Goal: Feedback & Contribution: Contribute content

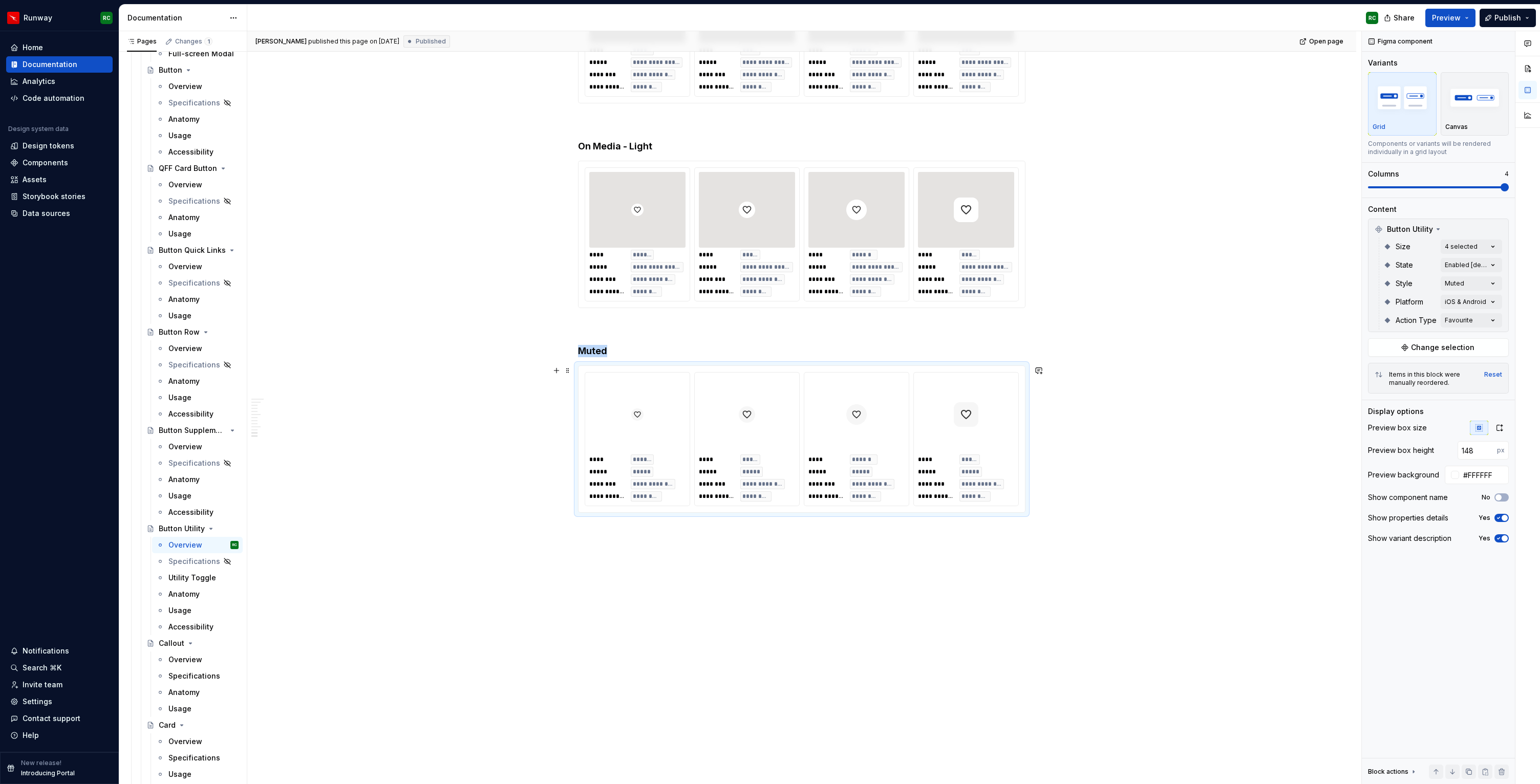
scroll to position [210, 0]
click at [1473, 105] on img "button" at bounding box center [1475, 97] width 59 height 37
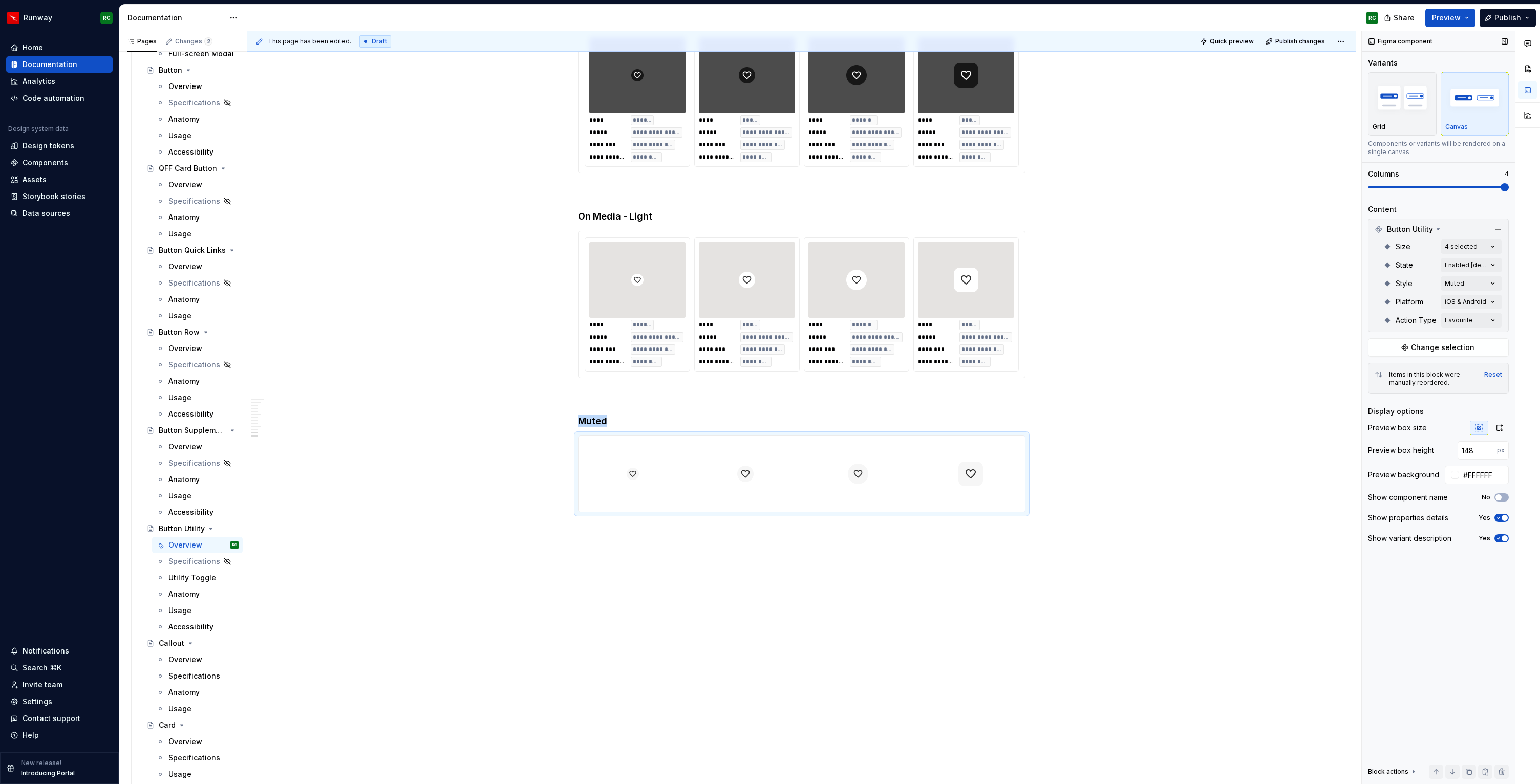
scroll to position [2434, 0]
click at [1507, 520] on span "button" at bounding box center [1504, 518] width 6 height 6
click at [1507, 520] on button "No" at bounding box center [1501, 518] width 14 height 8
click at [1422, 119] on div "button" at bounding box center [1402, 98] width 59 height 42
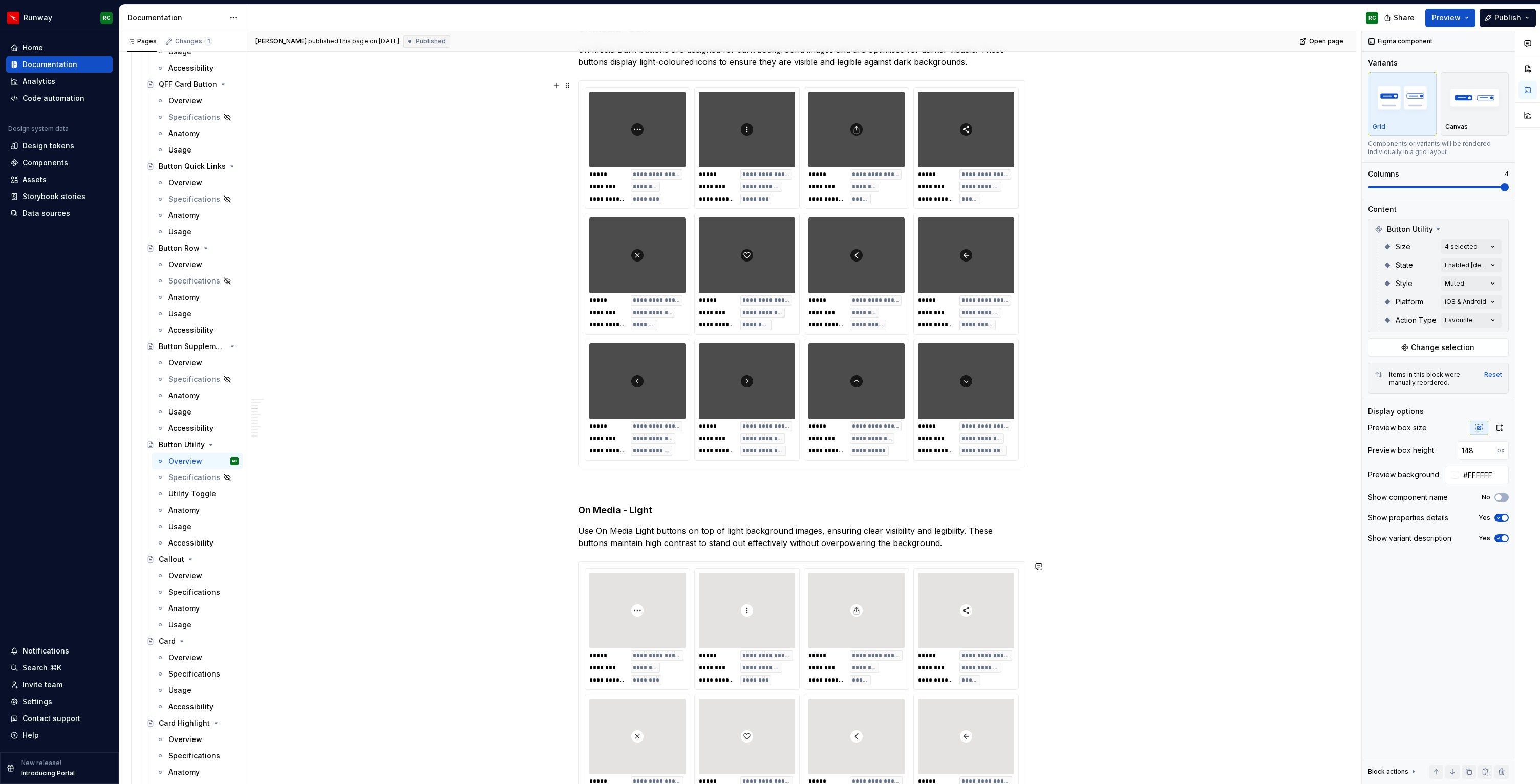
scroll to position [0, 0]
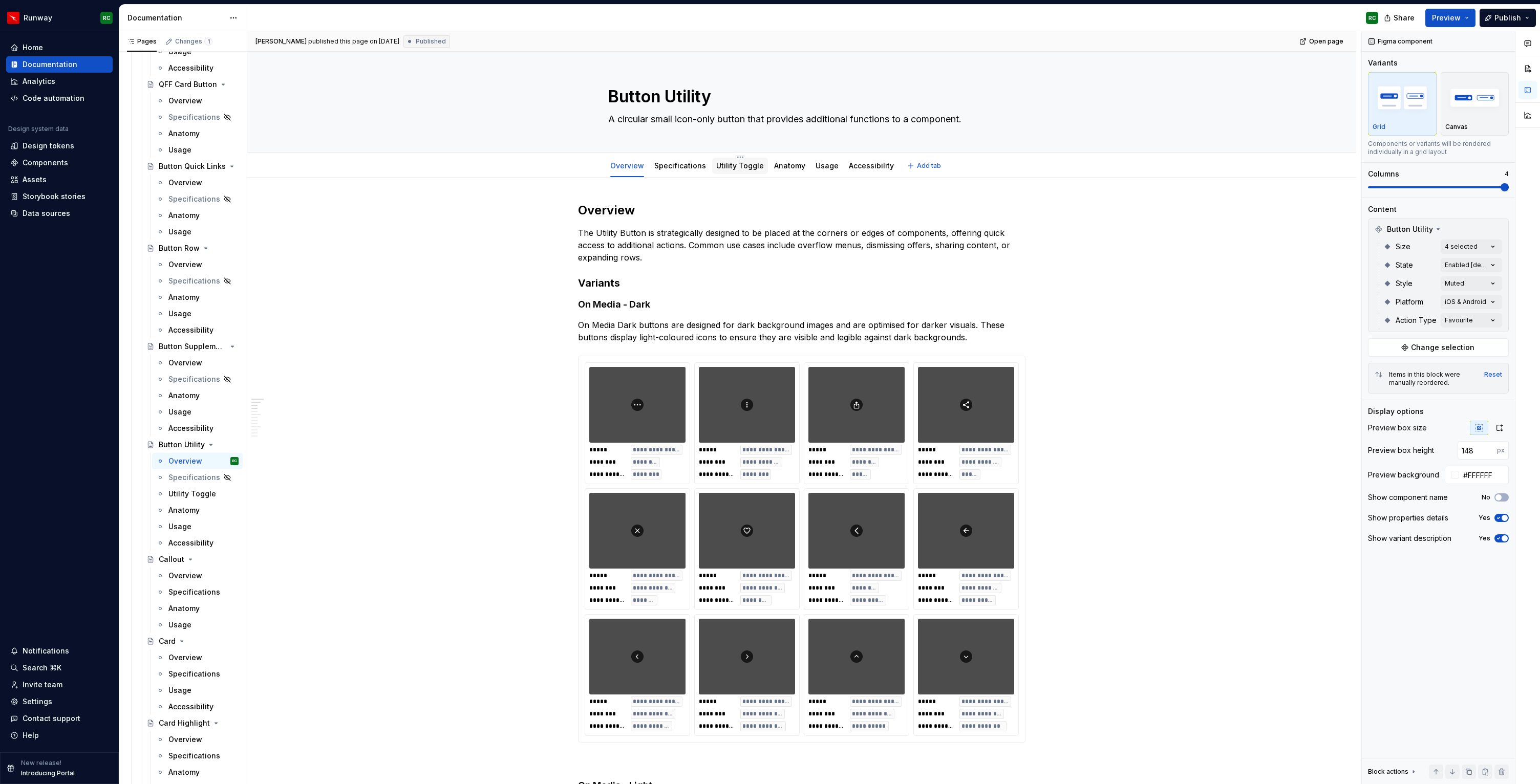
click at [719, 165] on link "Utility Toggle" at bounding box center [740, 166] width 47 height 9
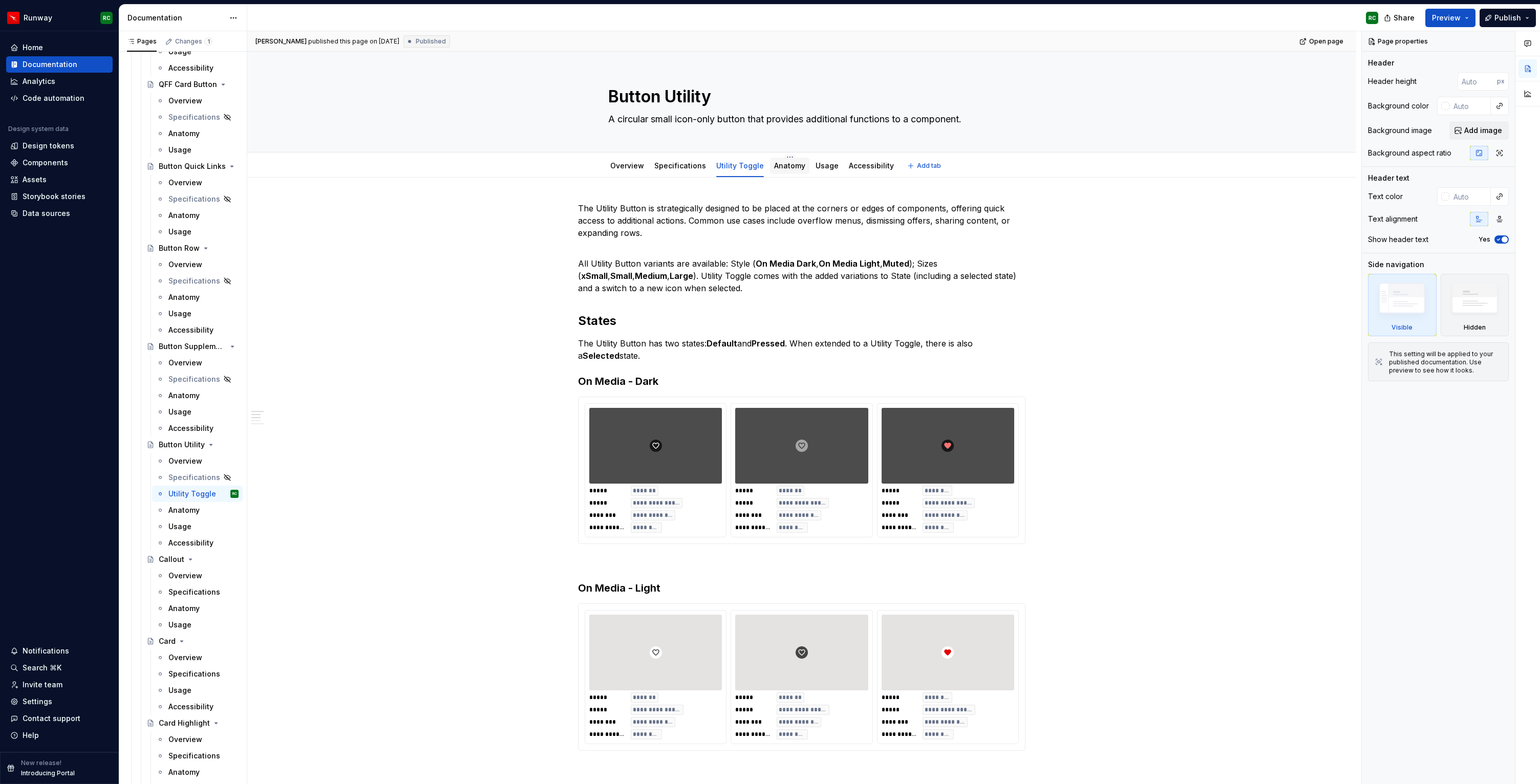
click at [783, 167] on link "Anatomy" at bounding box center [790, 166] width 31 height 9
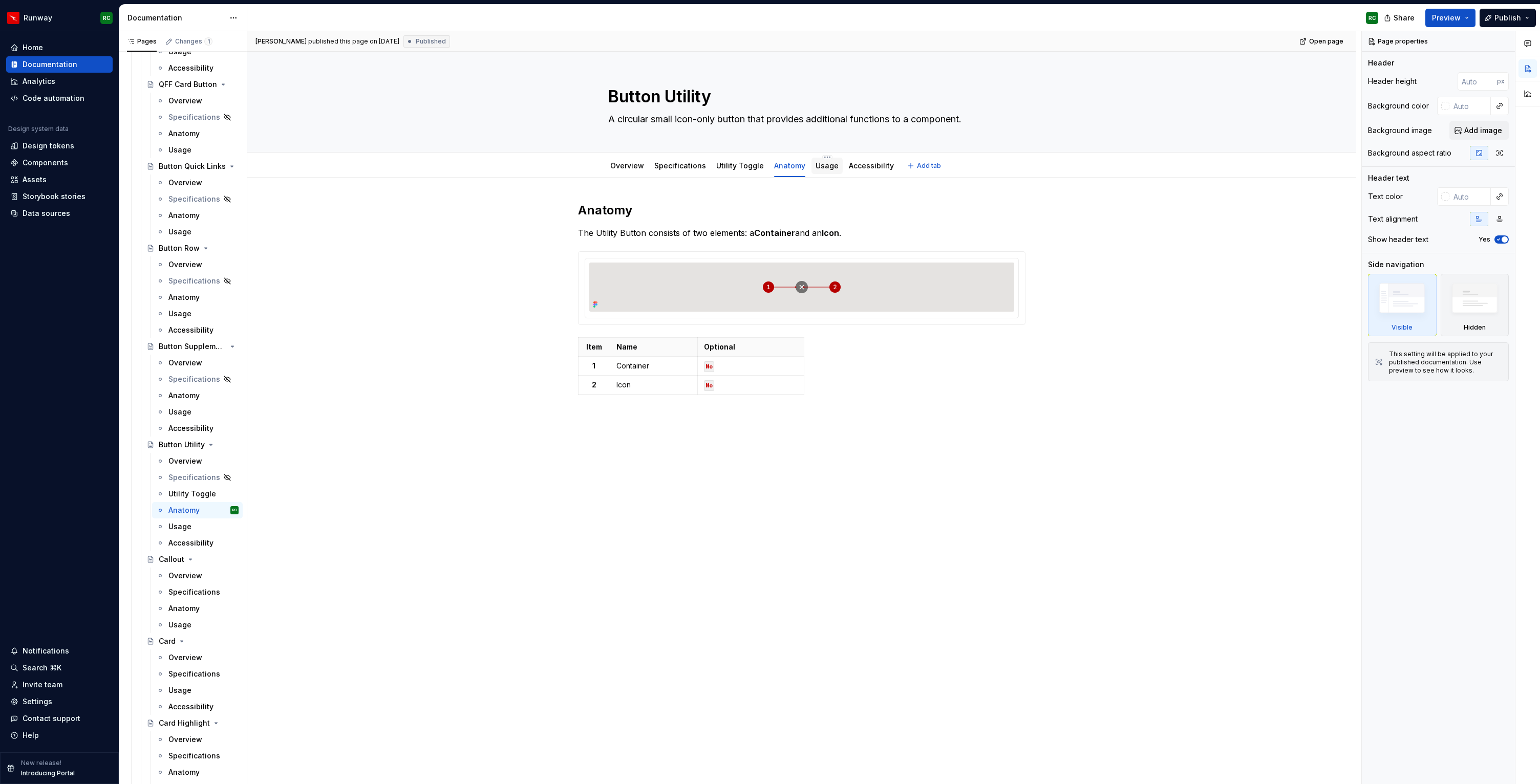
click at [828, 165] on link "Usage" at bounding box center [827, 166] width 23 height 9
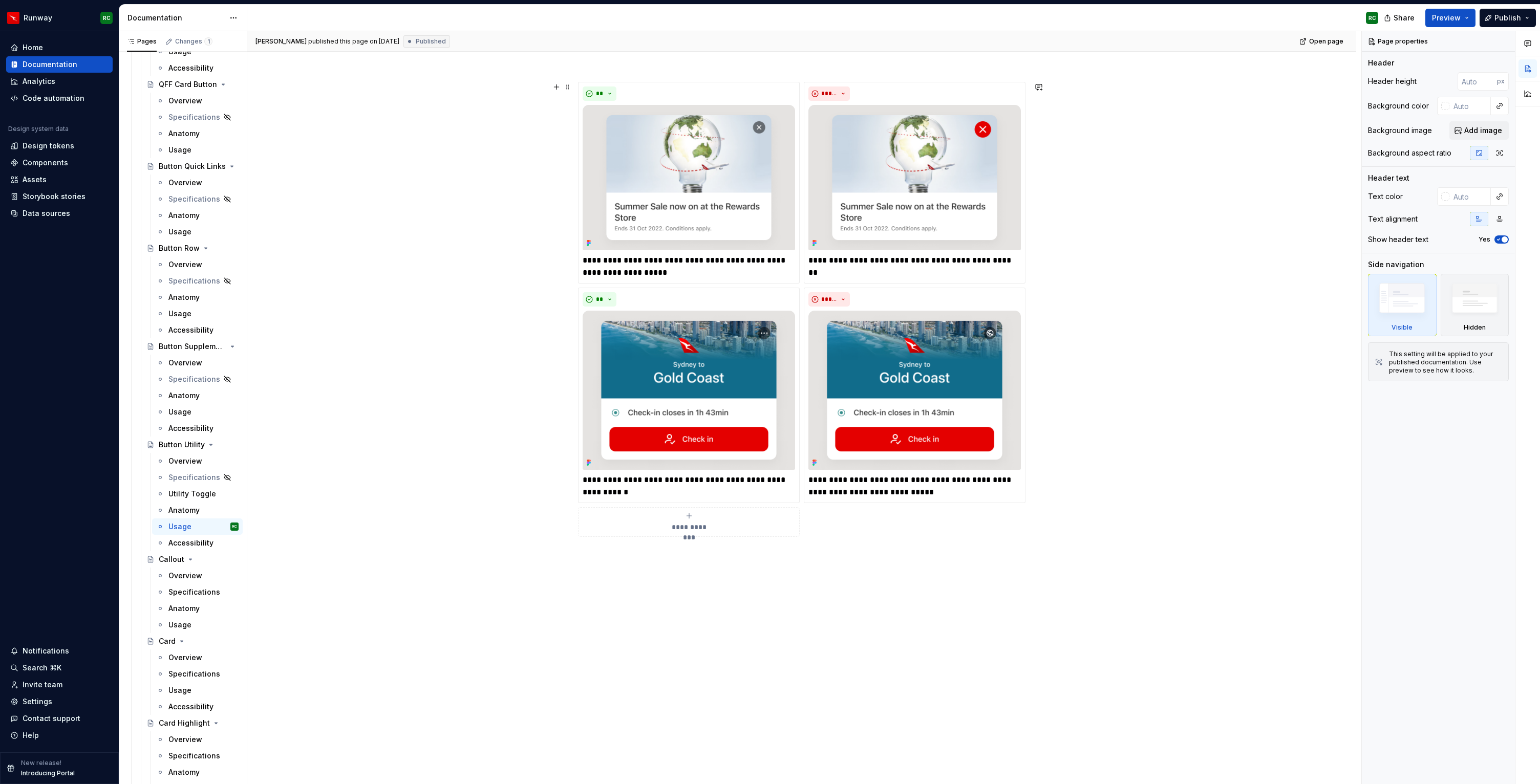
scroll to position [15, 0]
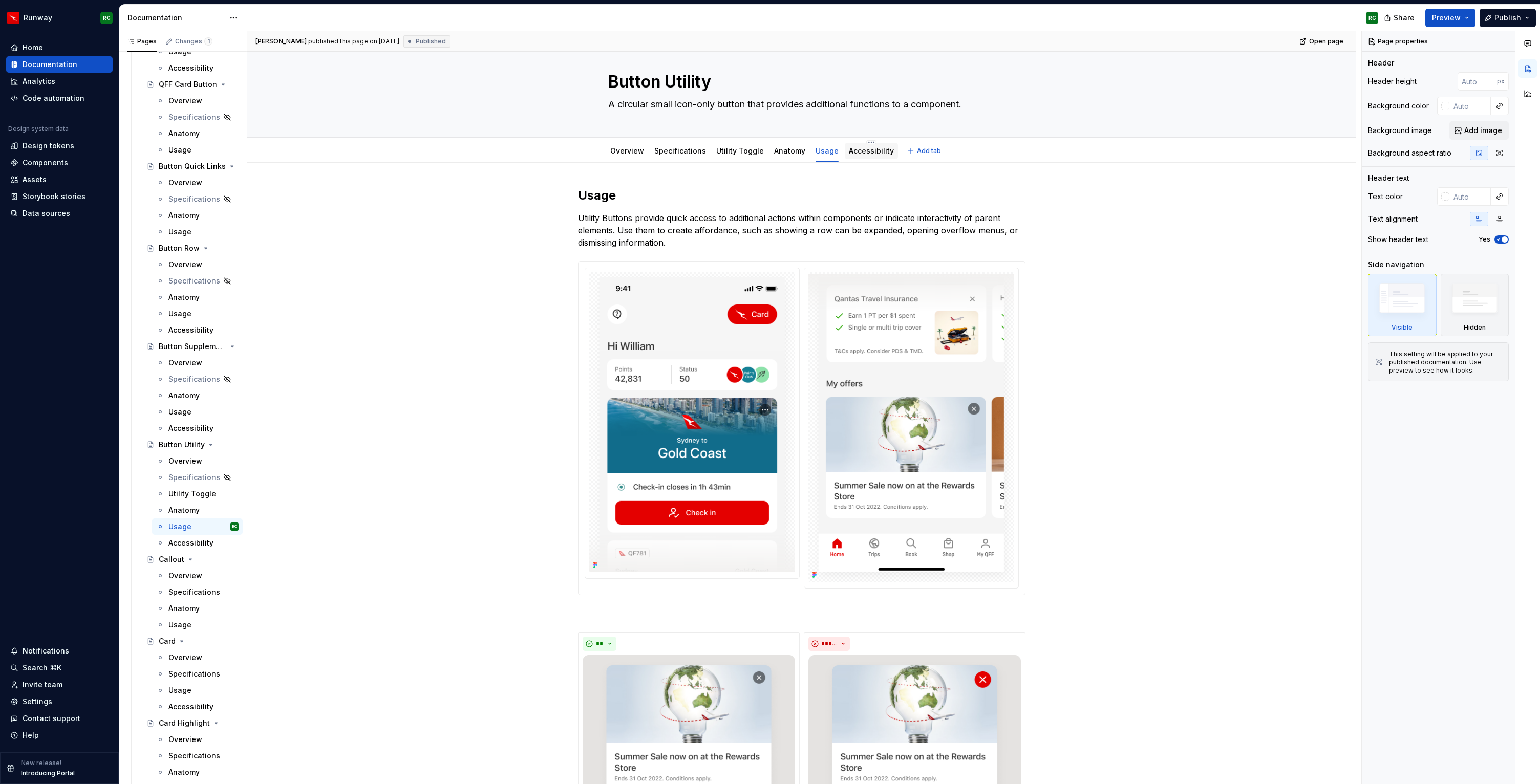
click at [864, 149] on link "Accessibility" at bounding box center [871, 151] width 45 height 9
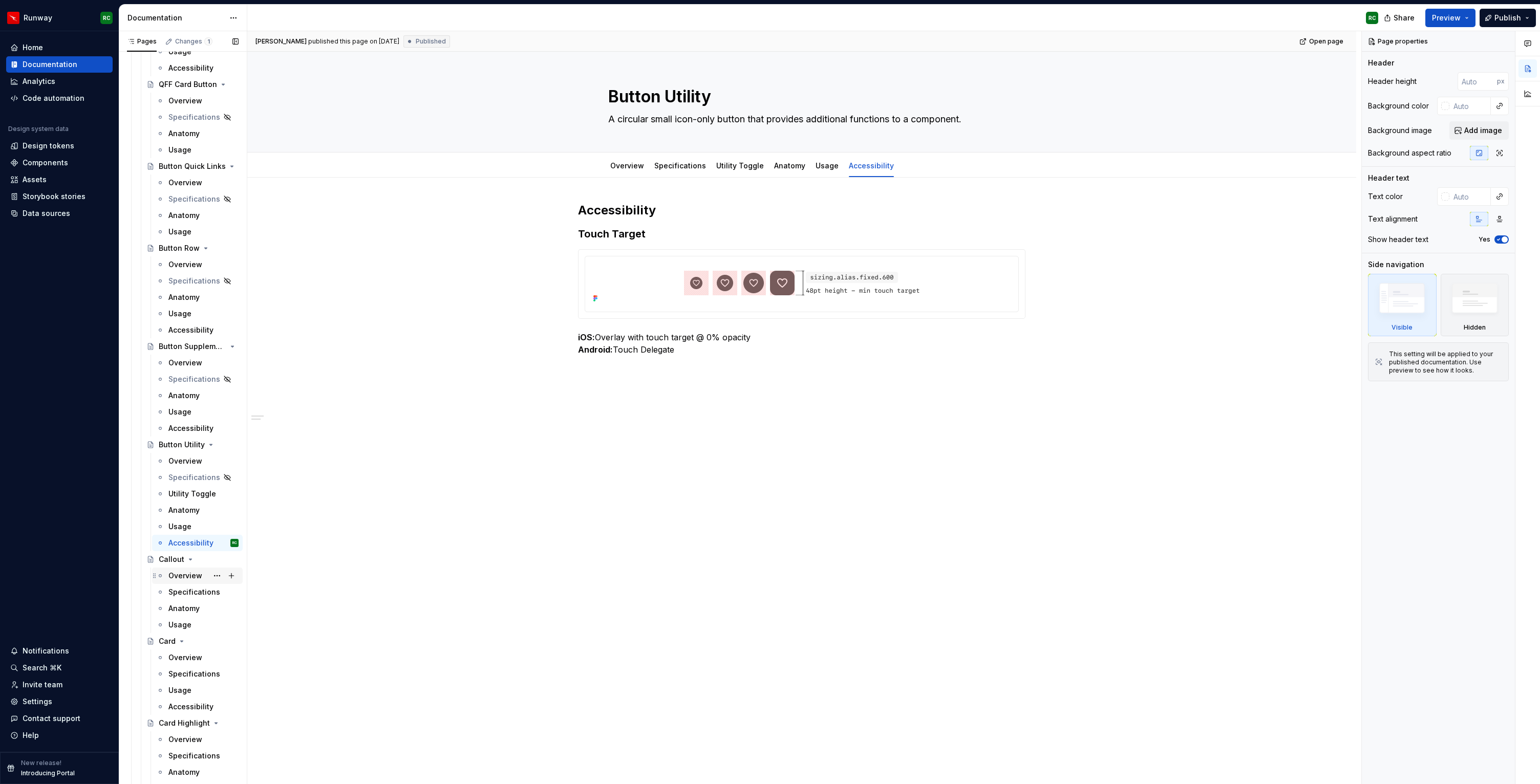
click at [181, 579] on div "Overview" at bounding box center [185, 576] width 34 height 10
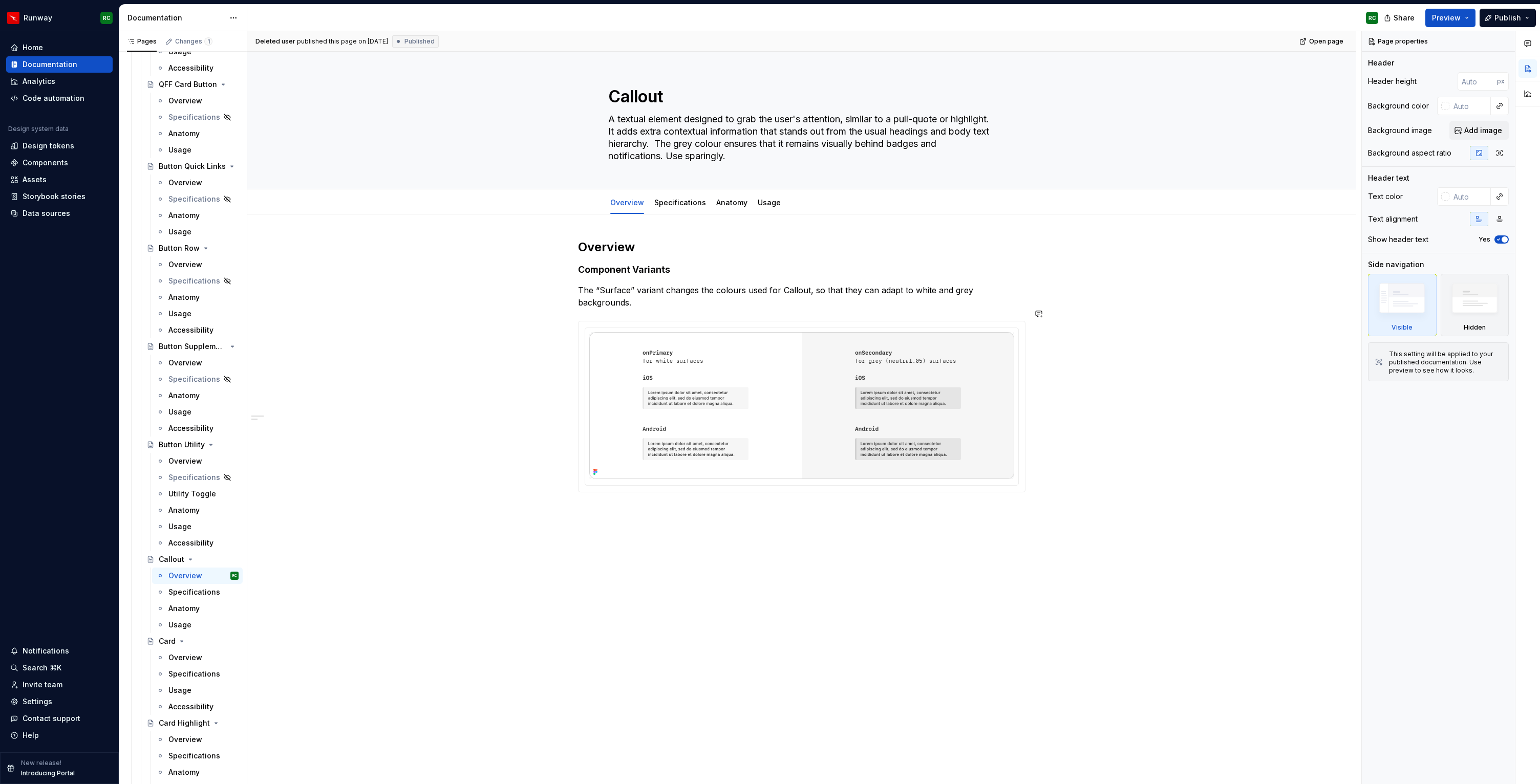
click at [1064, 293] on div "Overview Component Variants The “Surface” variant changes the colours used for …" at bounding box center [802, 477] width 1109 height 526
type textarea "*"
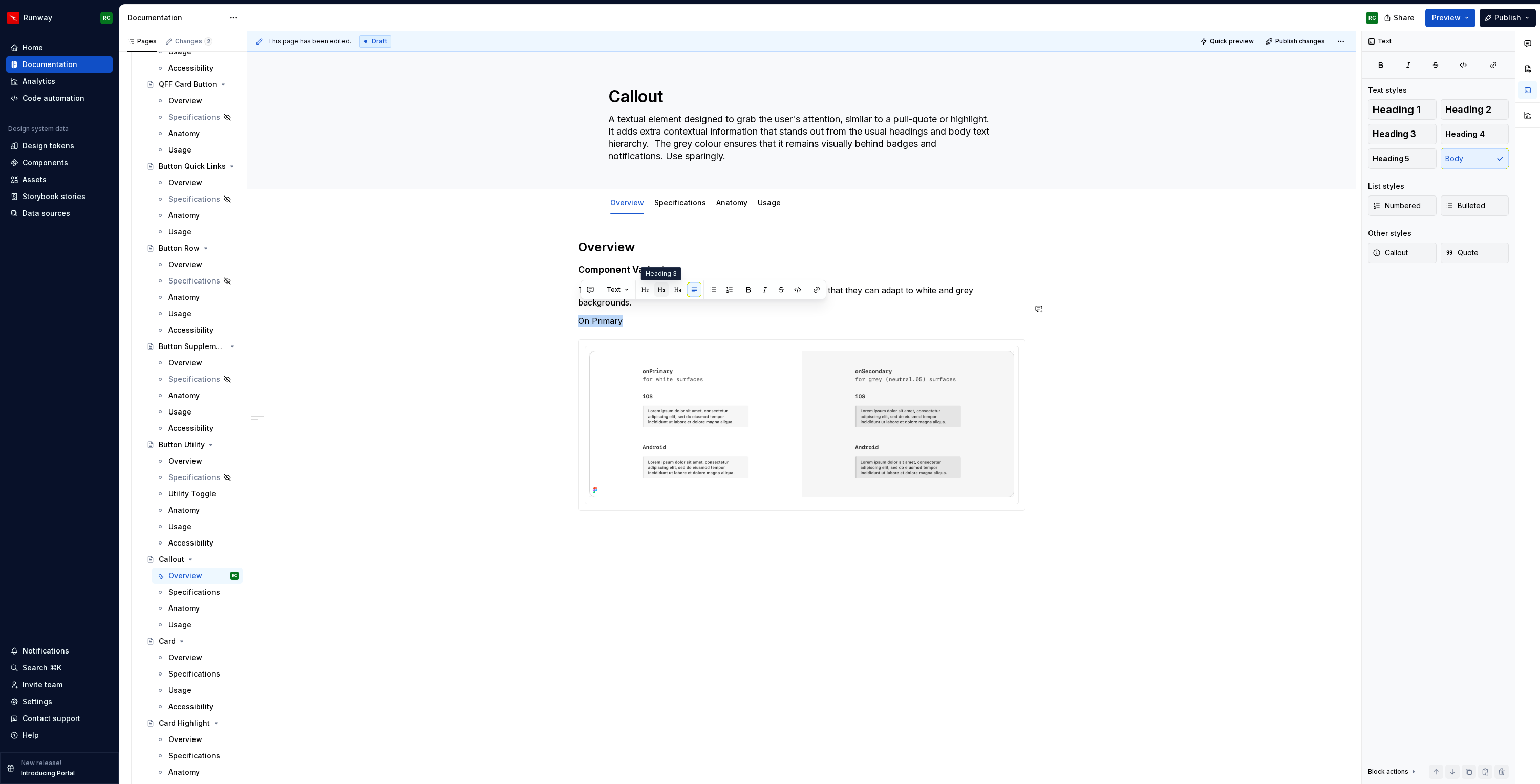
click at [657, 290] on button "button" at bounding box center [661, 289] width 14 height 14
click at [637, 268] on h4 "Component Variants" at bounding box center [802, 270] width 448 height 13
click at [678, 251] on button "button" at bounding box center [678, 250] width 14 height 14
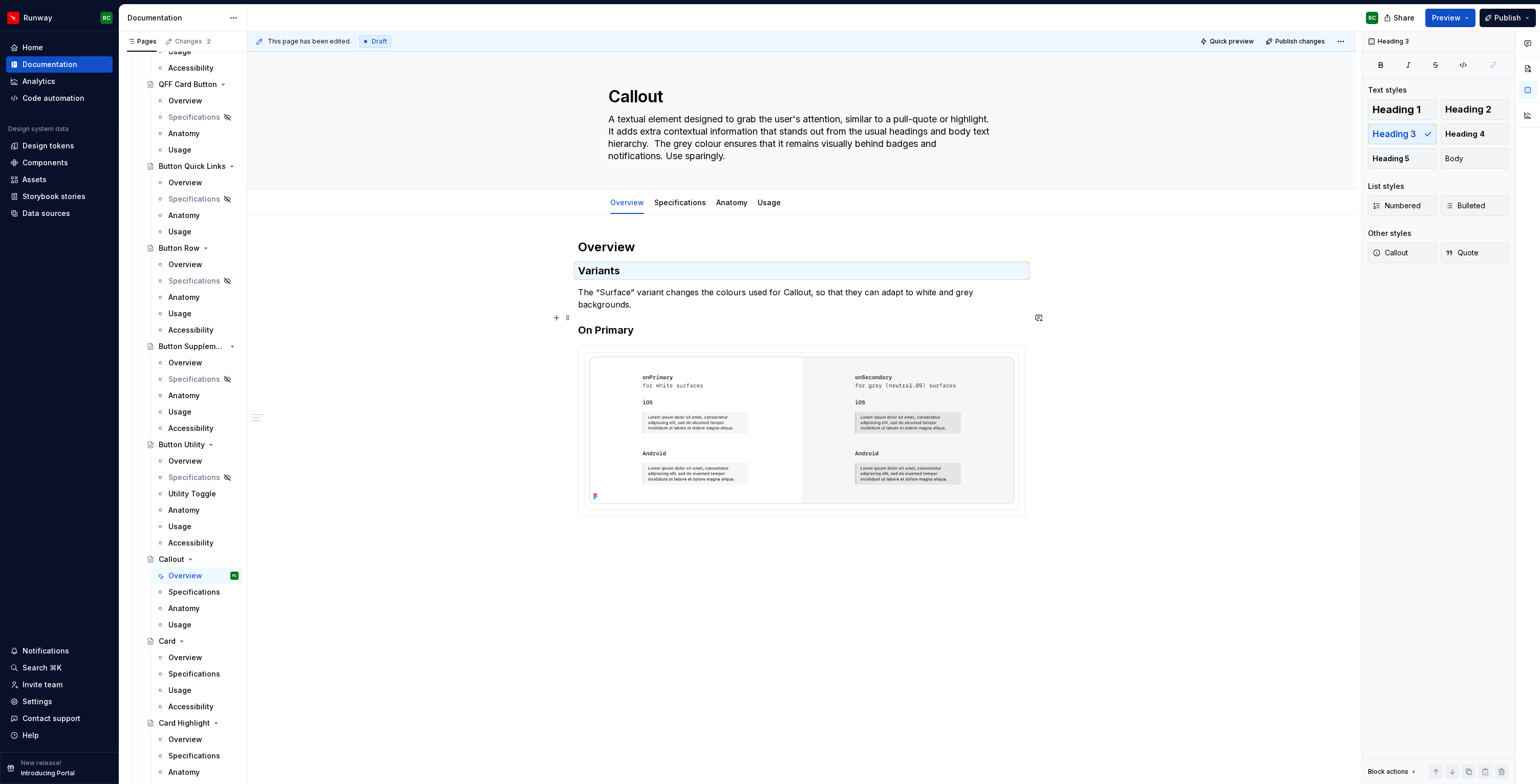
click at [637, 323] on h3 "On Primary" at bounding box center [802, 330] width 448 height 14
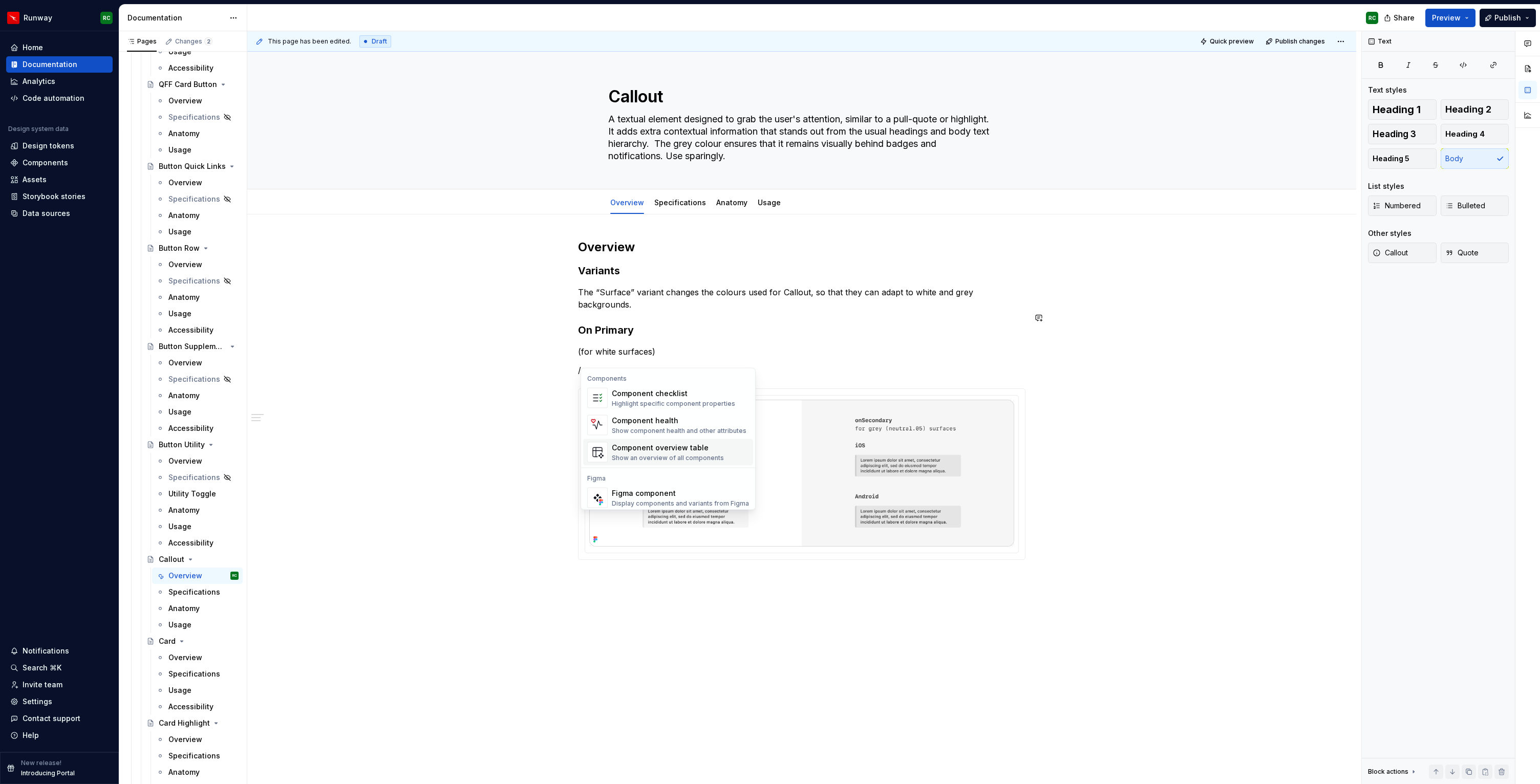
scroll to position [10, 0]
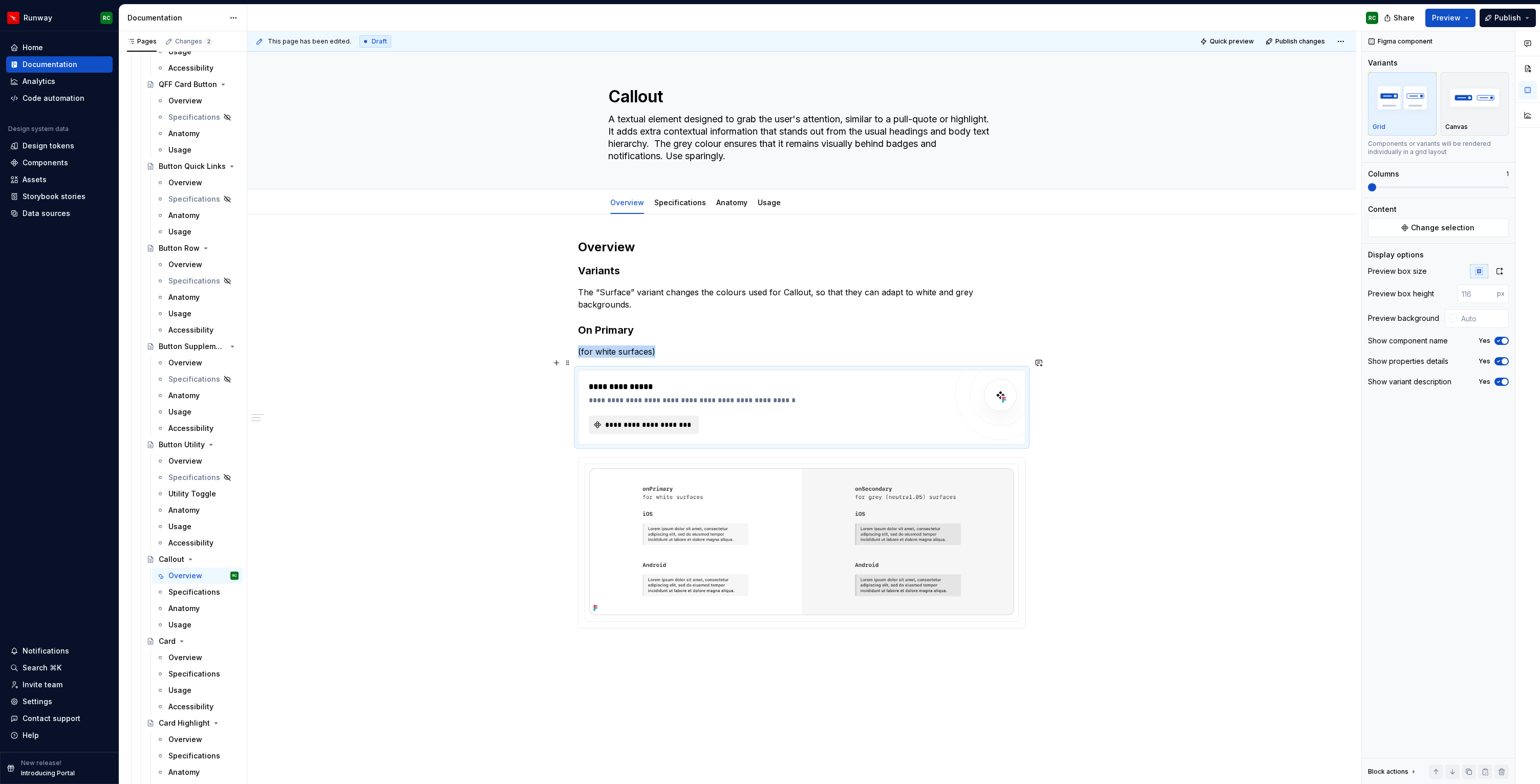
click at [651, 420] on button "**********" at bounding box center [644, 425] width 110 height 19
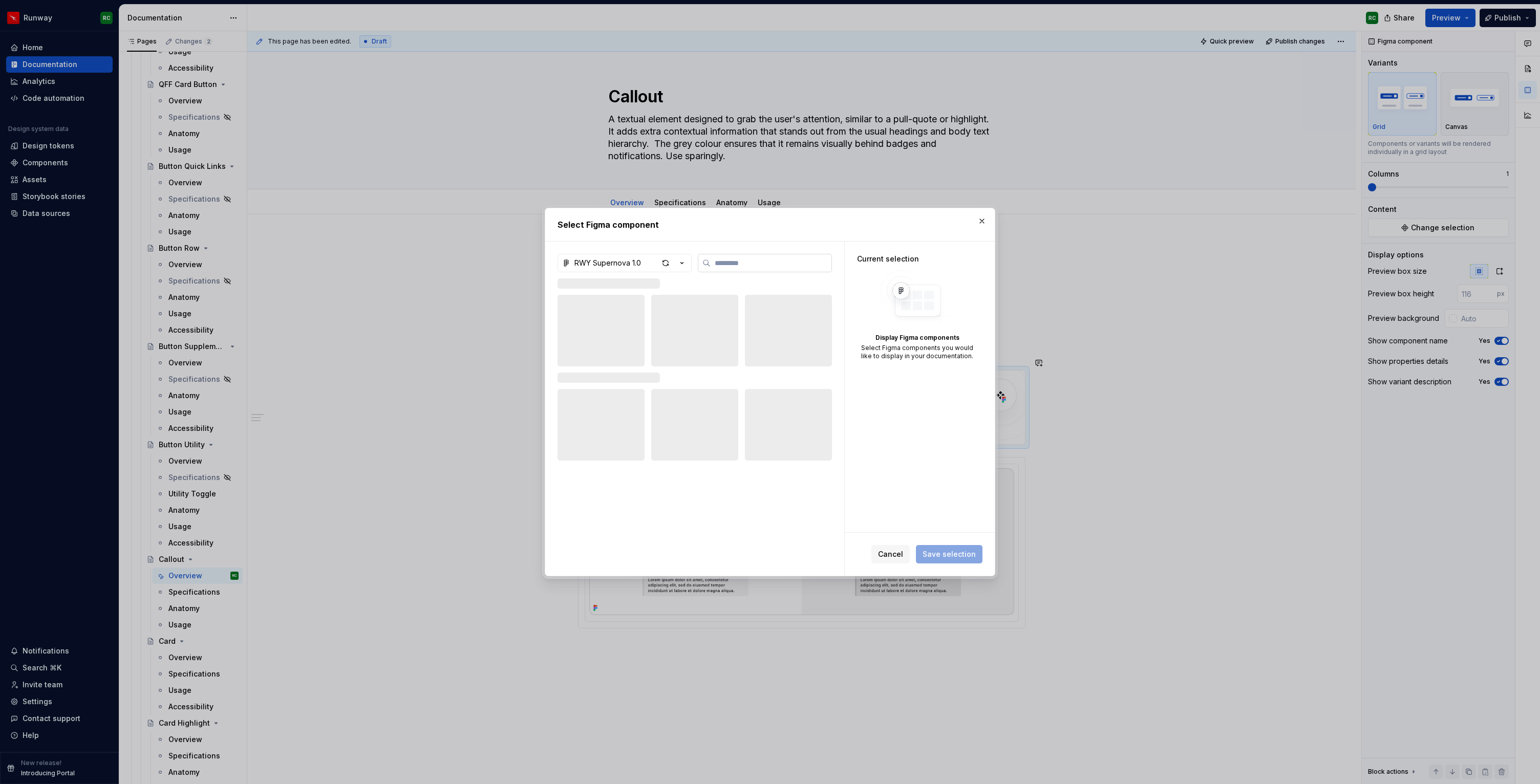
type textarea "*"
click at [640, 266] on div "RWY Supernova 1.0" at bounding box center [608, 263] width 67 height 10
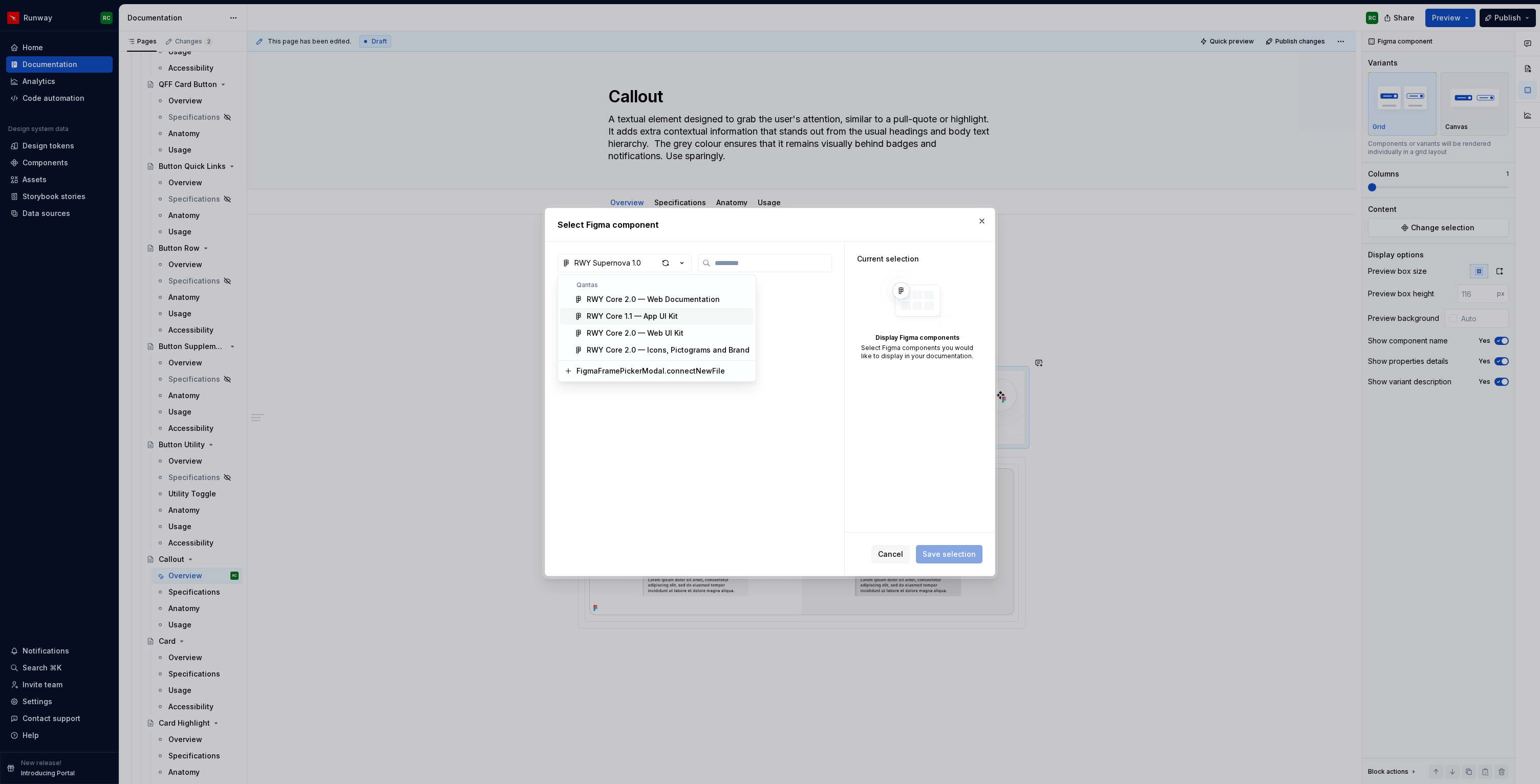
click at [651, 319] on div "RWY Core 1.1 — App UI Kit" at bounding box center [632, 316] width 91 height 10
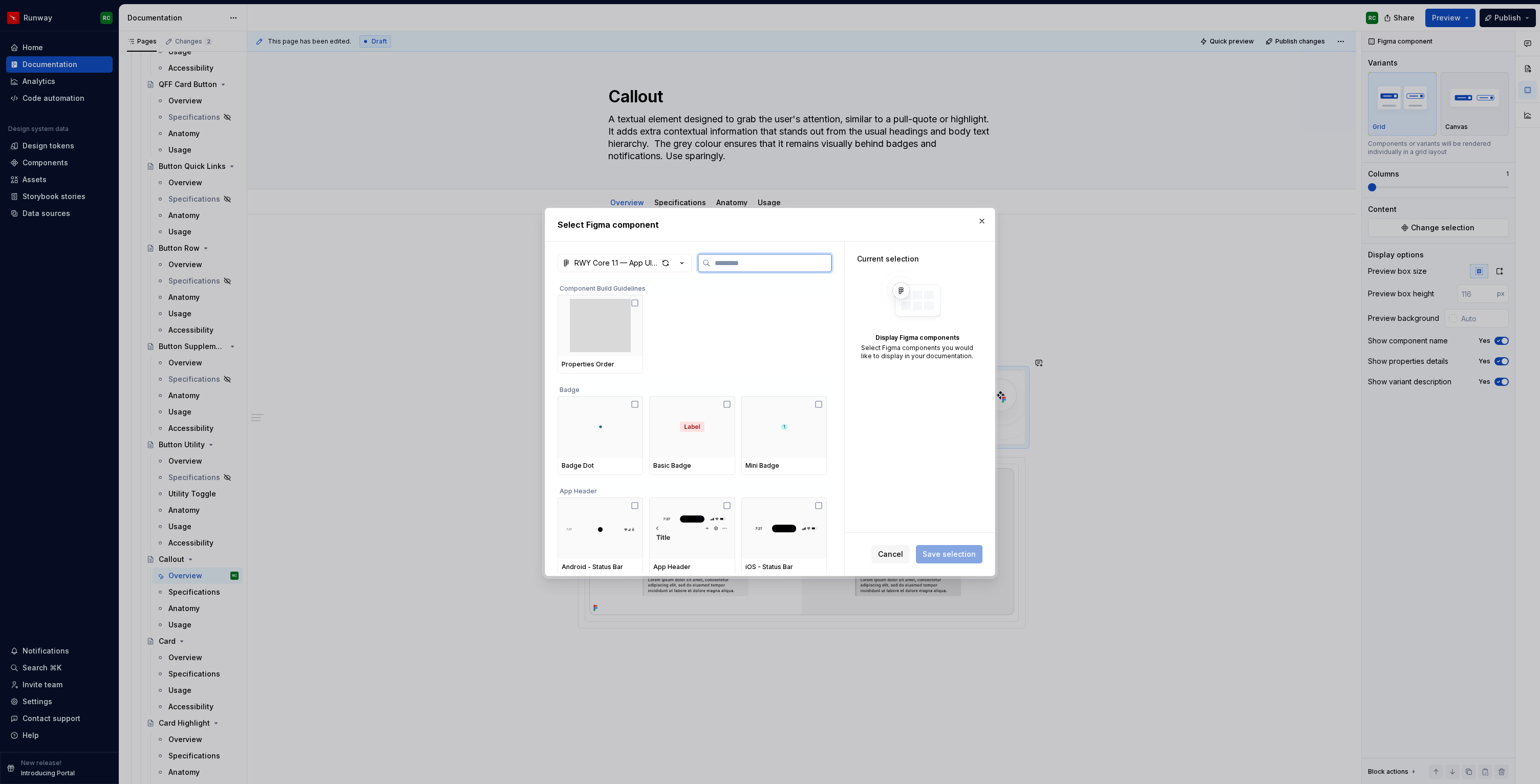
click at [719, 262] on input "search" at bounding box center [771, 263] width 121 height 10
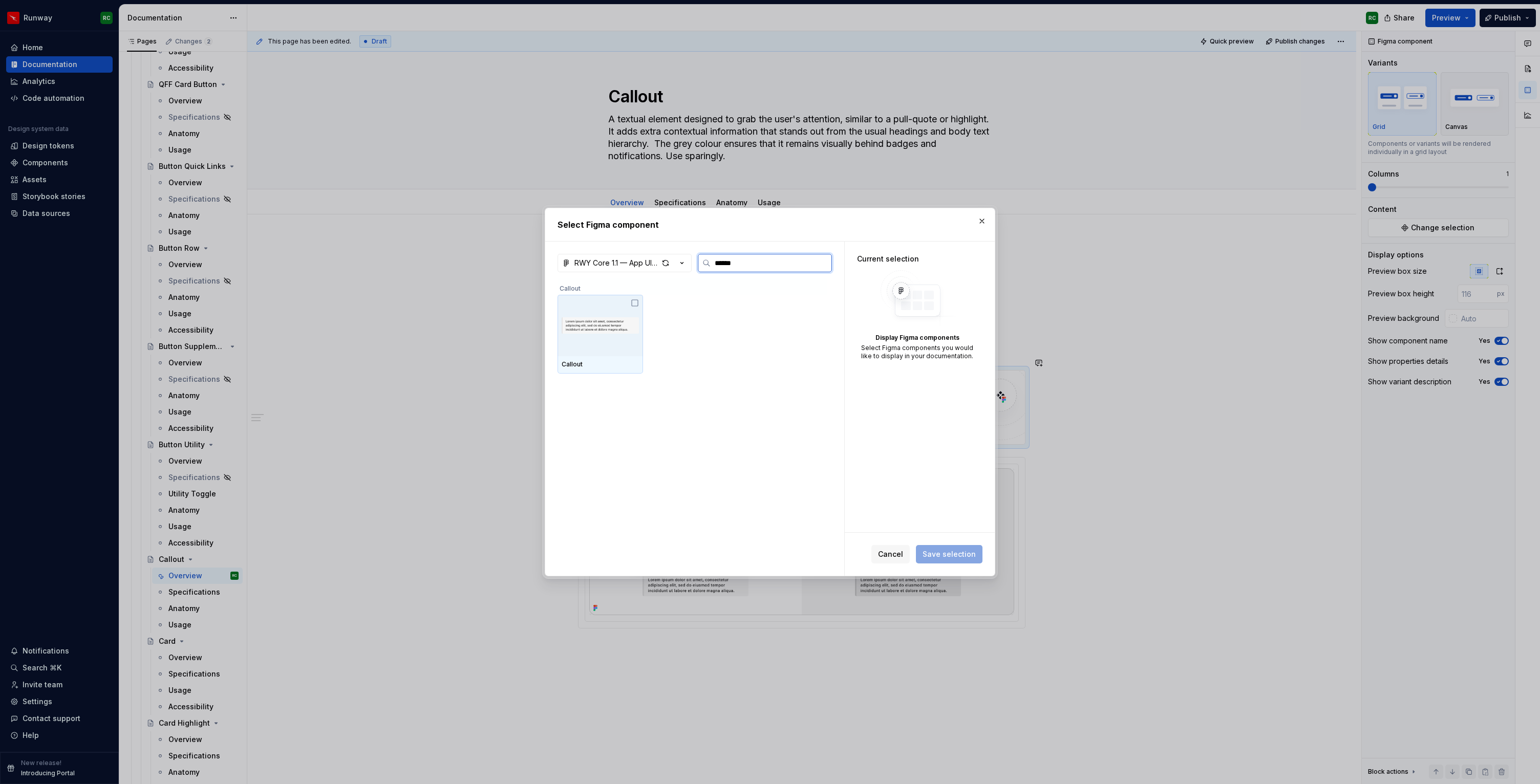
type input "*******"
click at [624, 341] on img at bounding box center [600, 325] width 77 height 33
click at [957, 556] on span "Save selection" at bounding box center [949, 554] width 53 height 10
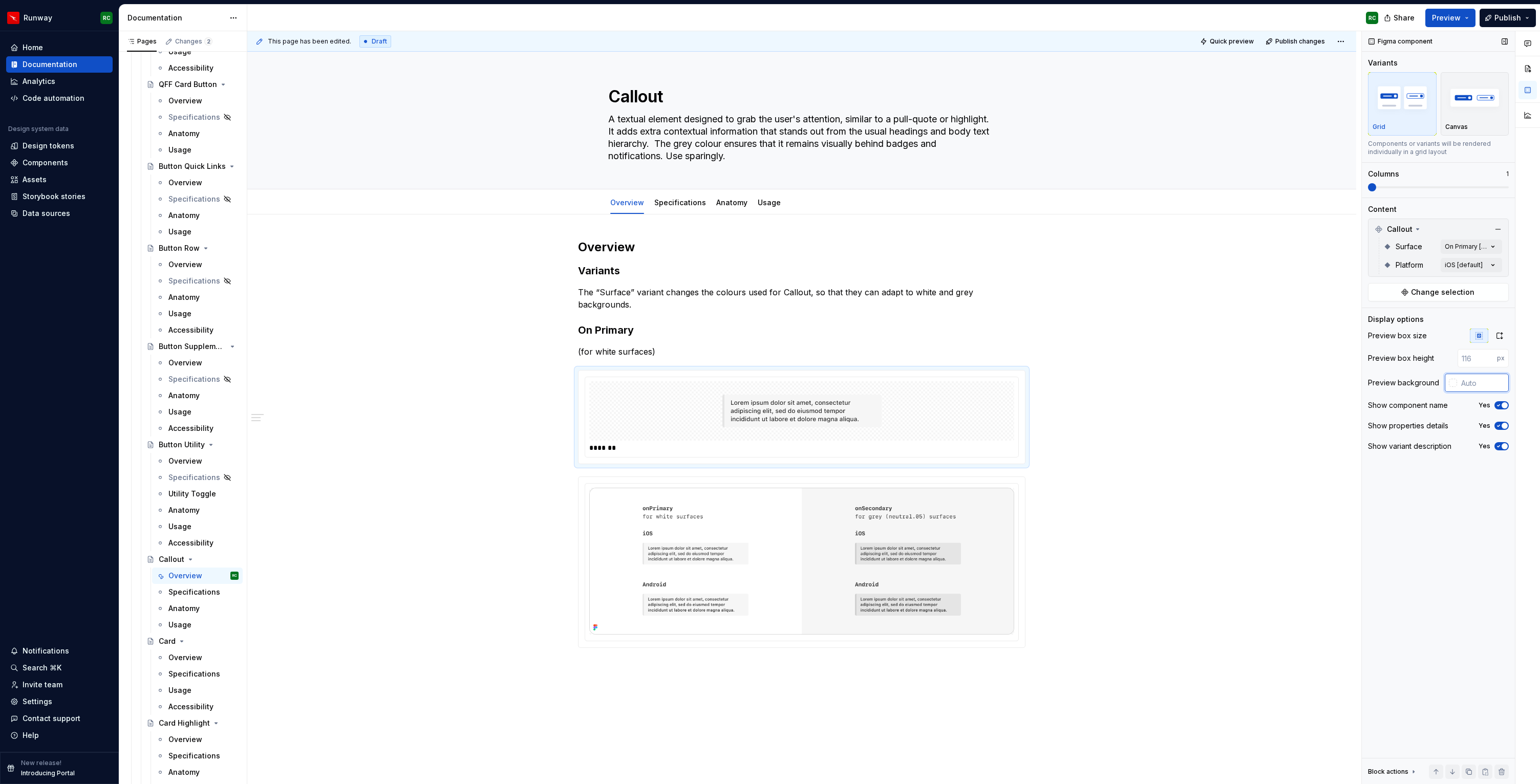
click at [1467, 379] on input "text" at bounding box center [1483, 382] width 52 height 19
type input "#FFFFFF"
click at [1458, 273] on div "Platform iOS [default]" at bounding box center [1443, 265] width 119 height 19
click at [1458, 268] on div "Comments Open comments No comments yet Select ‘Comment’ from the block context …" at bounding box center [1451, 408] width 178 height 754
click at [1407, 315] on div "iOS Default" at bounding box center [1433, 314] width 125 height 10
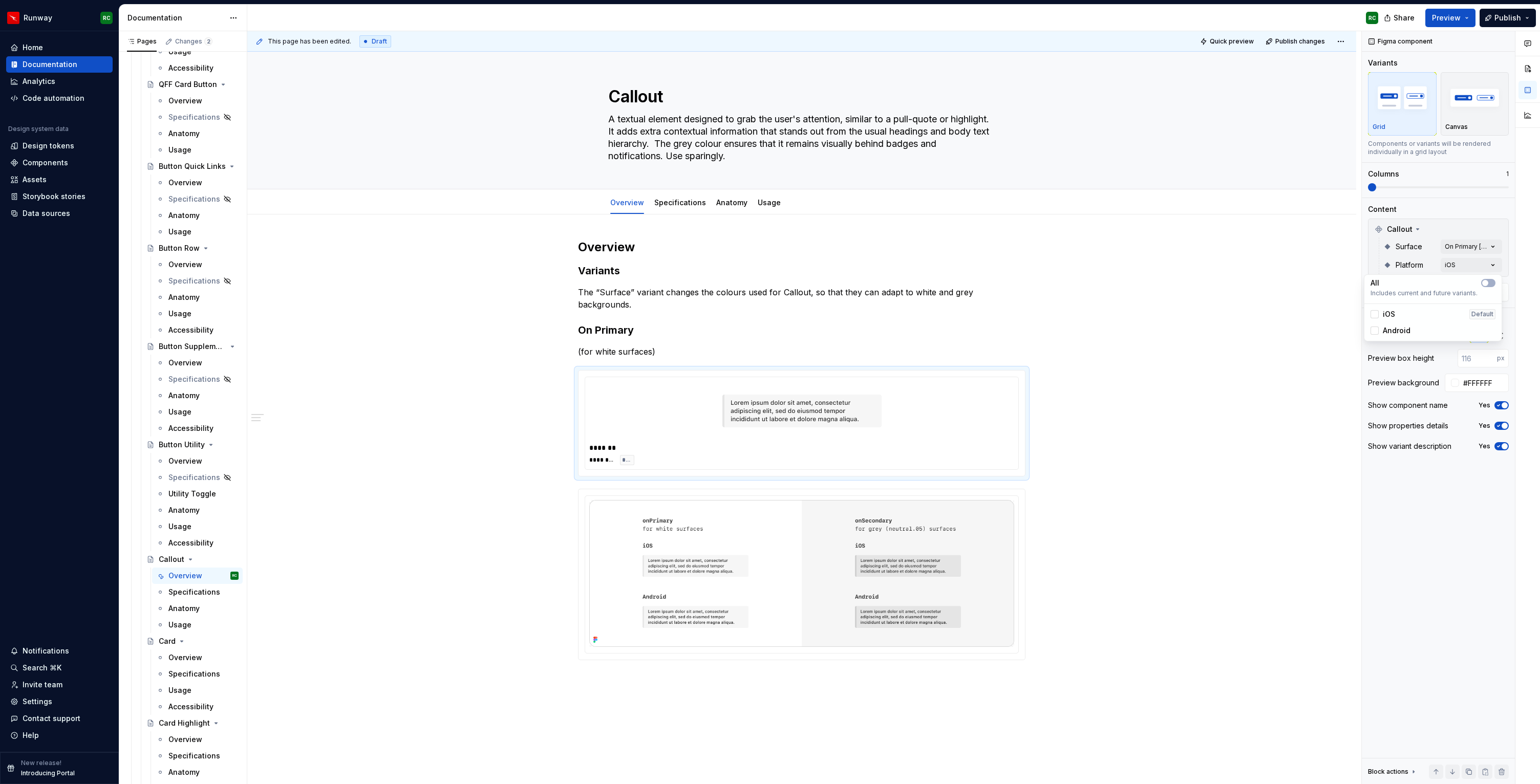
click at [1403, 331] on span "Android" at bounding box center [1396, 330] width 27 height 10
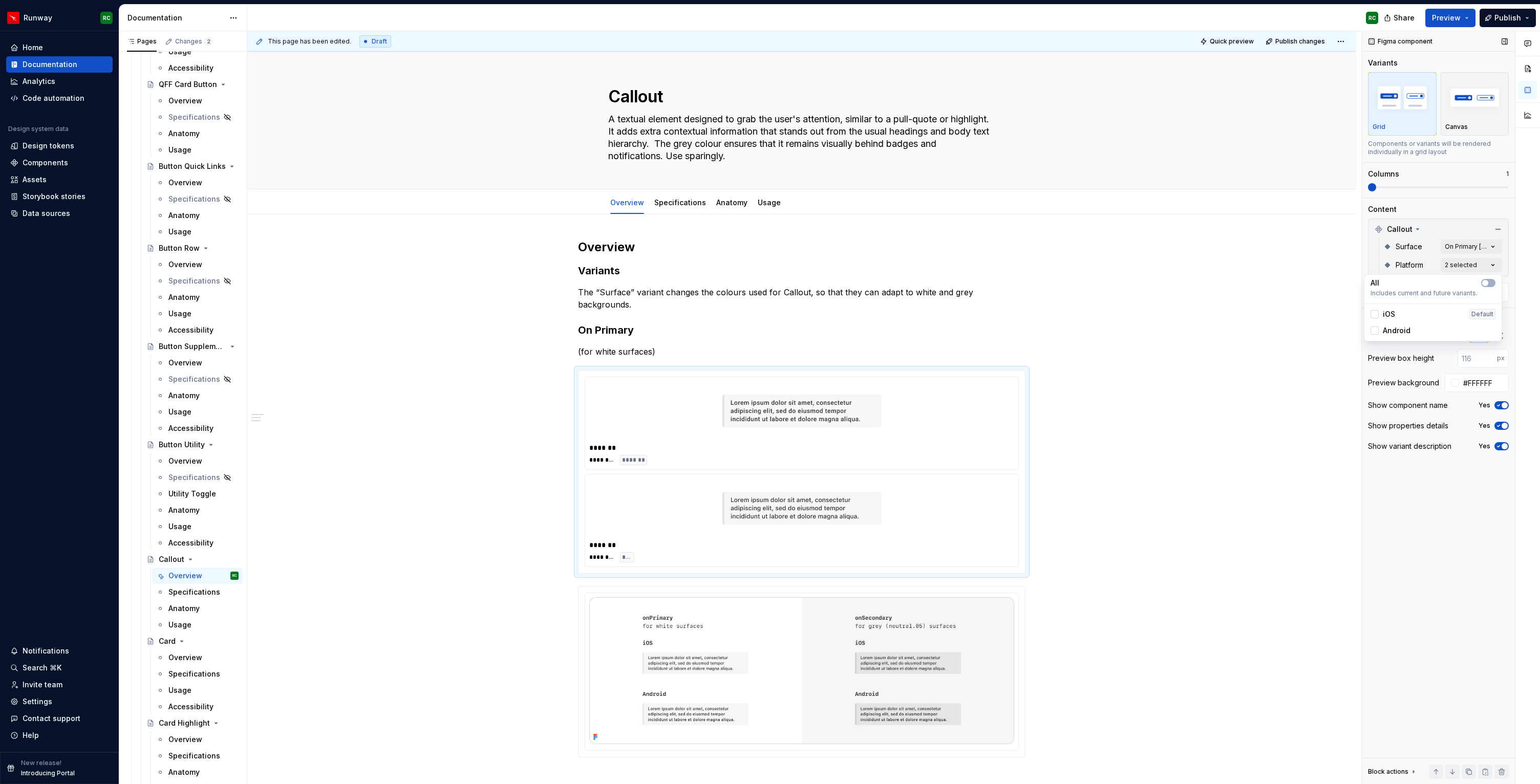
click at [1394, 189] on div "Comments Open comments No comments yet Select ‘Comment’ from the block context …" at bounding box center [1451, 408] width 178 height 754
click at [1395, 188] on span at bounding box center [1438, 187] width 141 height 2
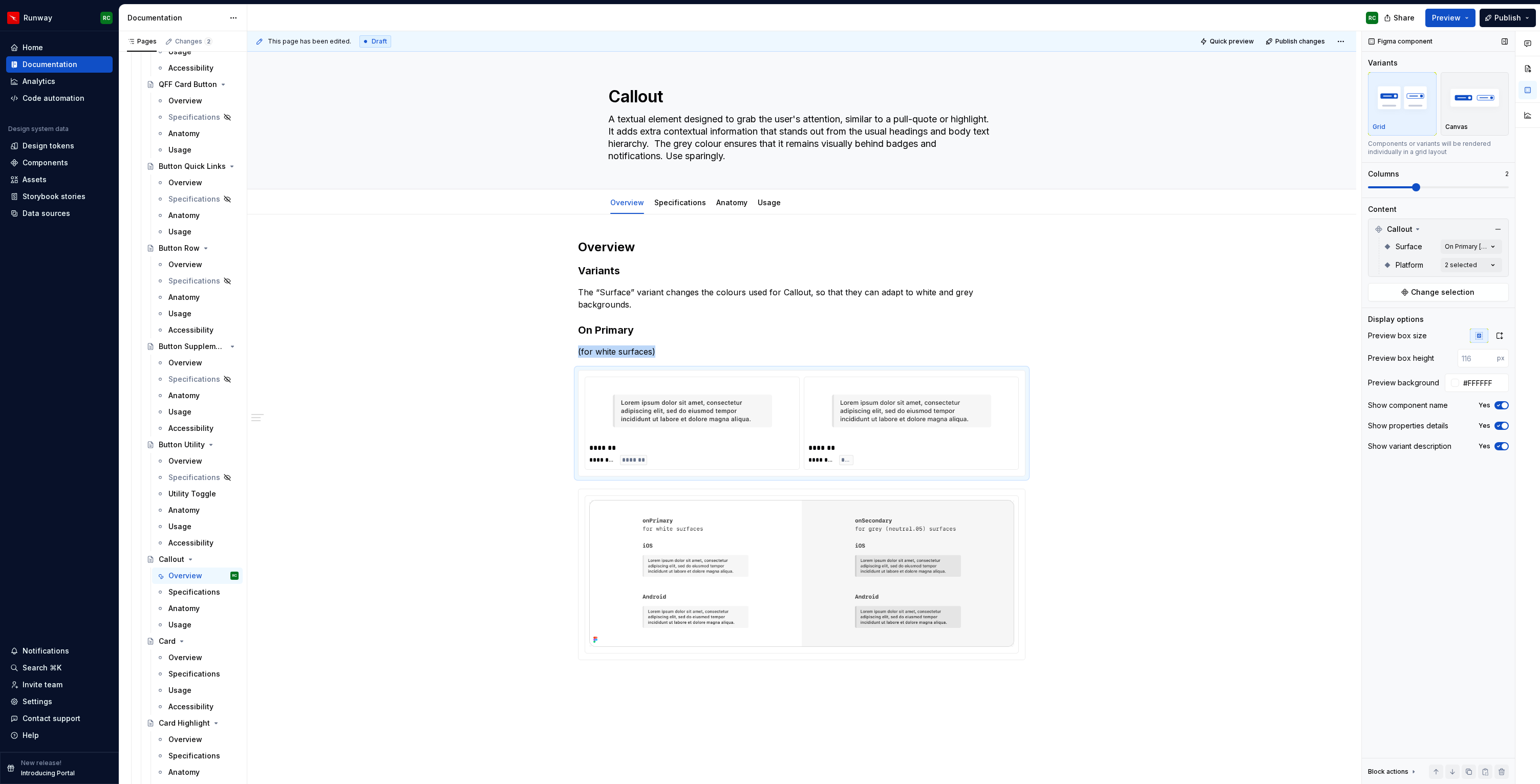
click at [1499, 407] on icon "button" at bounding box center [1498, 405] width 8 height 6
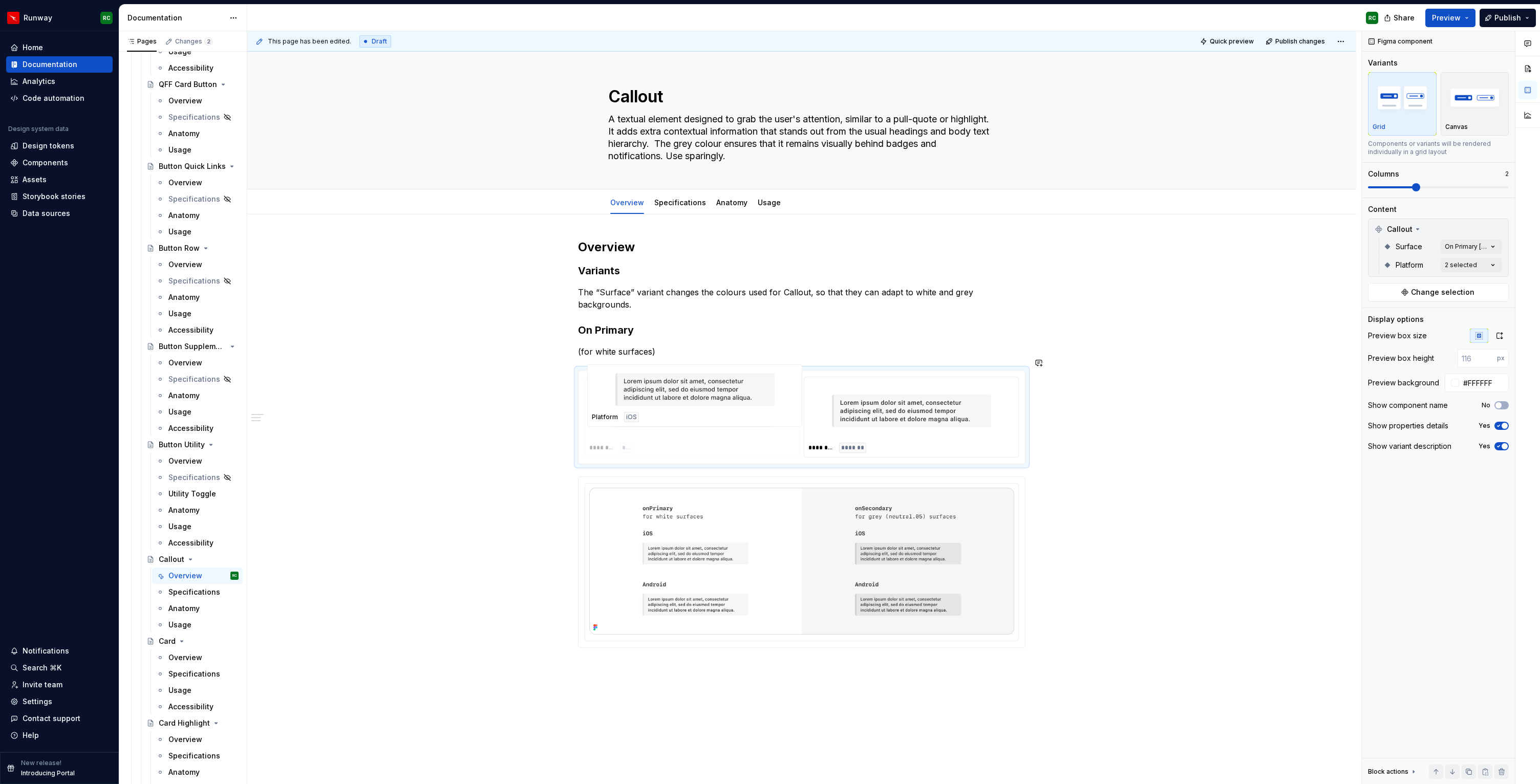
drag, startPoint x: 885, startPoint y: 422, endPoint x: 694, endPoint y: 415, distance: 191.1
click at [694, 415] on body "Runway RC Home Documentation Analytics Code automation Design system data Desig…" at bounding box center [770, 392] width 1540 height 784
click at [584, 323] on h3 "On Primary" at bounding box center [802, 330] width 448 height 14
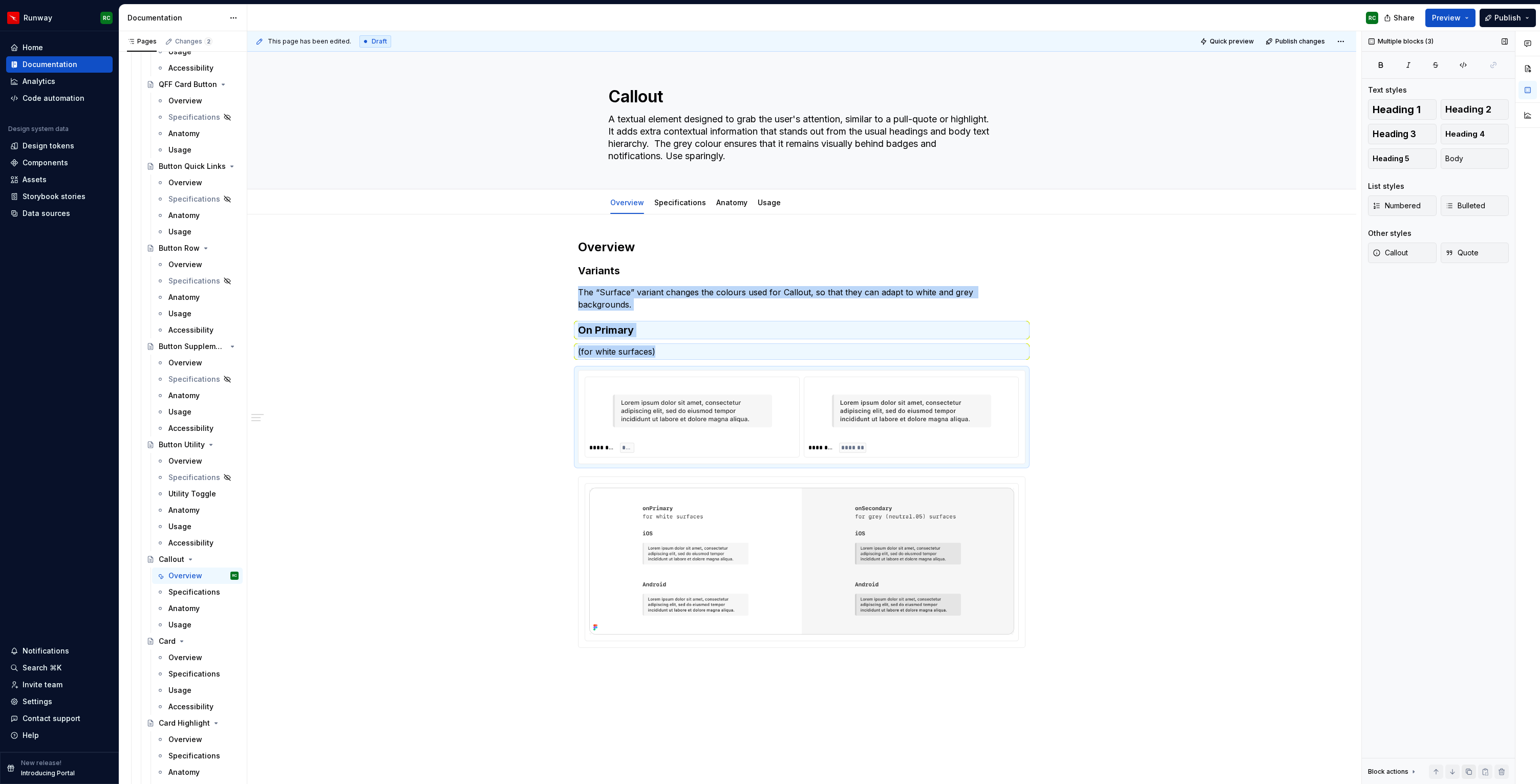
click at [1471, 771] on button "button" at bounding box center [1468, 771] width 14 height 14
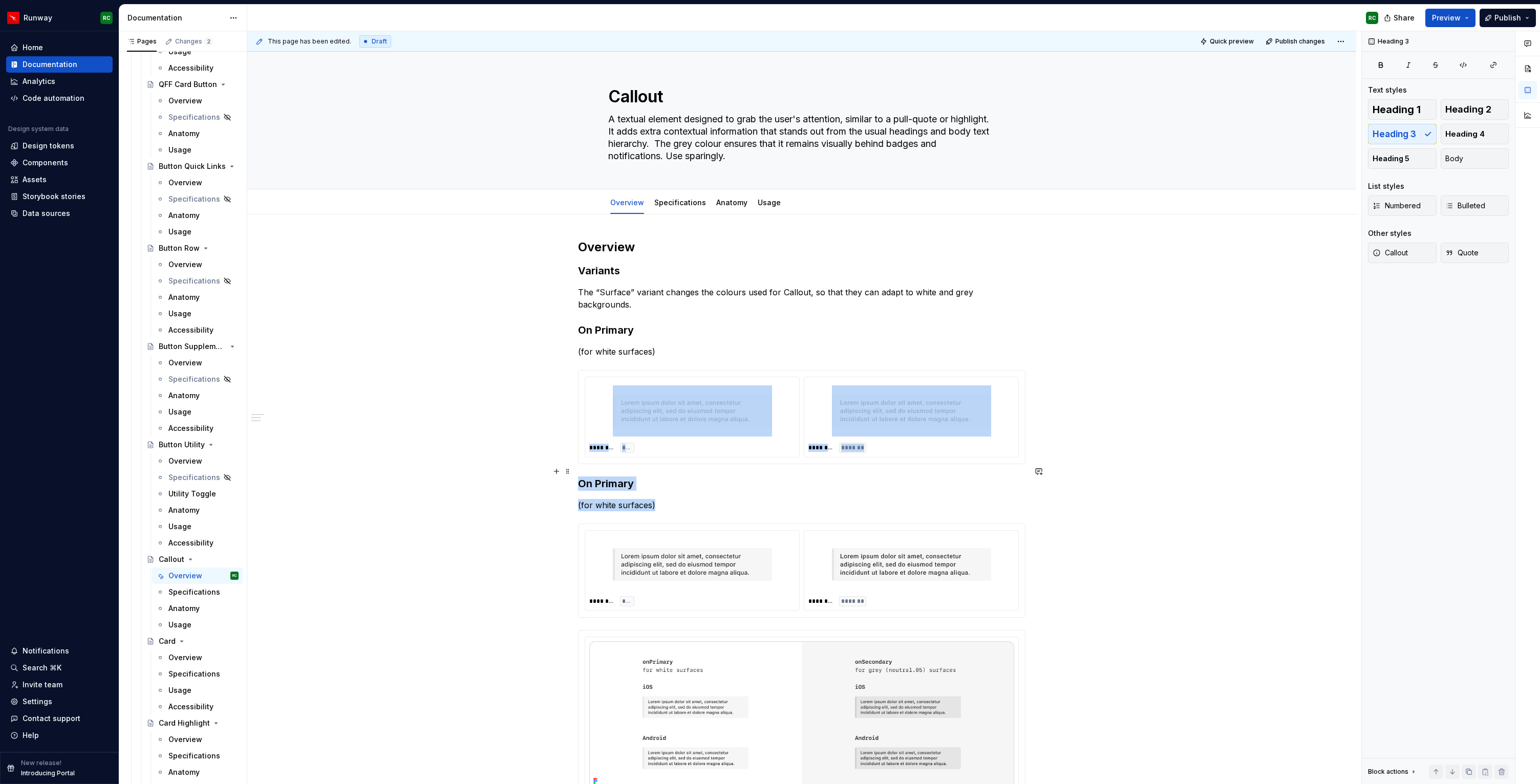
click at [641, 476] on h3 "On Primary" at bounding box center [802, 483] width 448 height 14
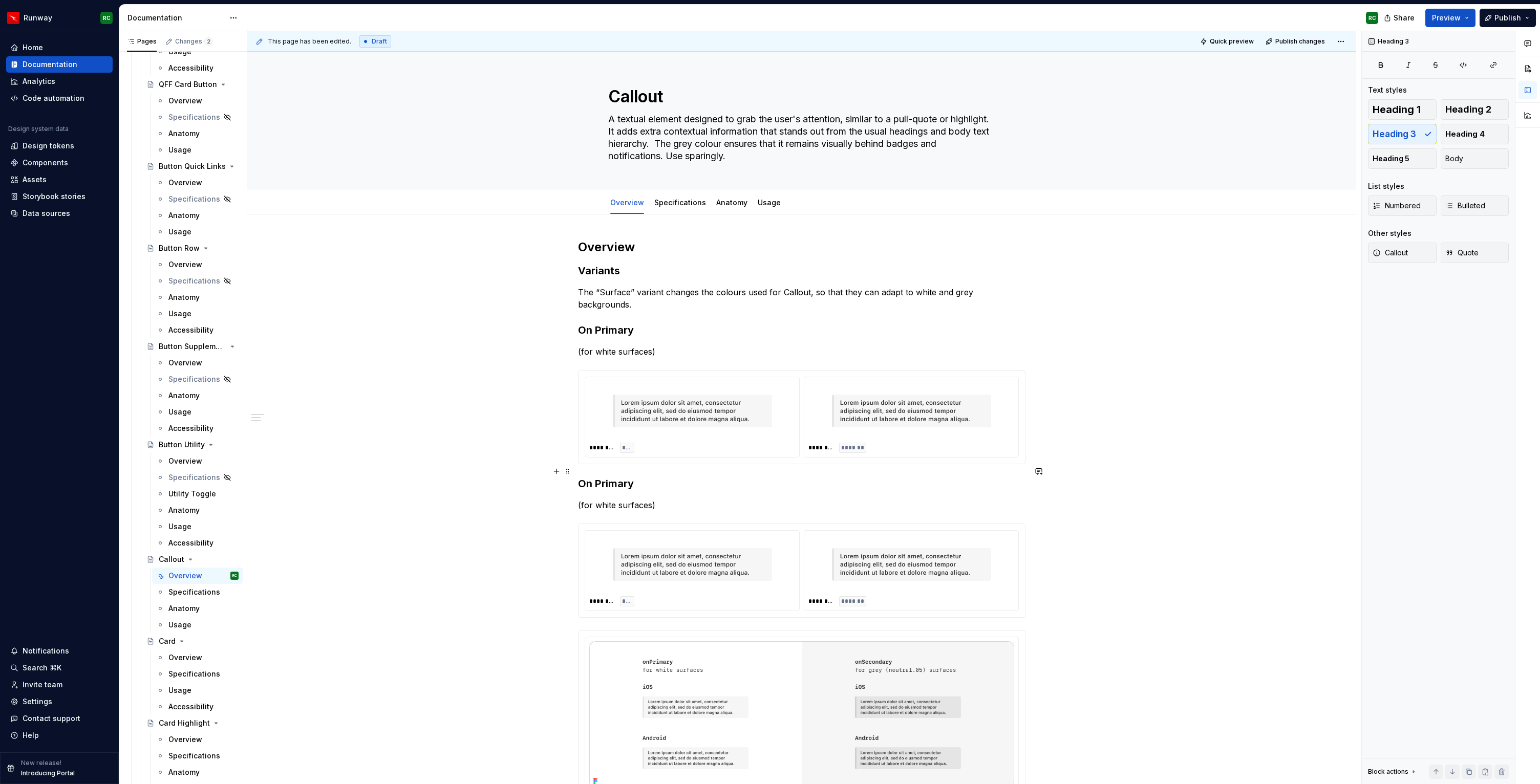
click at [623, 476] on h3 "On Primary" at bounding box center [802, 483] width 448 height 14
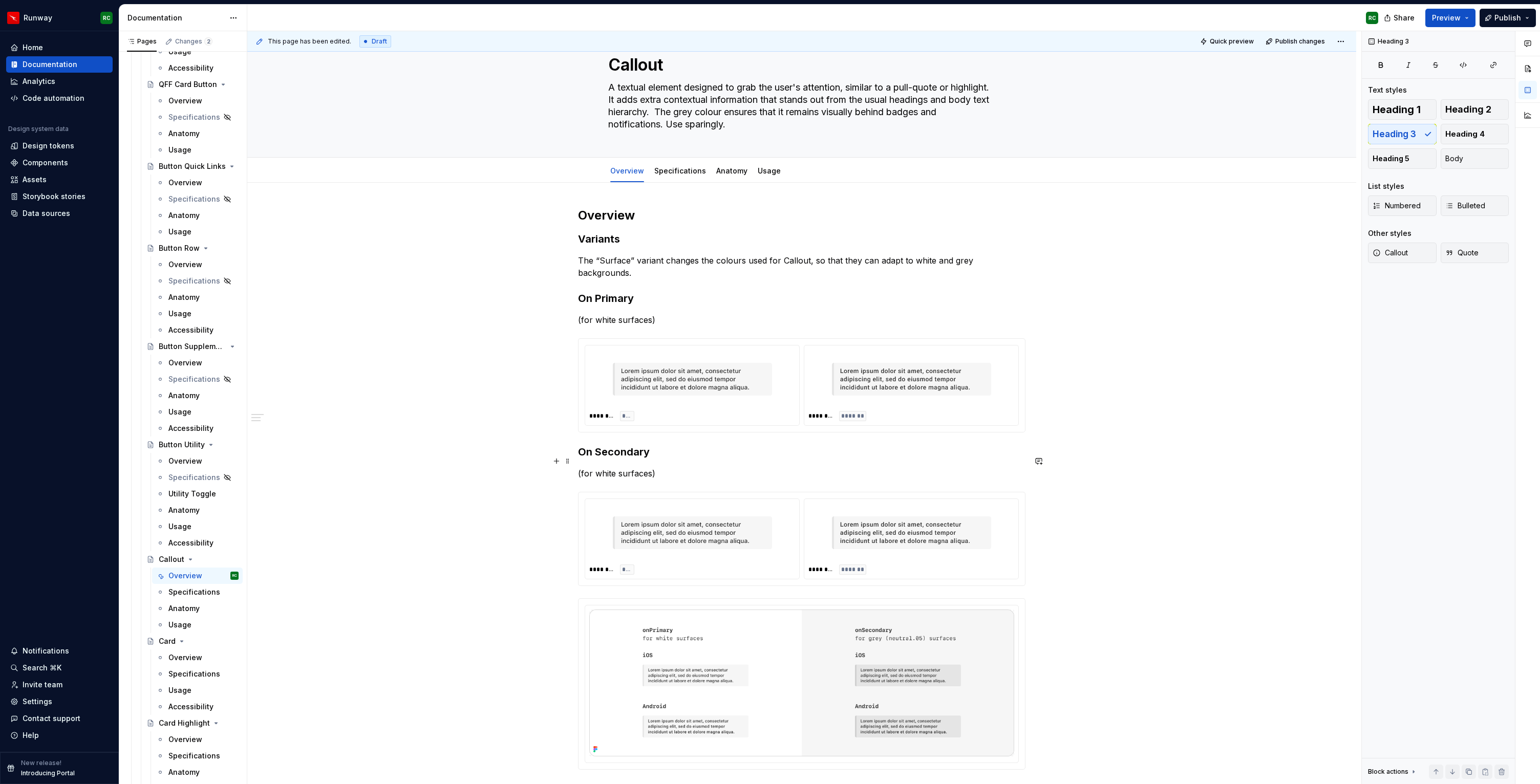
click at [603, 468] on p "(for white surfaces)" at bounding box center [802, 474] width 448 height 13
click at [642, 468] on p "(for grey surfaces)" at bounding box center [802, 474] width 448 height 13
click at [681, 468] on p "(for grey surfaces - color.neutral.05)" at bounding box center [802, 474] width 448 height 13
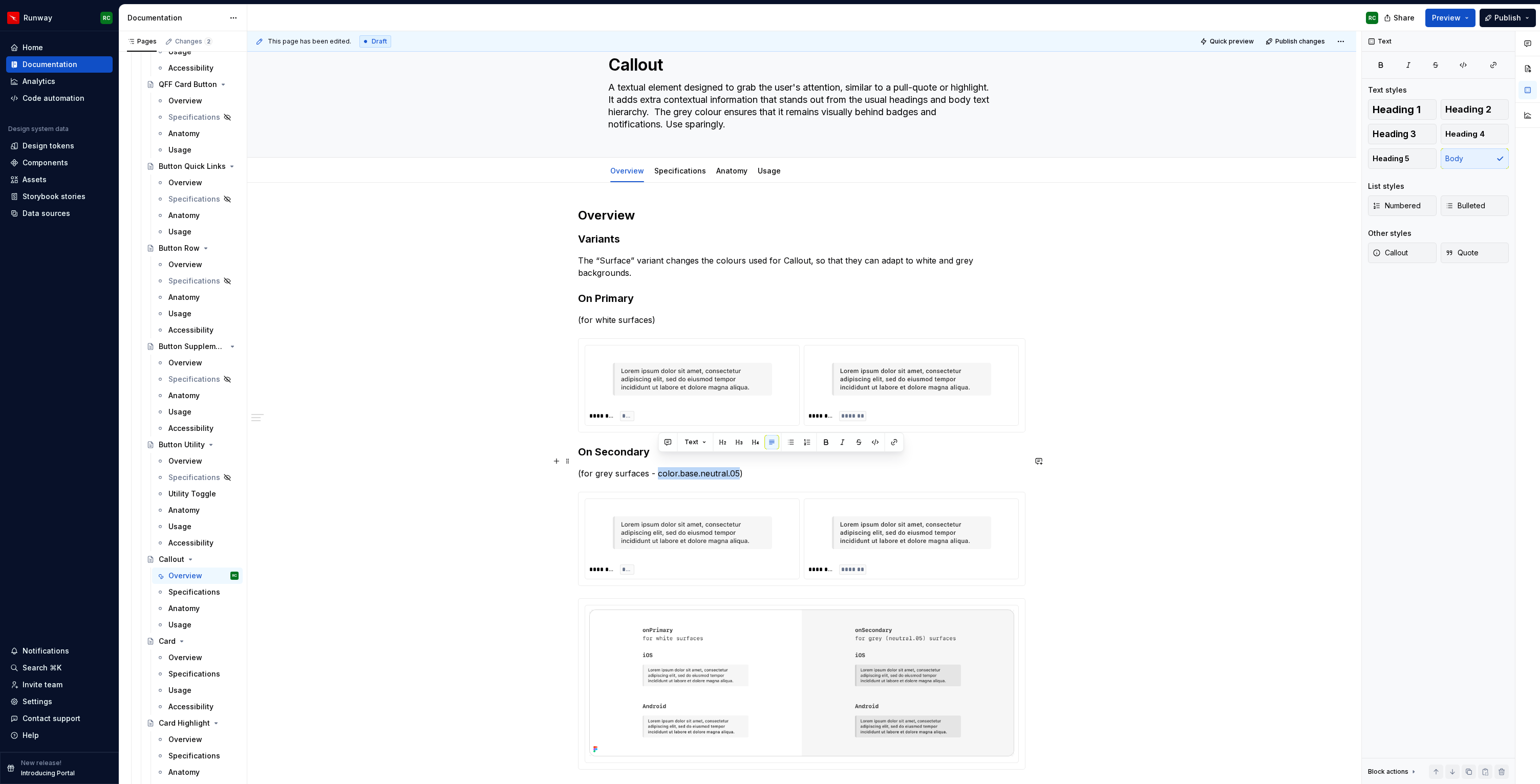
drag, startPoint x: 738, startPoint y: 460, endPoint x: 658, endPoint y: 461, distance: 80.0
click at [658, 468] on p "(for grey surfaces - color.base.neutral.05)" at bounding box center [802, 474] width 448 height 13
click at [651, 468] on p "(for grey surfaces - color.base.neutral.05)" at bounding box center [802, 474] width 448 height 13
click at [739, 468] on p "(for grey surfaces - color.base.neutral.05)" at bounding box center [802, 474] width 448 height 13
click at [743, 468] on p "(for light grey surfaces)" at bounding box center [802, 474] width 448 height 13
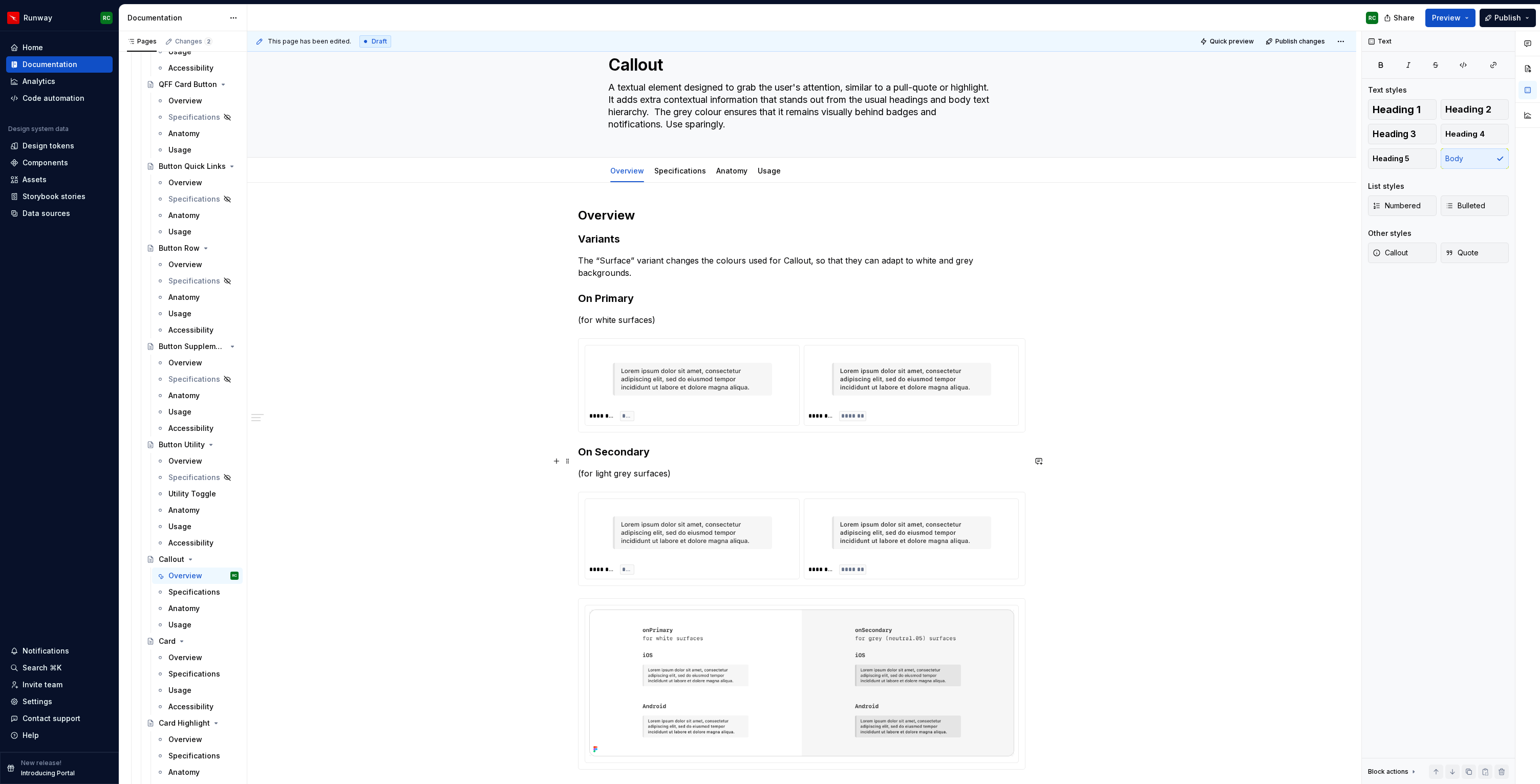
scroll to position [142, 0]
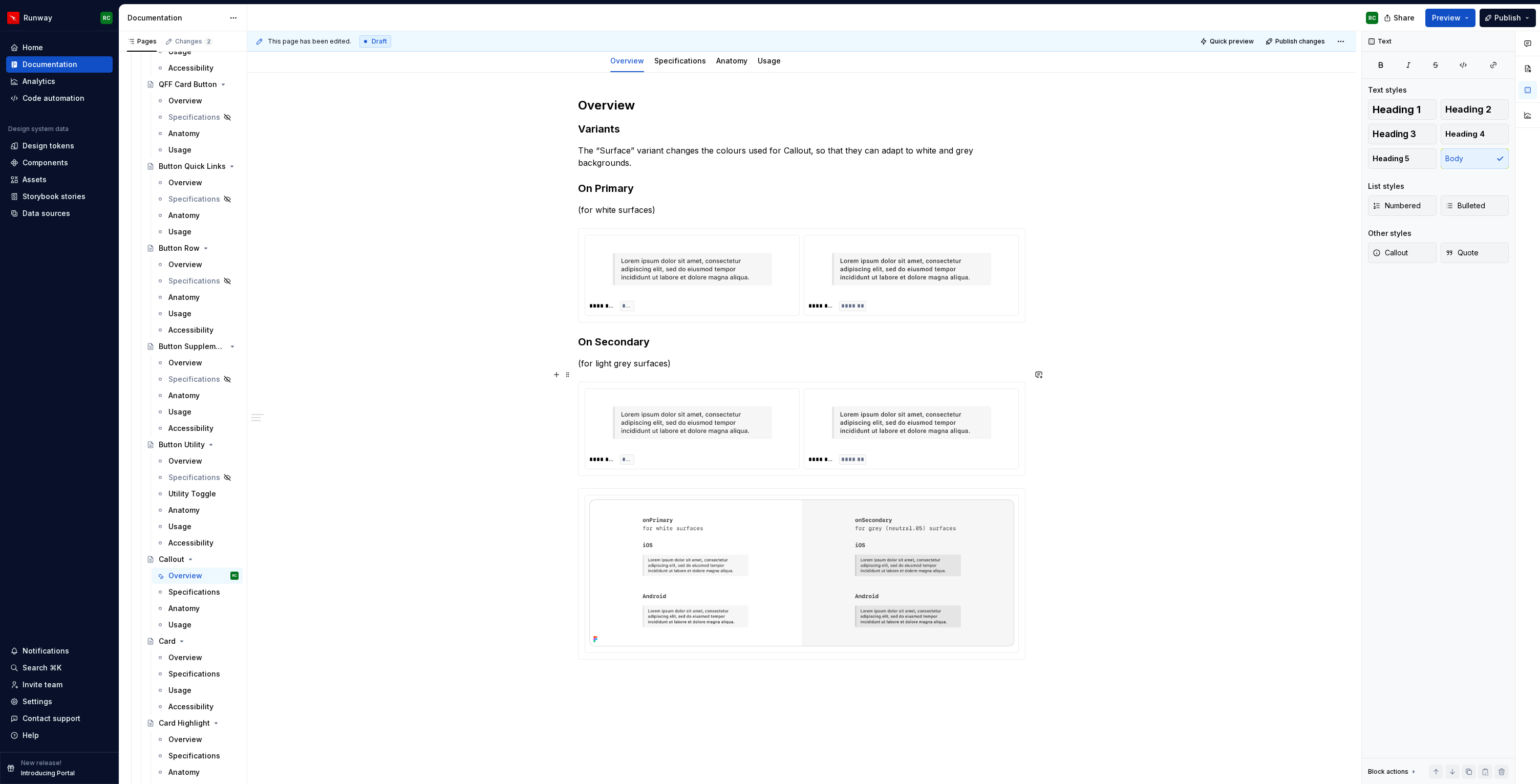
click at [803, 400] on div "******** *** ******** *******" at bounding box center [802, 428] width 434 height 81
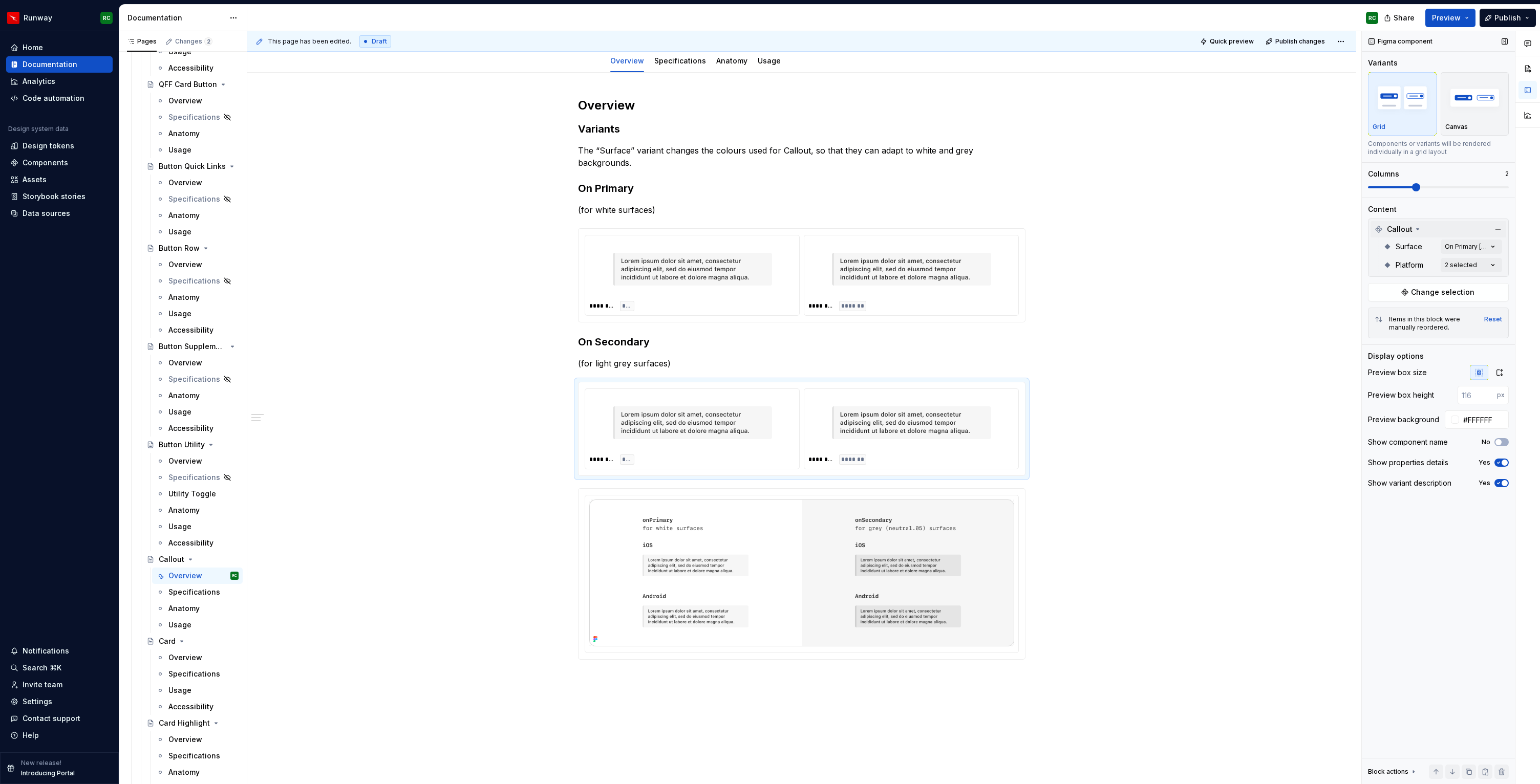
type textarea "*"
click at [1473, 266] on div "Comments Open comments No comments yet Select ‘Comment’ from the block context …" at bounding box center [1451, 408] width 178 height 754
click at [680, 347] on html "Runway RC Home Documentation Analytics Code automation Design system data Desig…" at bounding box center [770, 392] width 1540 height 784
drag, startPoint x: 666, startPoint y: 352, endPoint x: 713, endPoint y: 348, distance: 47.2
click at [667, 357] on p "(for light grey surfaces)" at bounding box center [802, 363] width 448 height 13
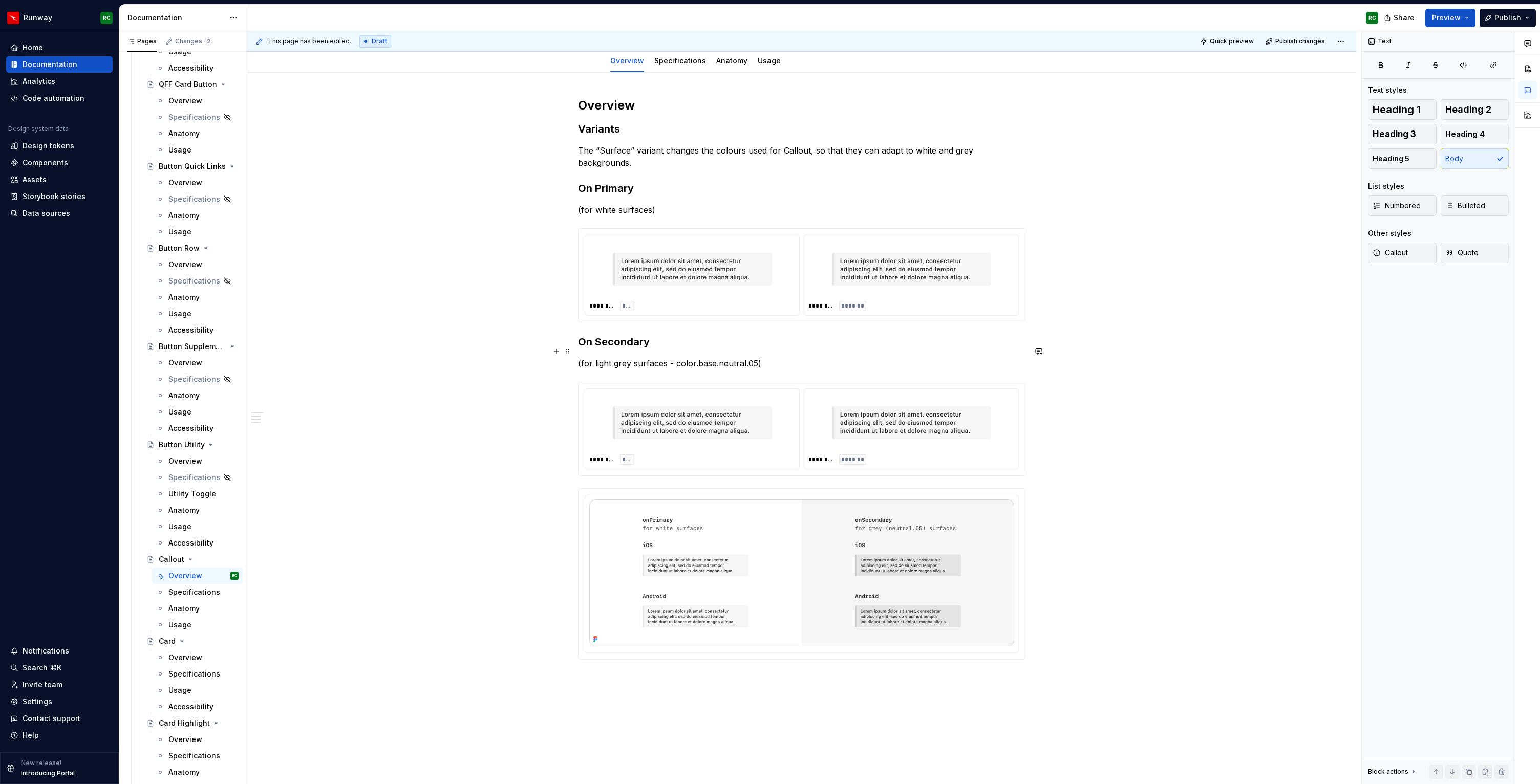
click at [677, 357] on p "(for light grey surfaces - color.base.neutral.05)" at bounding box center [802, 363] width 448 height 13
click at [894, 330] on button "button" at bounding box center [894, 332] width 14 height 14
click at [791, 357] on p "(for light grey surfaces - color.base.neutral.05 )" at bounding box center [802, 363] width 448 height 13
click at [833, 454] on span "********" at bounding box center [820, 458] width 24 height 8
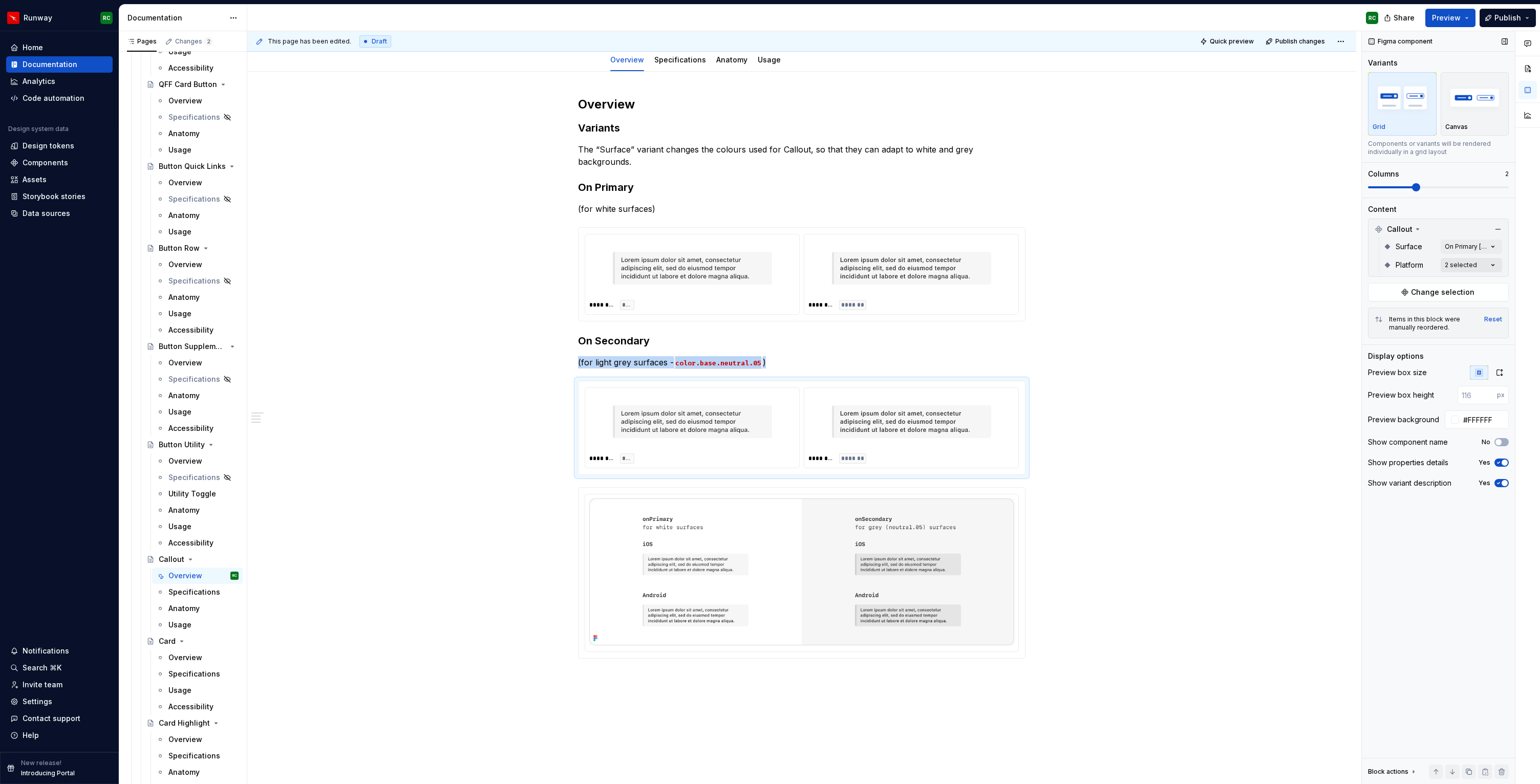
click at [1453, 266] on div "Comments Open comments No comments yet Select ‘Comment’ from the block context …" at bounding box center [1451, 408] width 178 height 754
click at [1455, 262] on div "Comments Open comments No comments yet Select ‘Comment’ from the block context …" at bounding box center [1451, 408] width 178 height 754
click at [1458, 246] on div "Comments Open comments No comments yet Select ‘Comment’ from the block context …" at bounding box center [1451, 408] width 178 height 754
click at [1398, 311] on span "On Secondary" at bounding box center [1408, 313] width 50 height 10
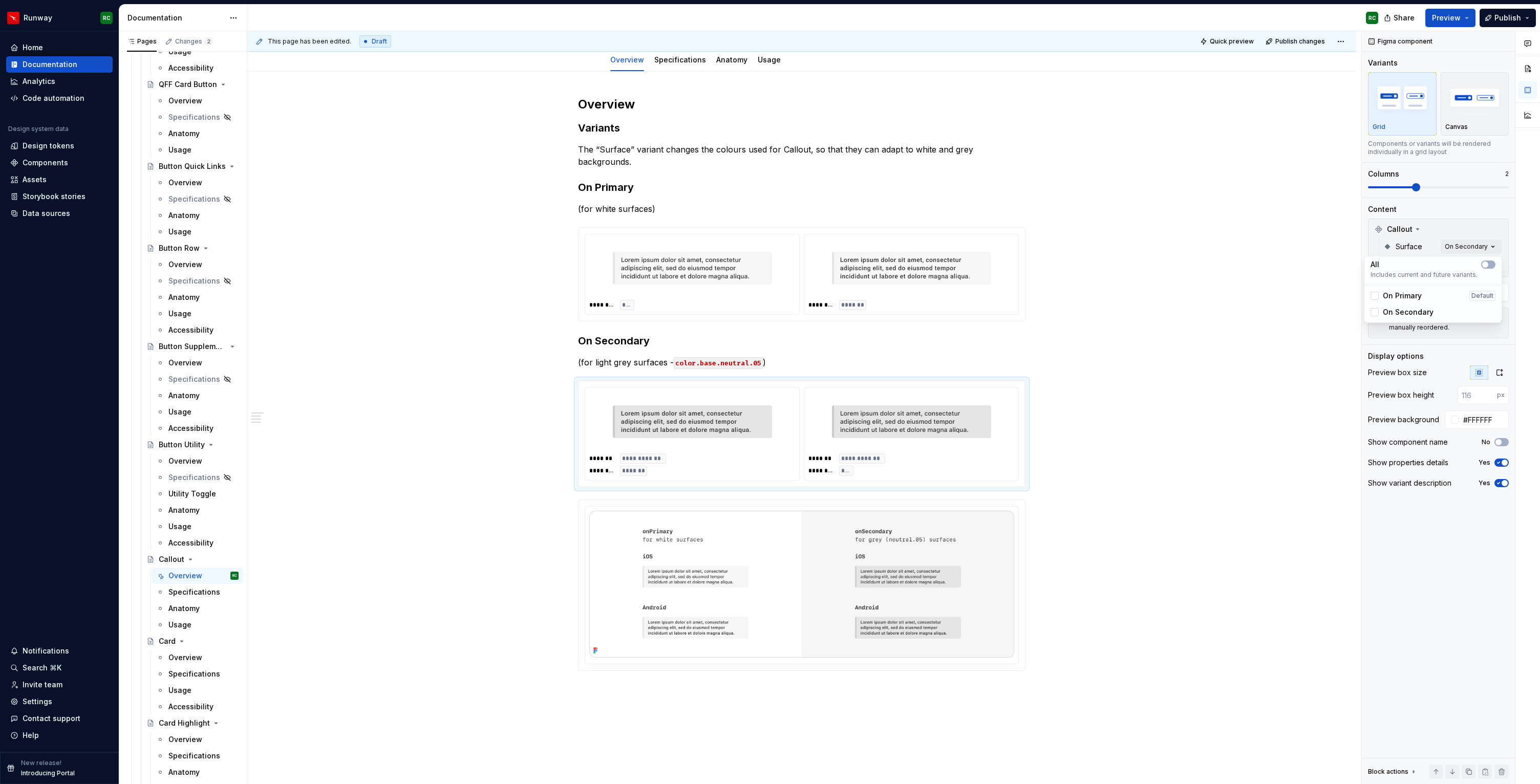
click at [698, 259] on html "Runway RC Home Documentation Analytics Code automation Design system data Desig…" at bounding box center [770, 392] width 1540 height 784
click at [736, 263] on img at bounding box center [692, 268] width 159 height 51
click at [1458, 261] on div "Comments Open comments No comments yet Select ‘Comment’ from the block context …" at bounding box center [1451, 408] width 178 height 754
click at [1458, 246] on div "Comments Open comments No comments yet Select ‘Comment’ from the block context …" at bounding box center [1451, 408] width 178 height 754
click at [1455, 248] on div "Comments Open comments No comments yet Select ‘Comment’ from the block context …" at bounding box center [1451, 408] width 178 height 754
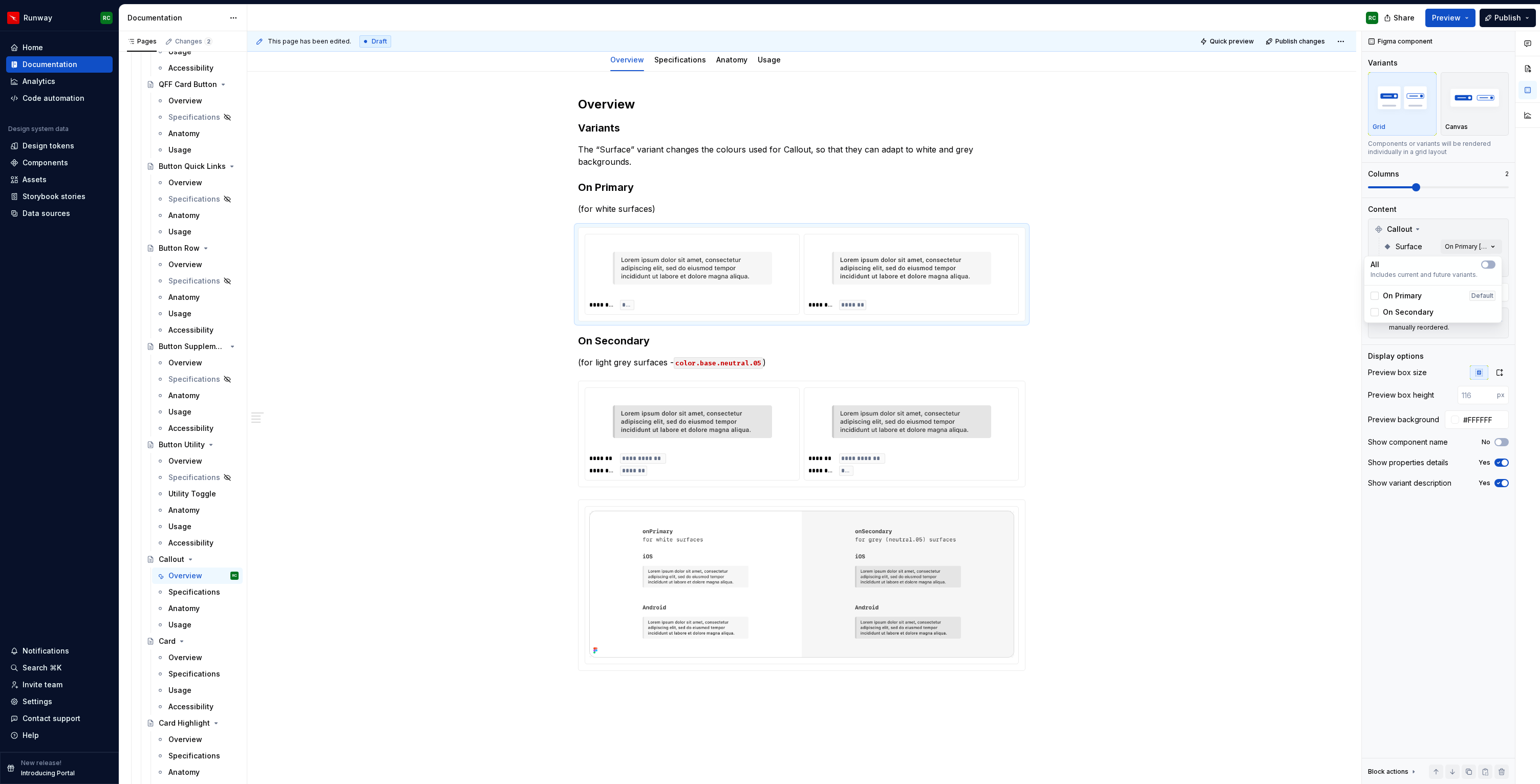
click at [1404, 292] on span "On Primary" at bounding box center [1402, 296] width 39 height 10
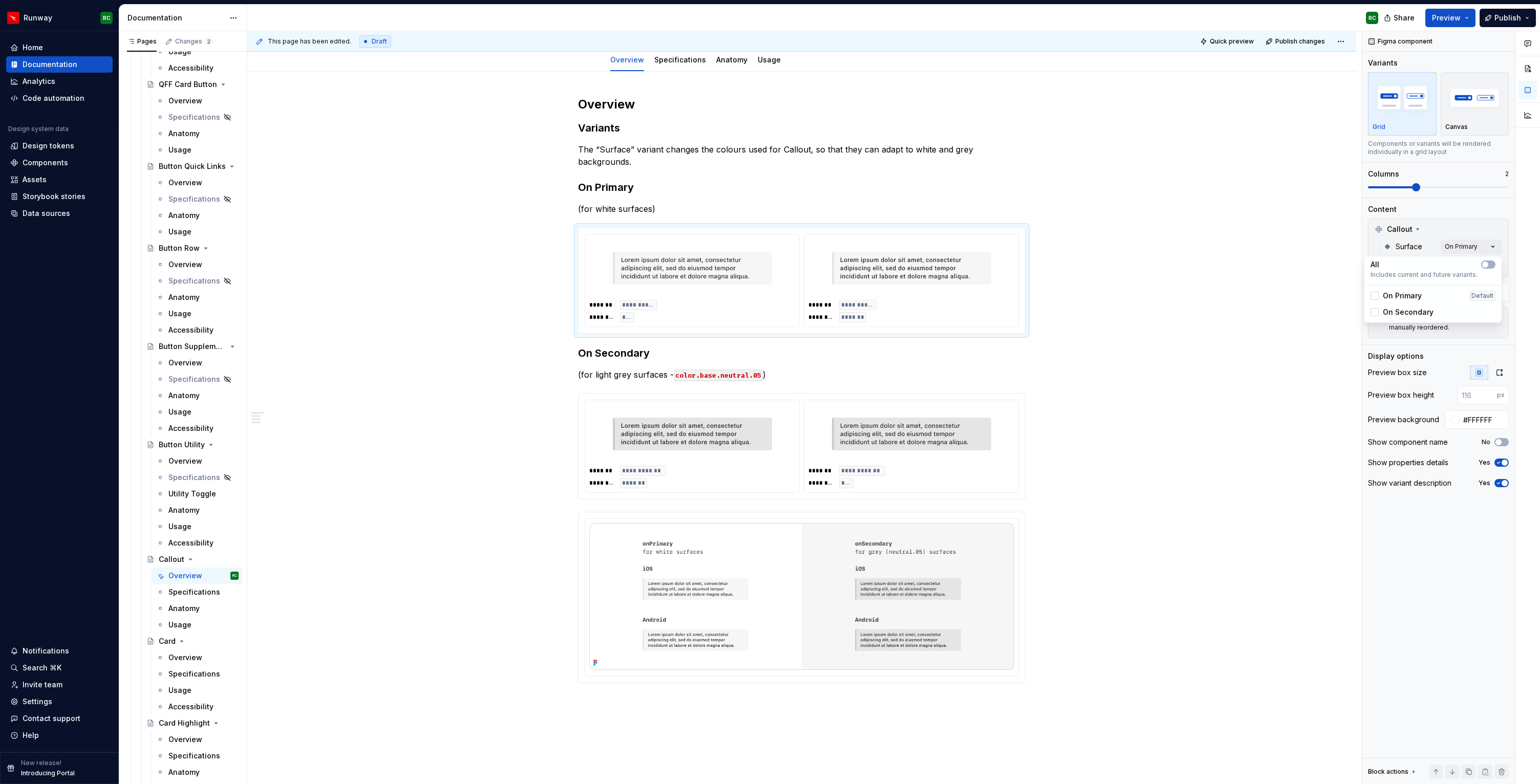
click at [1042, 259] on html "Runway RC Home Documentation Analytics Code automation Design system data Desig…" at bounding box center [770, 392] width 1540 height 784
click at [580, 346] on h3 "On Secondary" at bounding box center [802, 353] width 448 height 14
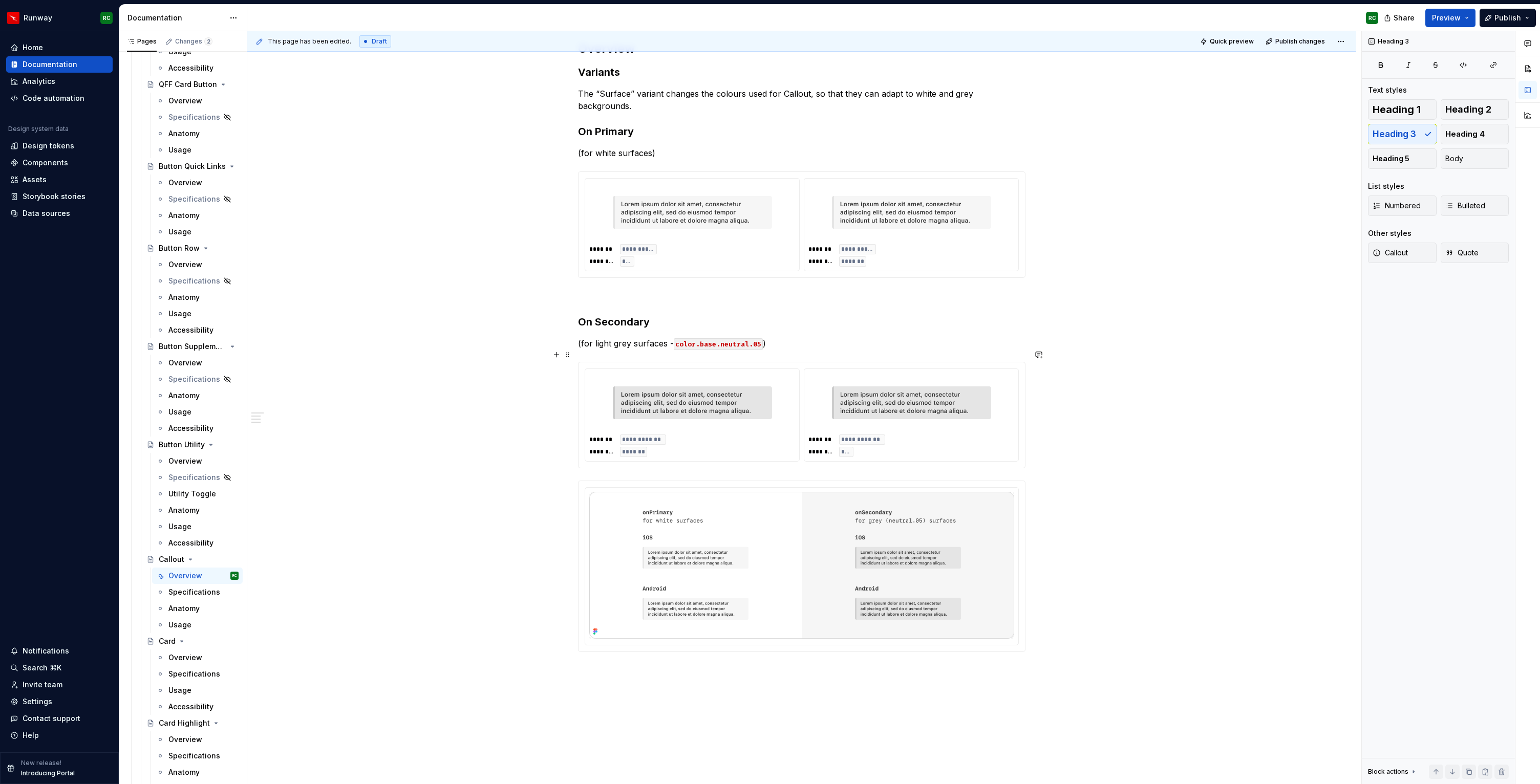
scroll to position [302, 0]
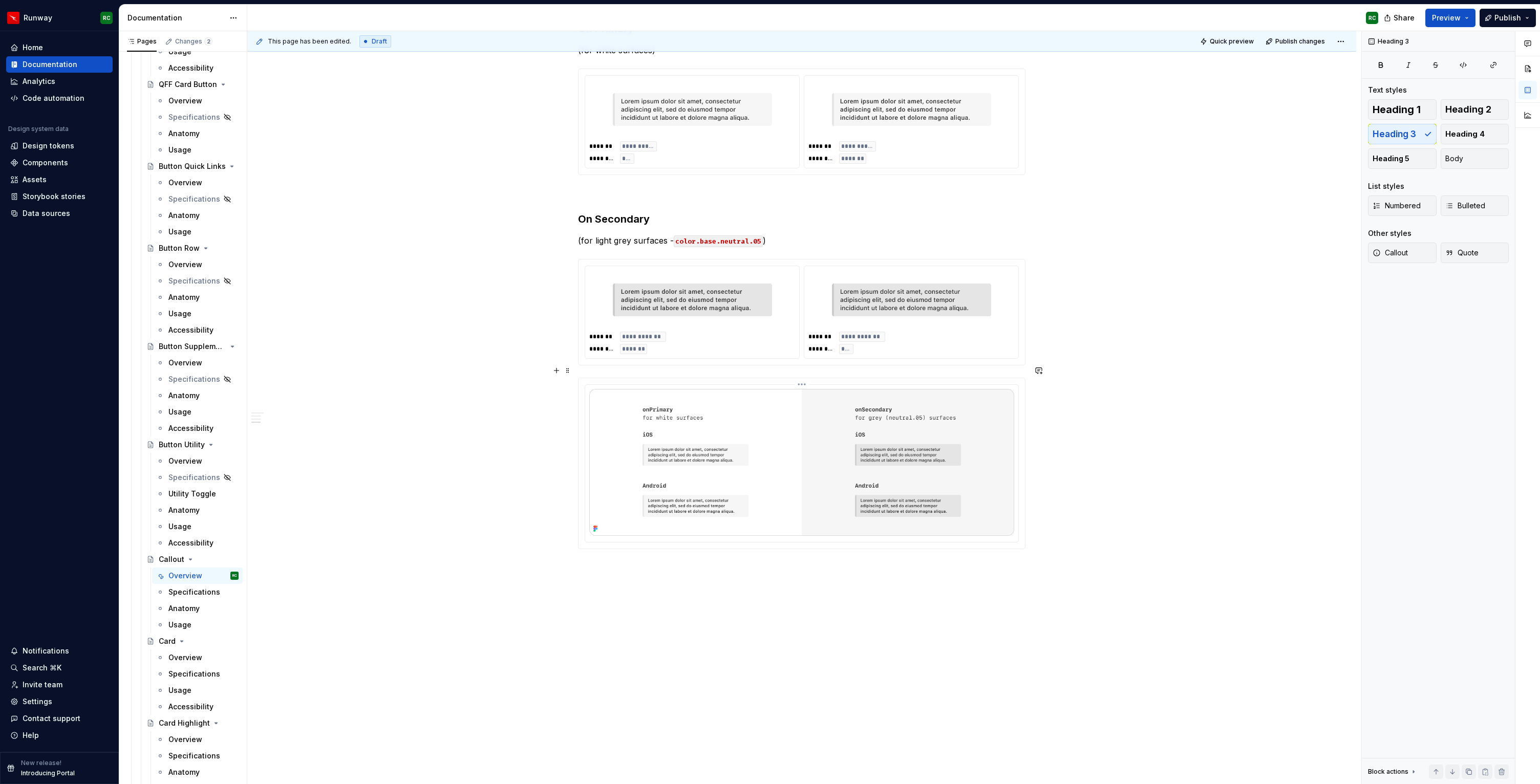
click at [844, 465] on img at bounding box center [801, 462] width 425 height 147
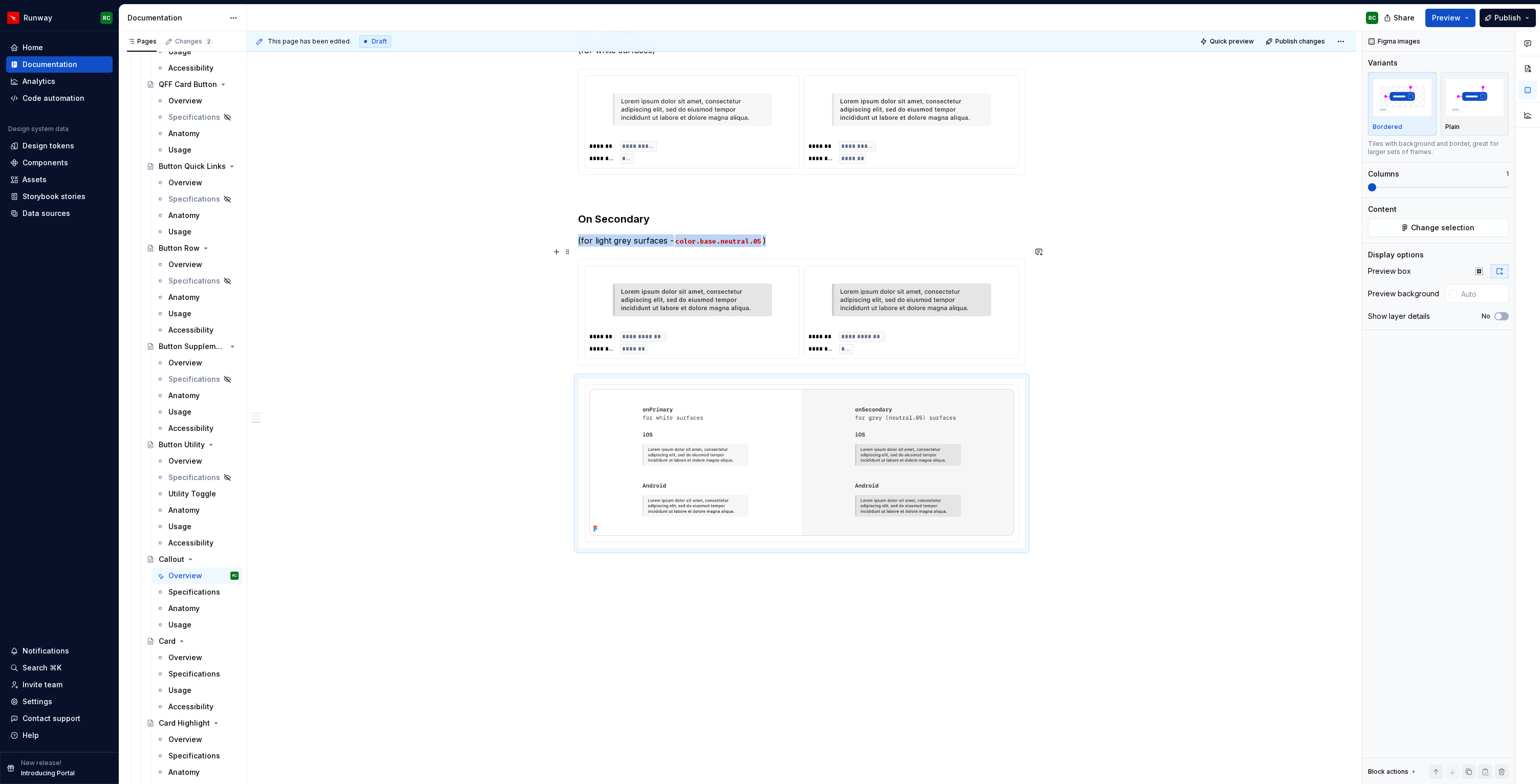
click at [870, 309] on img at bounding box center [912, 299] width 159 height 51
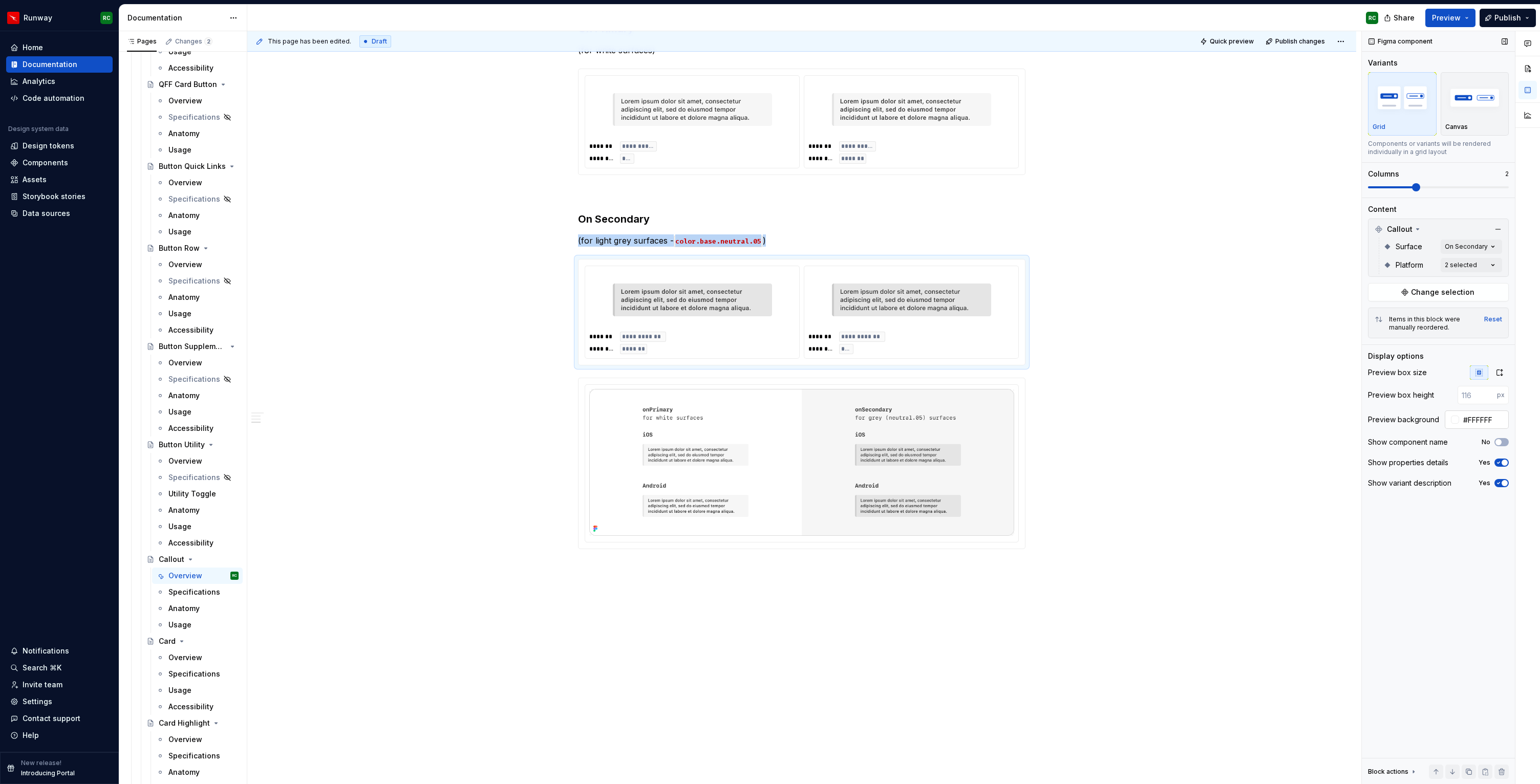
click at [1484, 420] on input "#FFFFFF" at bounding box center [1484, 419] width 50 height 19
type input "#F6F6F6"
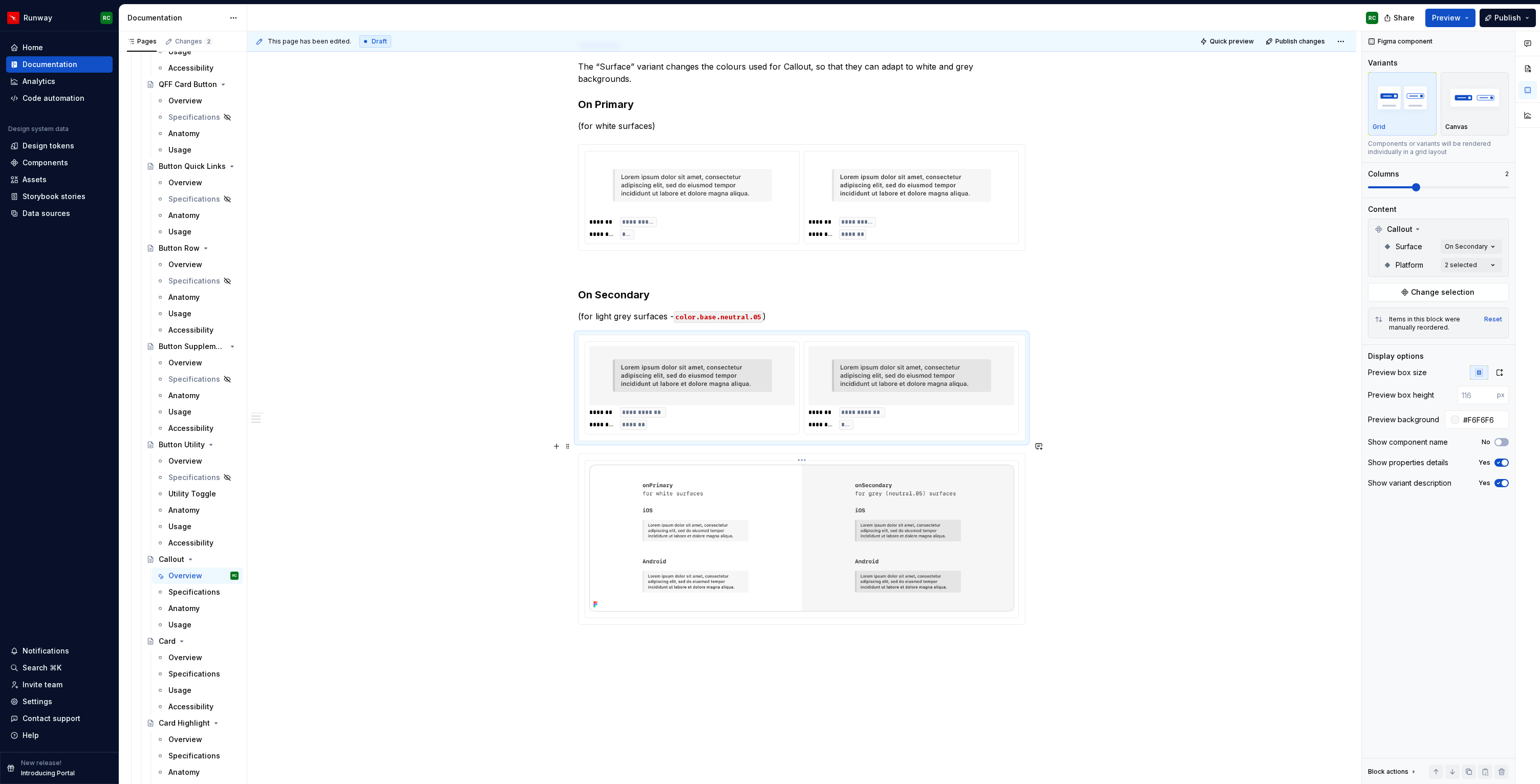
click at [903, 523] on img at bounding box center [801, 538] width 425 height 147
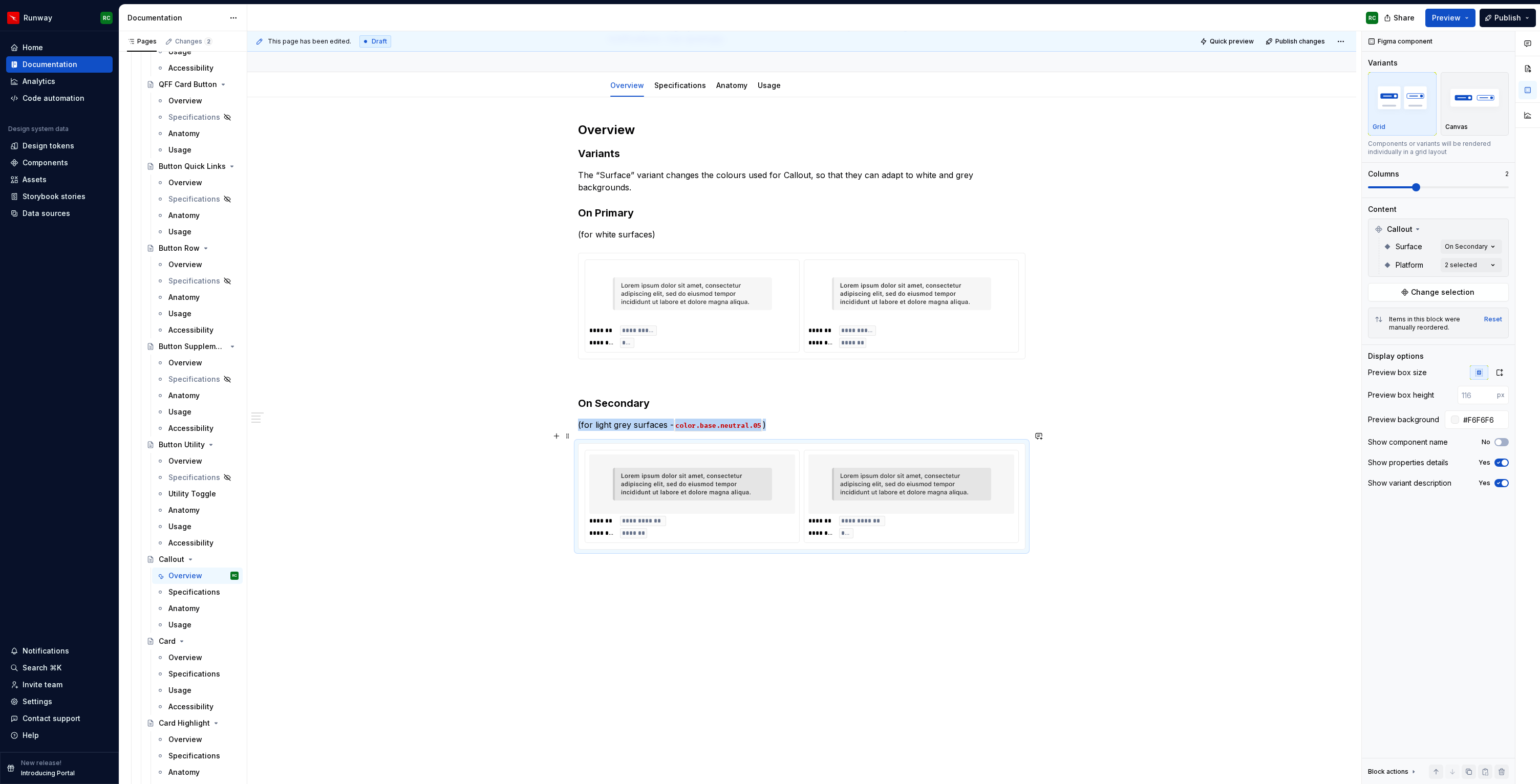
scroll to position [0, 0]
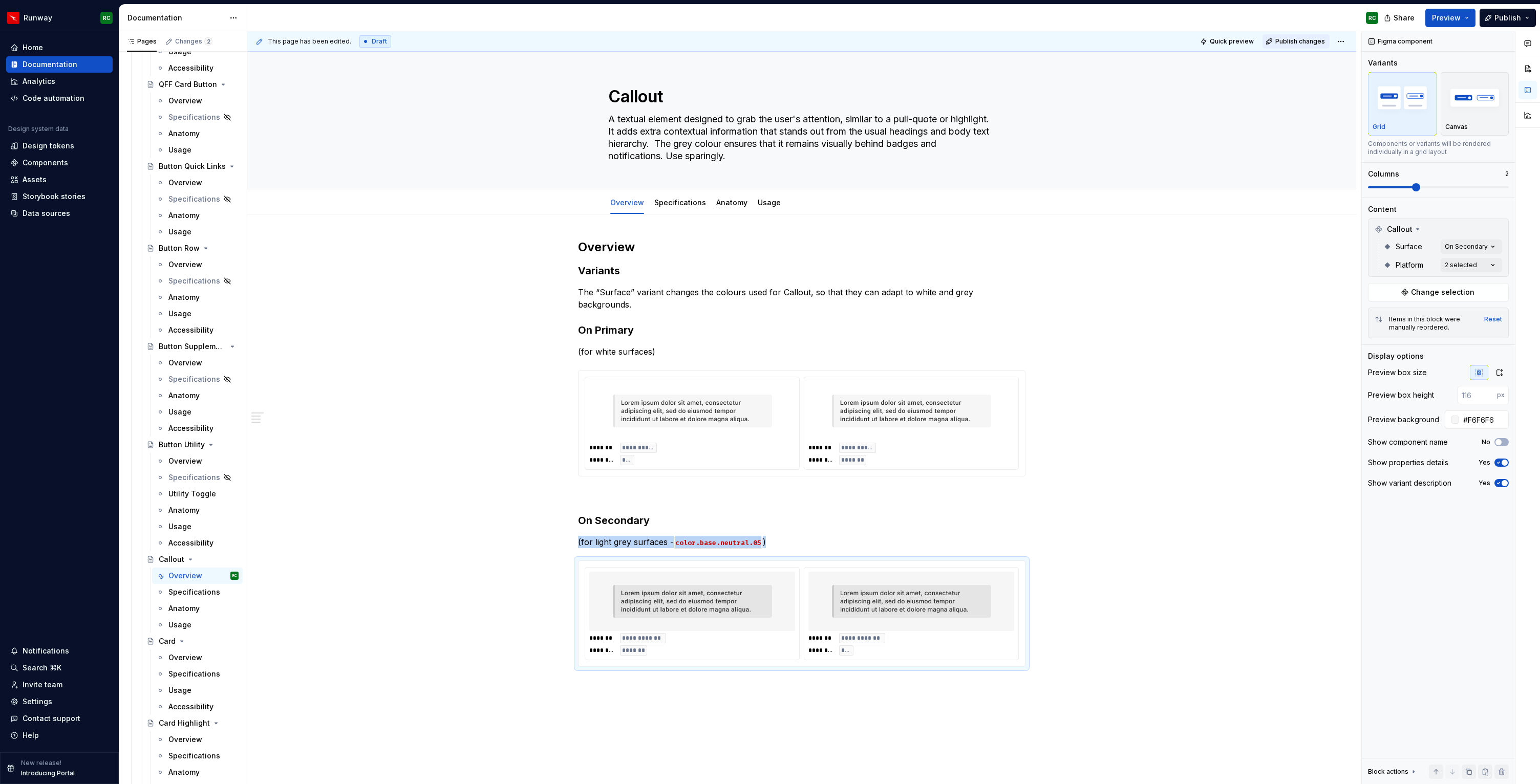
click at [1299, 43] on span "Publish changes" at bounding box center [1300, 41] width 50 height 8
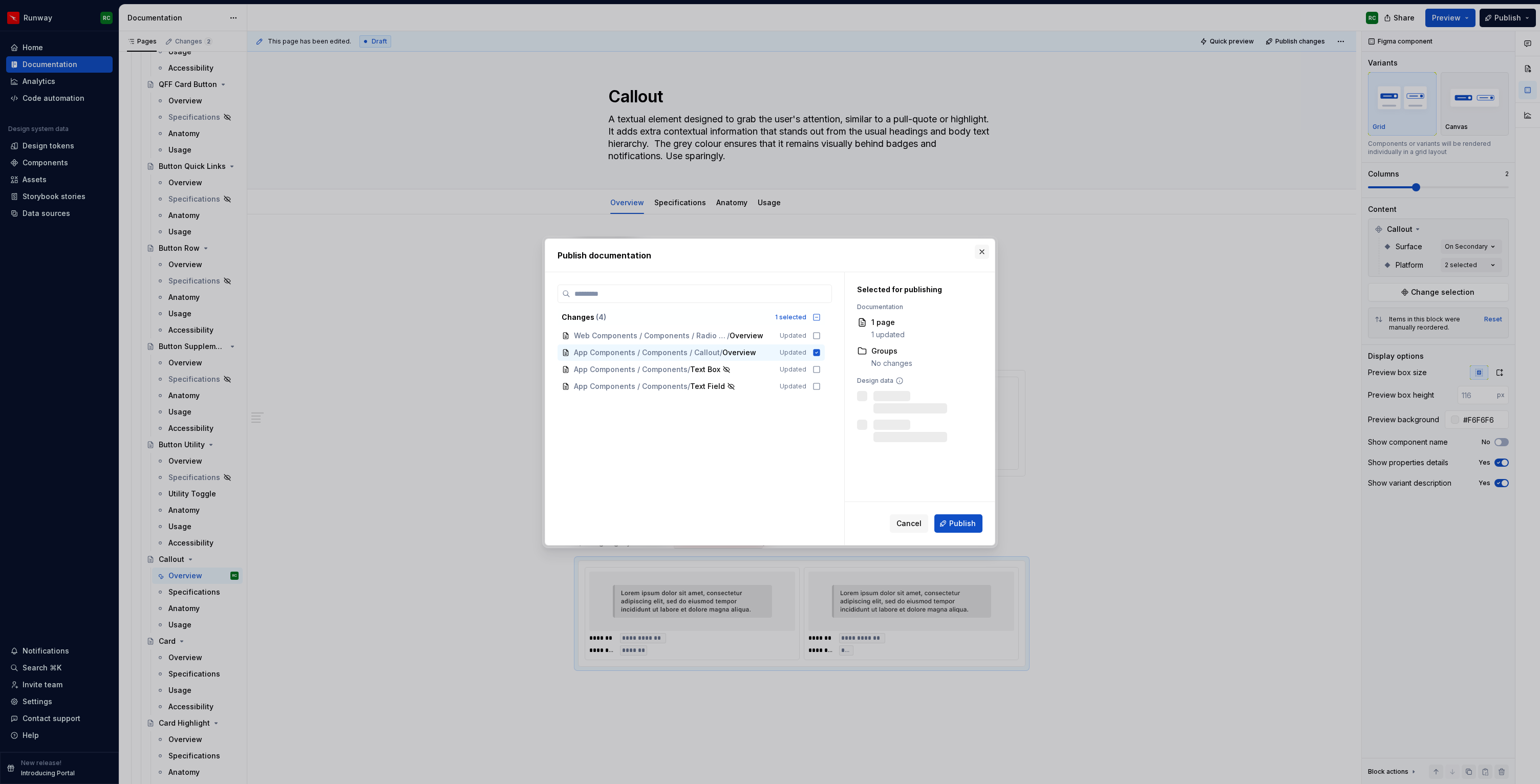
click at [979, 245] on button "button" at bounding box center [981, 251] width 14 height 14
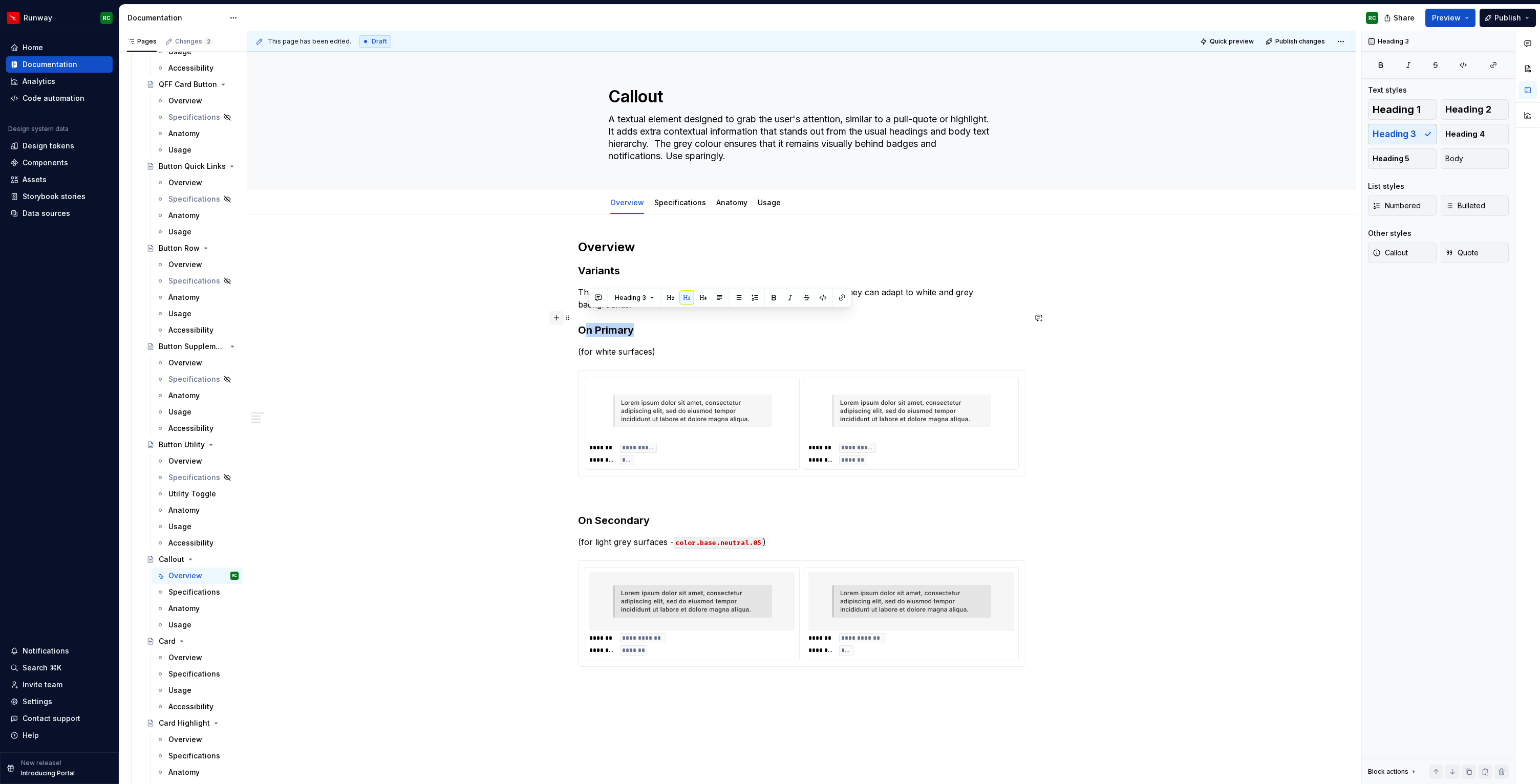
drag, startPoint x: 639, startPoint y: 319, endPoint x: 564, endPoint y: 320, distance: 75.0
click at [578, 320] on div "**********" at bounding box center [802, 459] width 448 height 440
click at [667, 323] on h3 "On Primary" at bounding box center [802, 330] width 448 height 14
click at [698, 298] on button "button" at bounding box center [695, 297] width 14 height 14
click at [625, 511] on h3 "On Secondary" at bounding box center [802, 518] width 448 height 14
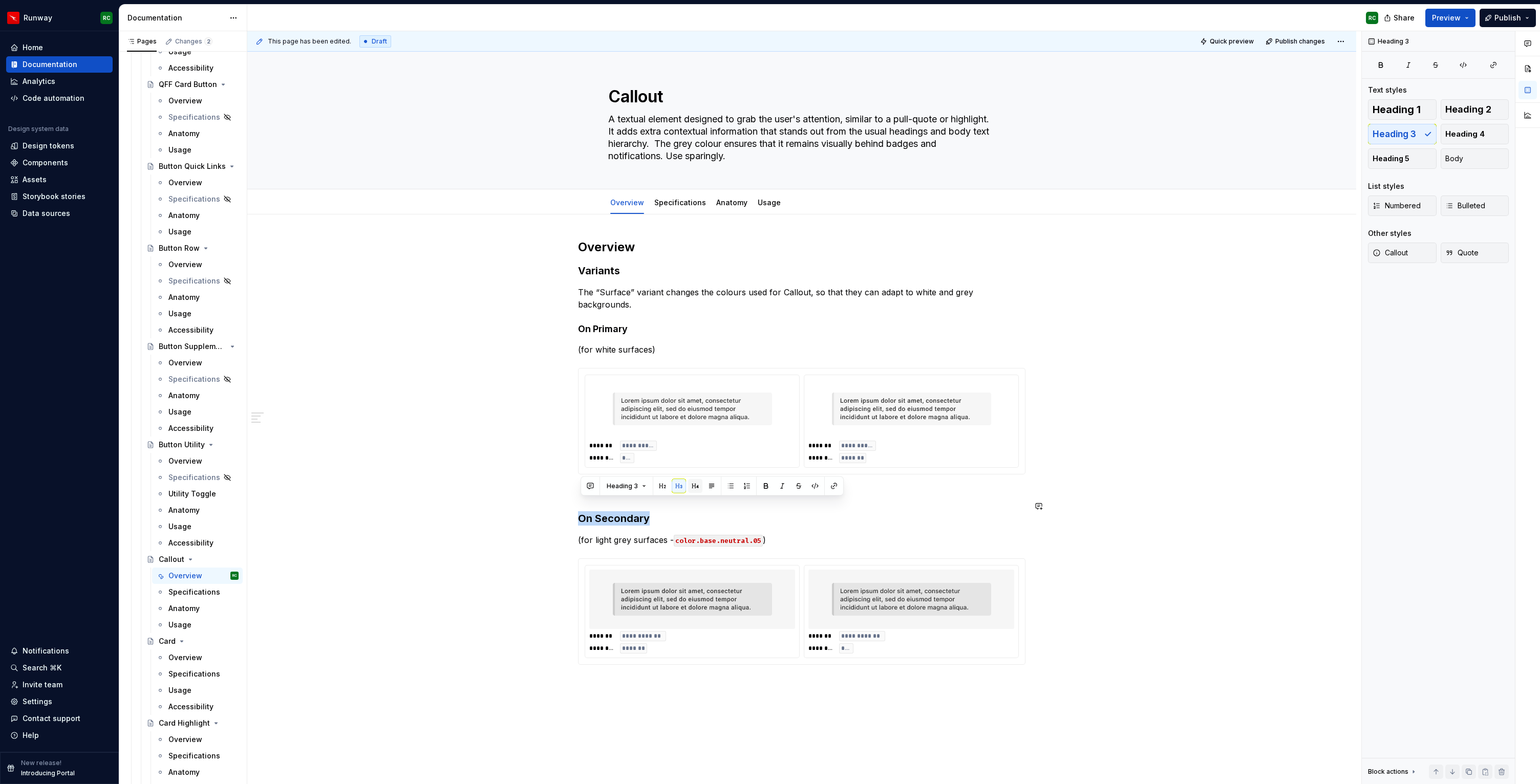
click at [696, 488] on button "button" at bounding box center [695, 486] width 14 height 14
click at [1303, 40] on span "Publish changes" at bounding box center [1300, 41] width 50 height 8
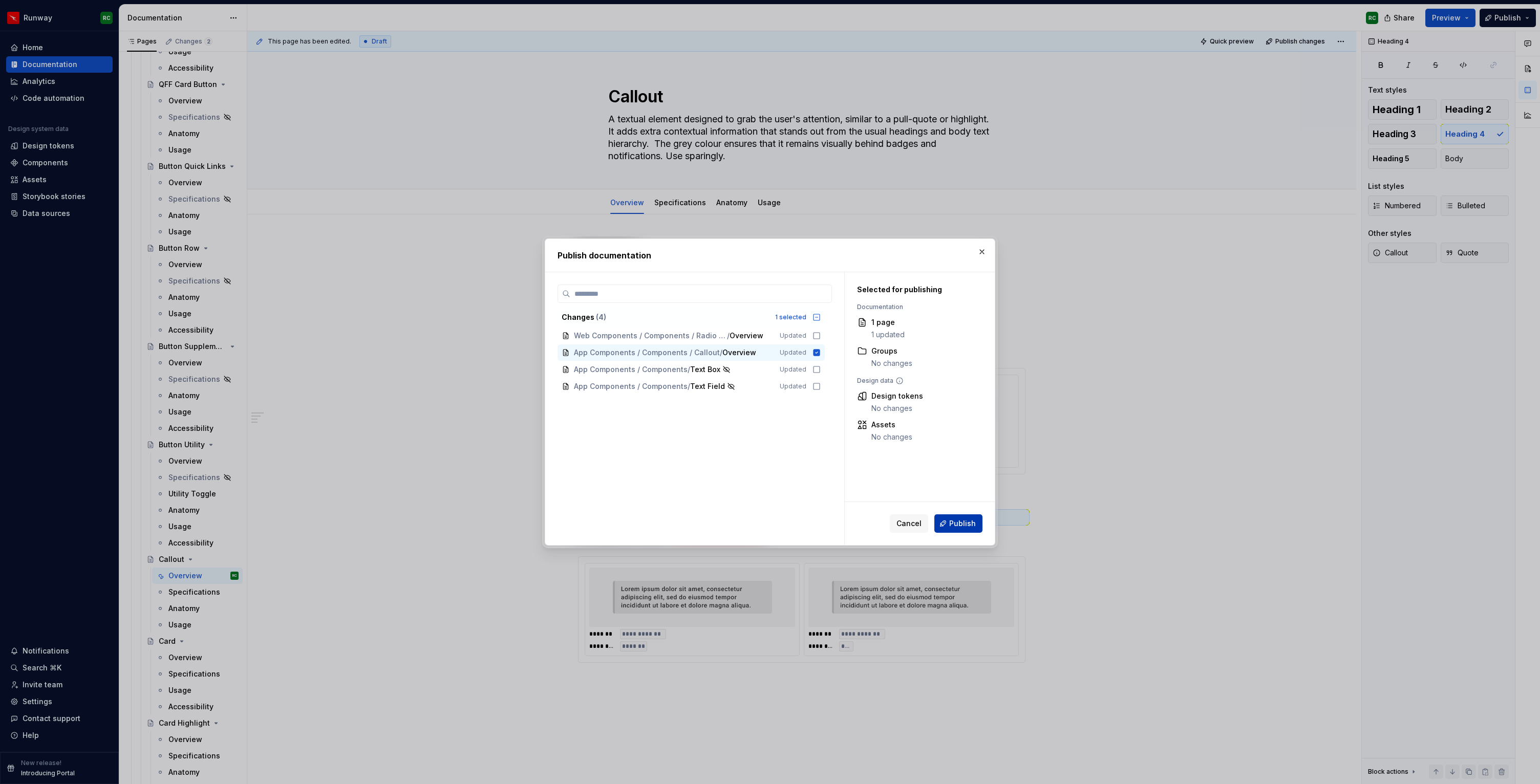
click at [957, 525] on span "Publish" at bounding box center [963, 524] width 27 height 10
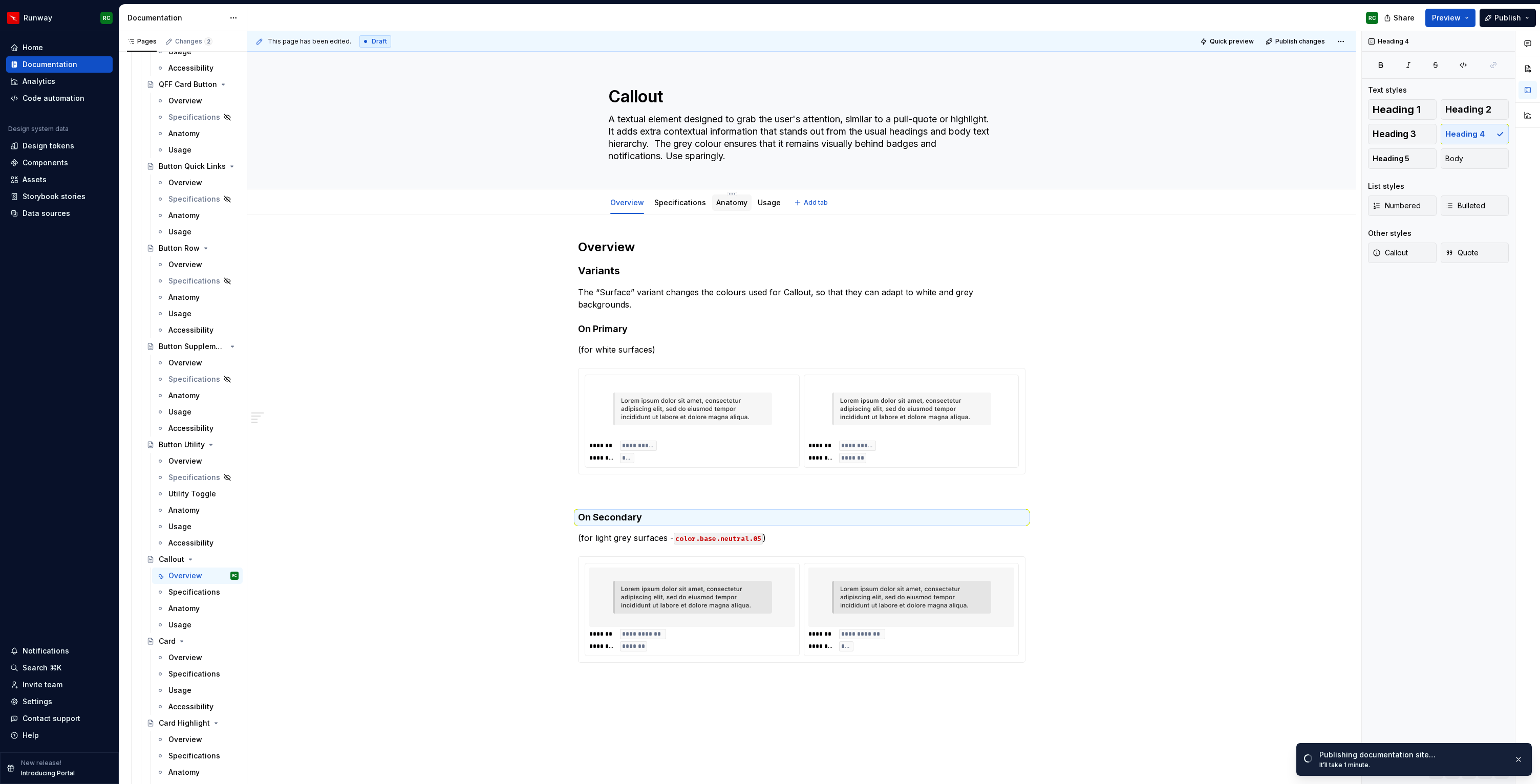
click at [720, 210] on div "Anatomy" at bounding box center [731, 203] width 39 height 16
click at [680, 193] on html "Runway RC Home Documentation Analytics Code automation Design system data Desig…" at bounding box center [770, 392] width 1540 height 784
click at [712, 246] on div "Hide tab" at bounding box center [727, 246] width 67 height 10
click at [721, 202] on link "Anatomy" at bounding box center [732, 202] width 31 height 9
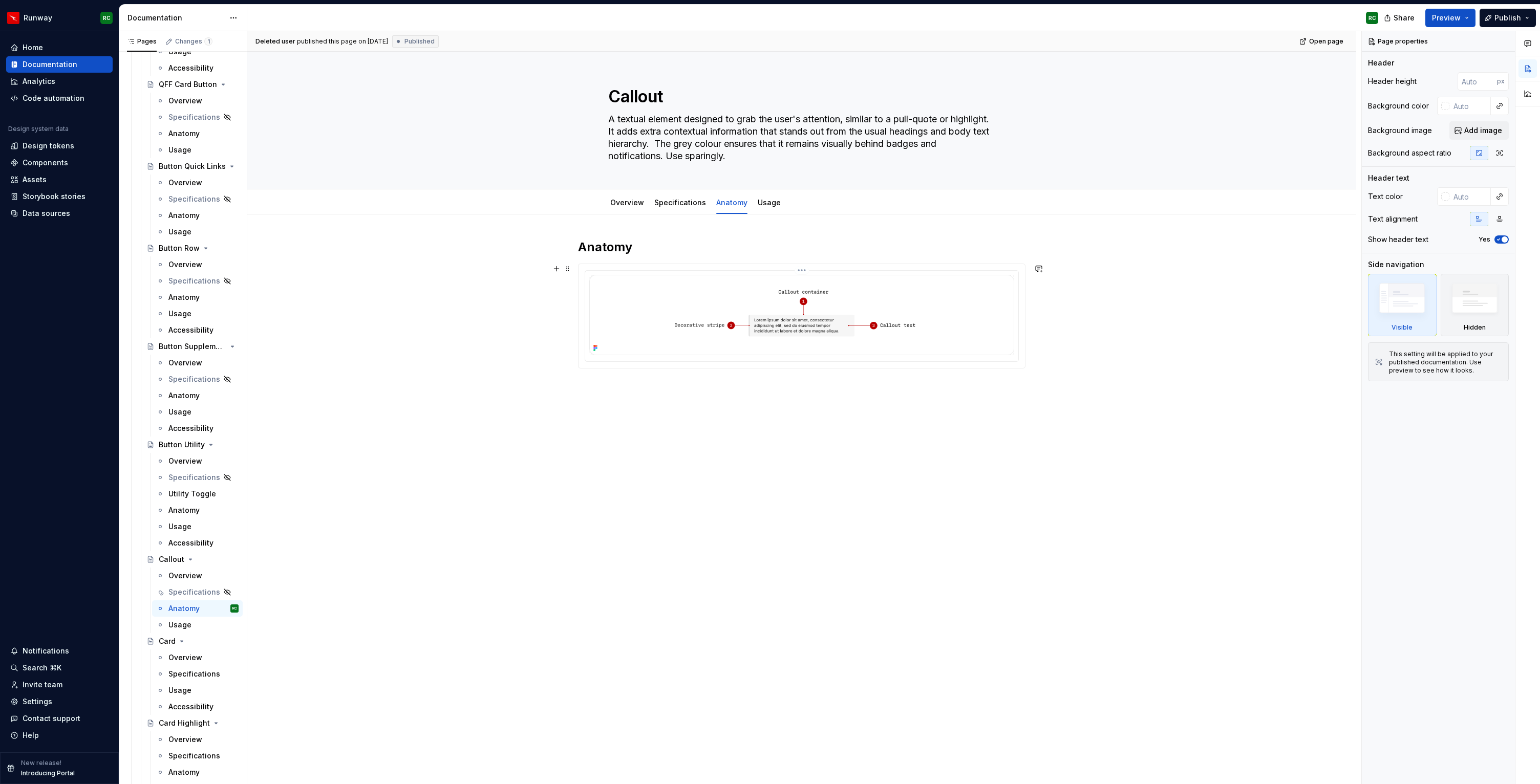
click at [892, 286] on img at bounding box center [801, 315] width 425 height 80
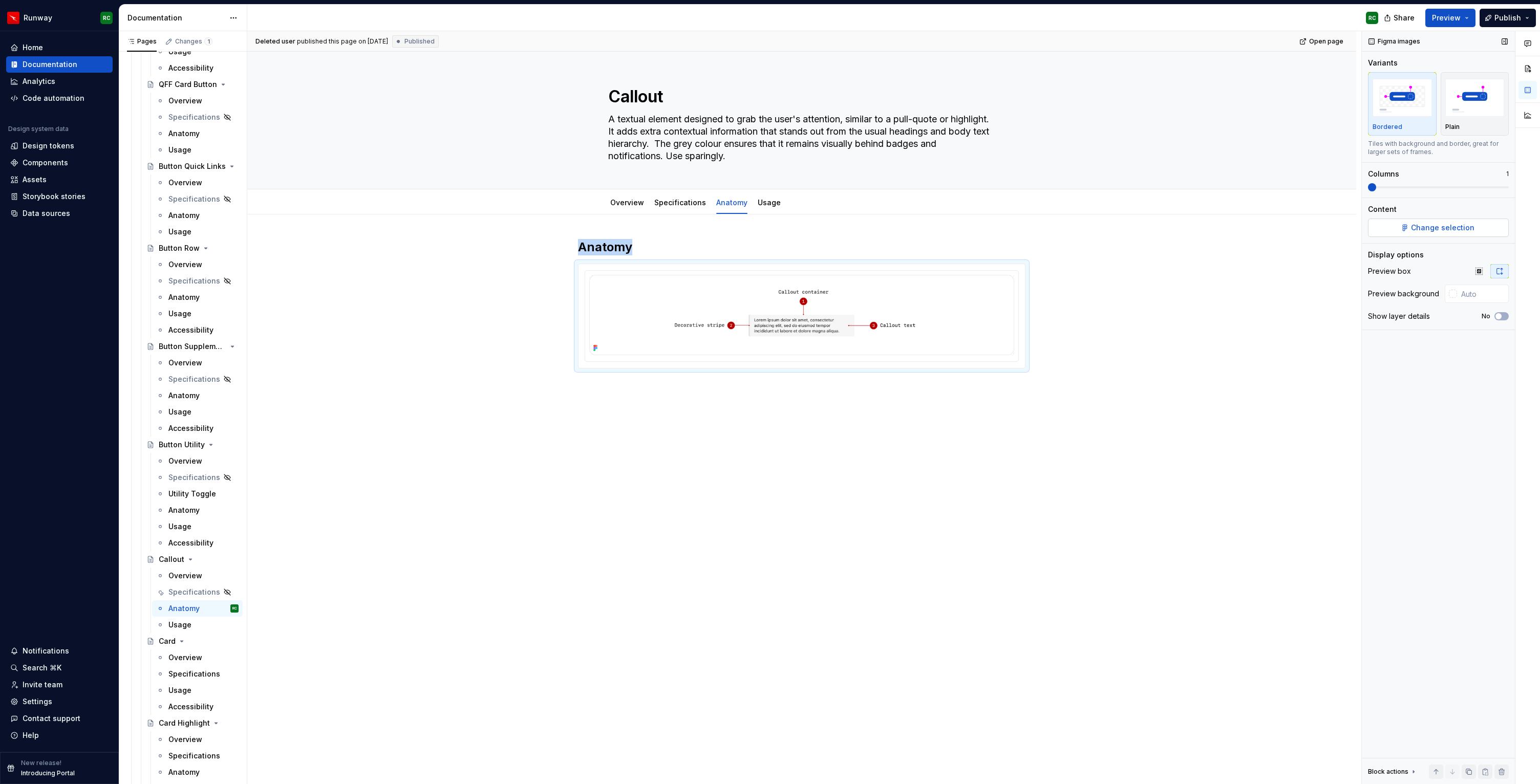
click at [1444, 222] on button "Change selection" at bounding box center [1438, 227] width 141 height 19
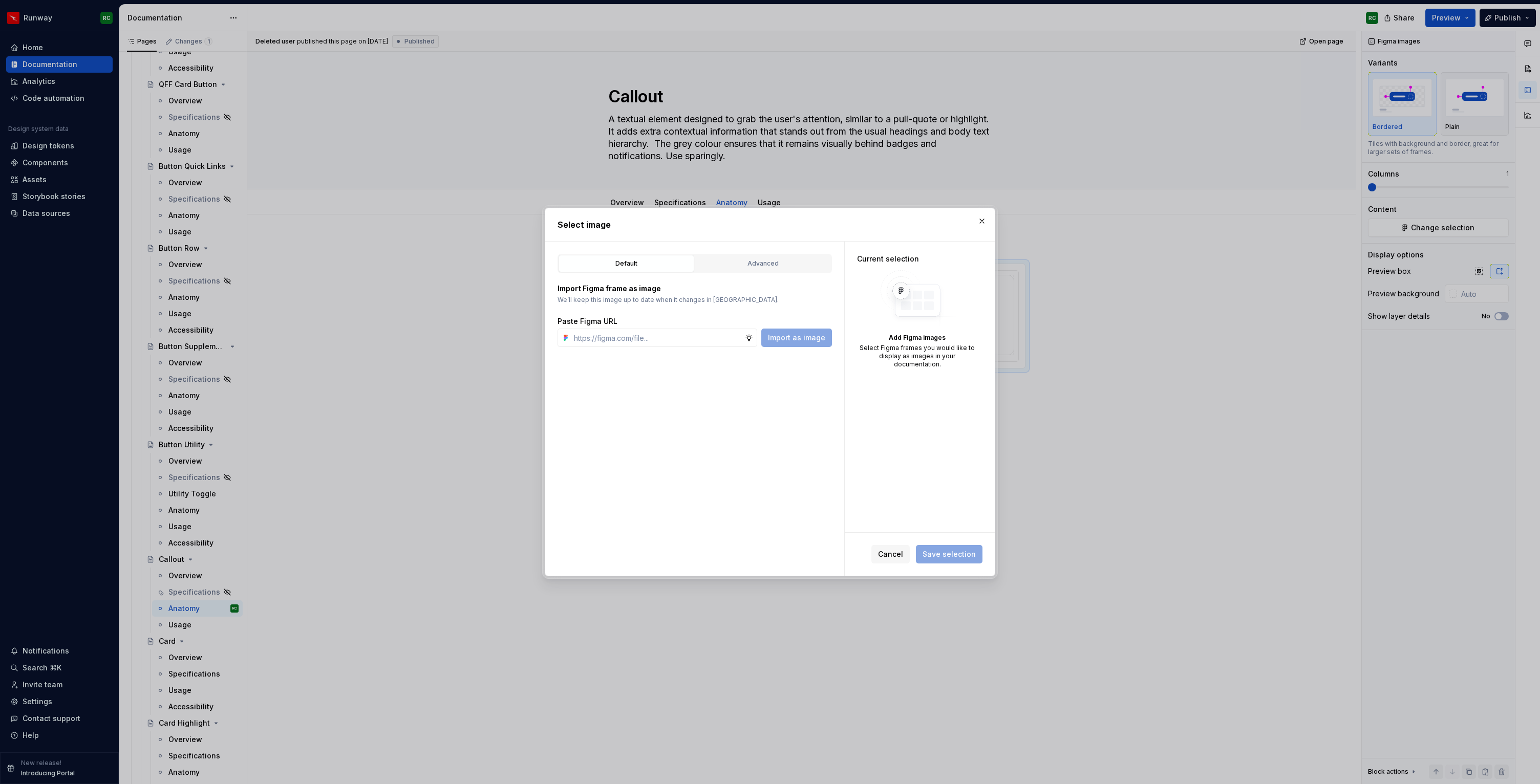
click at [763, 273] on div "Default Advanced" at bounding box center [694, 264] width 274 height 19
click at [754, 265] on div "Advanced" at bounding box center [763, 264] width 128 height 10
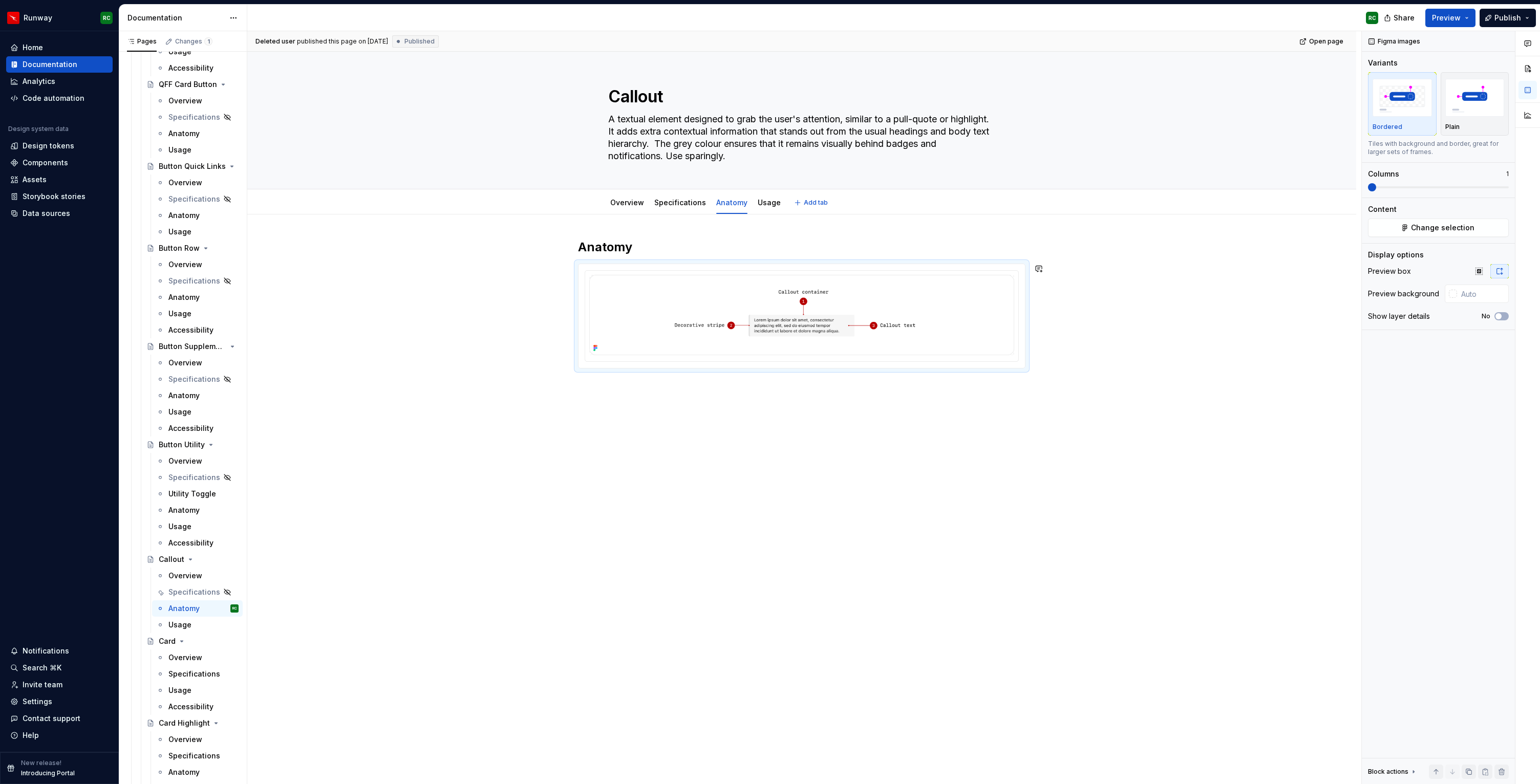
type textarea "*"
click at [645, 441] on div "Anatomy" at bounding box center [802, 415] width 1109 height 402
click at [655, 408] on div "Anatomy" at bounding box center [802, 415] width 1109 height 402
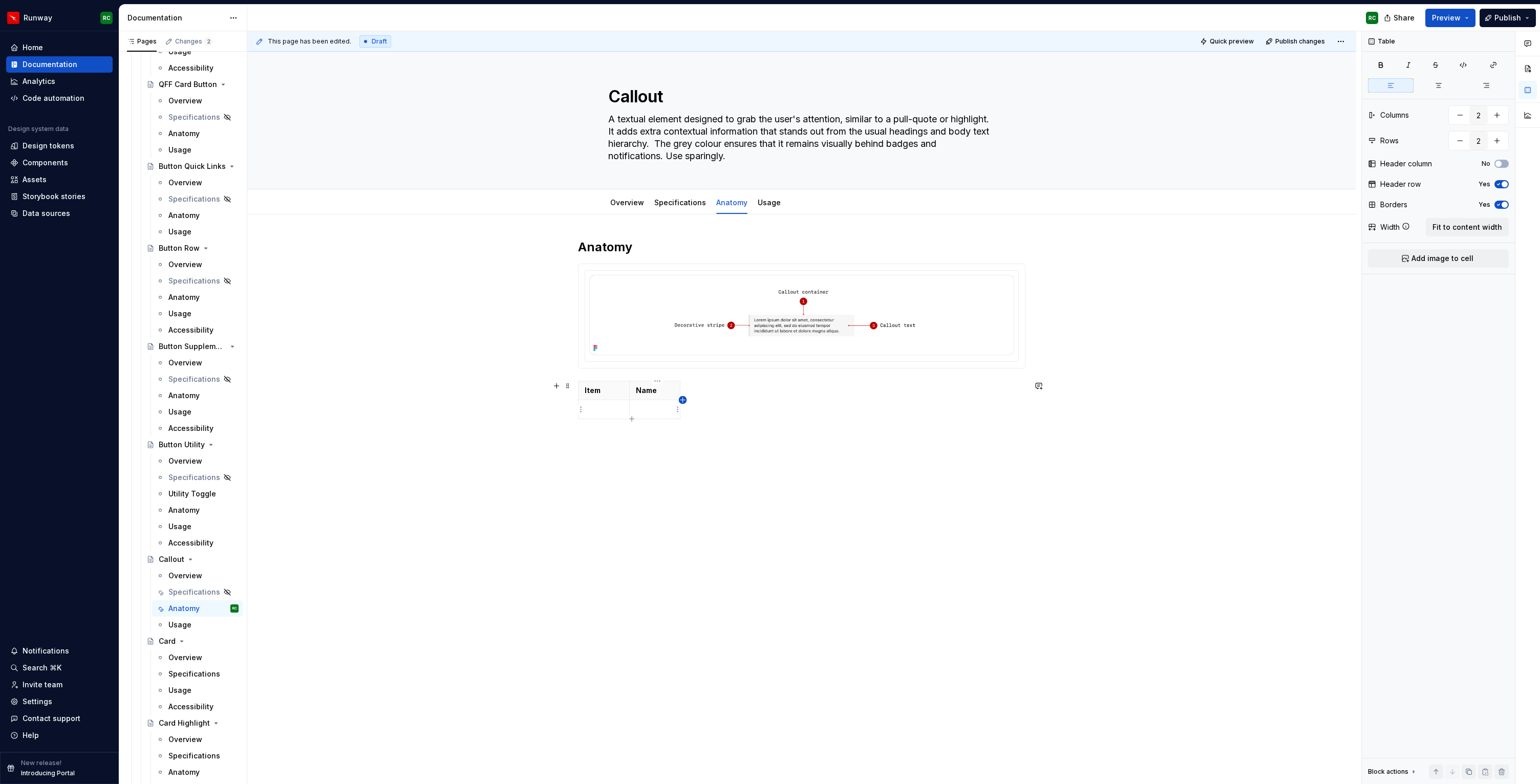
click at [682, 402] on icon "button" at bounding box center [683, 400] width 8 height 8
type input "3"
drag, startPoint x: 701, startPoint y: 393, endPoint x: 762, endPoint y: 395, distance: 61.0
drag, startPoint x: 683, startPoint y: 402, endPoint x: 708, endPoint y: 402, distance: 25.0
drag, startPoint x: 786, startPoint y: 388, endPoint x: 814, endPoint y: 392, distance: 28.3
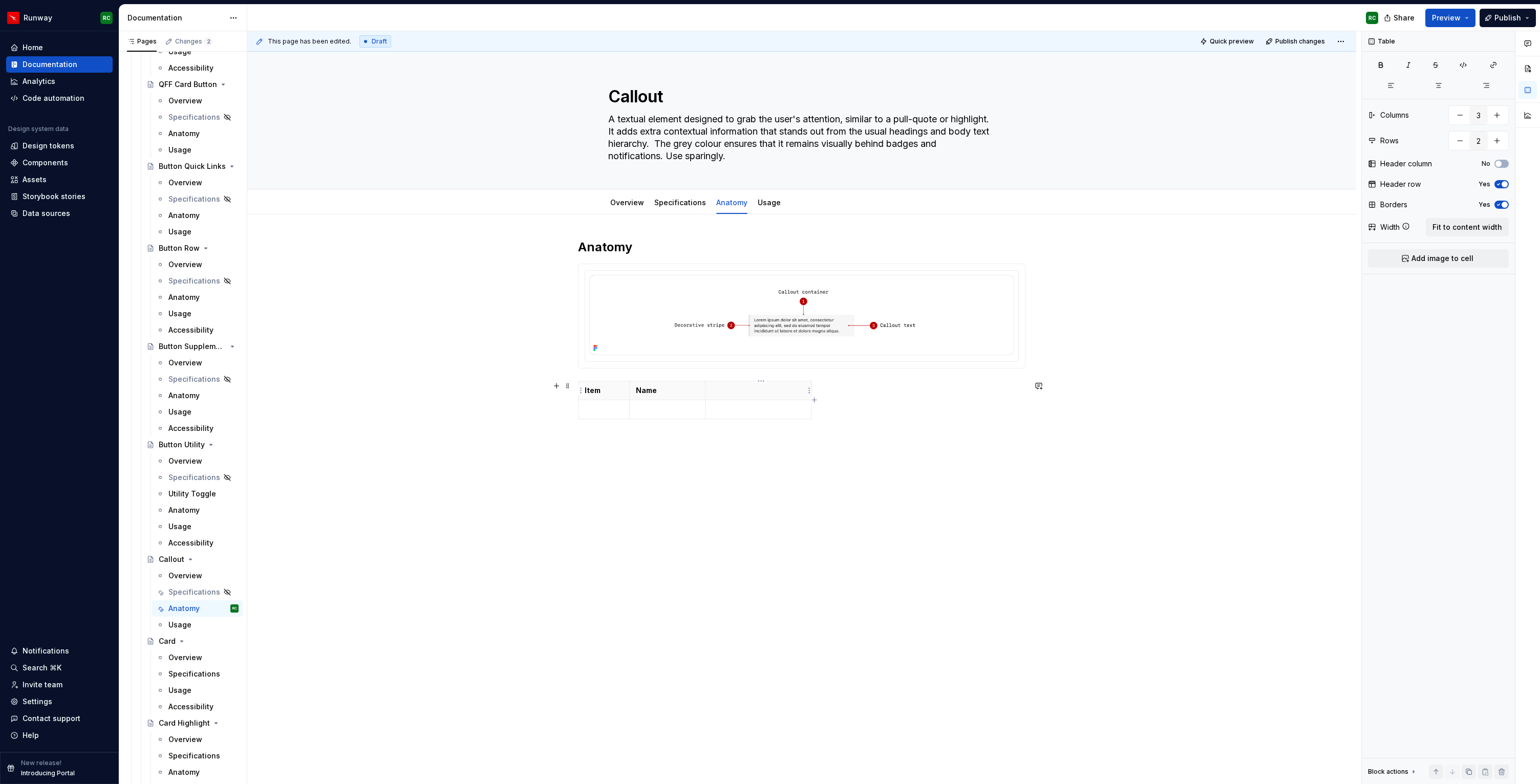
click at [742, 392] on p at bounding box center [758, 391] width 93 height 10
drag, startPoint x: 707, startPoint y: 399, endPoint x: 725, endPoint y: 398, distance: 18.0
drag, startPoint x: 632, startPoint y: 399, endPoint x: 614, endPoint y: 400, distance: 18.0
click at [614, 400] on tbody "Item Name Optional" at bounding box center [695, 399] width 233 height 38
click at [697, 418] on icon "button" at bounding box center [697, 419] width 8 height 8
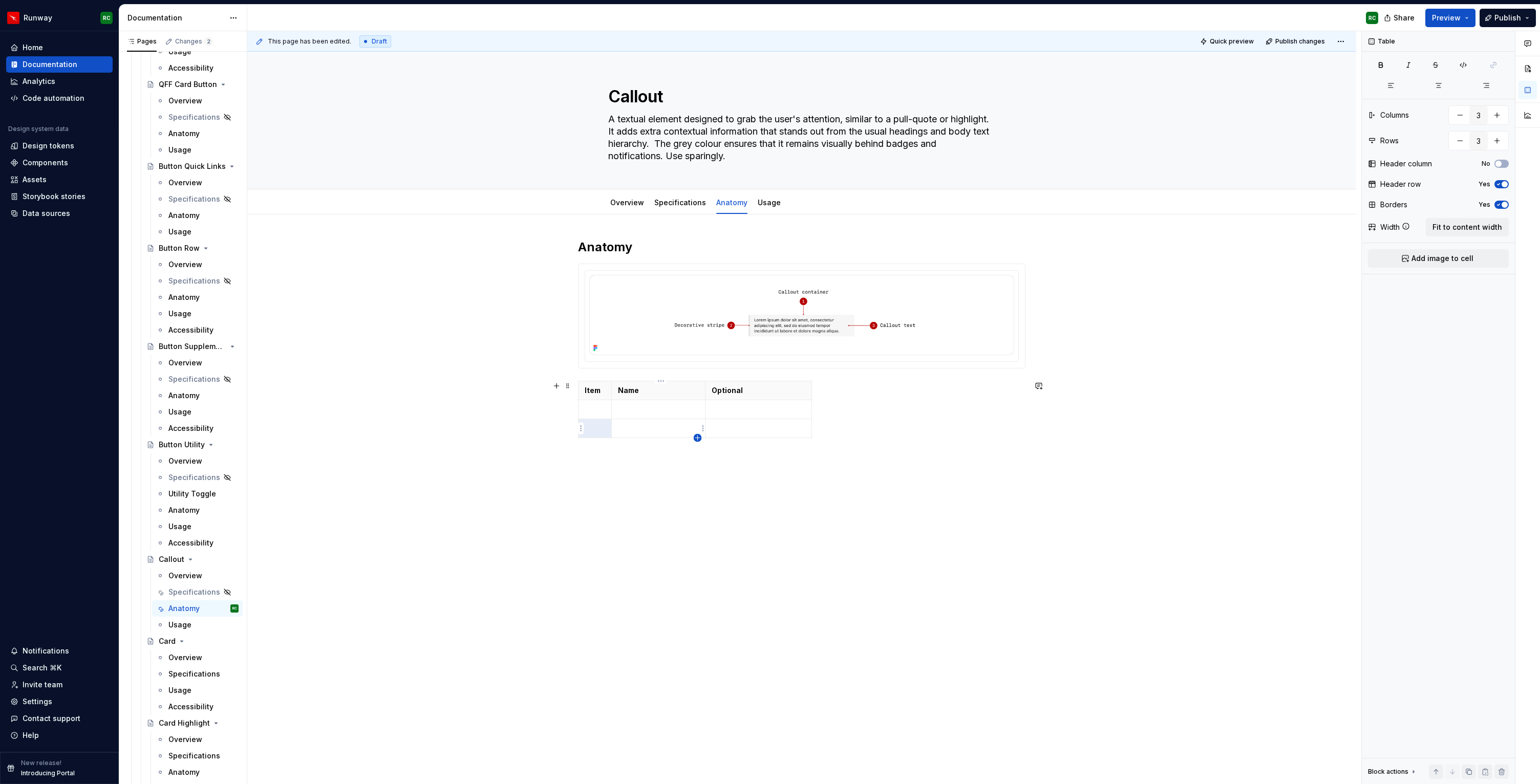
click at [699, 438] on icon "button" at bounding box center [697, 438] width 8 height 8
type input "4"
click at [603, 410] on p at bounding box center [595, 410] width 21 height 10
click at [594, 429] on p at bounding box center [595, 428] width 21 height 10
click at [597, 448] on p at bounding box center [595, 448] width 21 height 10
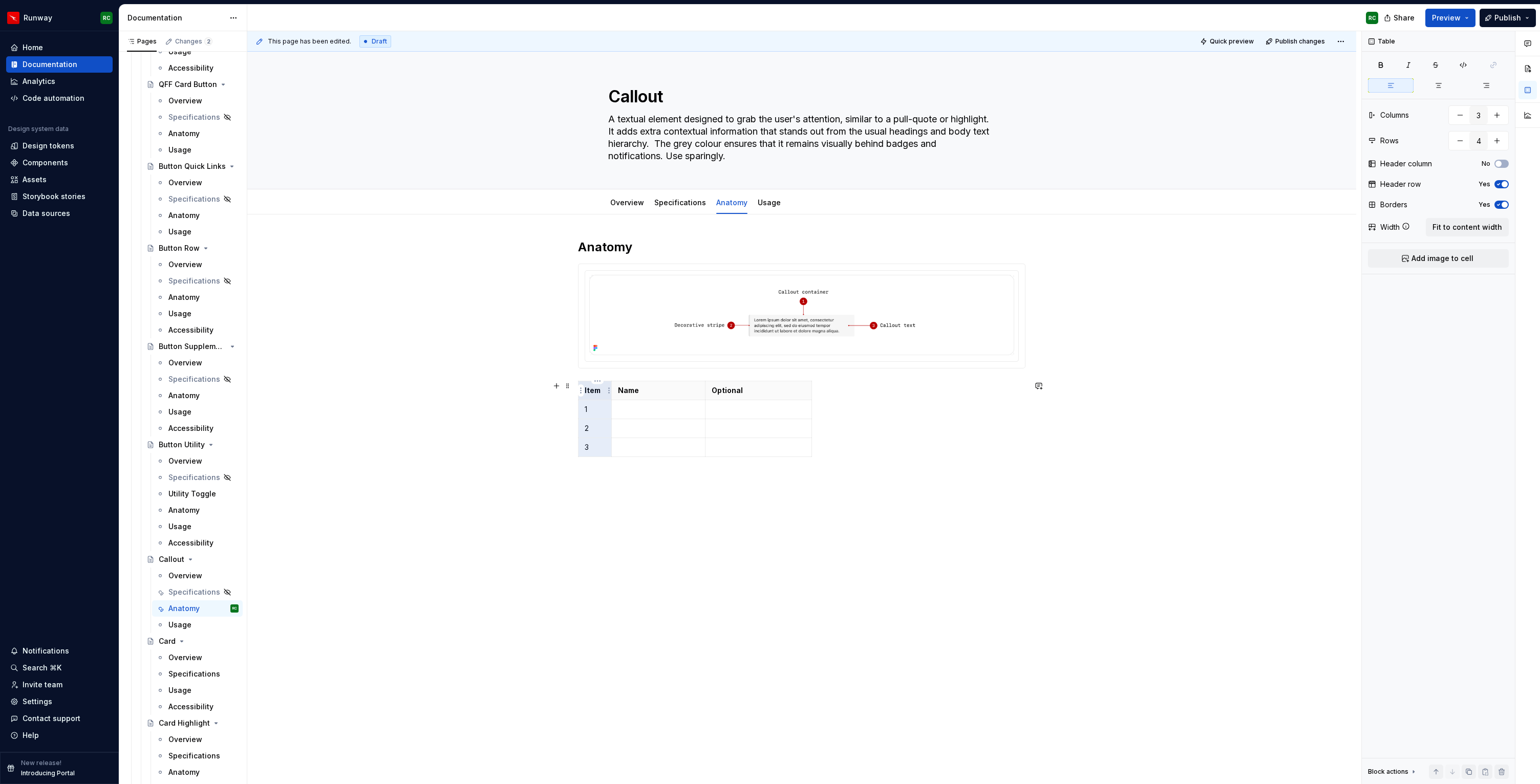
drag, startPoint x: 597, startPoint y: 448, endPoint x: 589, endPoint y: 394, distance: 54.6
click at [589, 394] on tbody "Item Name Optional 1 2 3" at bounding box center [695, 419] width 233 height 76
click at [1438, 82] on icon "button" at bounding box center [1438, 85] width 8 height 8
click at [1388, 64] on button "button" at bounding box center [1381, 64] width 26 height 14
click at [637, 408] on p at bounding box center [659, 410] width 82 height 10
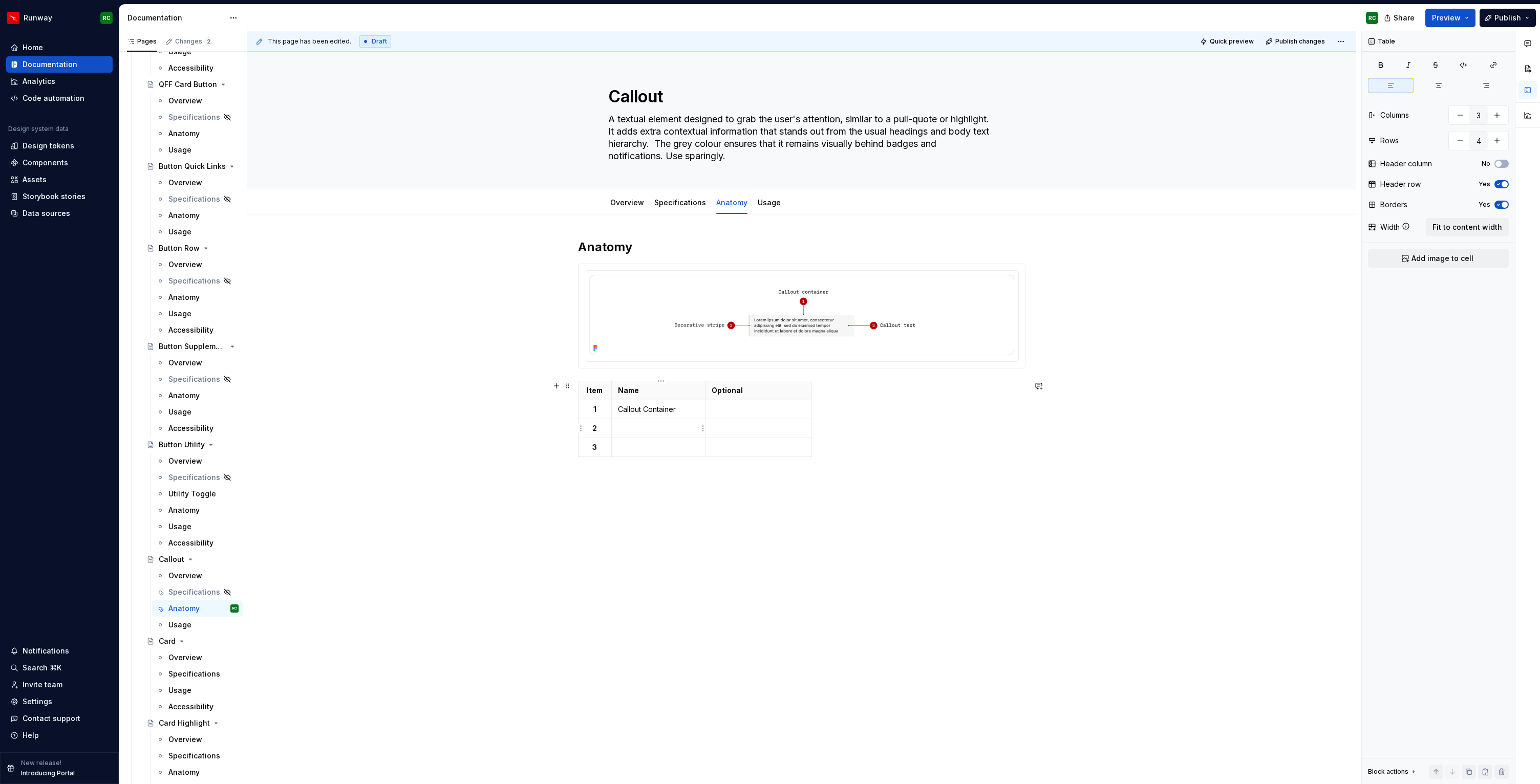
click at [661, 425] on p at bounding box center [659, 428] width 82 height 10
click at [658, 449] on p at bounding box center [659, 448] width 82 height 10
click at [756, 410] on p at bounding box center [758, 410] width 93 height 10
click at [796, 392] on button "button" at bounding box center [792, 391] width 14 height 14
click at [730, 428] on p at bounding box center [758, 428] width 93 height 10
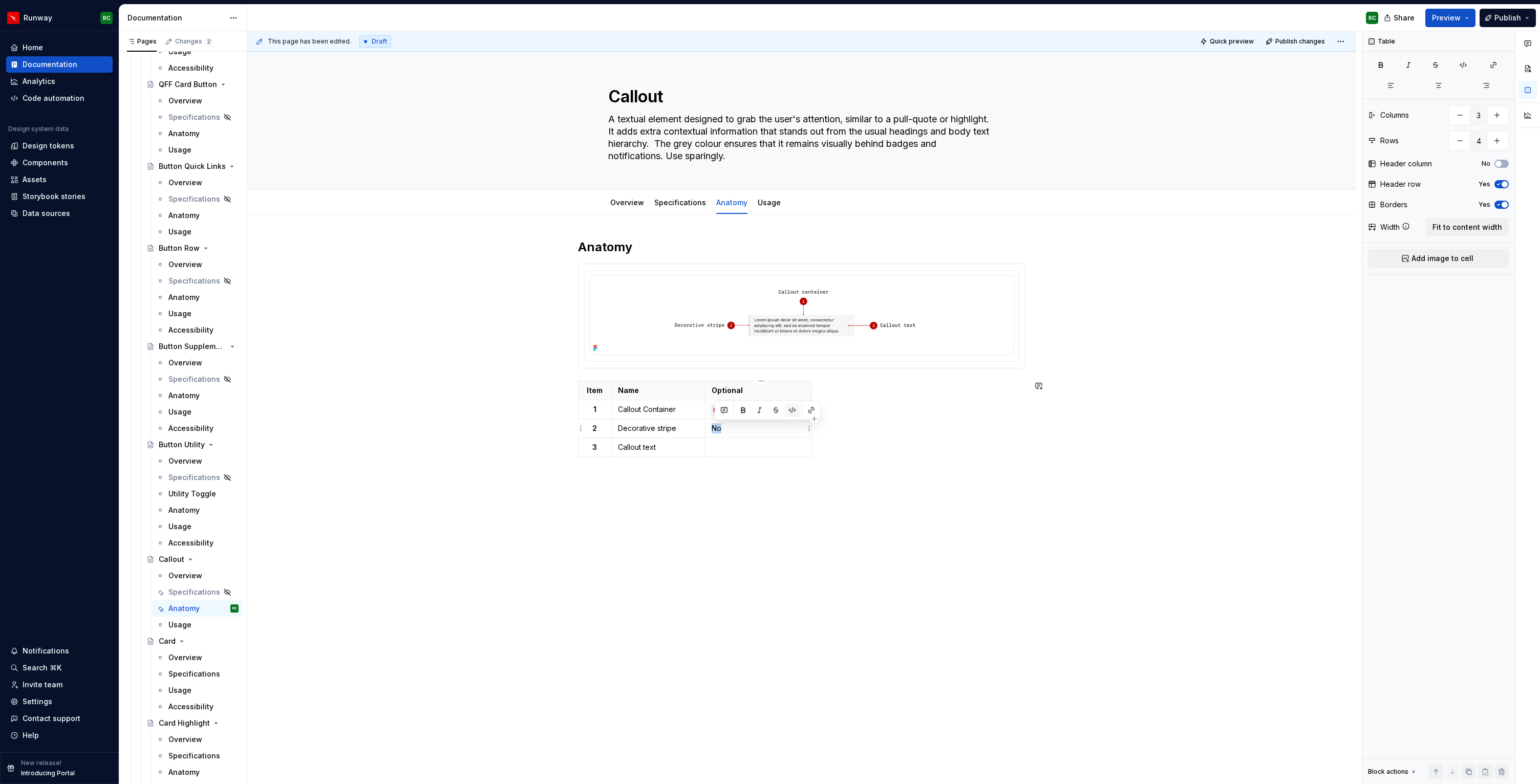
click at [792, 412] on button "button" at bounding box center [792, 410] width 14 height 14
click at [753, 453] on td at bounding box center [759, 448] width 107 height 19
click at [788, 432] on button "button" at bounding box center [792, 429] width 14 height 14
click at [886, 409] on div "Item Name Optional 1 Callout Container No 2 Decorative stripe No 3 Callout text…" at bounding box center [802, 421] width 448 height 80
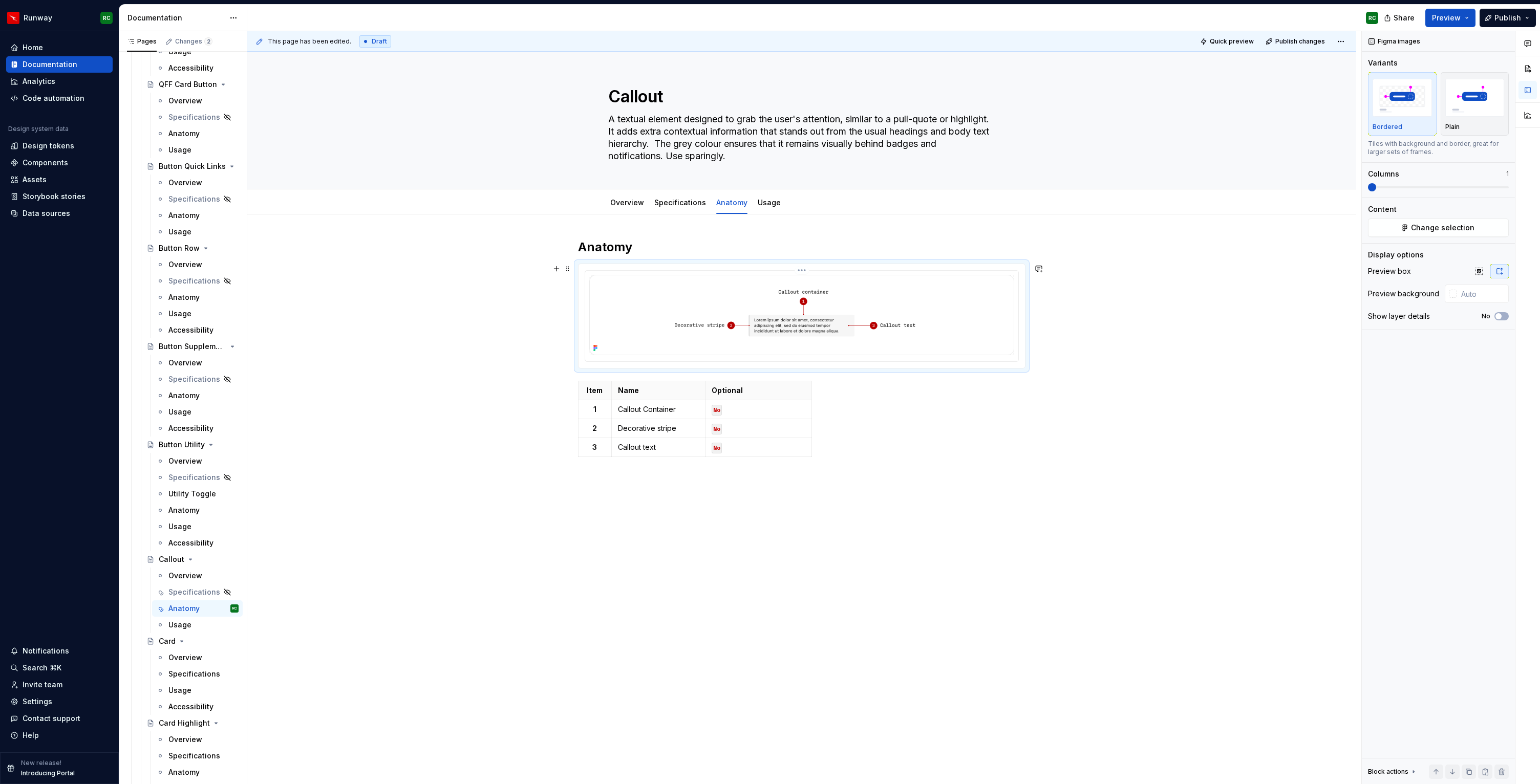
click at [846, 325] on img at bounding box center [801, 315] width 425 height 80
click at [1384, 230] on button "Change selection" at bounding box center [1438, 227] width 141 height 19
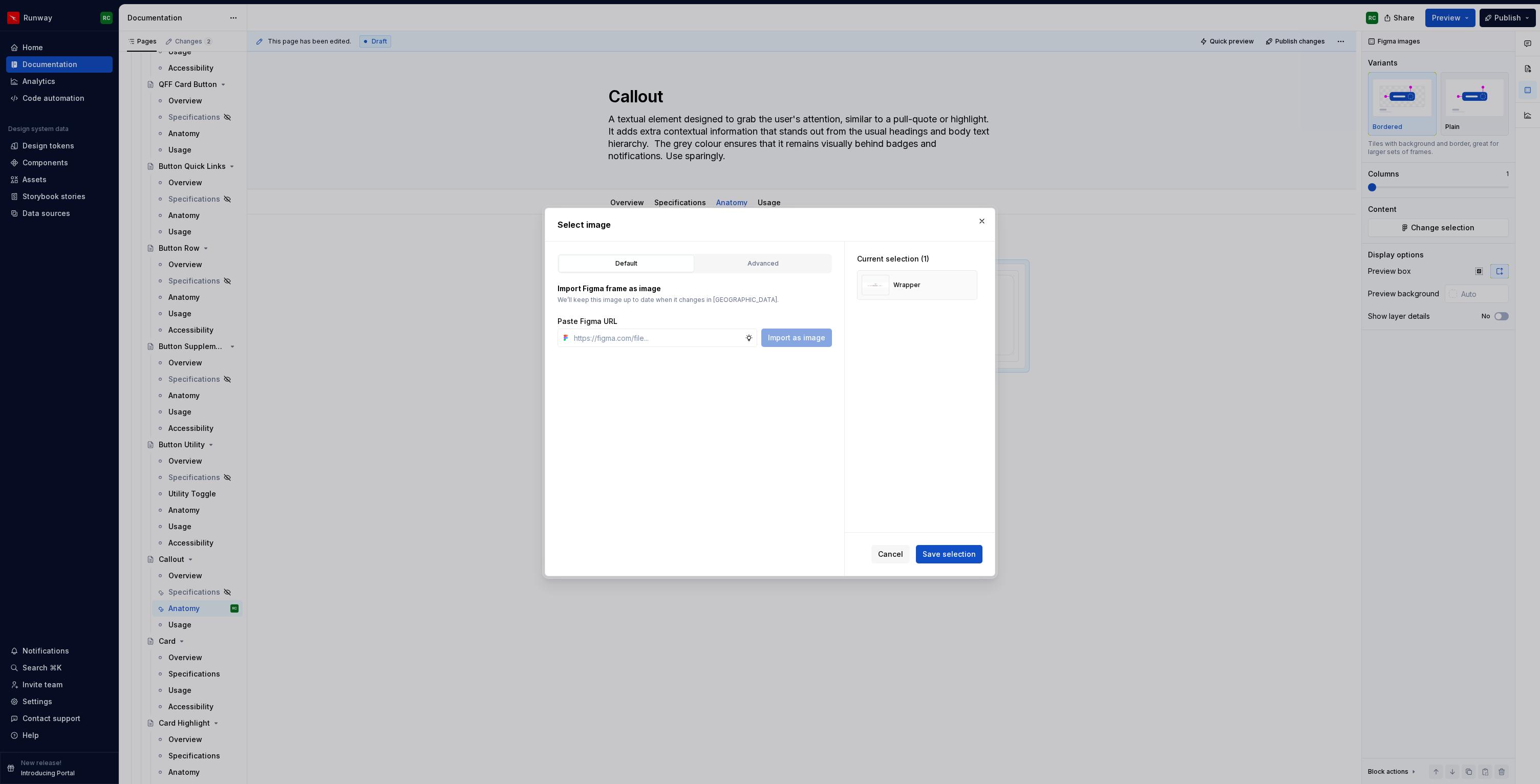
click at [791, 253] on div "Default Advanced Import Figma frame as image We’ll keep this image up to date w…" at bounding box center [694, 408] width 299 height 334
click at [790, 264] on div "Advanced" at bounding box center [763, 264] width 128 height 10
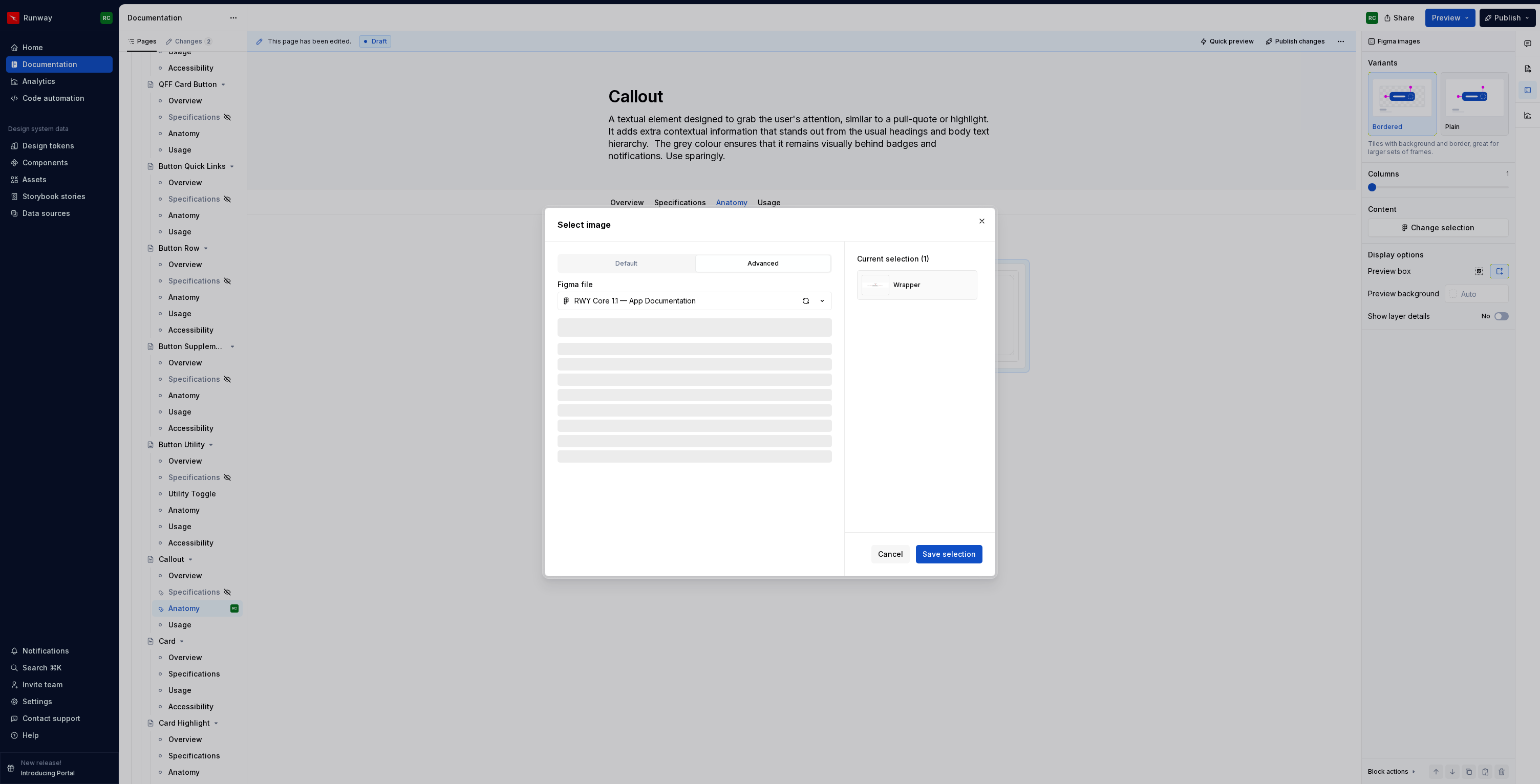
click at [688, 301] on div "RWY Core 1.1 — App Documentation" at bounding box center [635, 301] width 122 height 10
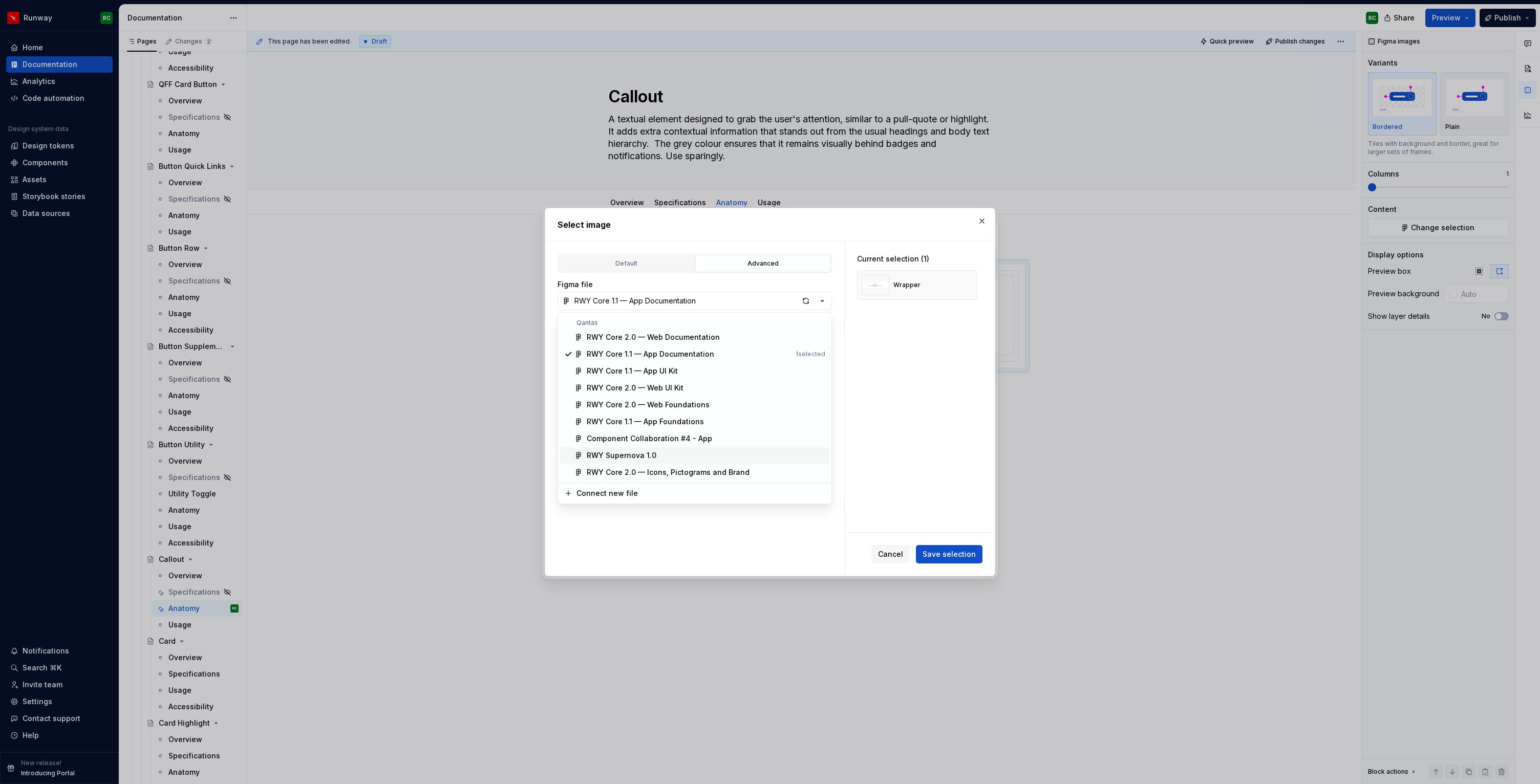
click at [646, 450] on span "RWY Supernova 1.0" at bounding box center [694, 456] width 269 height 16
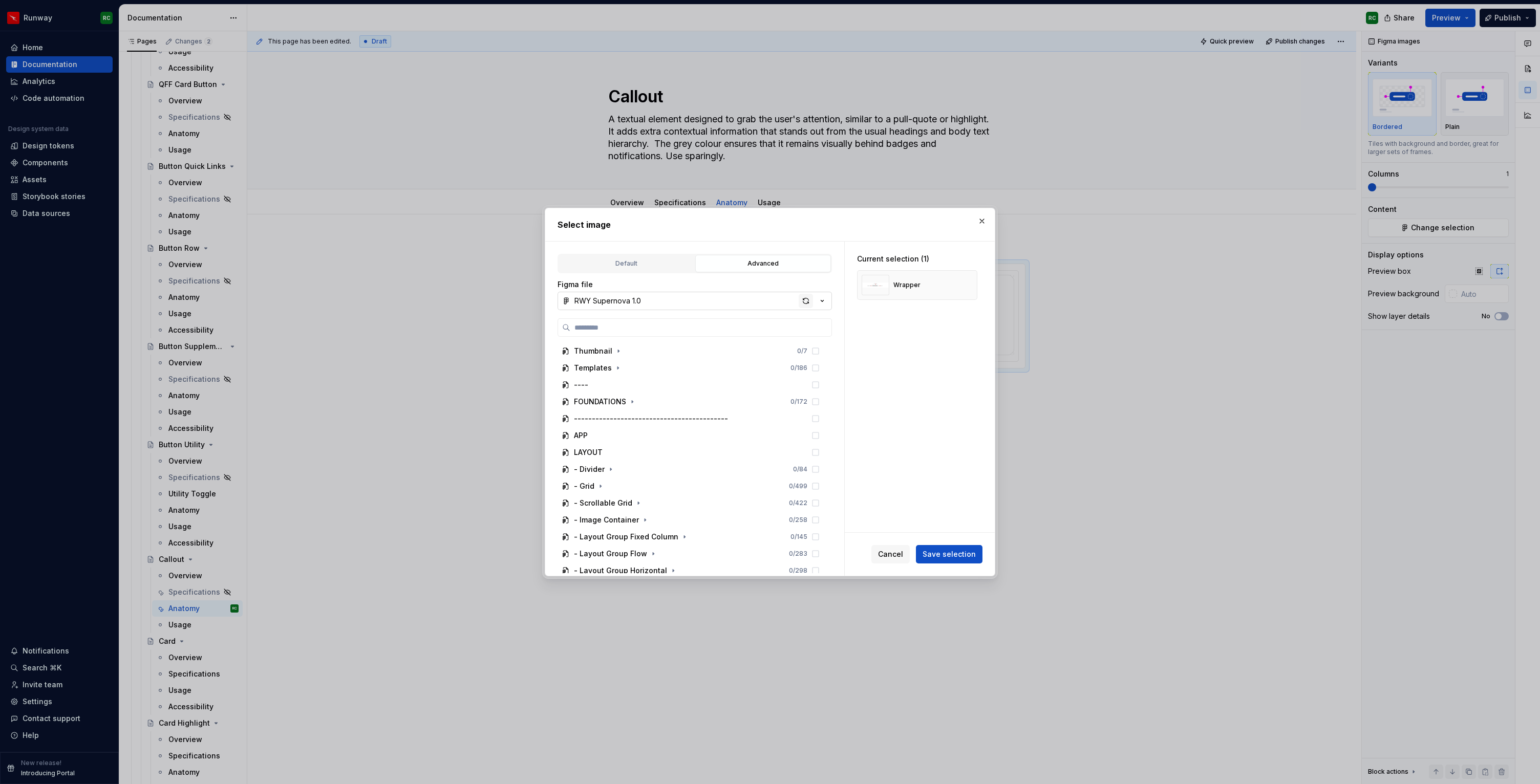
click at [803, 302] on div "button" at bounding box center [806, 301] width 14 height 14
click at [807, 300] on div "button" at bounding box center [806, 301] width 14 height 14
type textarea "*"
click at [630, 507] on icon "button" at bounding box center [629, 509] width 8 height 8
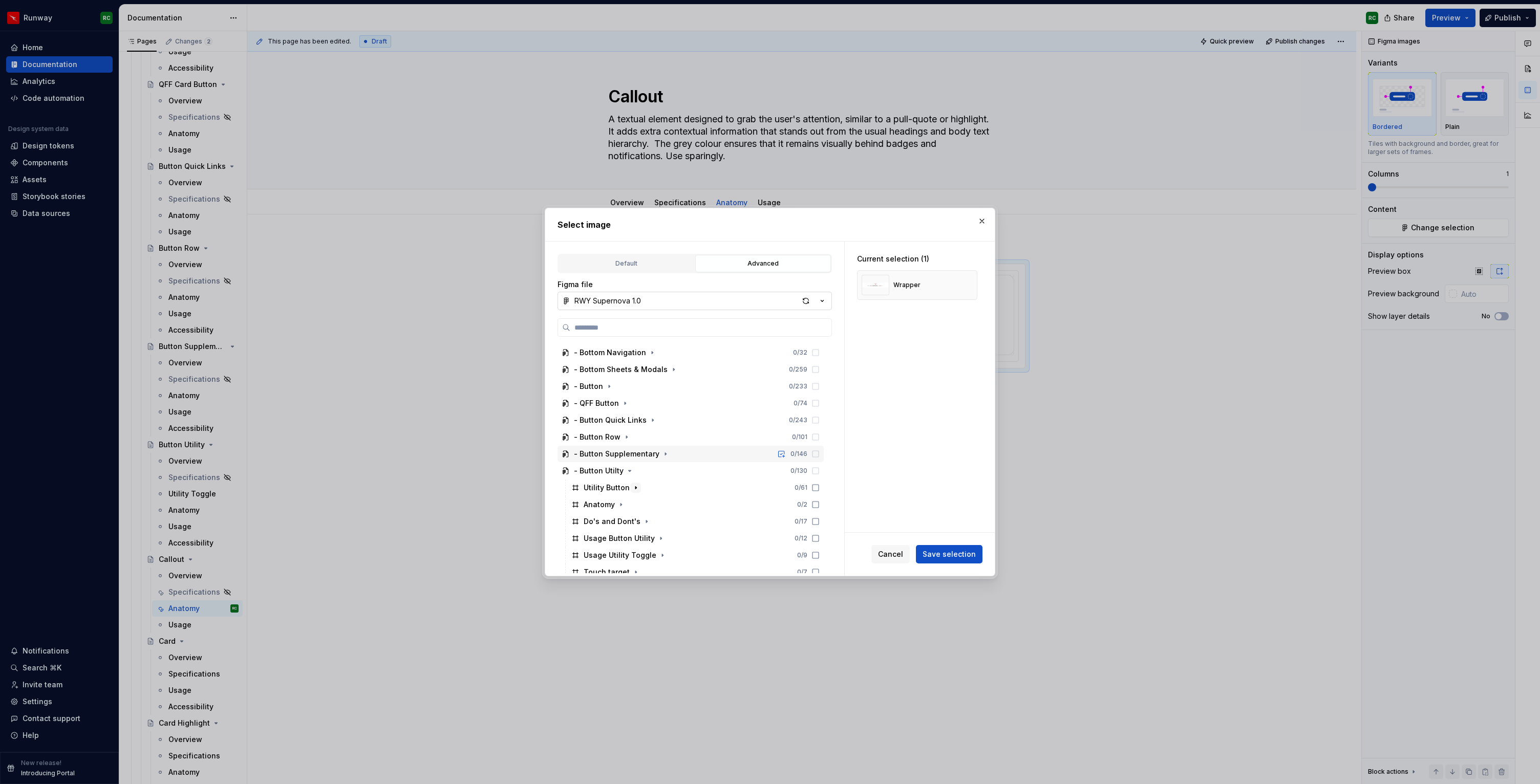
scroll to position [400, 0]
click at [632, 476] on button "button" at bounding box center [630, 475] width 10 height 10
click at [611, 430] on icon "button" at bounding box center [611, 430] width 8 height 8
click at [616, 468] on button "button" at bounding box center [621, 465] width 10 height 10
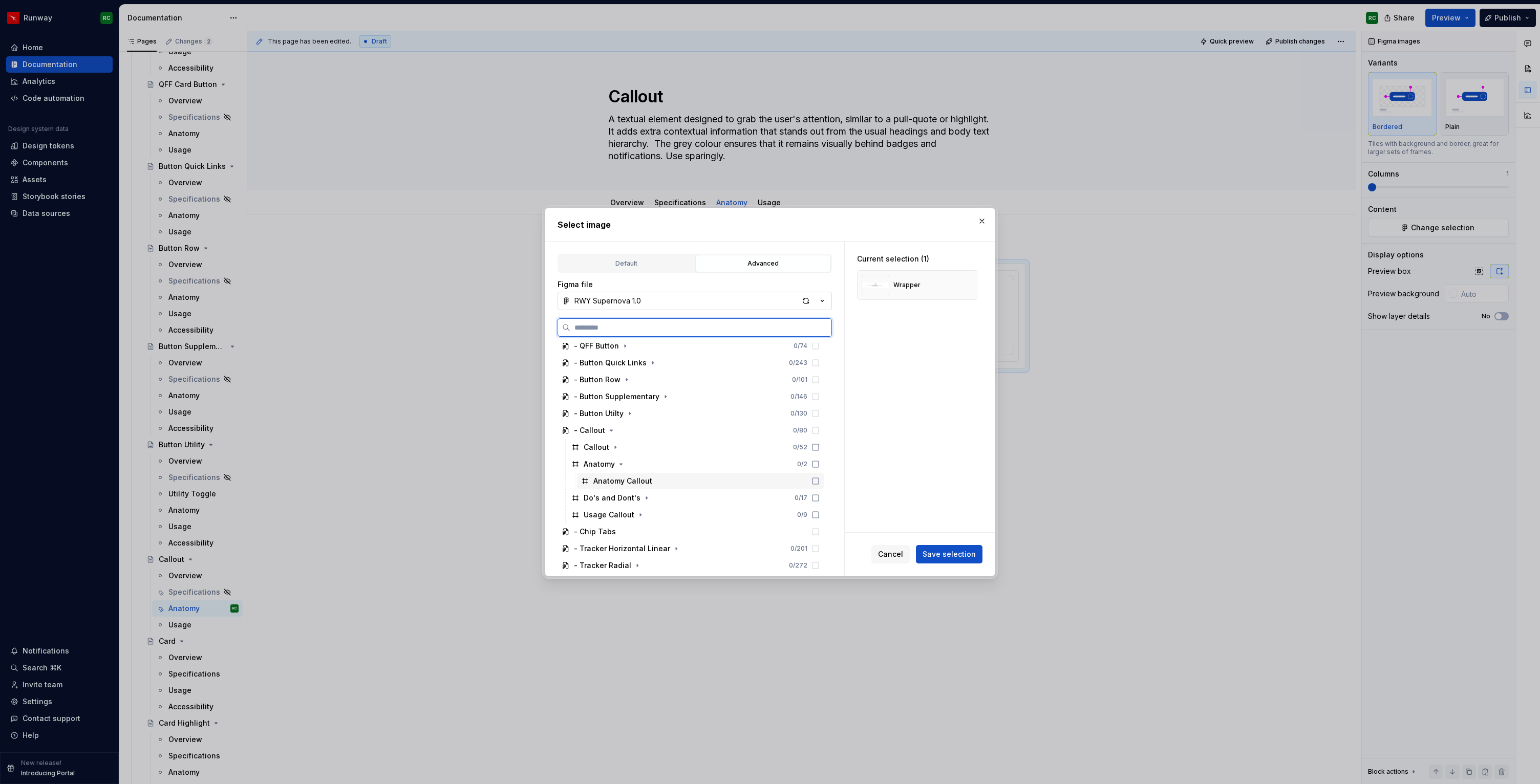
click at [657, 482] on div "Anatomy Callout" at bounding box center [700, 481] width 247 height 16
click at [967, 293] on div "Wrapper" at bounding box center [917, 285] width 120 height 30
click at [970, 285] on button "button" at bounding box center [965, 285] width 14 height 14
click at [965, 549] on span "Save selection" at bounding box center [949, 554] width 53 height 10
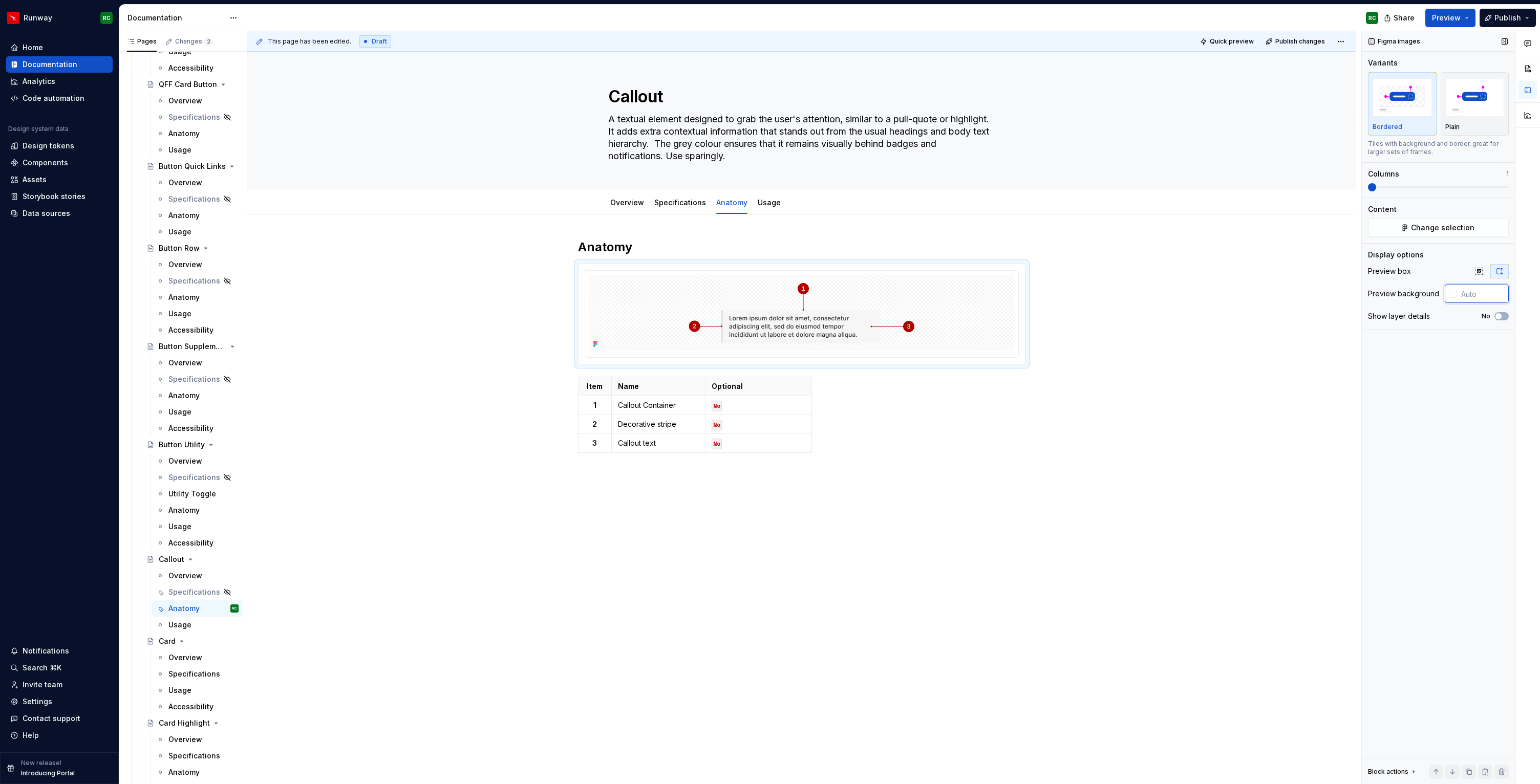
click at [1478, 299] on input "text" at bounding box center [1483, 293] width 52 height 19
paste input "E5E3E1"
click at [1036, 501] on div "Anatomy Item Name Optional 1 Callout Container No 2 Decorative stripe No 3 Call…" at bounding box center [802, 459] width 1109 height 491
type input "#E5E3E1"
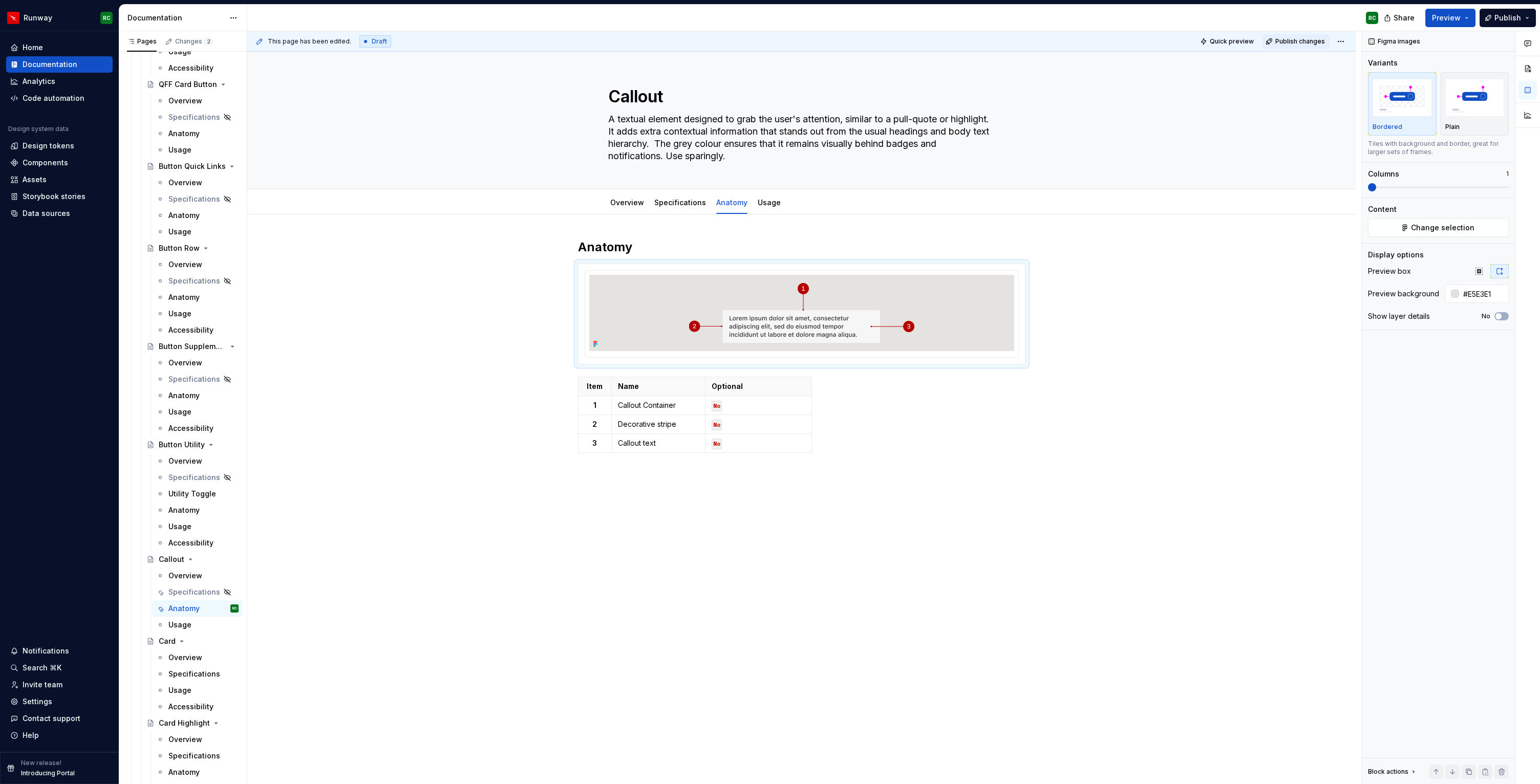
click at [1304, 37] on span "Publish changes" at bounding box center [1300, 41] width 50 height 8
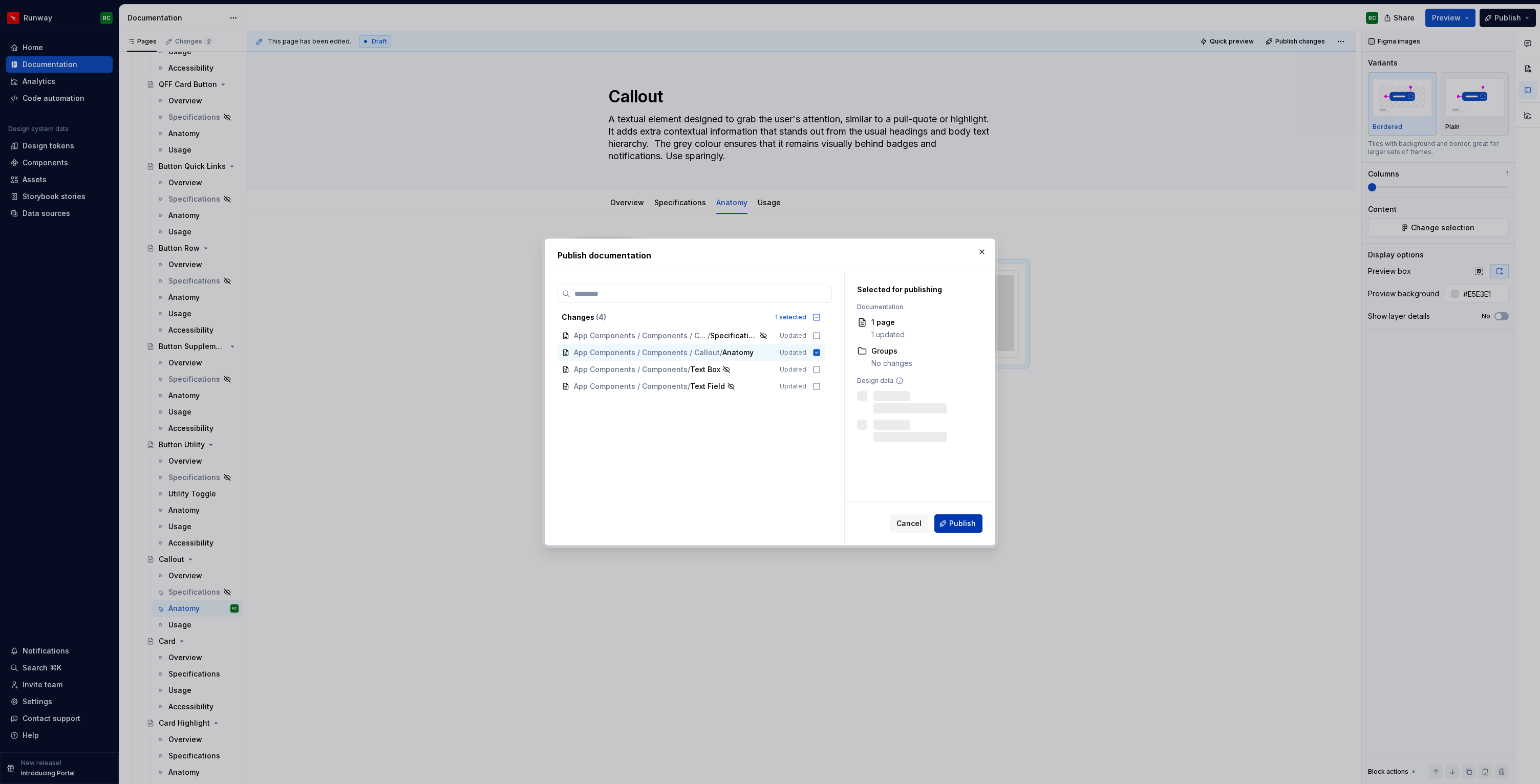
click at [963, 528] on span "Publish" at bounding box center [963, 524] width 27 height 10
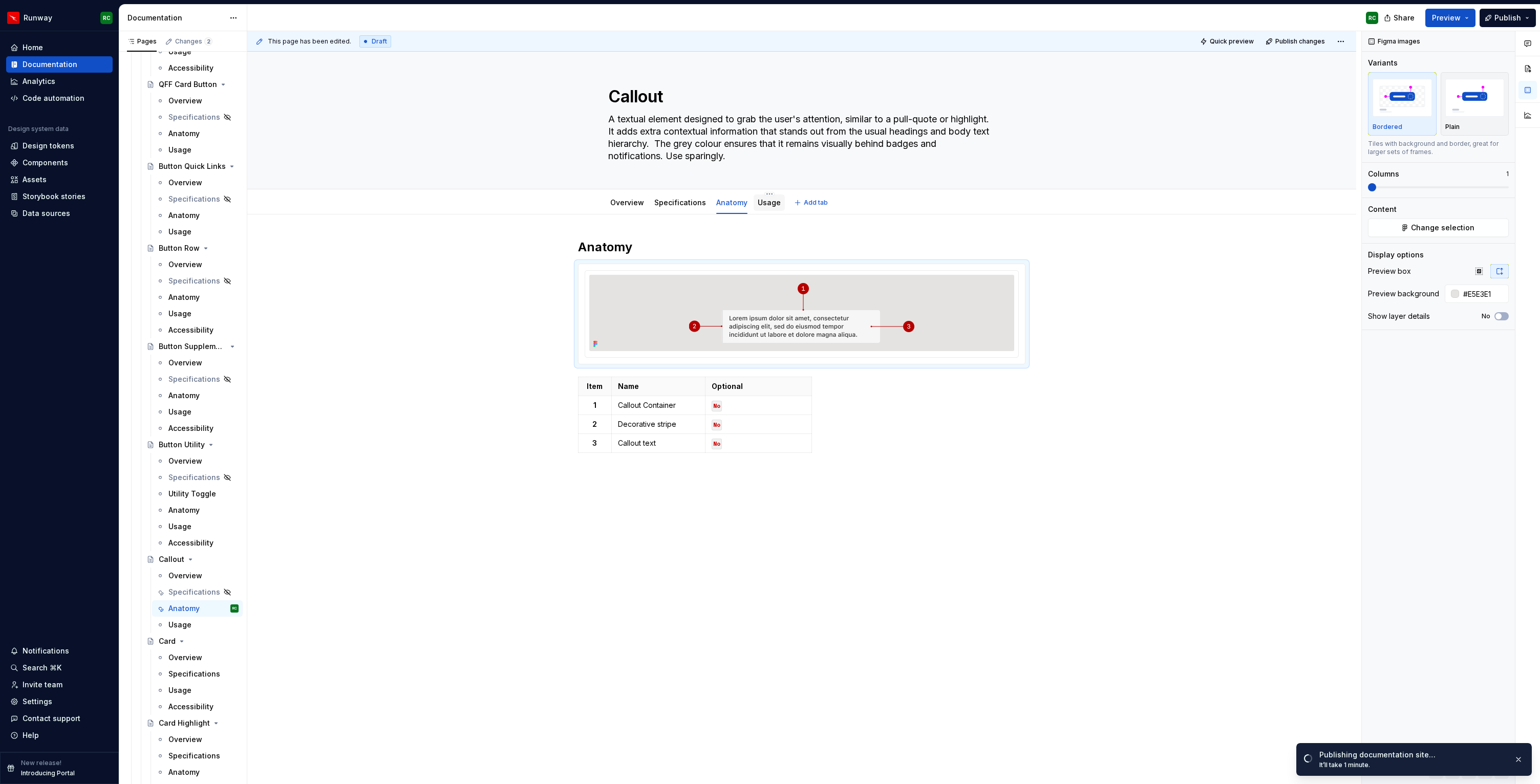
click at [769, 202] on link "Usage" at bounding box center [769, 202] width 23 height 9
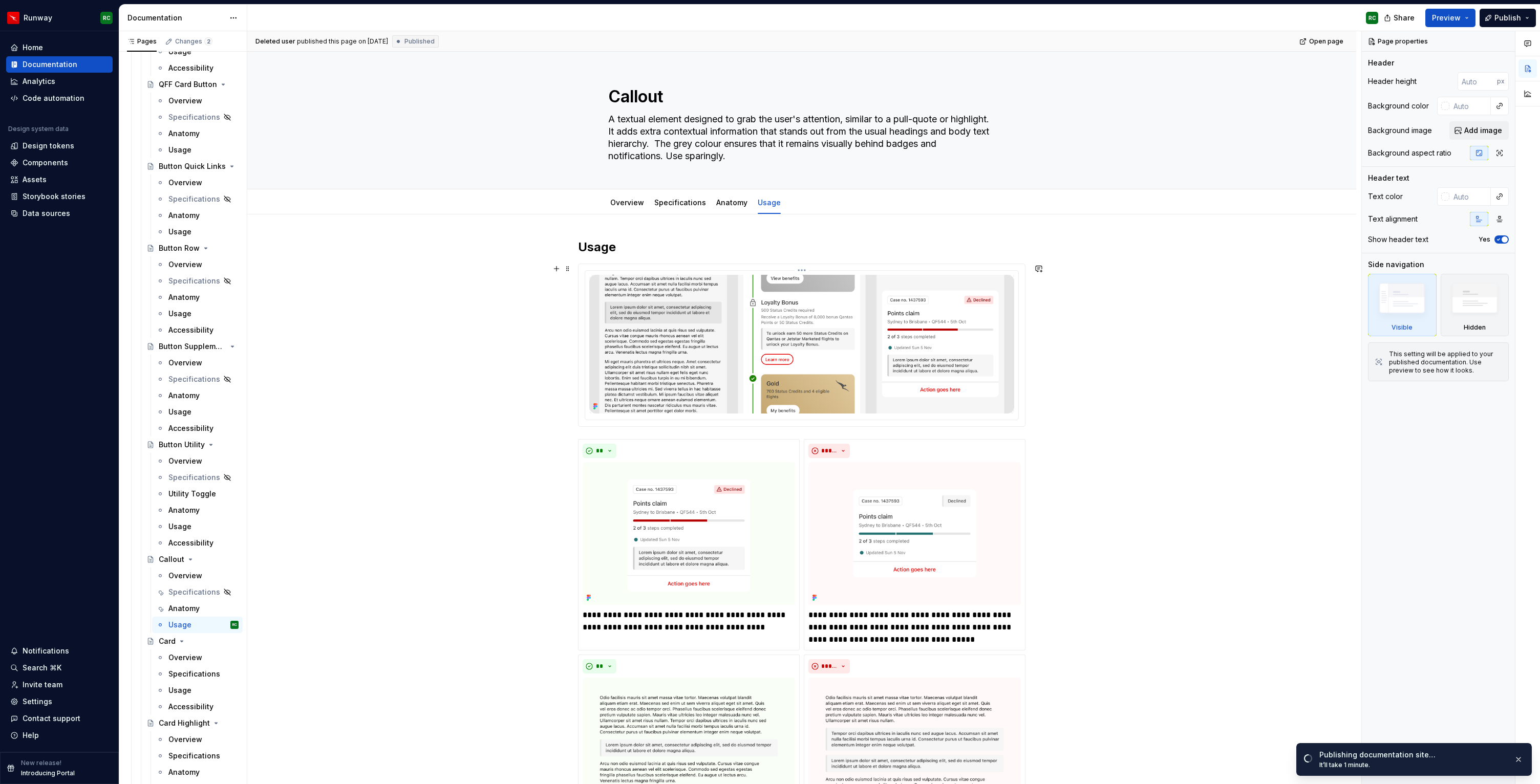
click at [631, 340] on img at bounding box center [801, 344] width 425 height 139
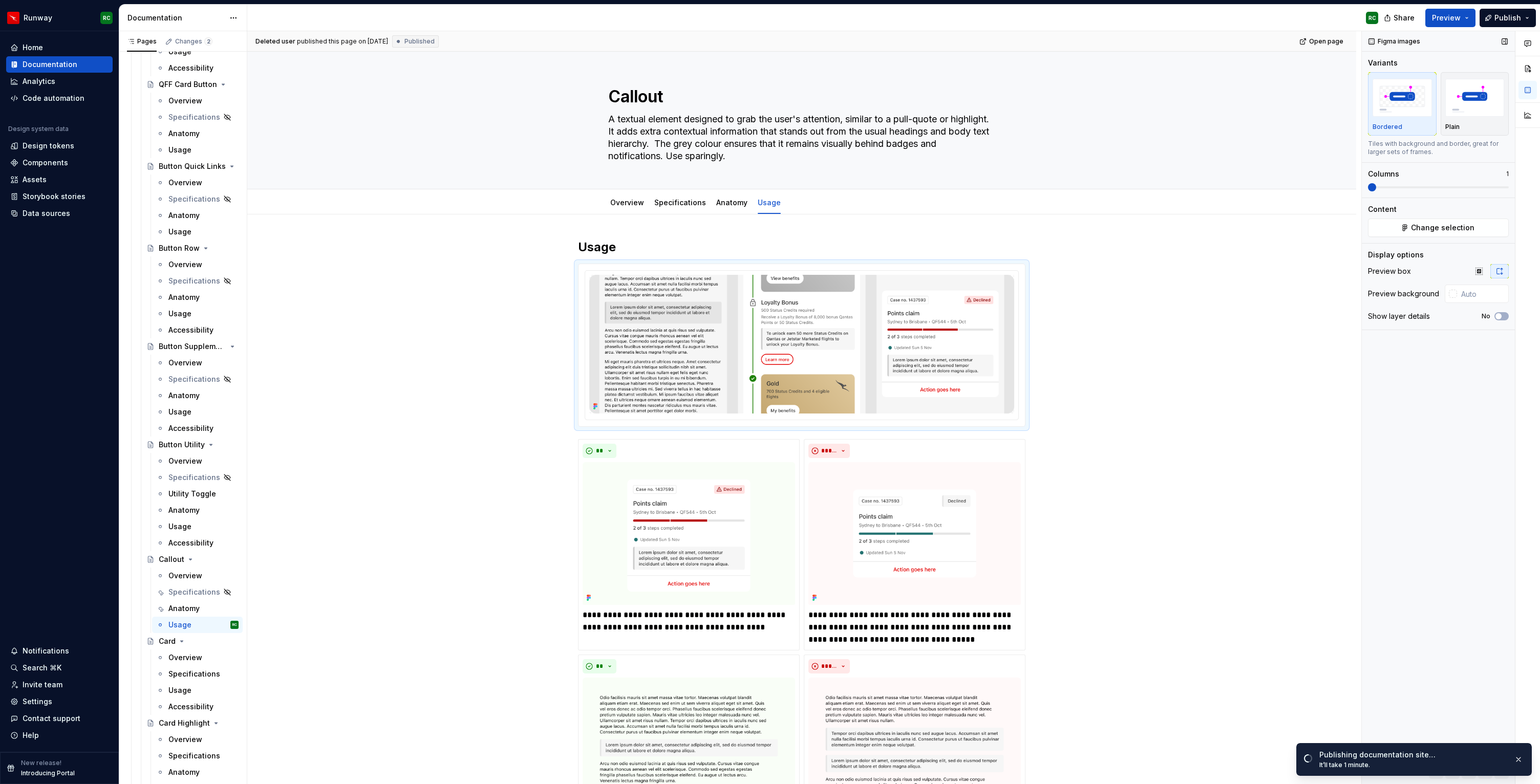
click at [1487, 239] on div "Figma images Variants Bordered Plain Tiles with background and border, great fo…" at bounding box center [1438, 408] width 153 height 754
click at [1483, 233] on button "Change selection" at bounding box center [1438, 227] width 141 height 19
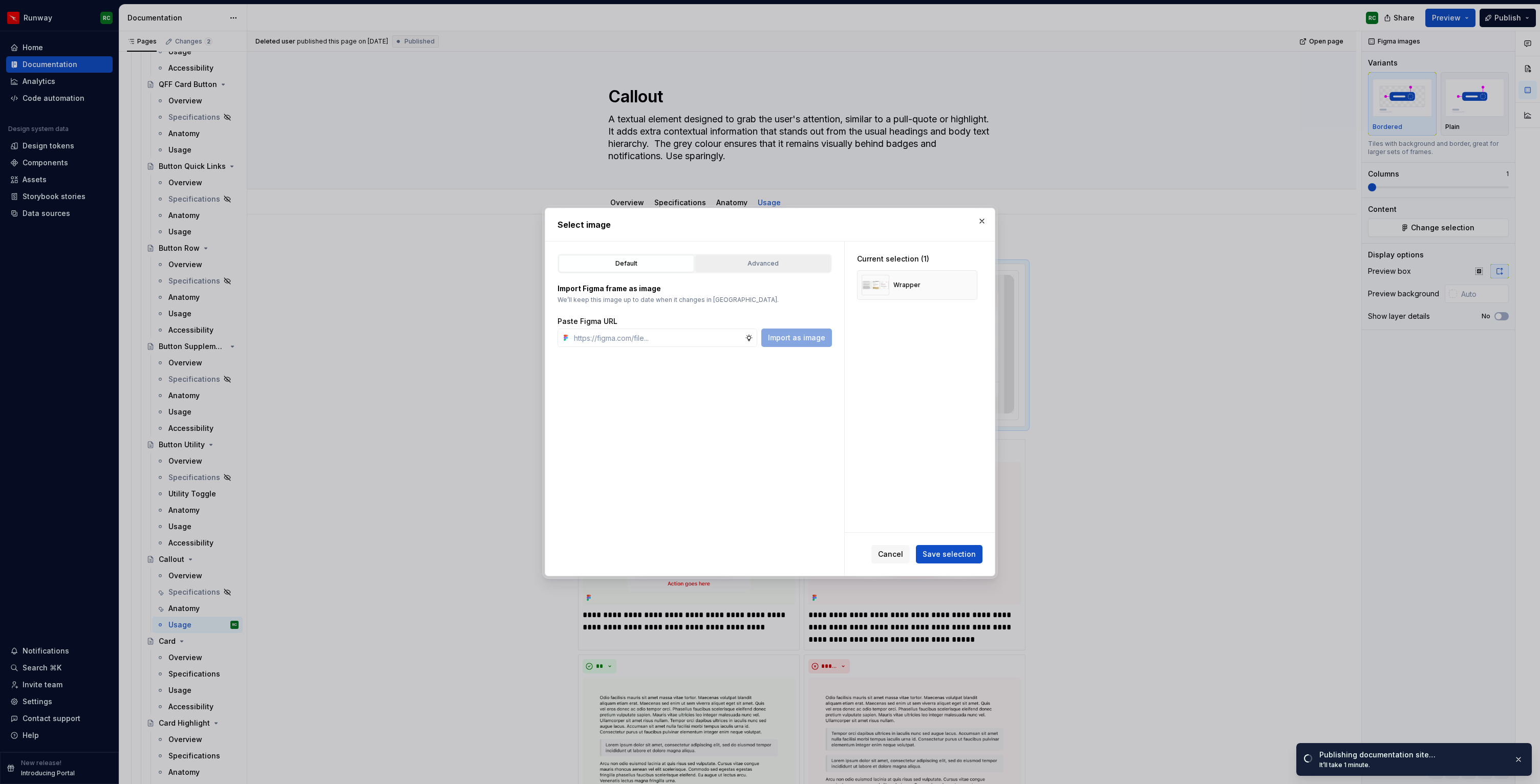
click at [741, 264] on div "Advanced" at bounding box center [763, 264] width 128 height 10
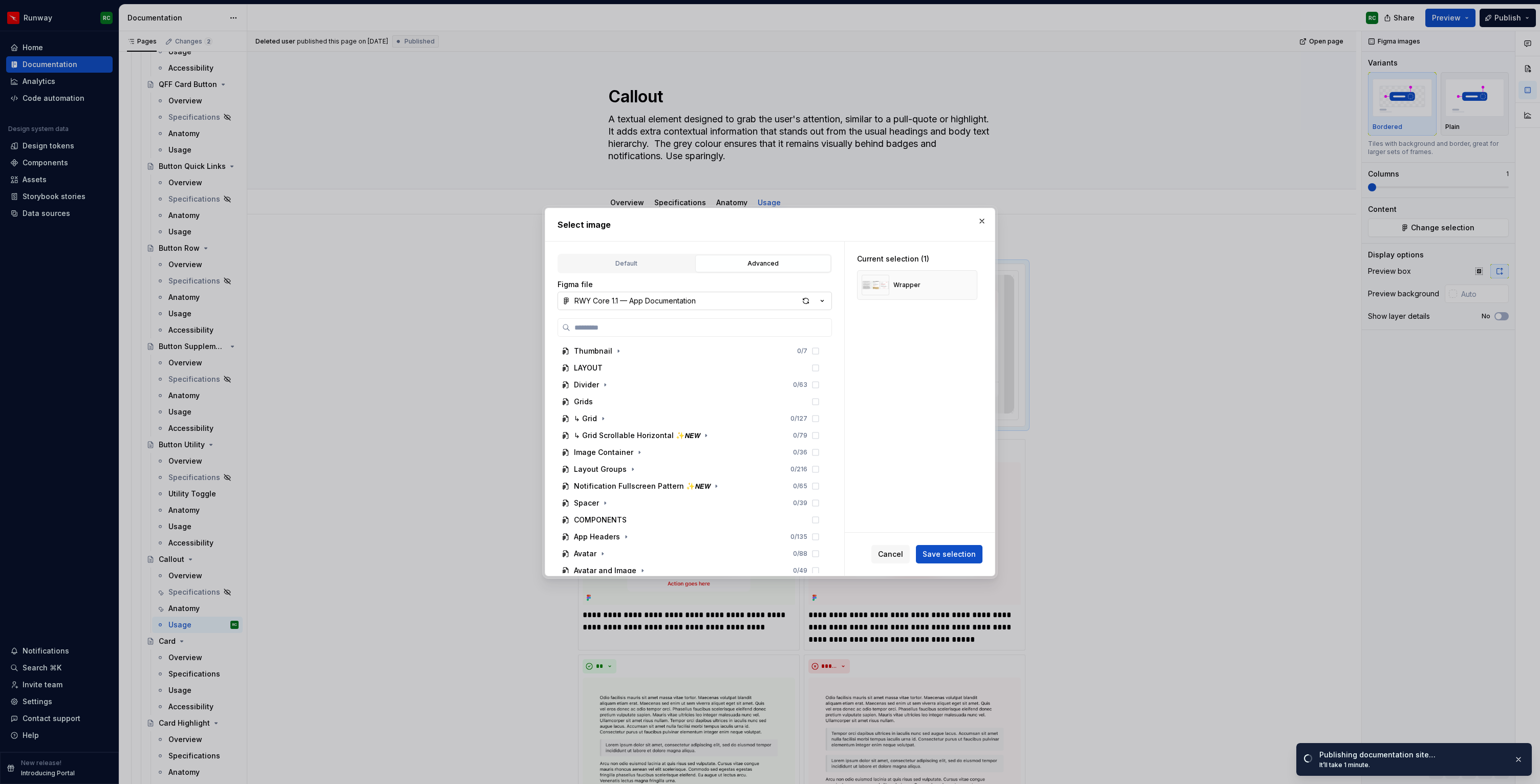
click at [707, 308] on button "RWY Core 1.1 — App Documentation" at bounding box center [694, 301] width 274 height 19
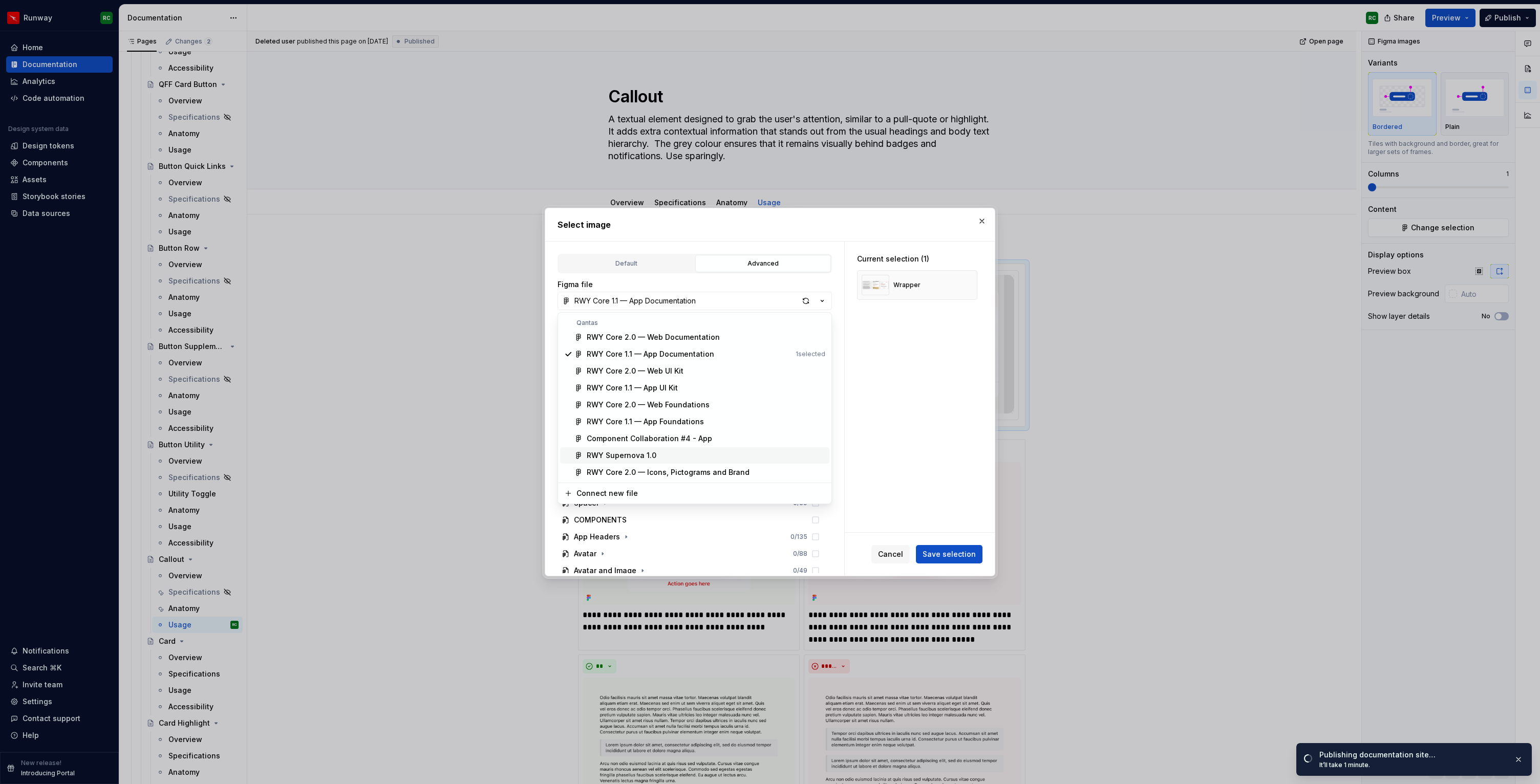
click at [654, 452] on div "RWY Supernova 1.0" at bounding box center [706, 456] width 239 height 10
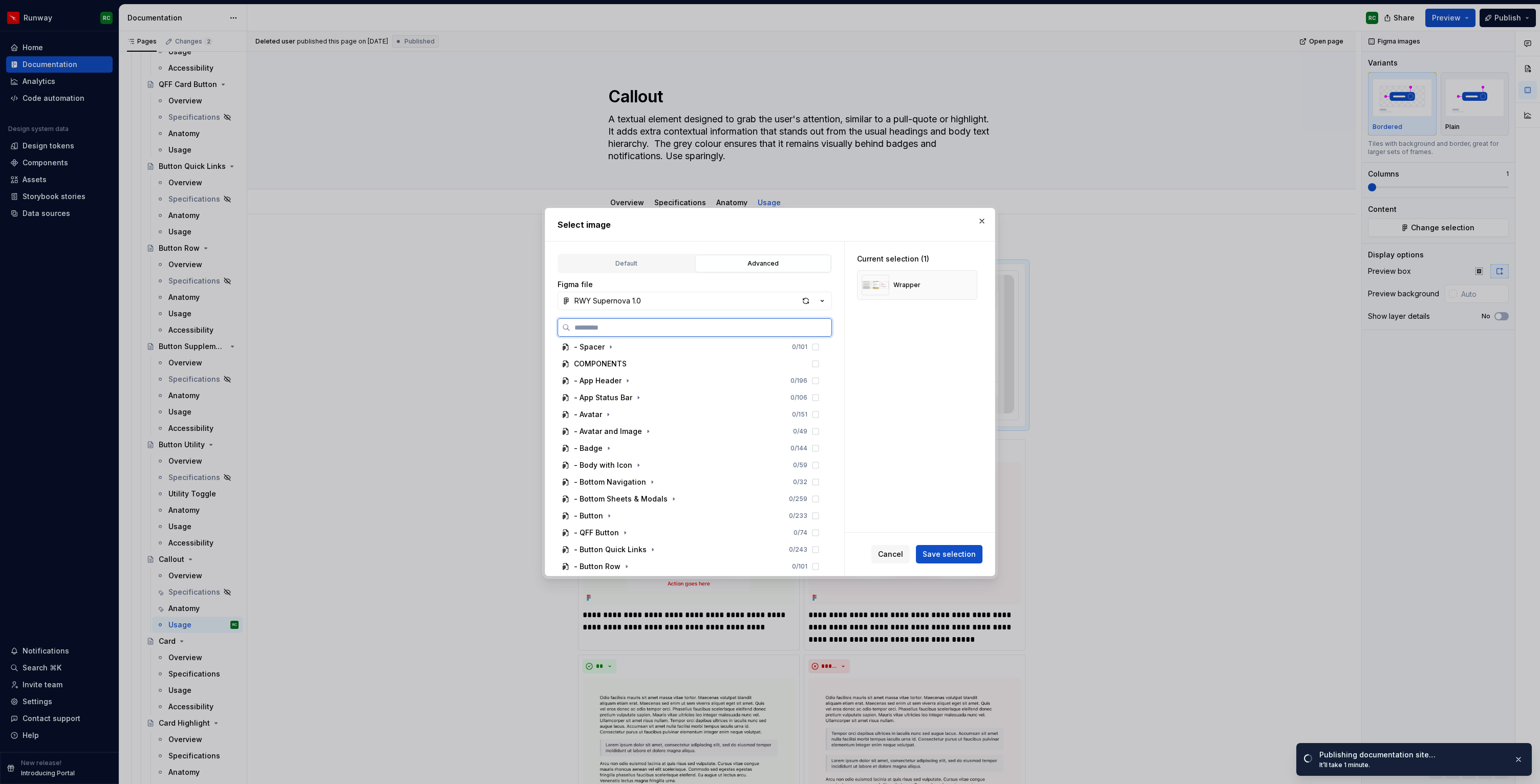
scroll to position [359, 0]
click at [614, 531] on icon "button" at bounding box center [611, 533] width 8 height 8
click at [617, 425] on icon "button" at bounding box center [615, 426] width 8 height 8
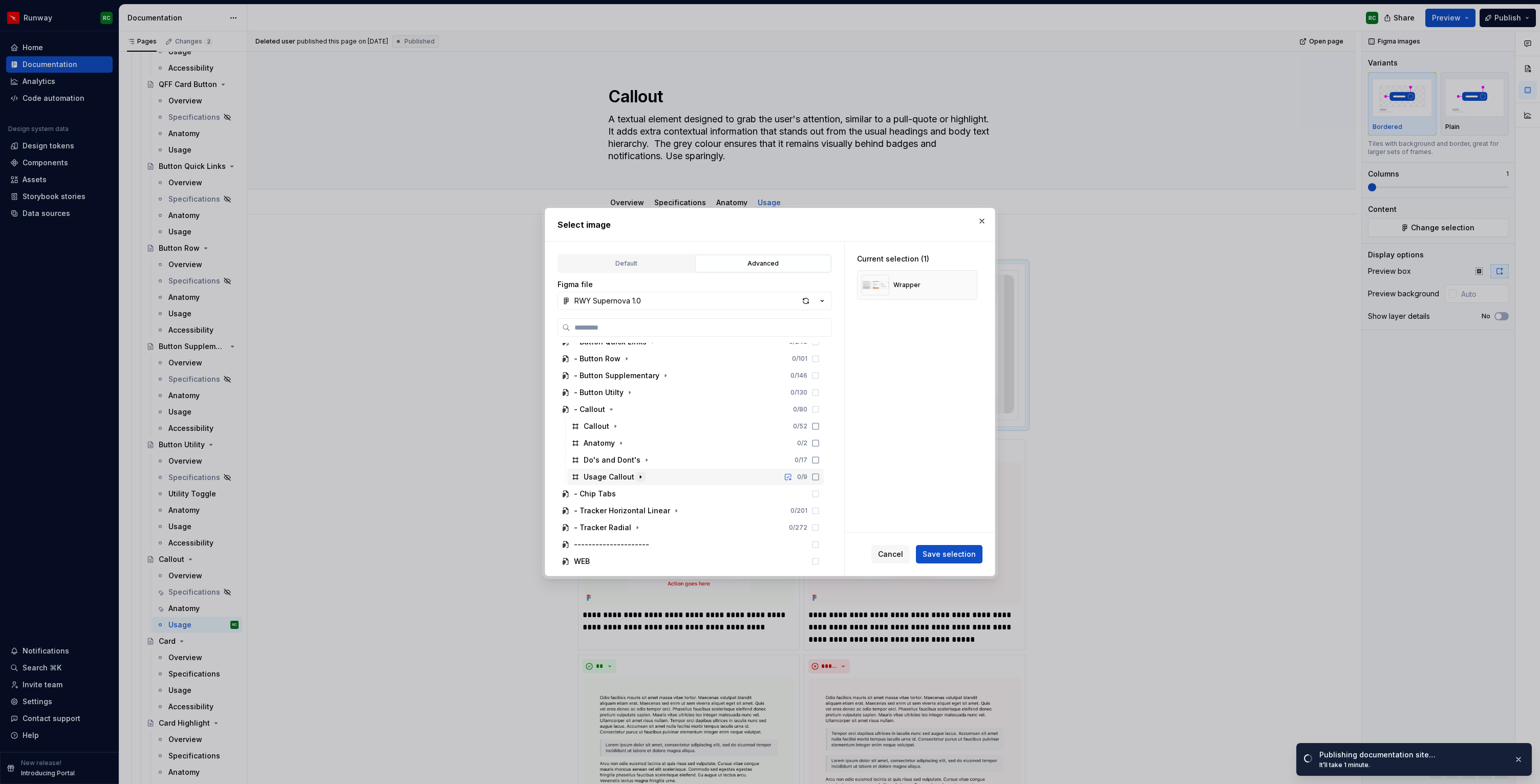
click at [640, 476] on icon "button" at bounding box center [640, 476] width 8 height 8
click at [642, 495] on div "Usage 1 0 / 5" at bounding box center [700, 494] width 247 height 16
click at [646, 513] on div "Usage 2 0 / 3" at bounding box center [700, 511] width 247 height 16
click at [970, 284] on button "button" at bounding box center [965, 285] width 14 height 14
click at [972, 561] on button "Save selection" at bounding box center [949, 554] width 67 height 19
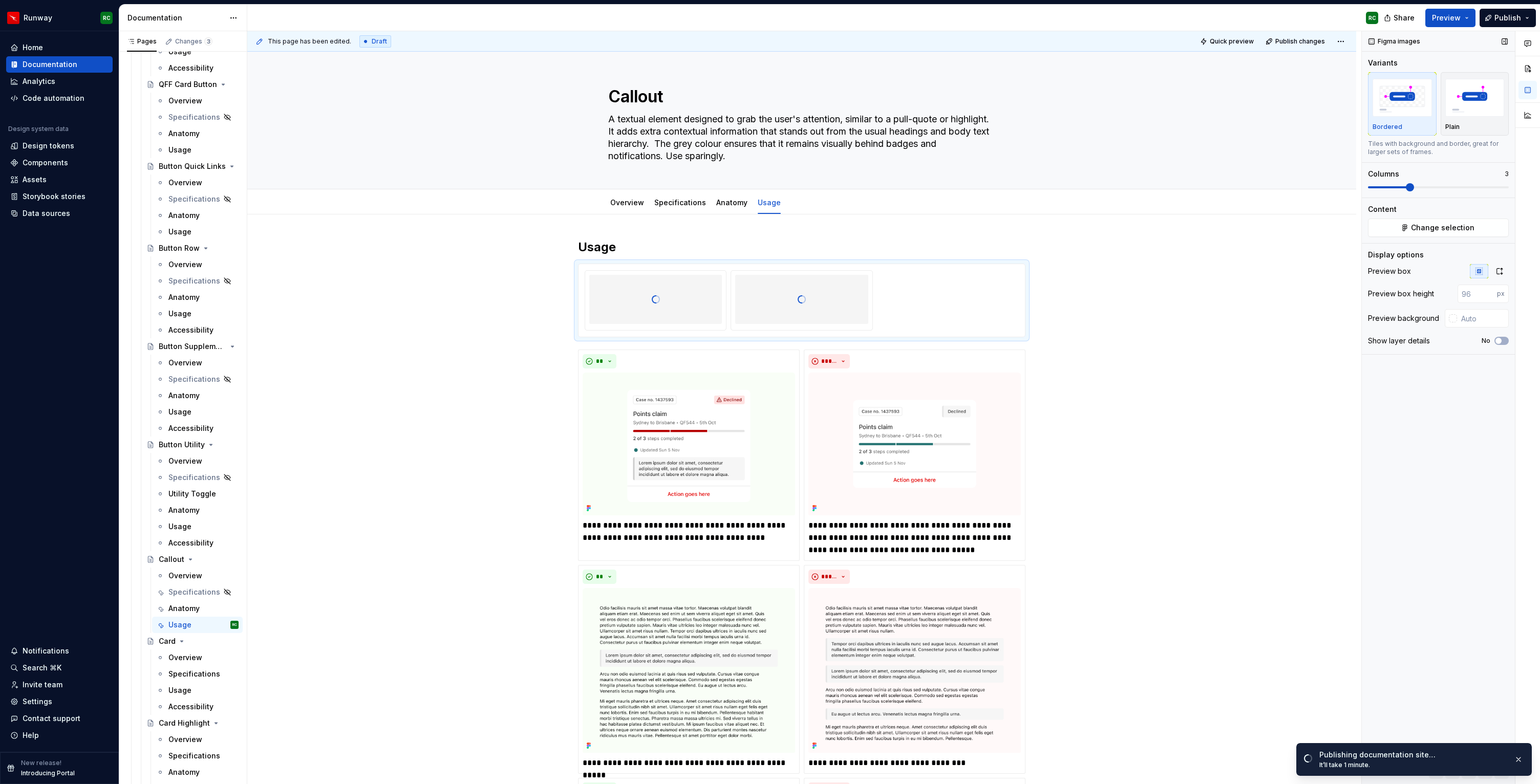
click at [1398, 186] on span at bounding box center [1438, 187] width 141 height 2
click at [1493, 266] on button "button" at bounding box center [1499, 270] width 19 height 14
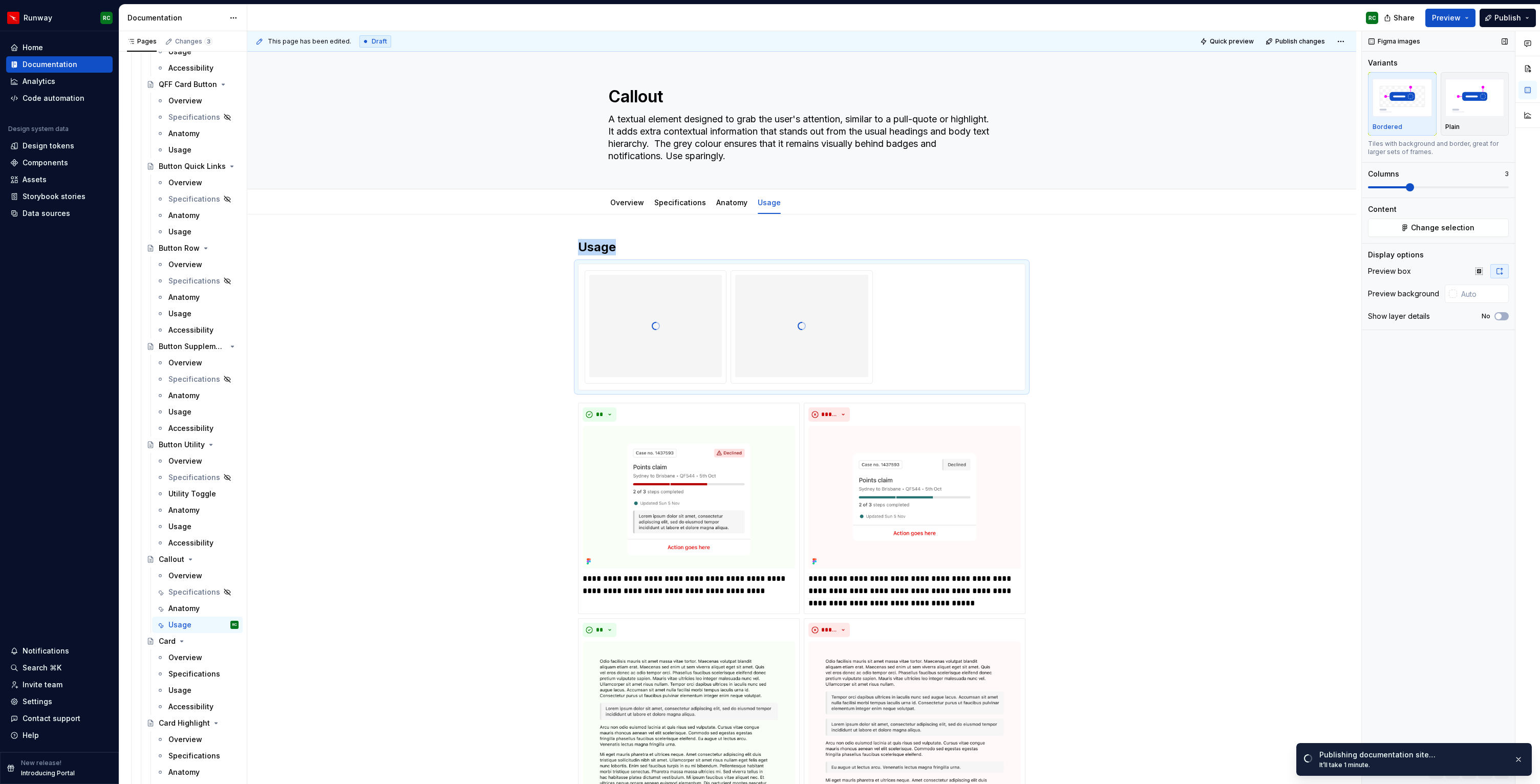
click at [1390, 186] on span at bounding box center [1388, 187] width 41 height 2
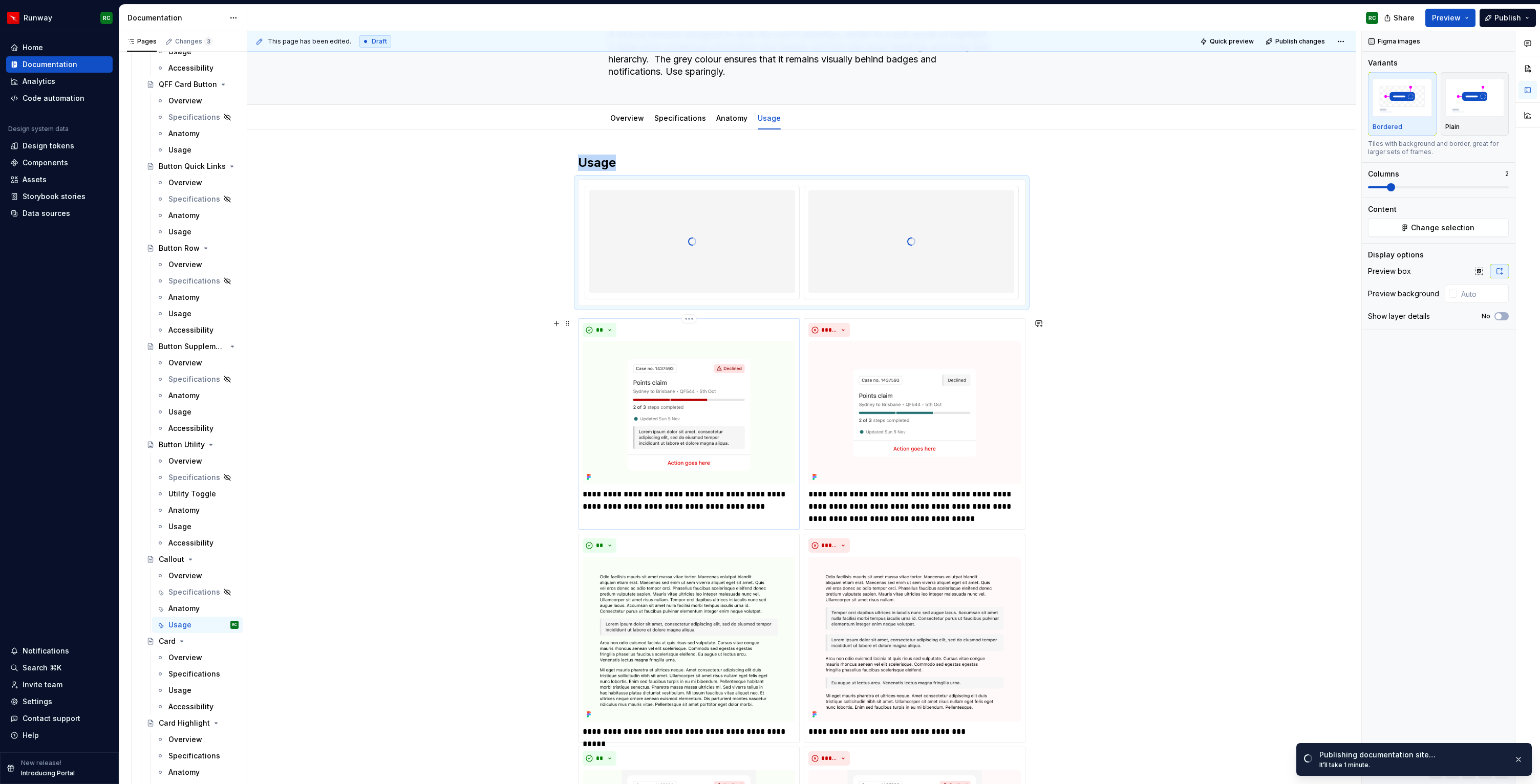
click at [770, 389] on img at bounding box center [688, 413] width 213 height 143
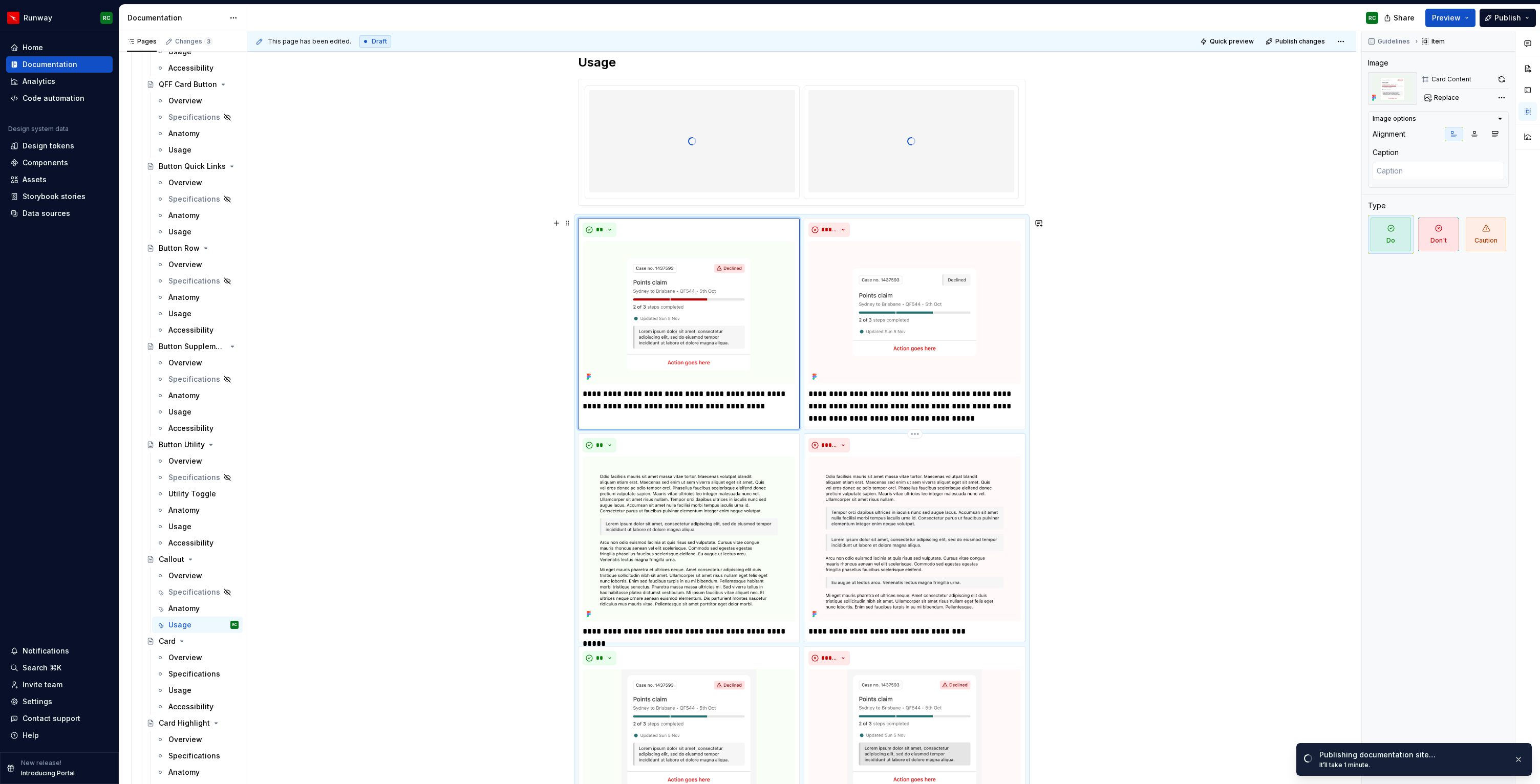
scroll to position [426, 0]
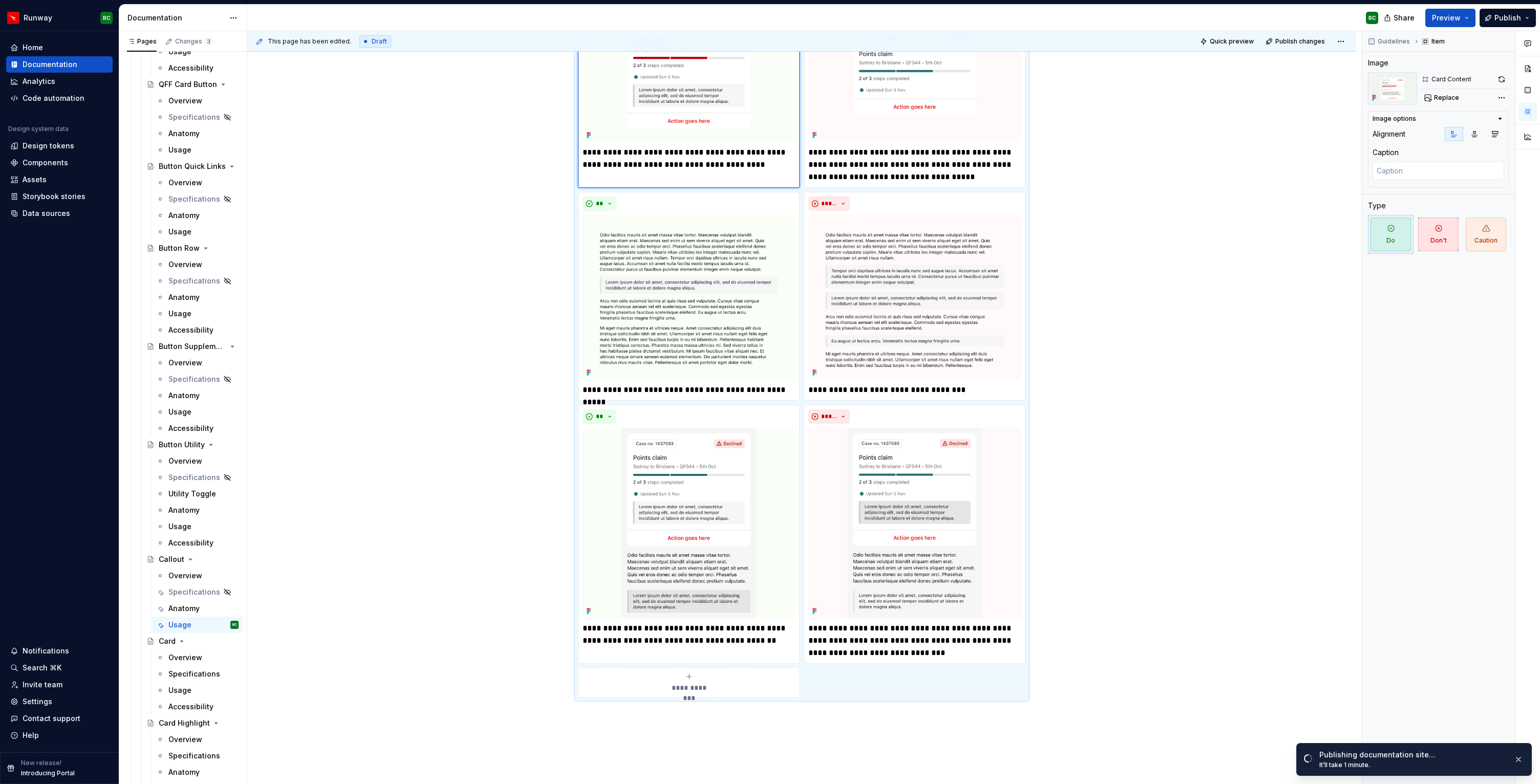
click at [856, 675] on div "**********" at bounding box center [802, 336] width 448 height 721
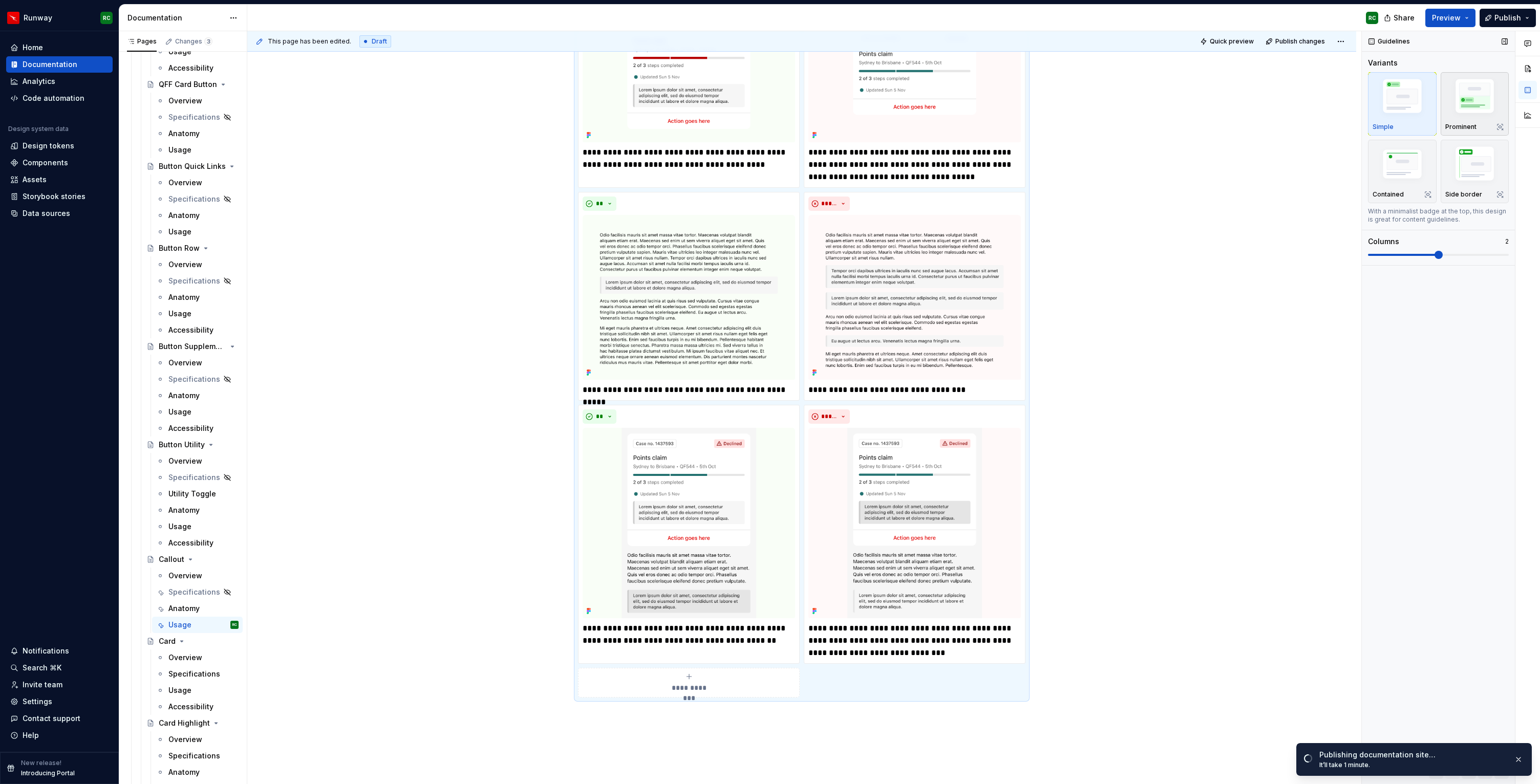
click at [1456, 112] on img "button" at bounding box center [1475, 98] width 59 height 44
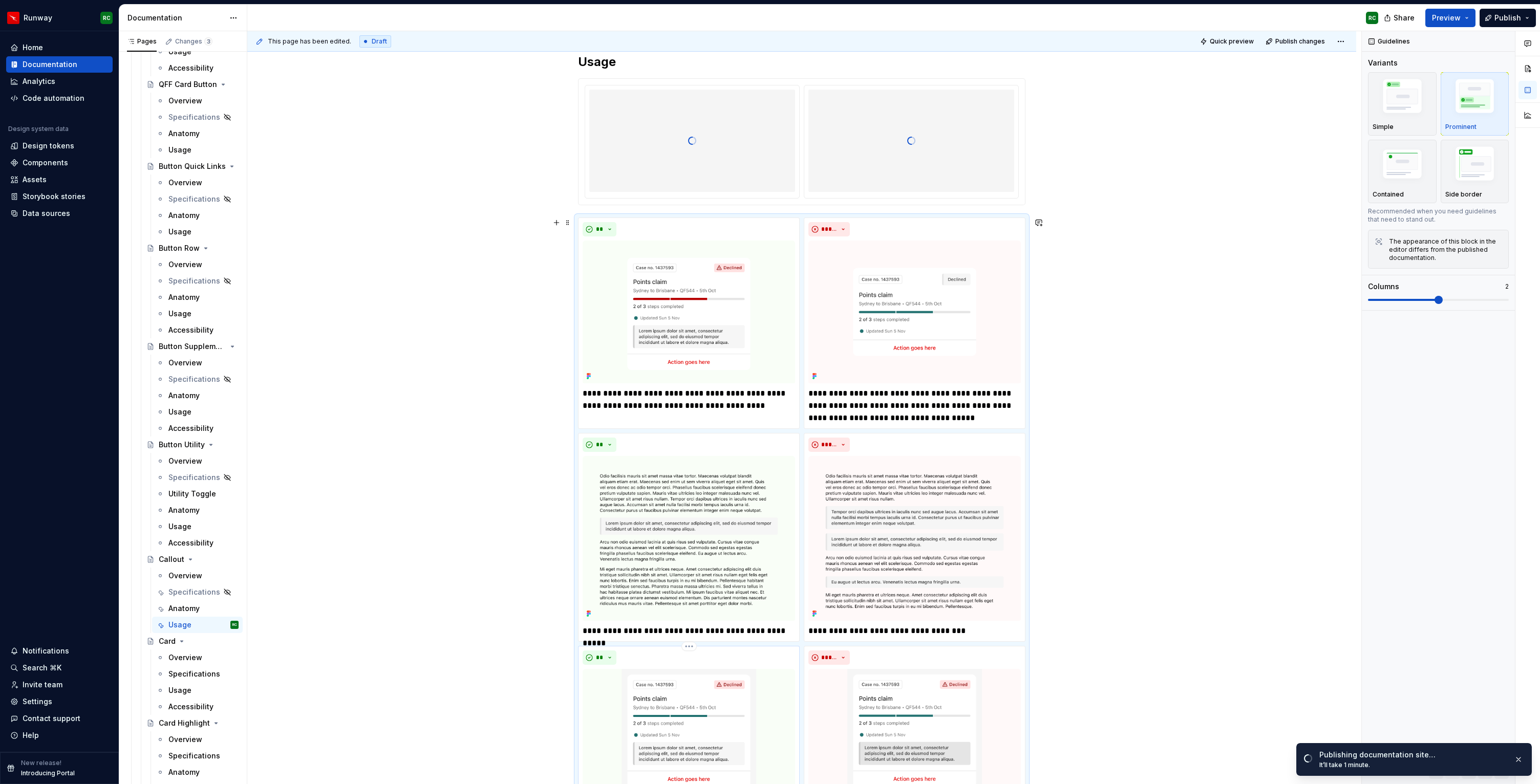
scroll to position [22, 0]
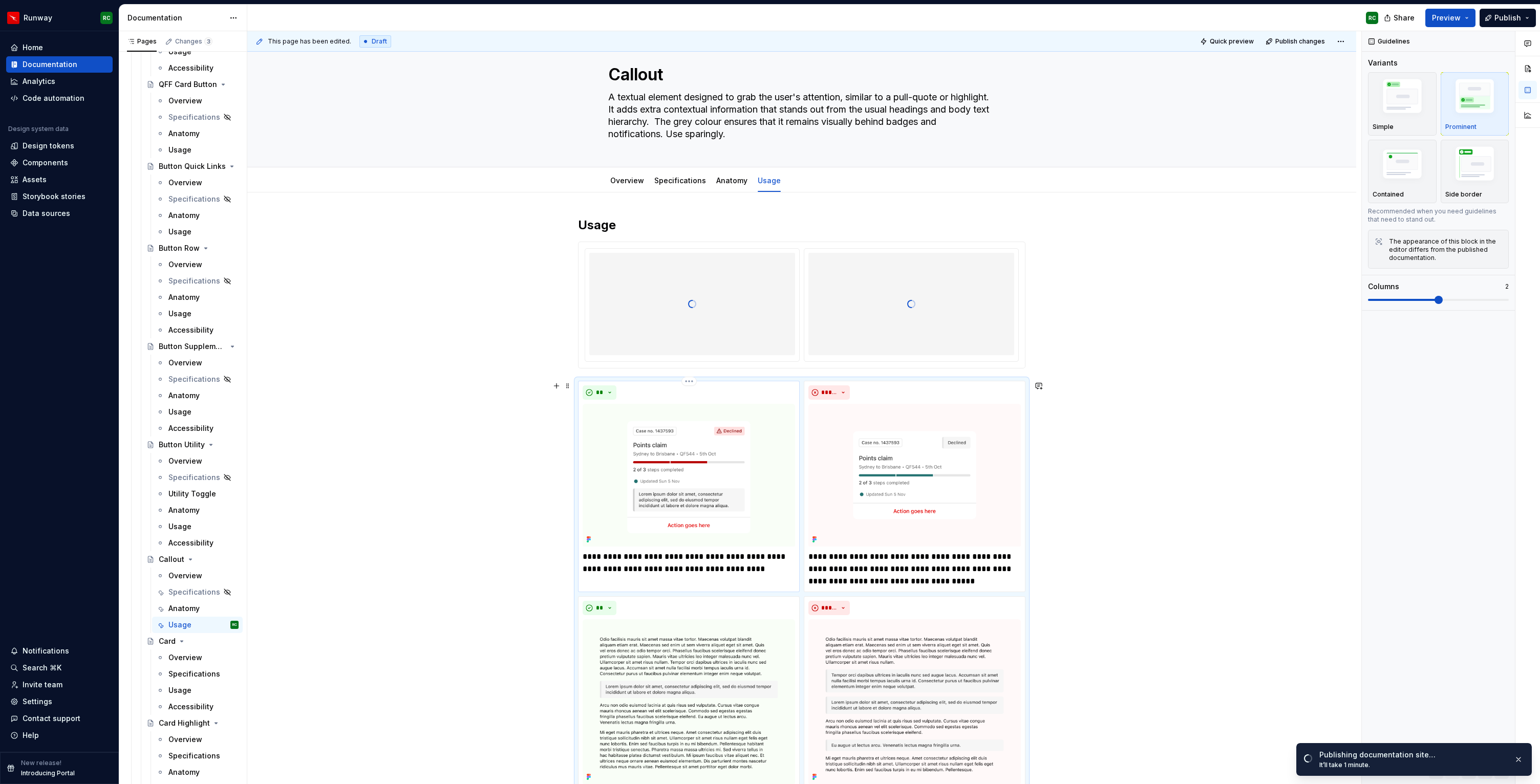
click at [706, 497] on img at bounding box center [688, 475] width 213 height 143
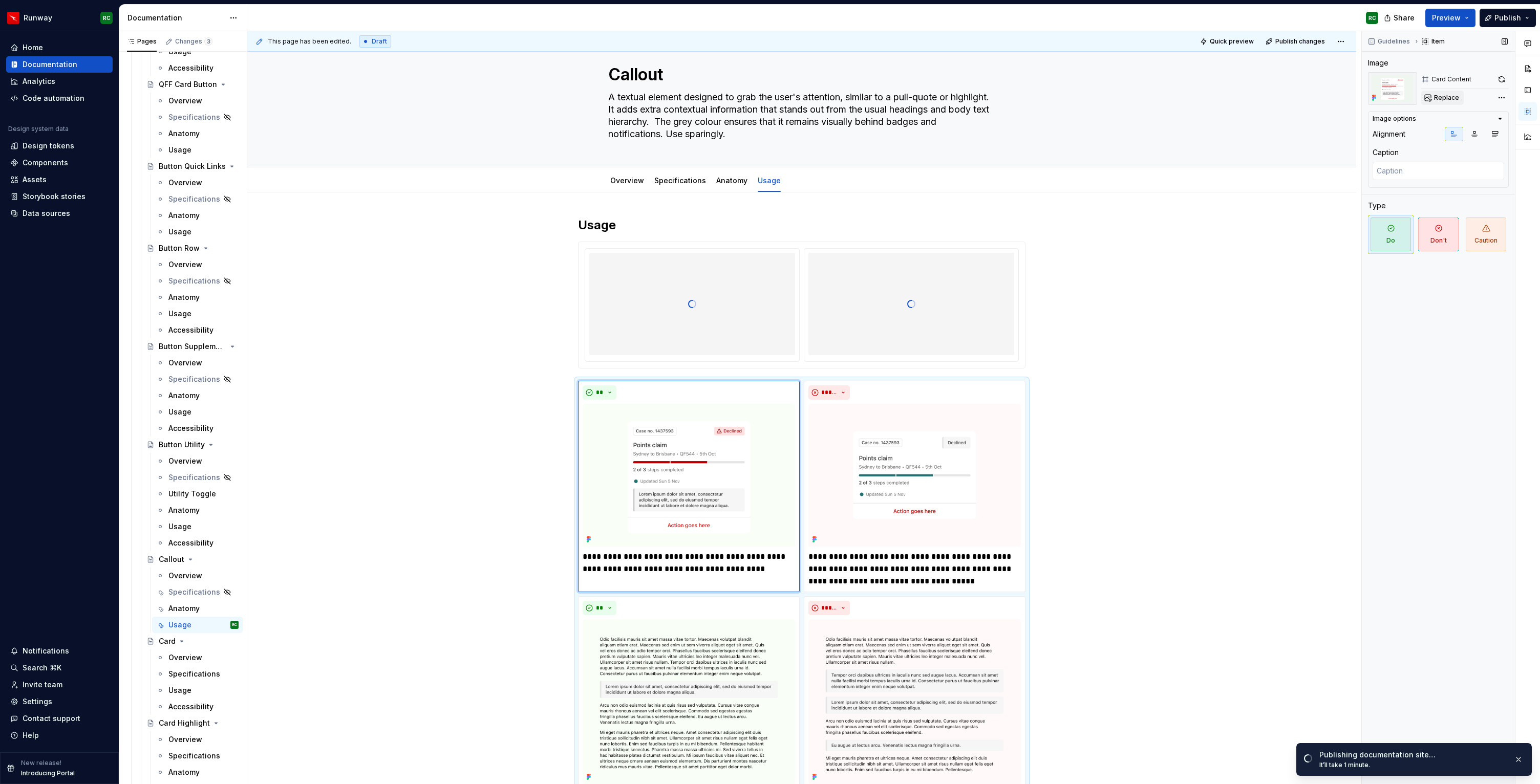
click at [1432, 102] on button "Replace" at bounding box center [1442, 97] width 42 height 14
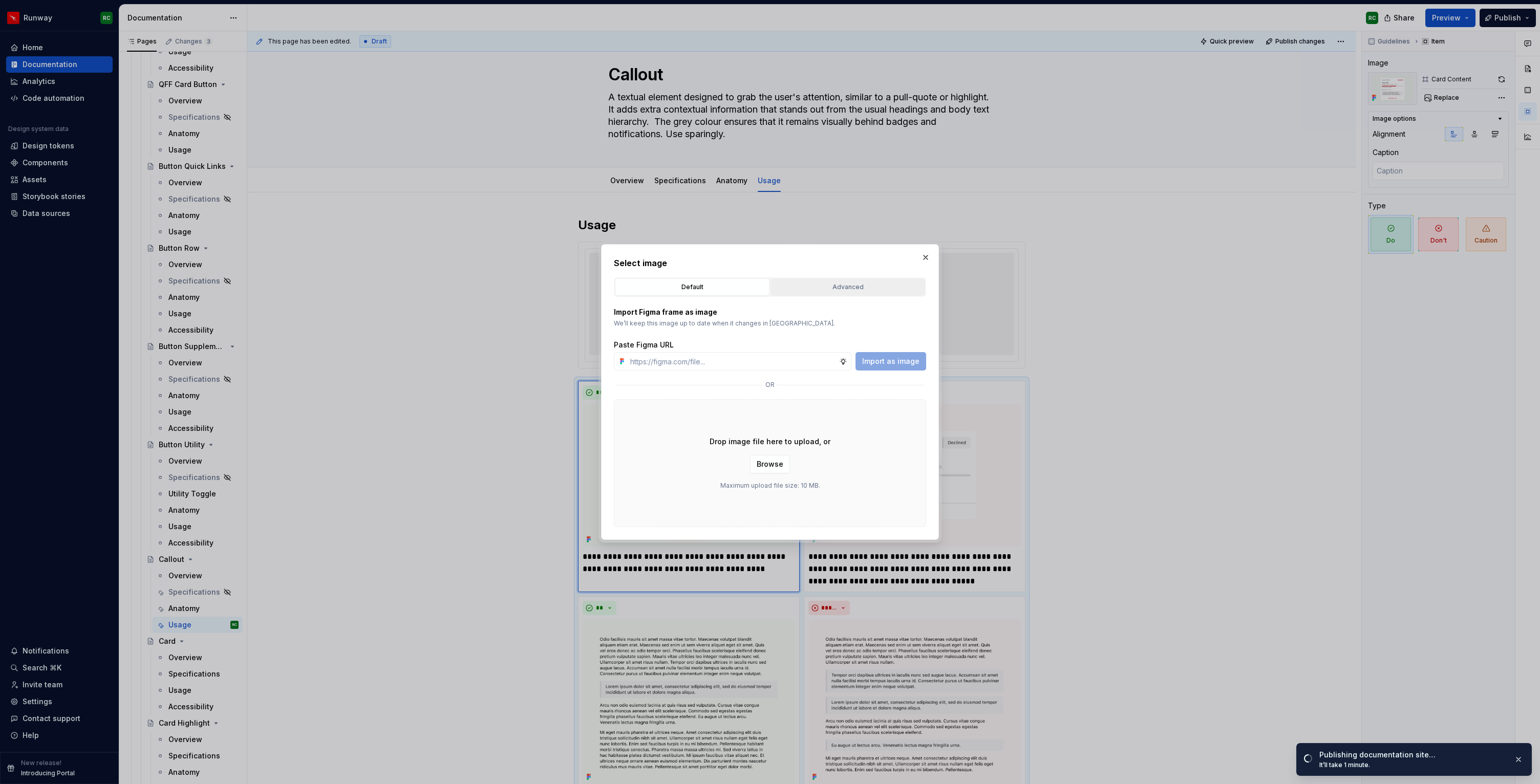
click at [806, 289] on div "Advanced" at bounding box center [848, 288] width 147 height 10
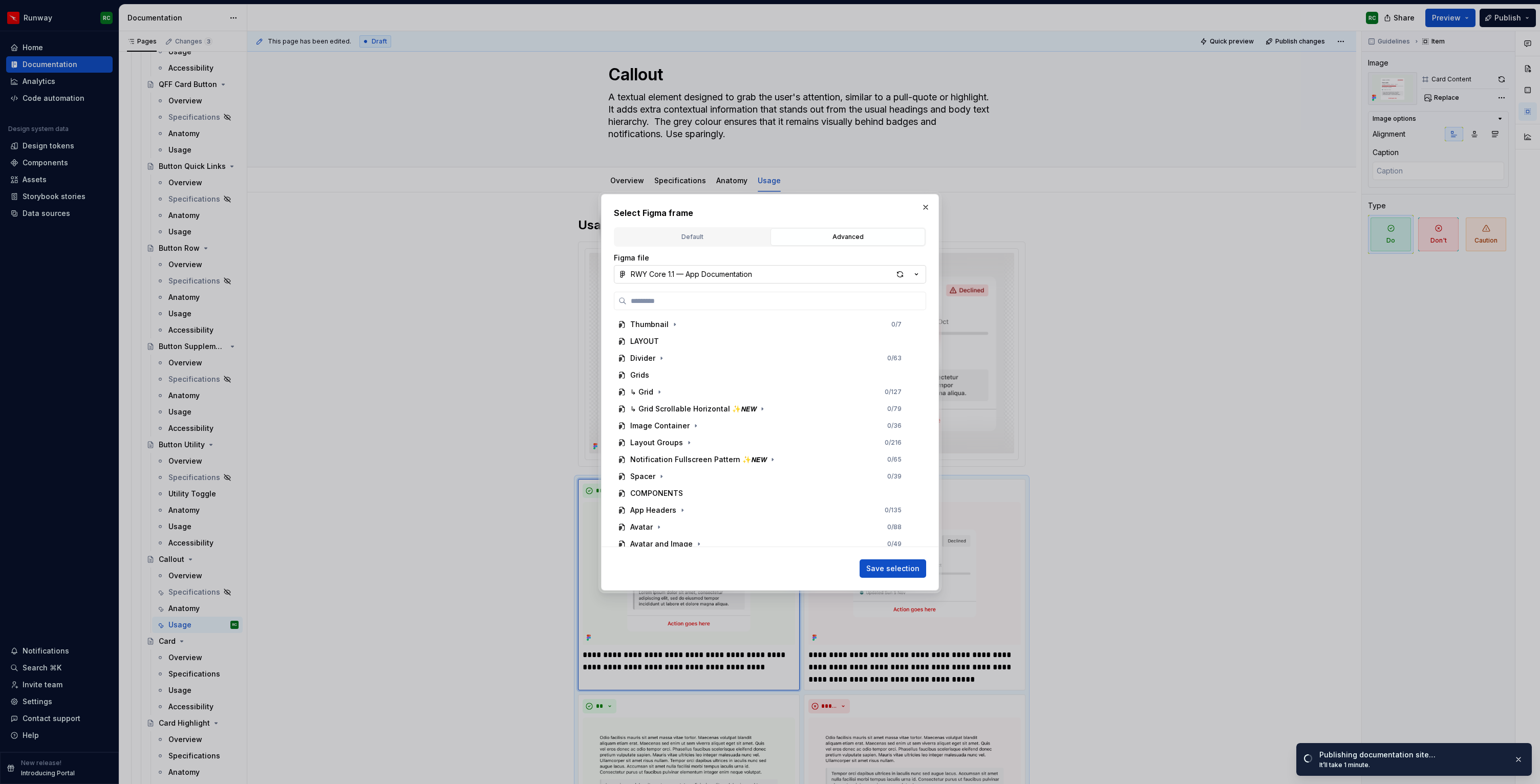
click at [707, 268] on button "RWY Core 1.1 — App Documentation" at bounding box center [769, 274] width 312 height 19
click at [705, 431] on div "RWY Supernova 1.0" at bounding box center [678, 429] width 70 height 10
click at [668, 445] on icon "button" at bounding box center [667, 443] width 8 height 8
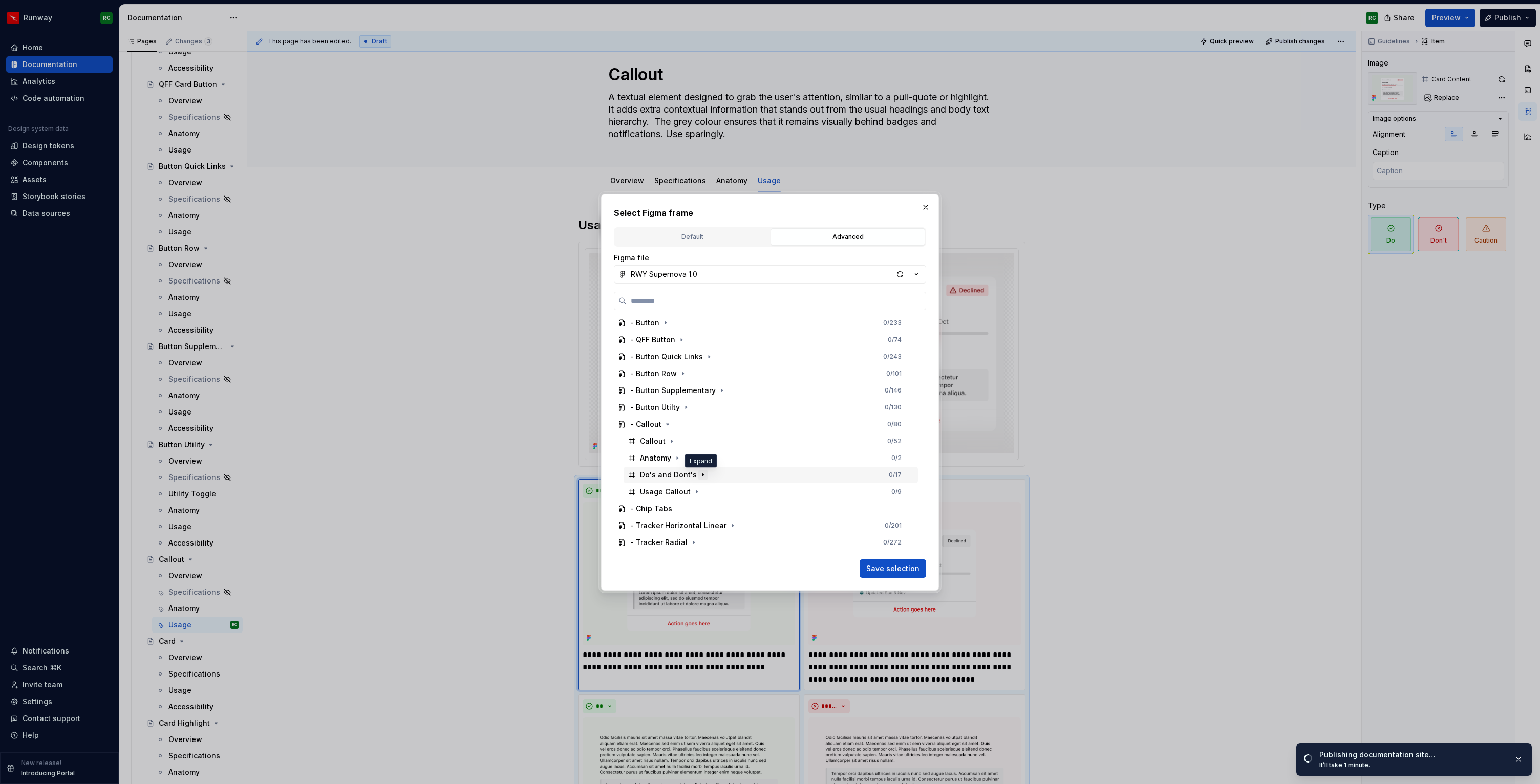
click at [703, 474] on icon "button" at bounding box center [703, 475] width 8 height 8
click at [701, 493] on div "Do 1 0 / 3" at bounding box center [776, 492] width 285 height 16
click at [883, 574] on span "Save selection" at bounding box center [893, 569] width 53 height 10
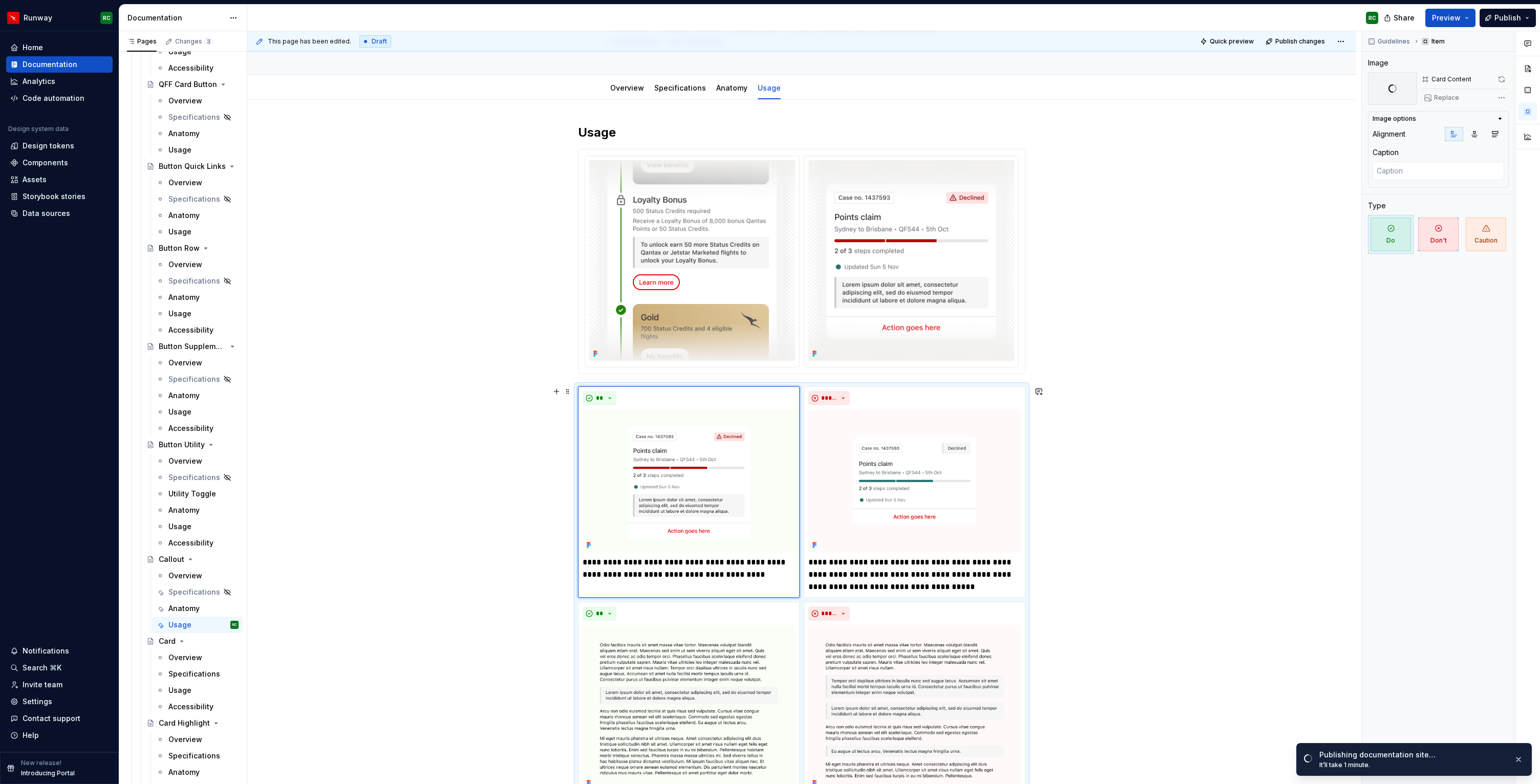
scroll to position [158, 0]
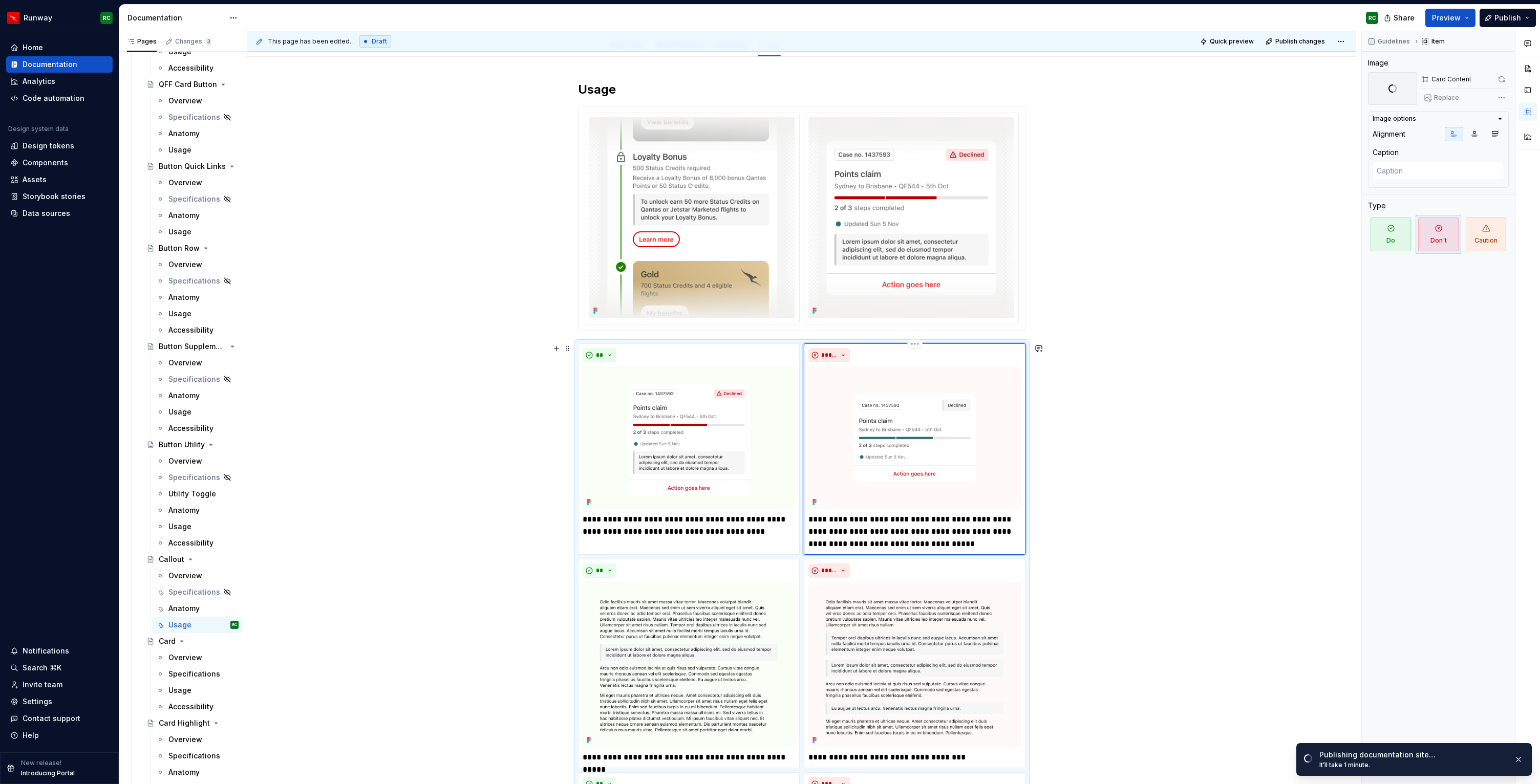
click at [953, 402] on img at bounding box center [915, 438] width 213 height 143
click at [1450, 93] on div "Replace" at bounding box center [1465, 97] width 87 height 14
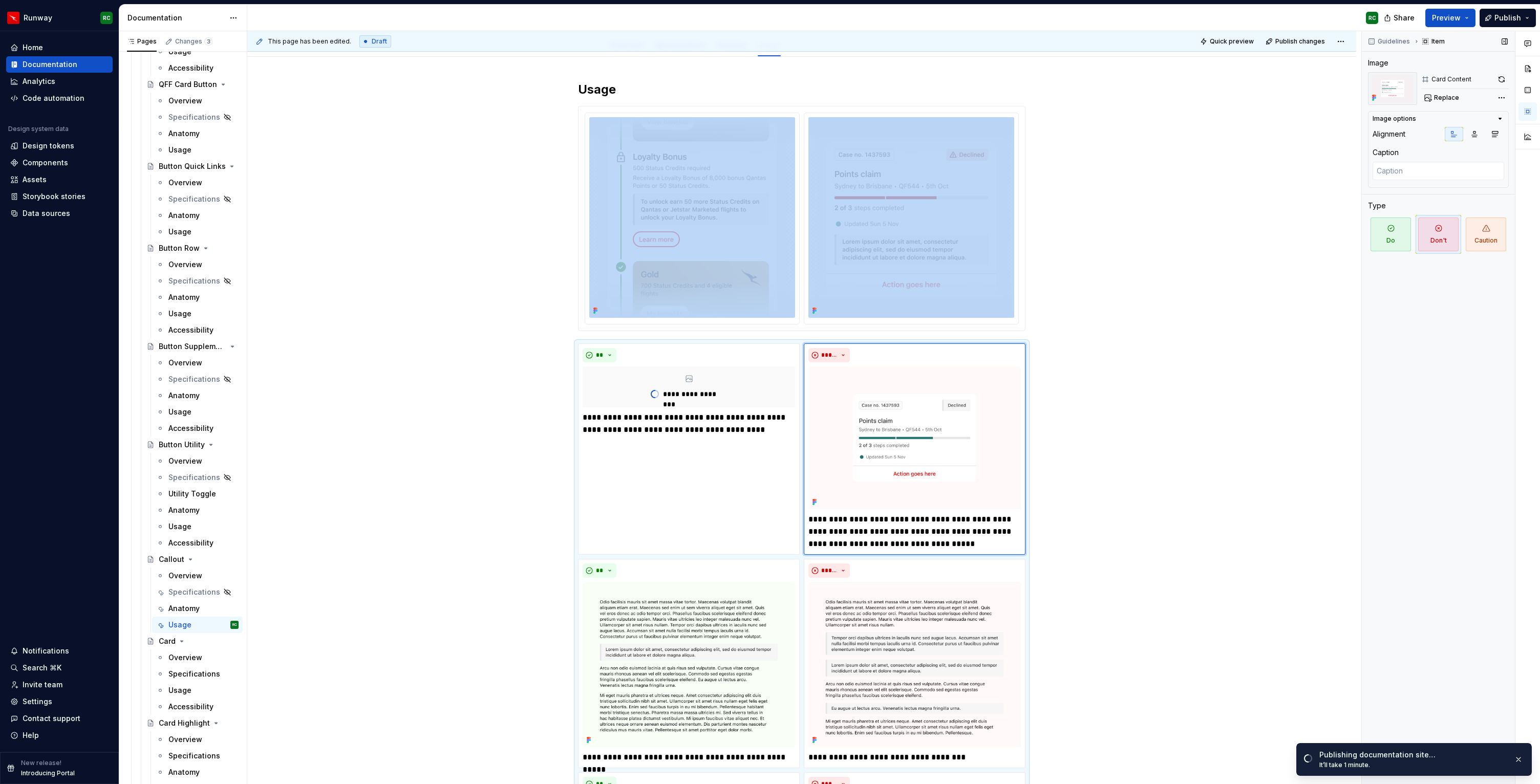
scroll to position [440, 0]
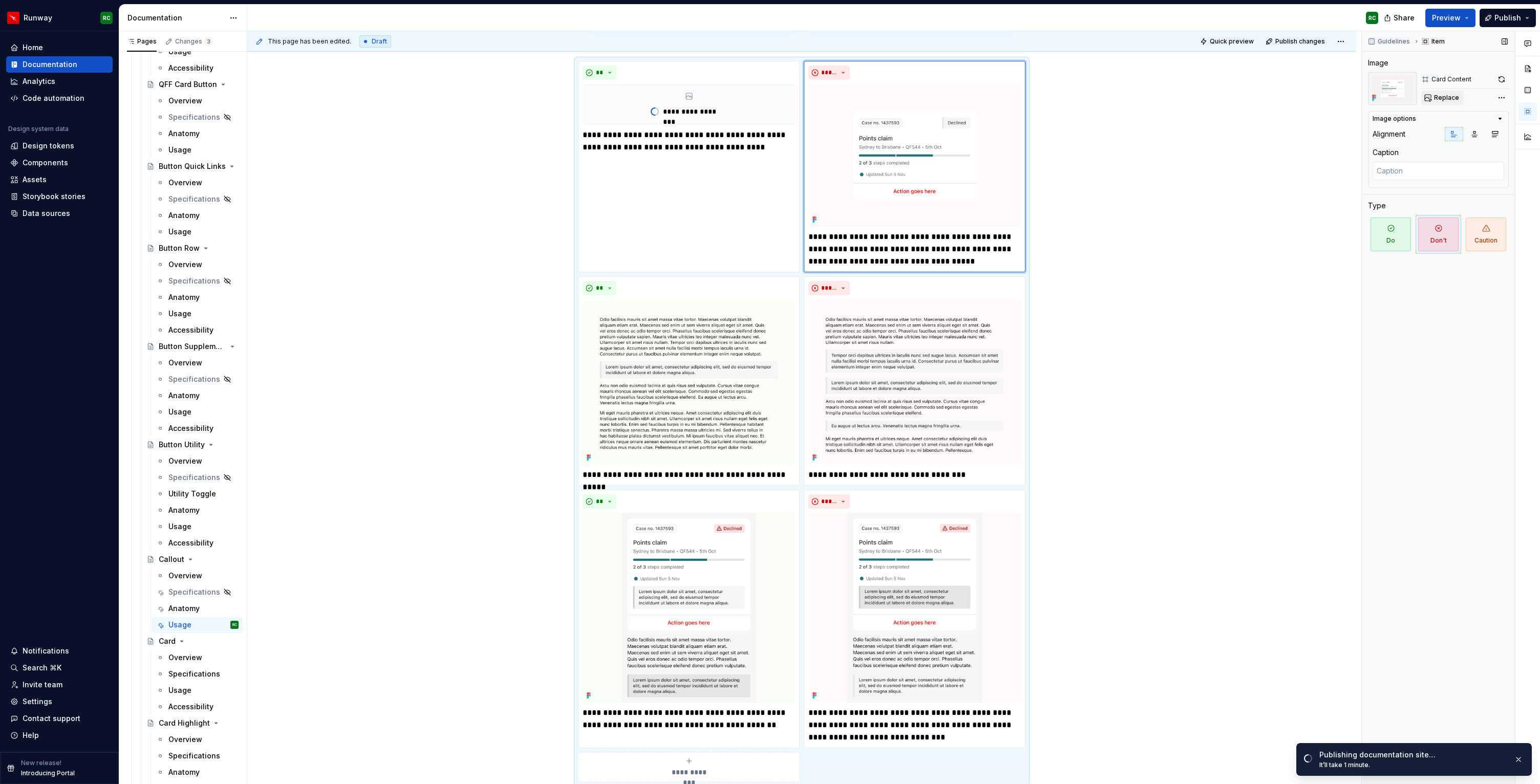
click at [1447, 99] on span "Replace" at bounding box center [1447, 97] width 25 height 8
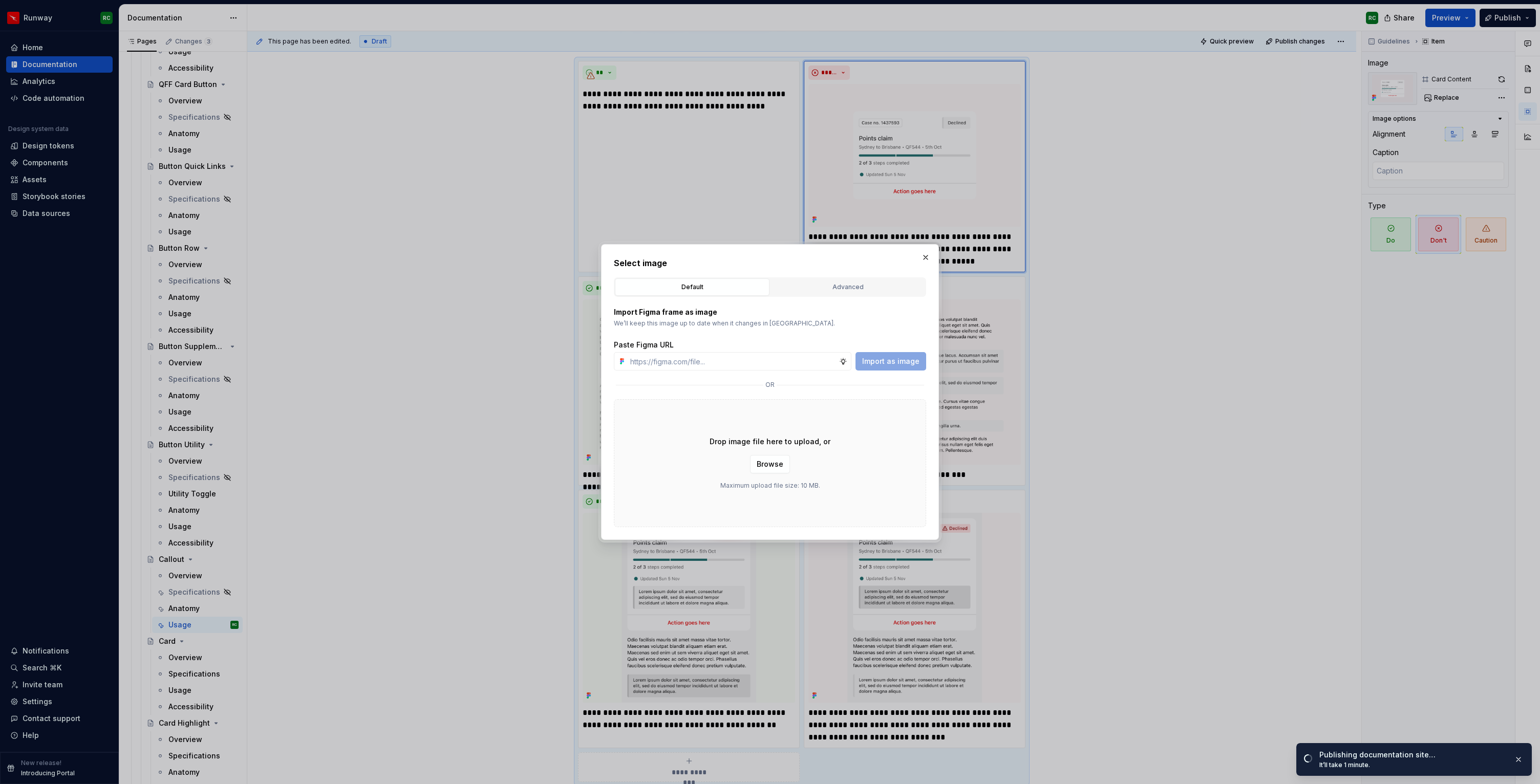
click at [784, 296] on div "Default Advanced" at bounding box center [769, 287] width 312 height 19
click at [789, 289] on div "Advanced" at bounding box center [848, 288] width 147 height 10
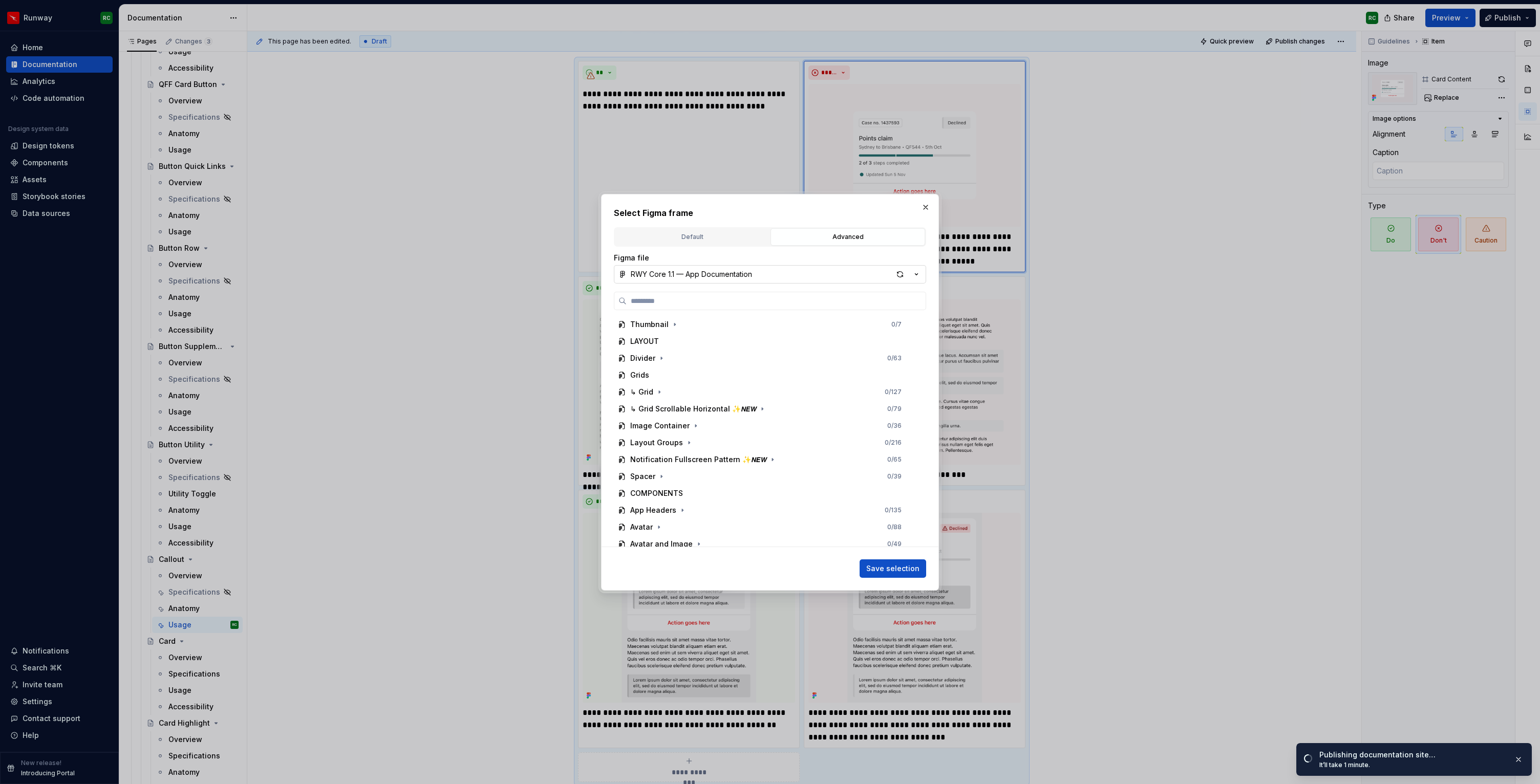
click at [723, 266] on button "RWY Core 1.1 — App Documentation" at bounding box center [769, 274] width 312 height 19
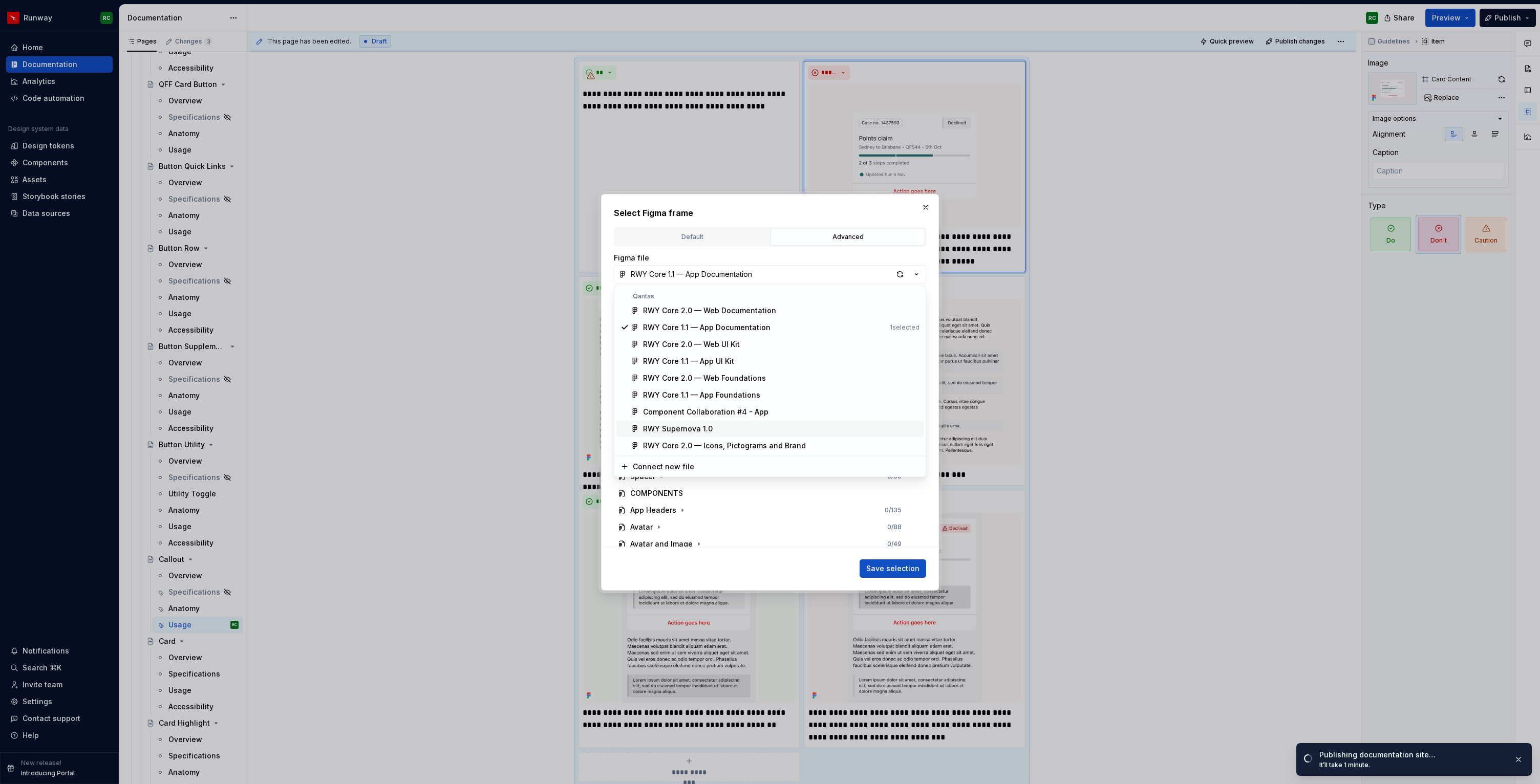
click at [701, 425] on div "RWY Supernova 1.0" at bounding box center [678, 429] width 70 height 10
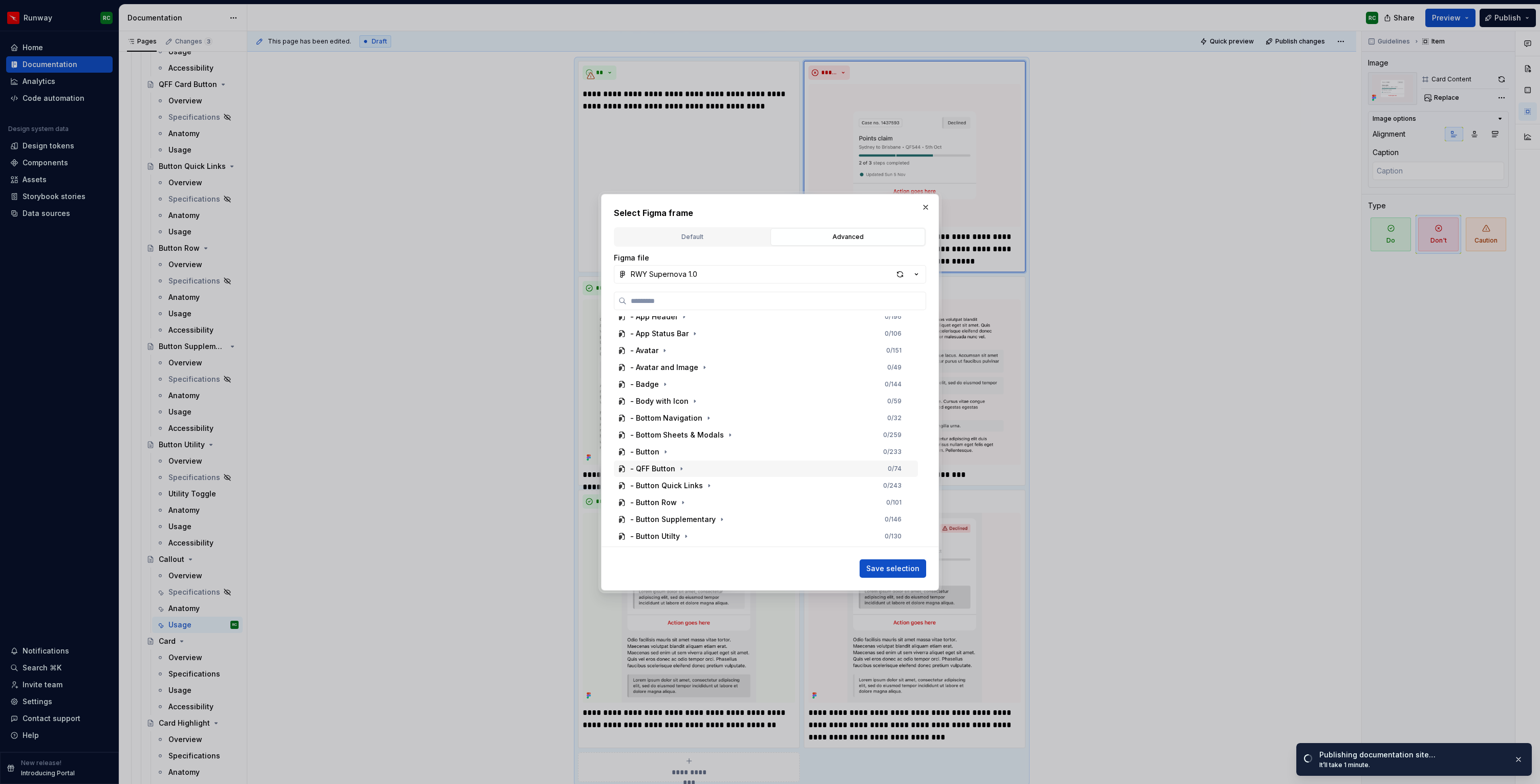
scroll to position [347, 0]
click at [663, 519] on icon "button" at bounding box center [667, 518] width 8 height 8
click at [703, 459] on icon "button" at bounding box center [703, 458] width 8 height 8
click at [757, 498] on div "Dont 1 0 / 3" at bounding box center [776, 493] width 285 height 16
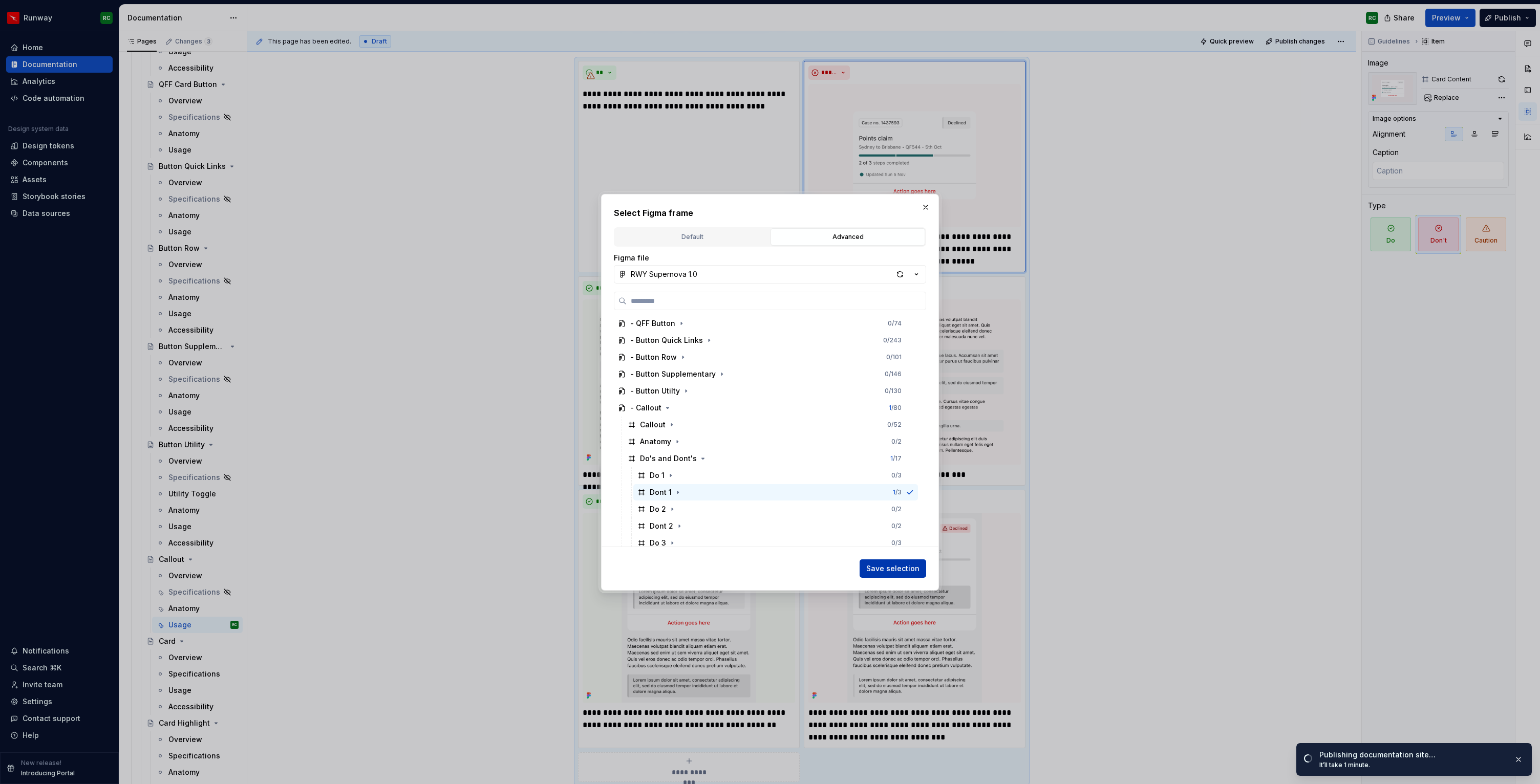
click at [895, 571] on span "Save selection" at bounding box center [893, 569] width 53 height 10
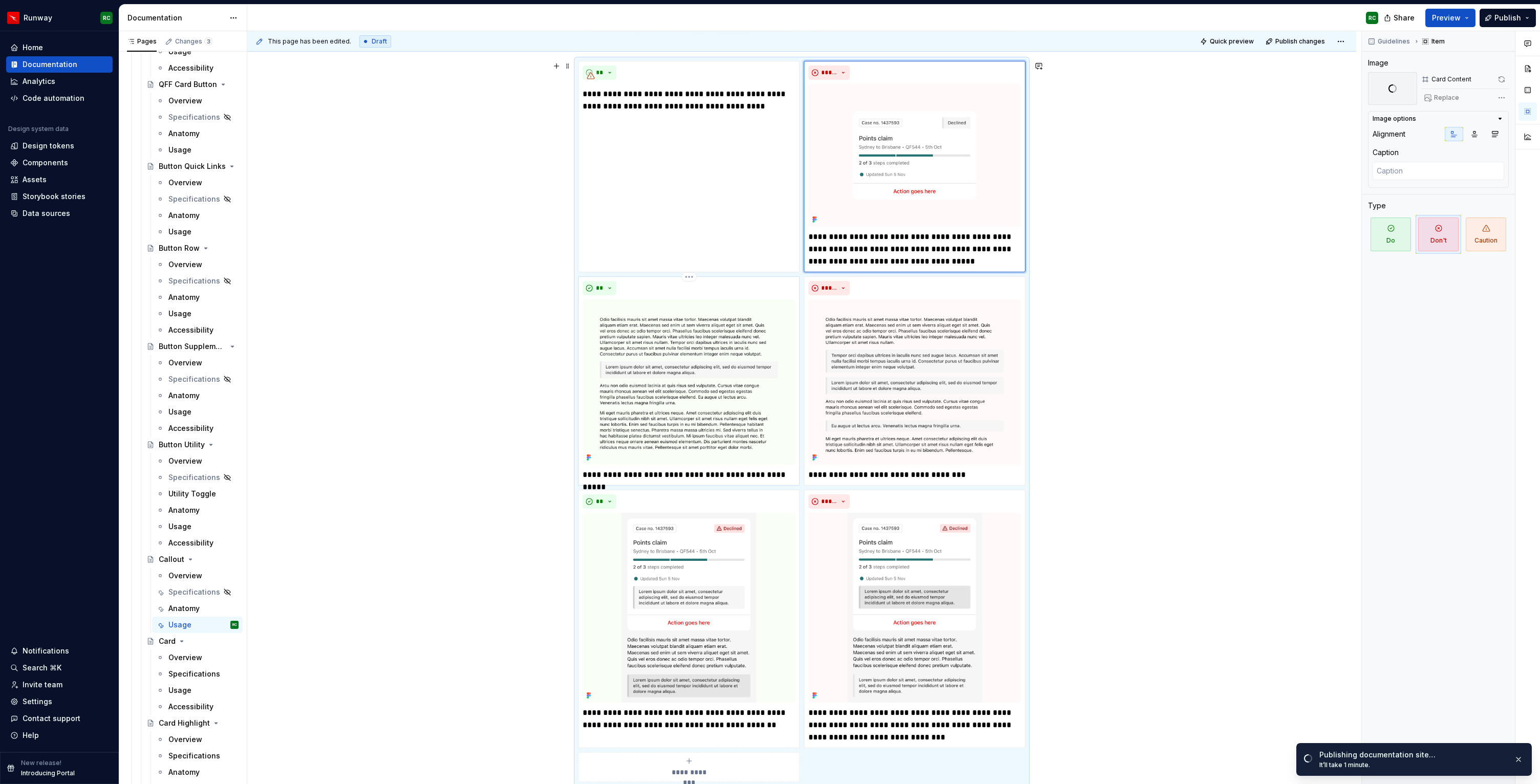
click at [680, 348] on img at bounding box center [688, 382] width 213 height 165
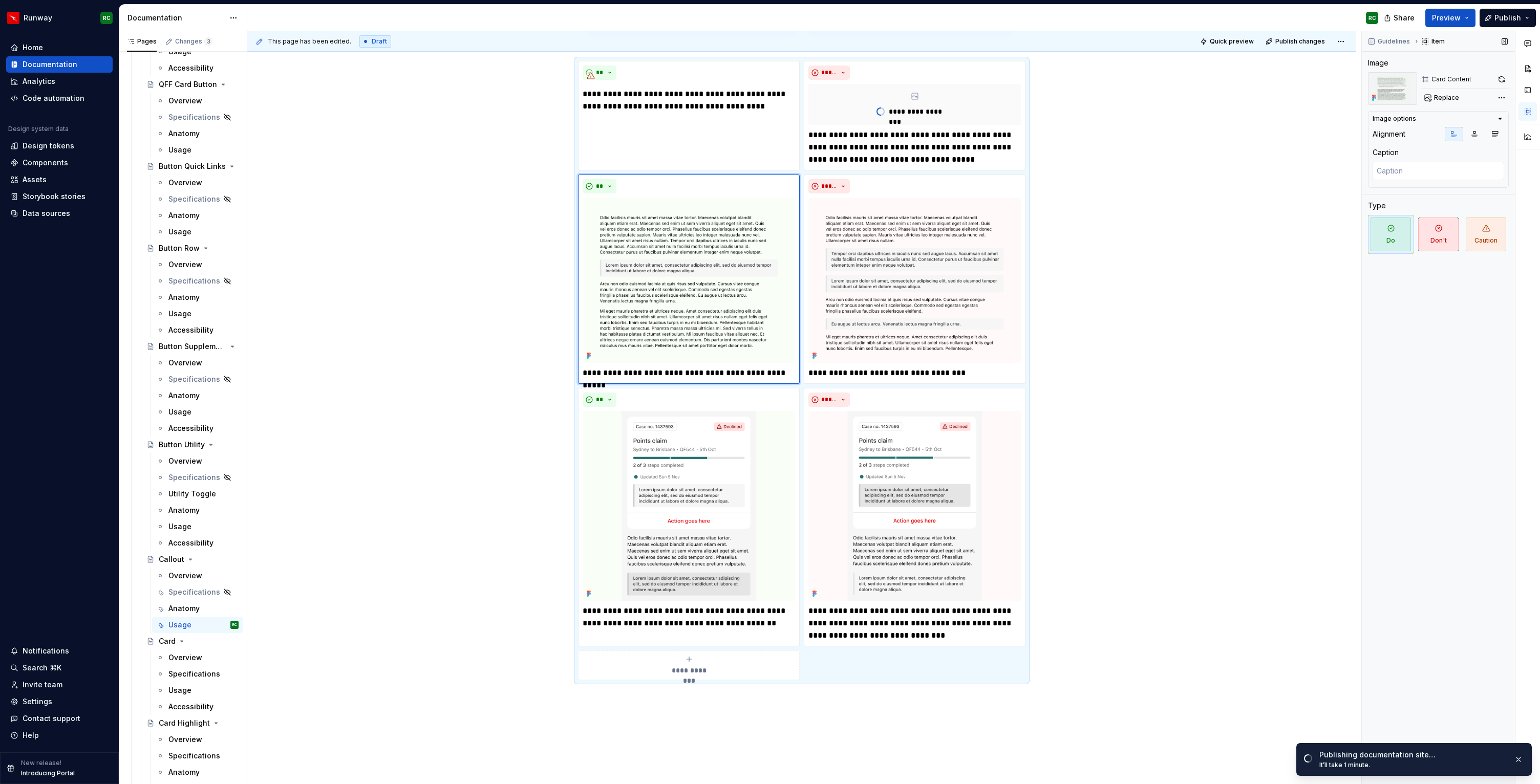
click at [1444, 97] on span "Replace" at bounding box center [1447, 97] width 25 height 8
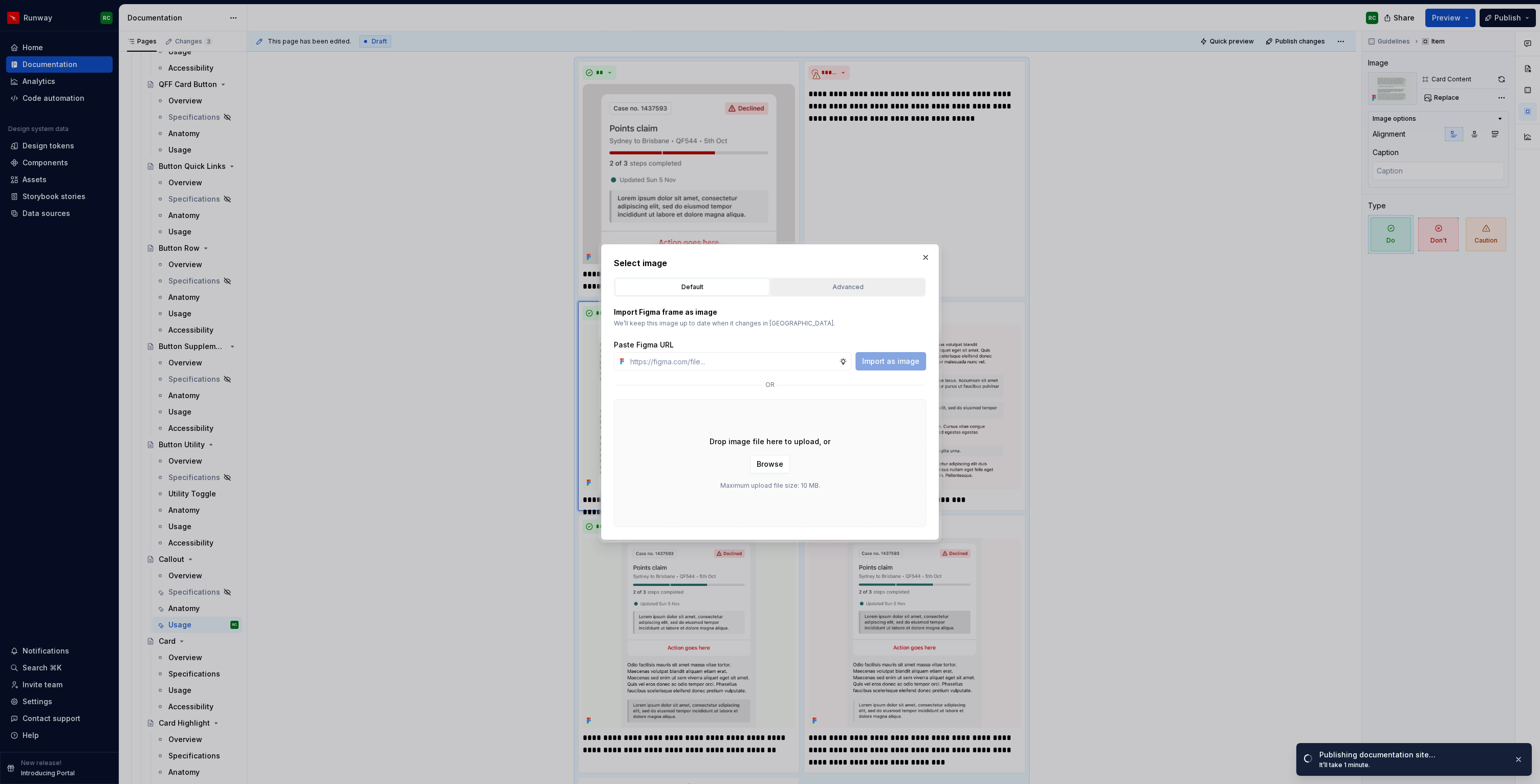
click at [819, 282] on div "Advanced" at bounding box center [848, 288] width 147 height 10
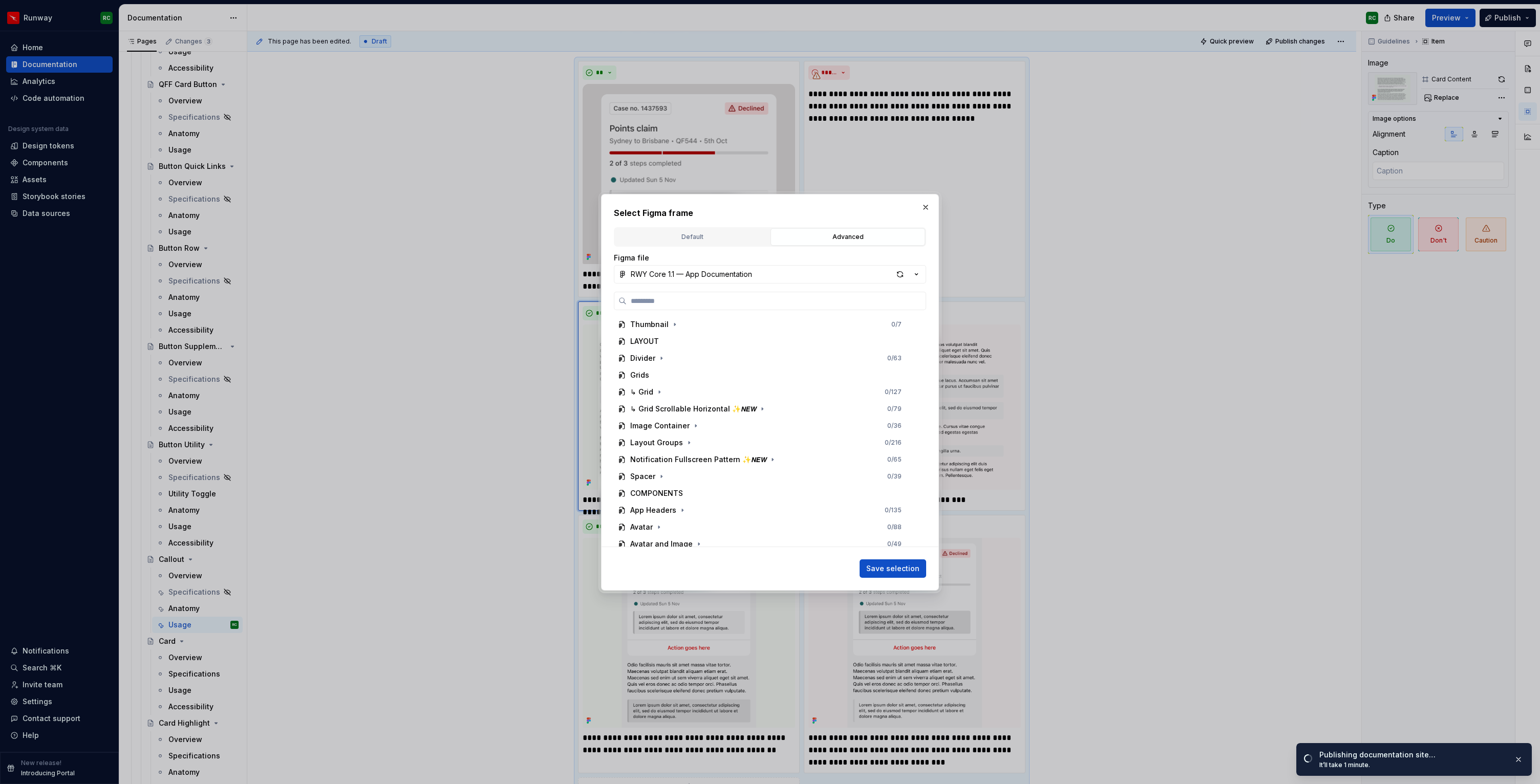
click at [702, 277] on div "RWY Core 1.1 — App Documentation" at bounding box center [691, 274] width 122 height 10
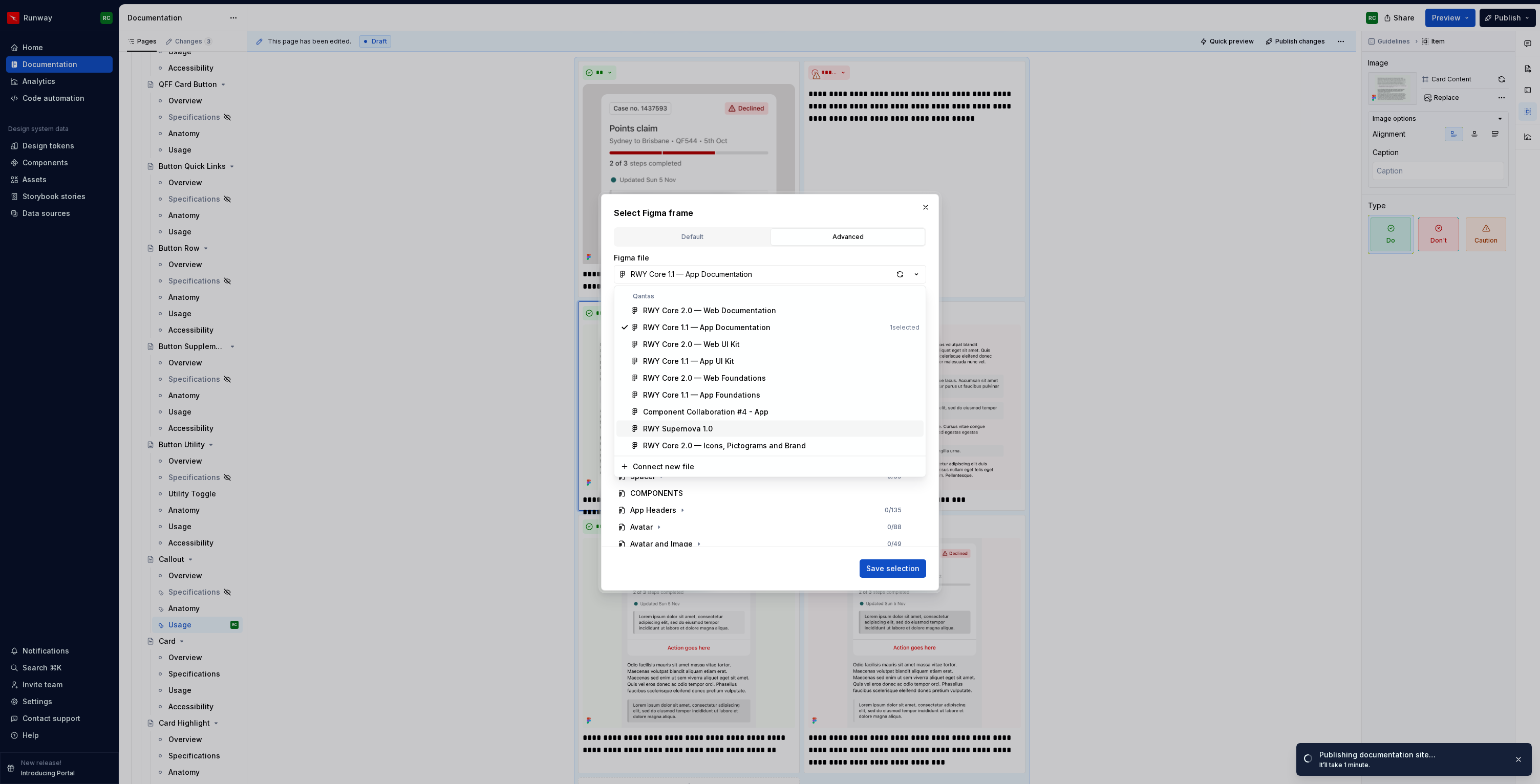
click at [703, 436] on div "RWY Core 2.0 — Web Documentation RWY Core 1.1 — App Documentation 1 selected RW…" at bounding box center [770, 378] width 308 height 151
click at [703, 431] on div "RWY Supernova 1.0" at bounding box center [678, 429] width 70 height 10
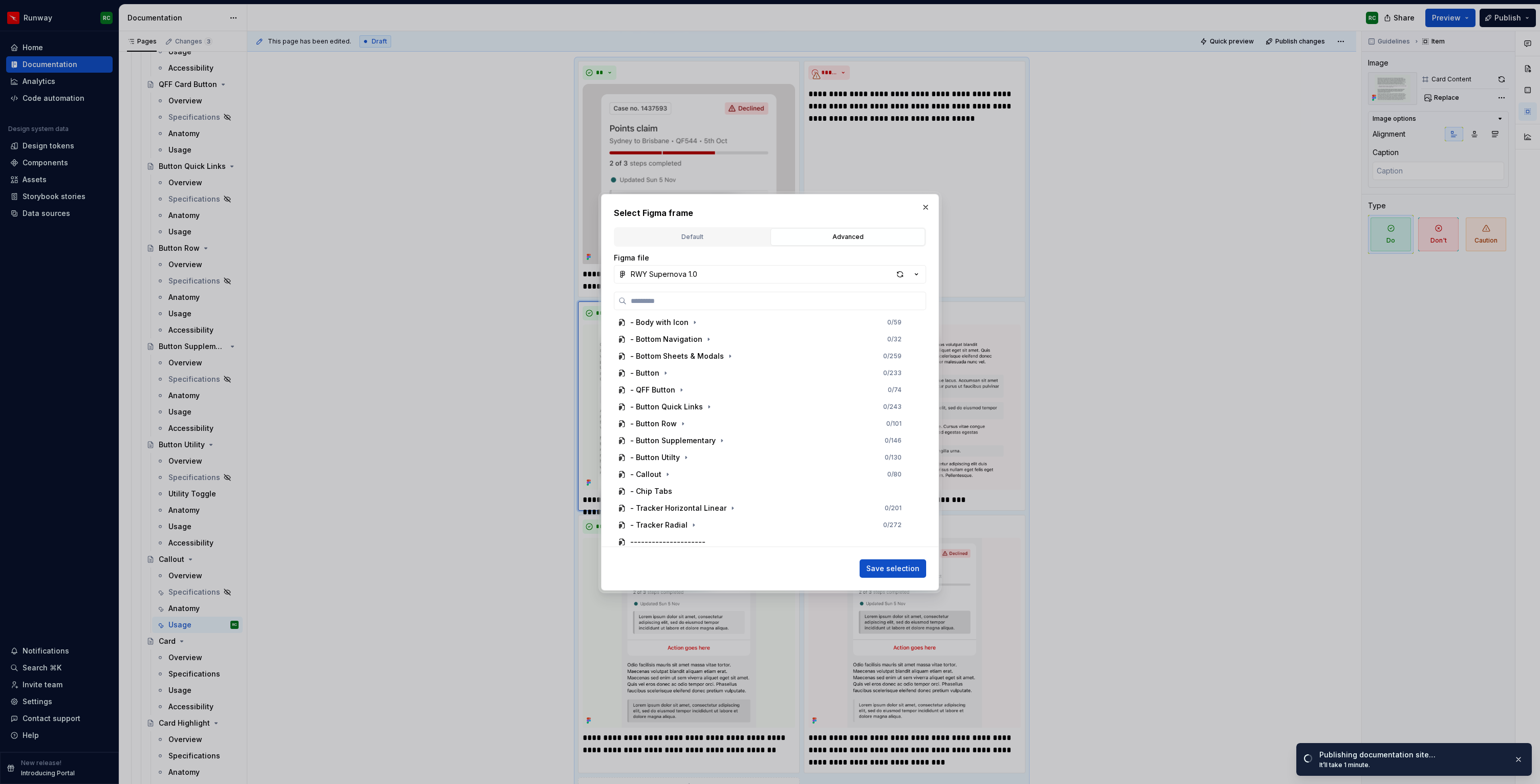
scroll to position [419, 0]
click at [665, 448] on icon "button" at bounding box center [667, 446] width 8 height 8
click at [705, 394] on button "button" at bounding box center [703, 395] width 10 height 10
click at [694, 445] on div "Do 2 0 / 2" at bounding box center [776, 446] width 285 height 16
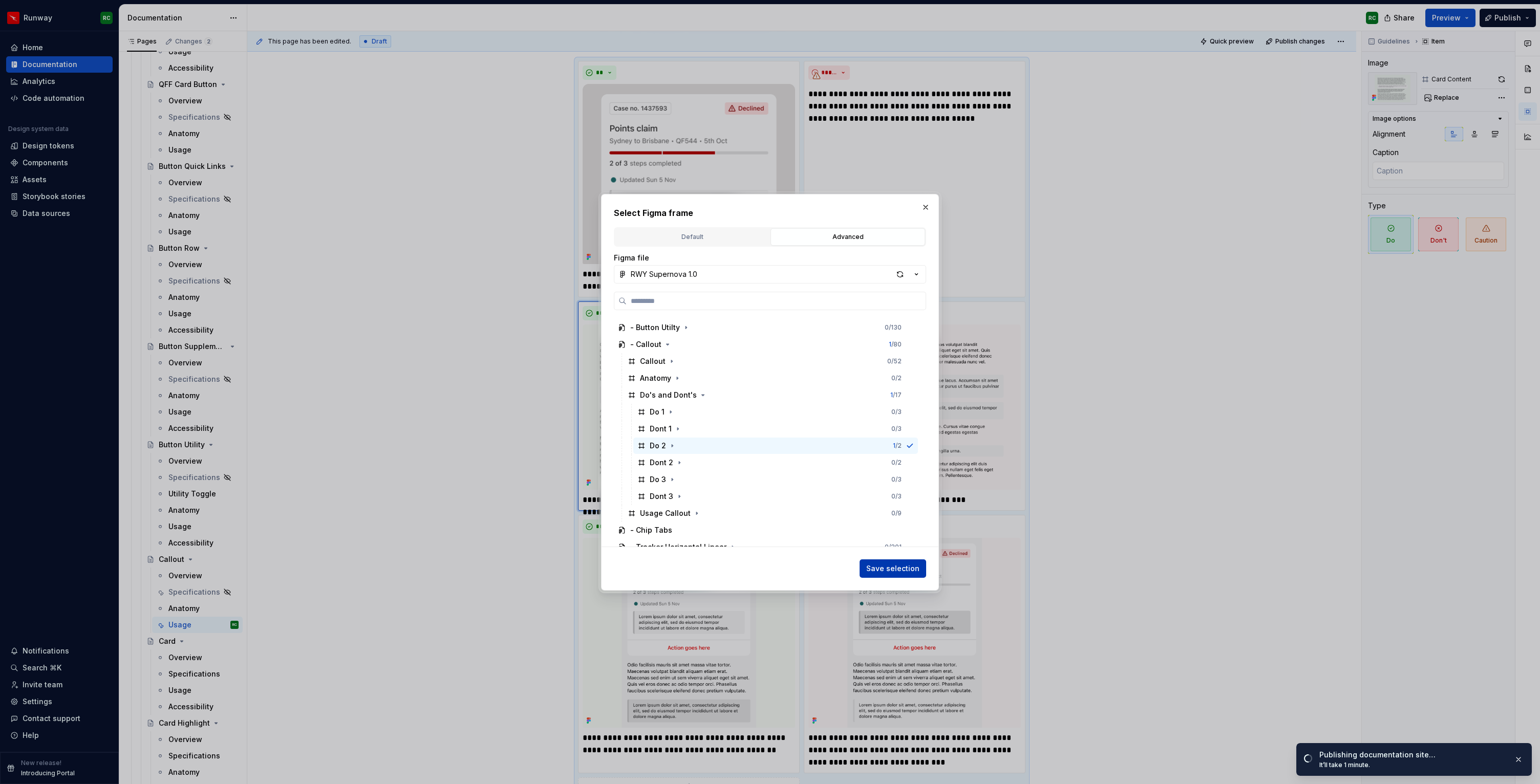
click at [908, 572] on span "Save selection" at bounding box center [893, 569] width 53 height 10
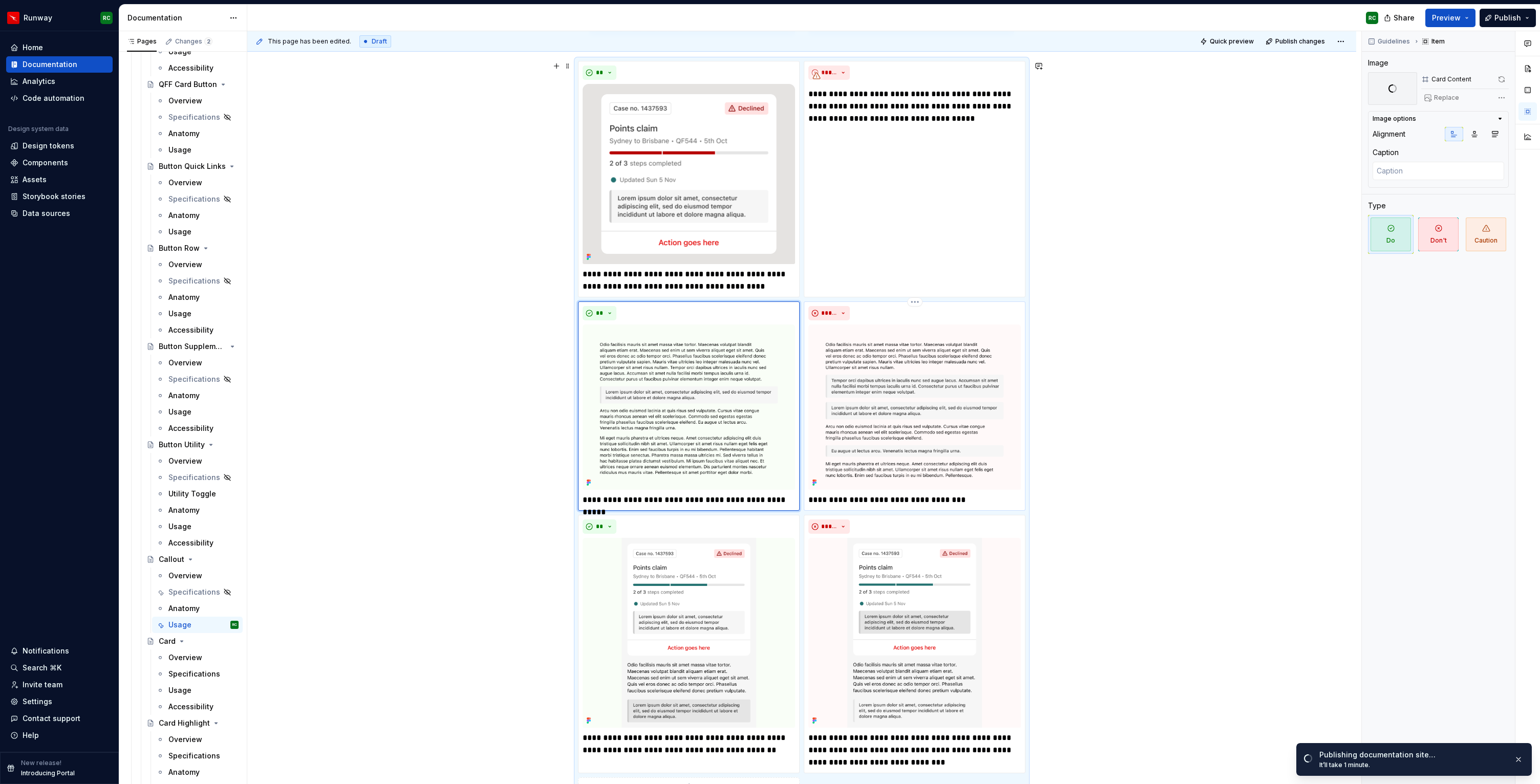
click at [935, 395] on img at bounding box center [915, 407] width 213 height 165
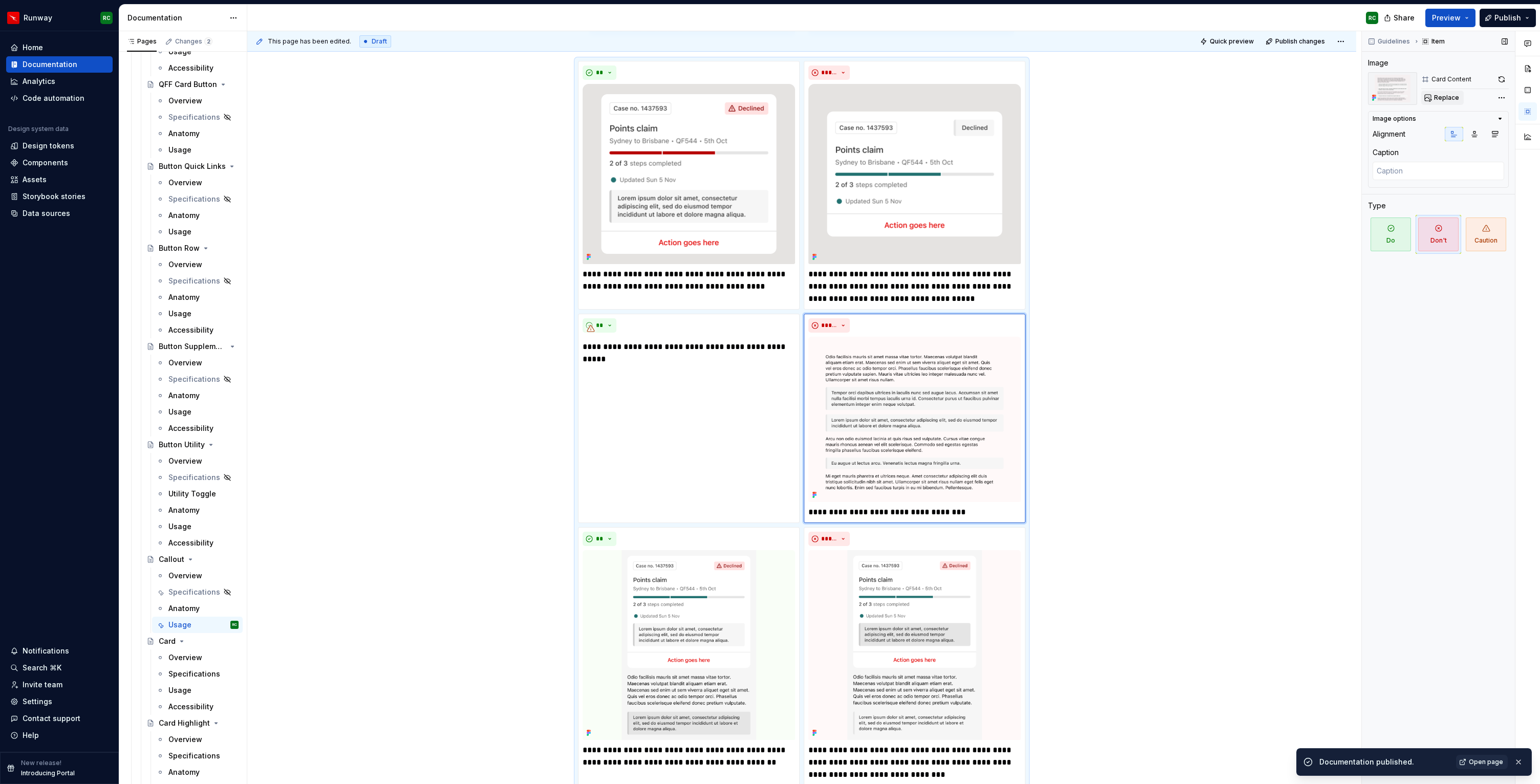
click at [1435, 99] on span "Replace" at bounding box center [1447, 97] width 25 height 8
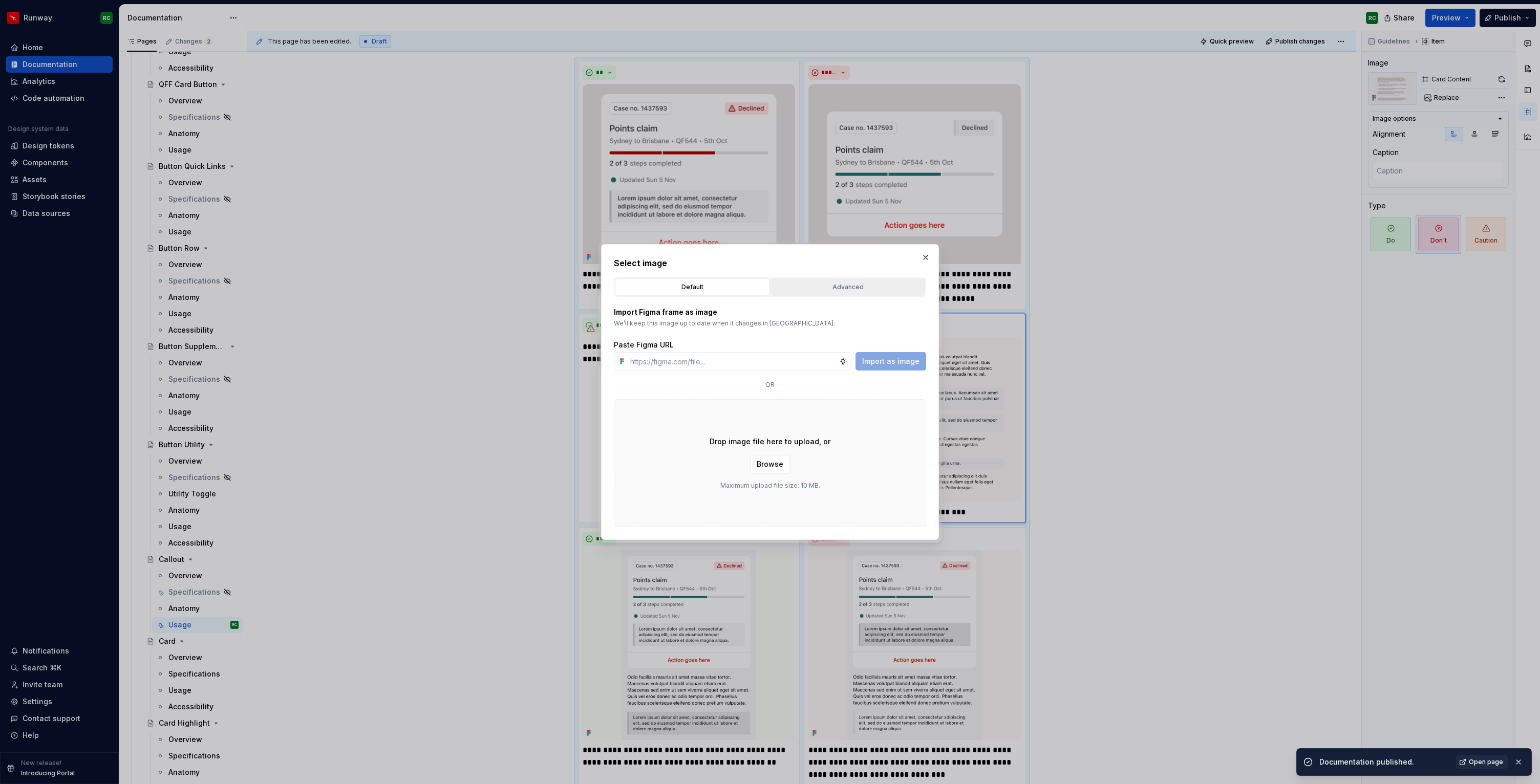
click at [821, 286] on div "Advanced" at bounding box center [848, 288] width 147 height 10
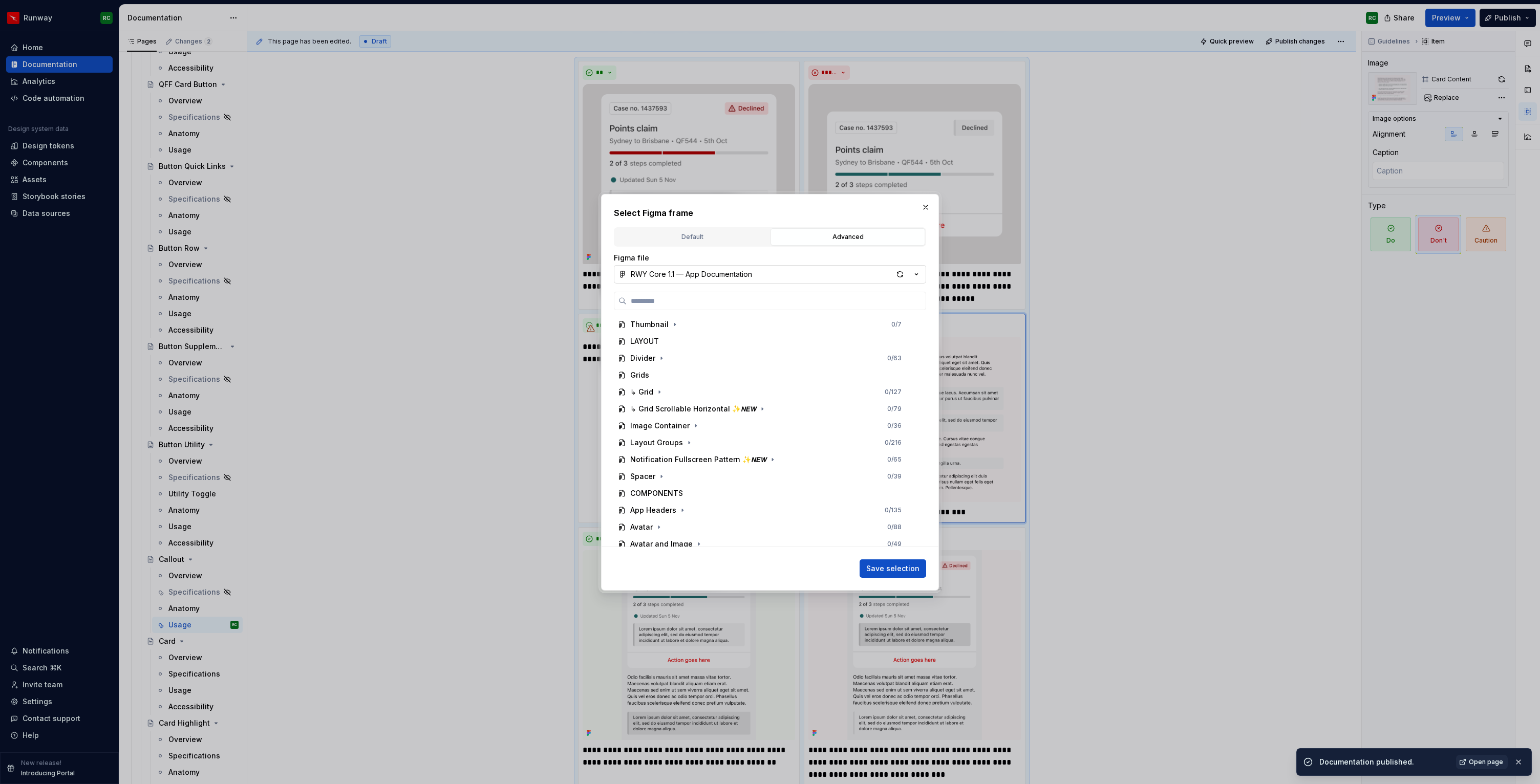
click at [713, 283] on button "RWY Core 1.1 — App Documentation" at bounding box center [769, 274] width 312 height 19
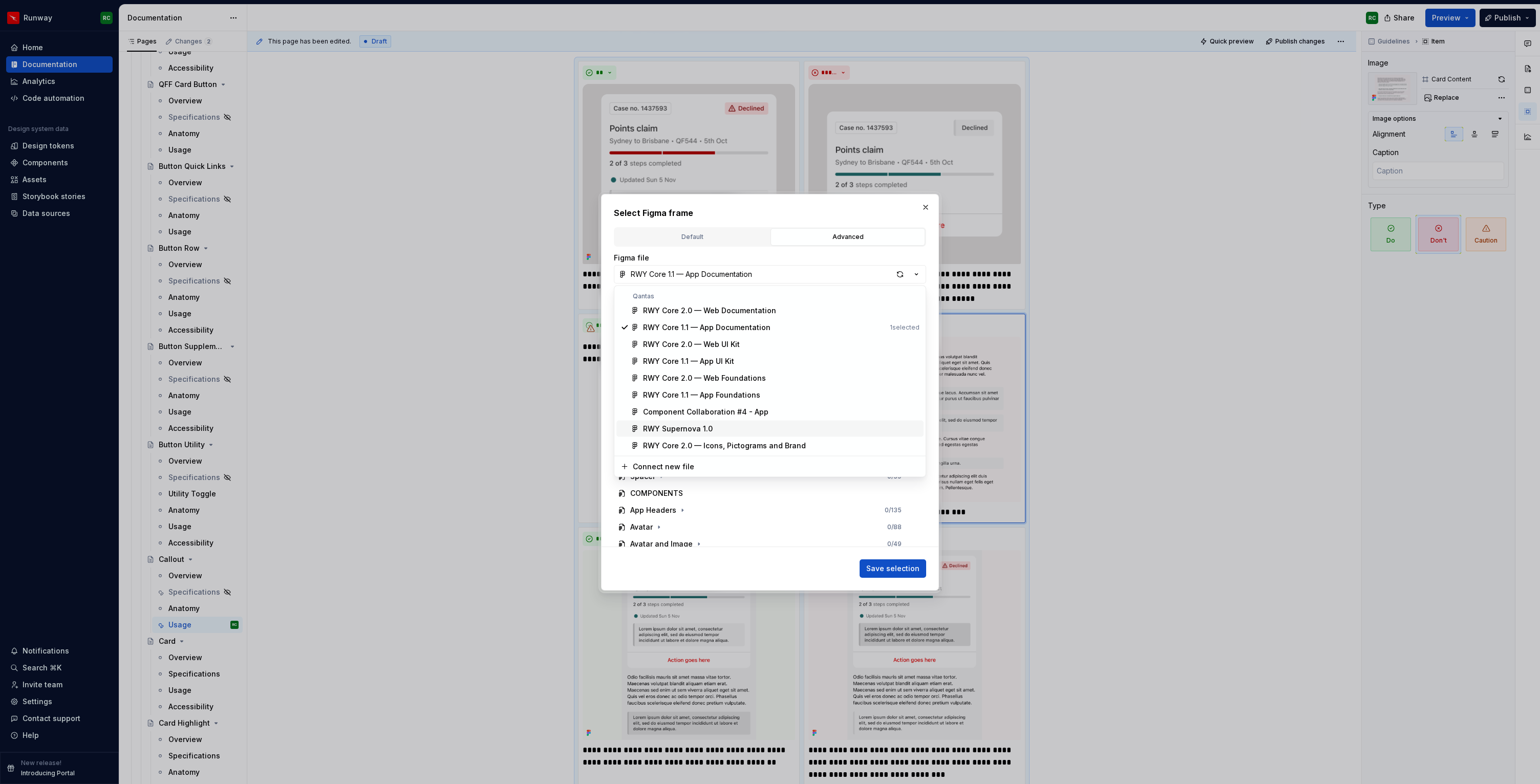
click at [703, 429] on div "RWY Supernova 1.0" at bounding box center [678, 429] width 70 height 10
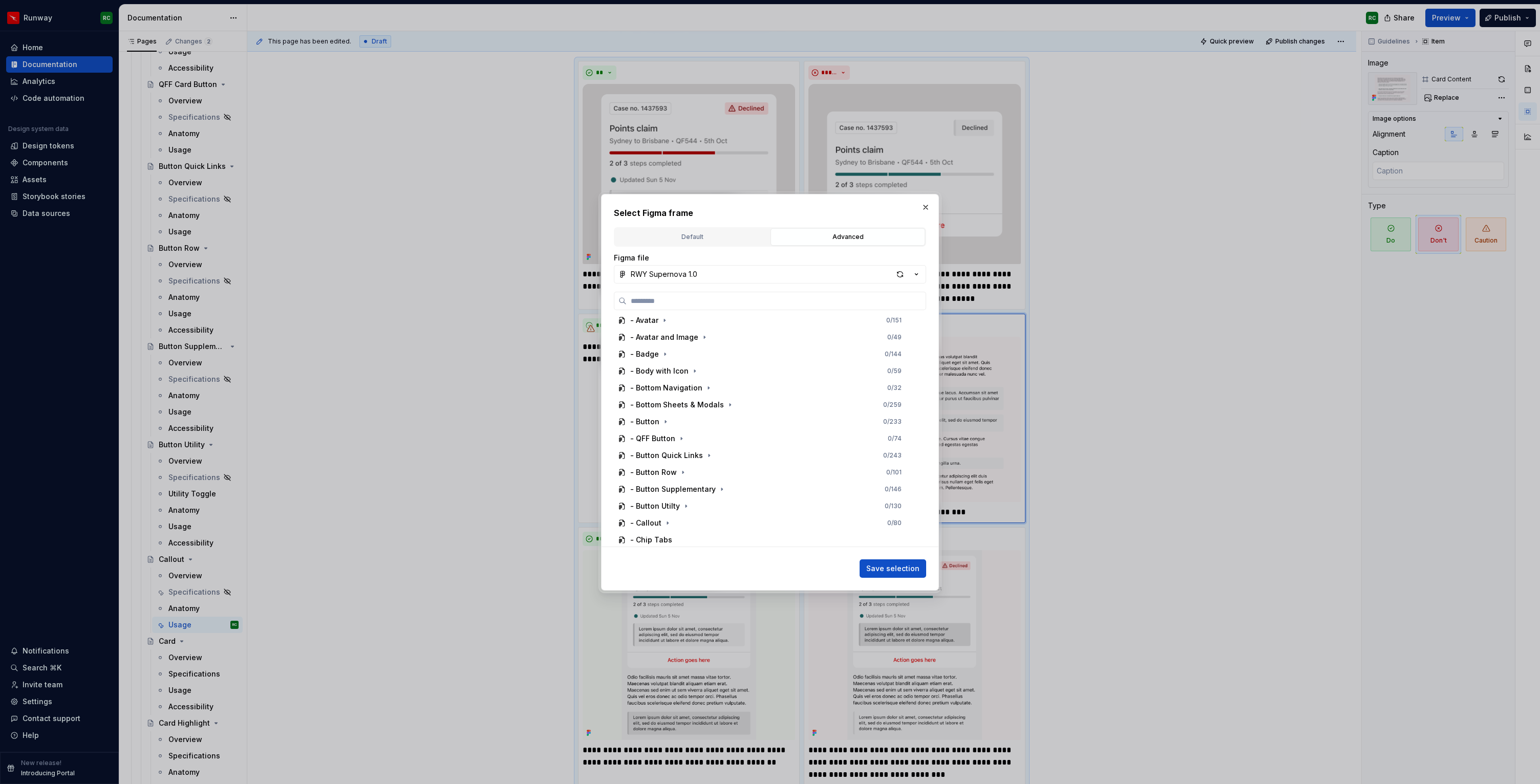
scroll to position [419, 0]
click at [667, 445] on icon "button" at bounding box center [667, 445] width 1 height 2
click at [701, 458] on icon "button" at bounding box center [703, 459] width 8 height 8
click at [691, 528] on div "Dont 2 0 / 2" at bounding box center [776, 527] width 285 height 16
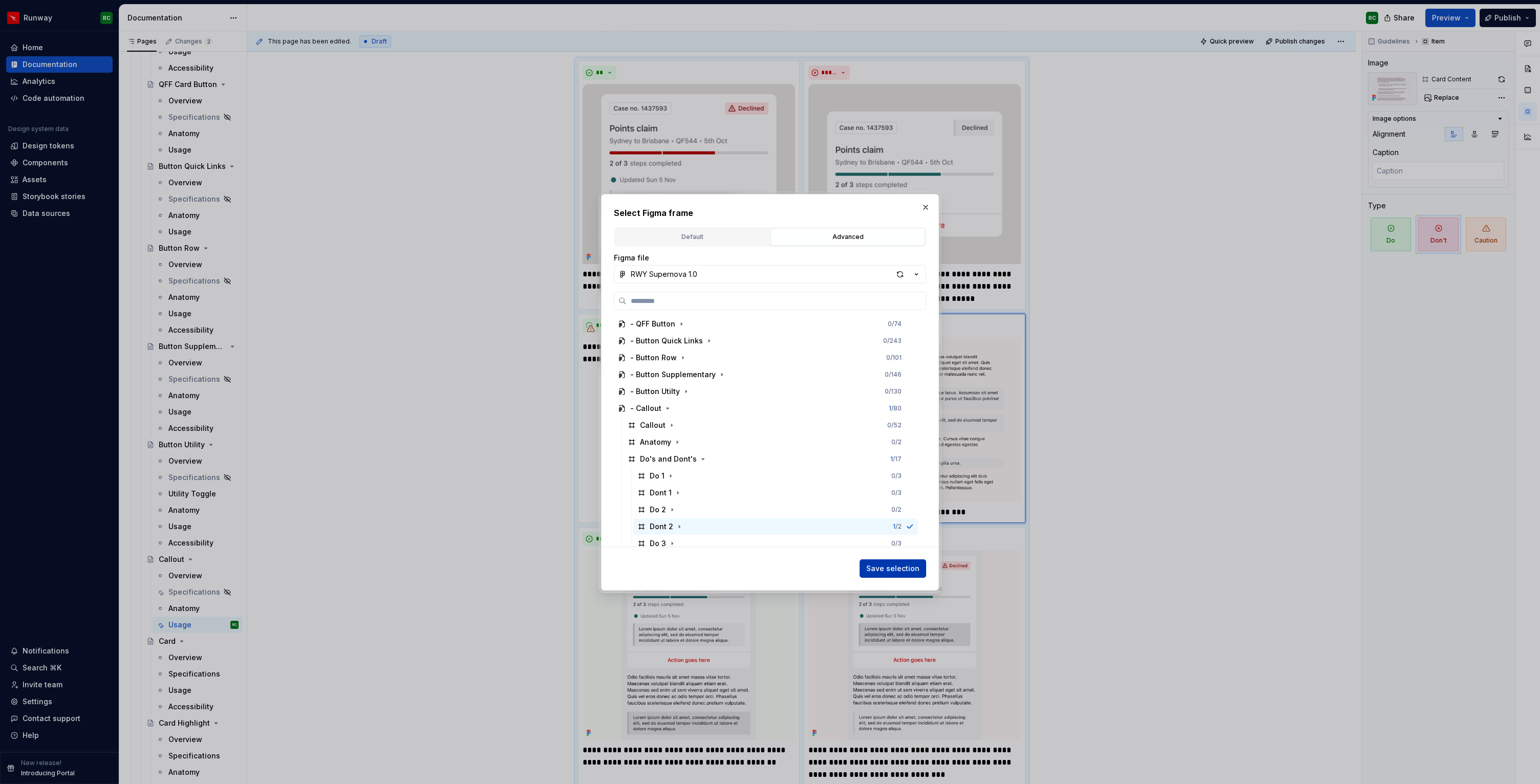
click at [909, 567] on span "Save selection" at bounding box center [893, 569] width 53 height 10
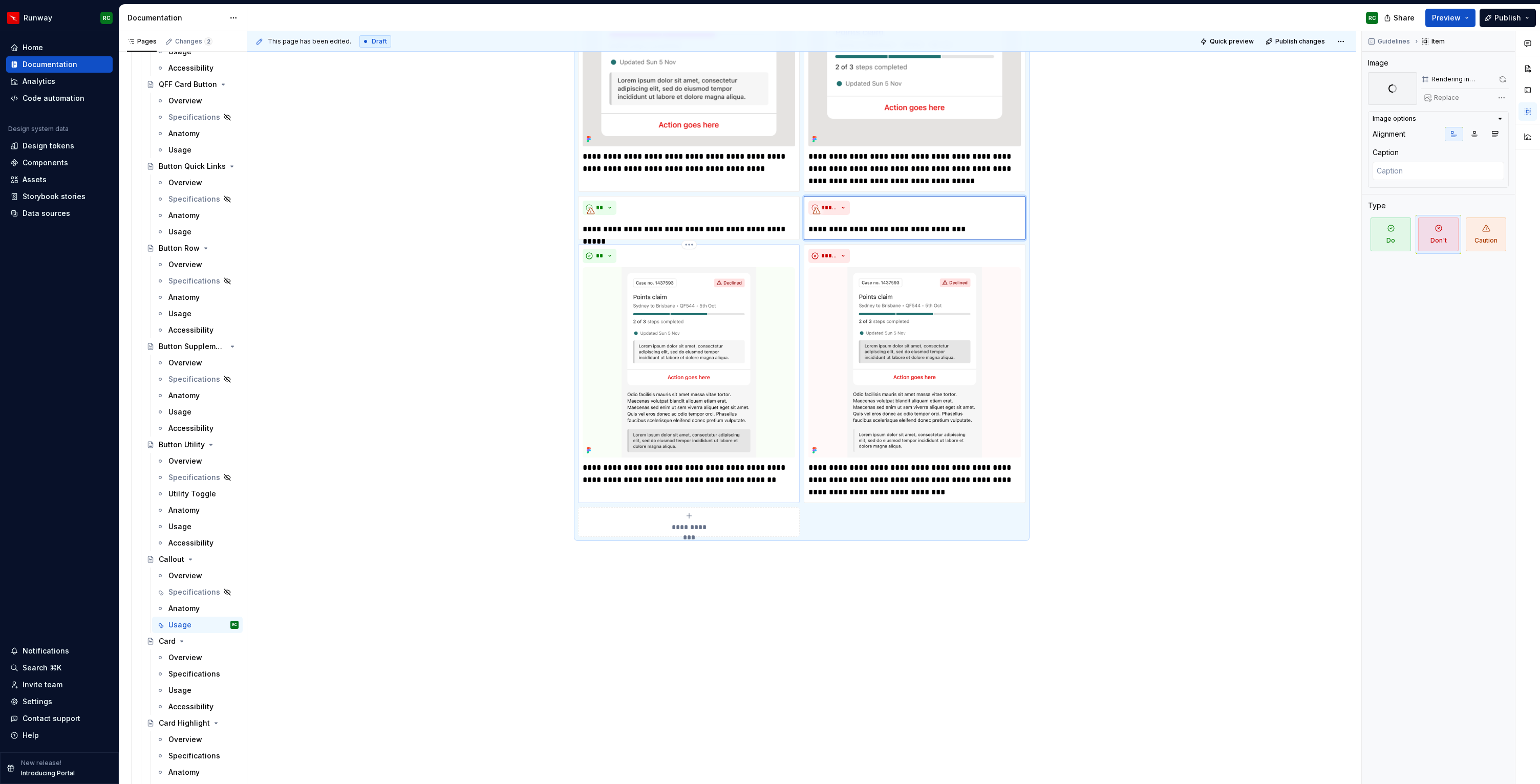
scroll to position [557, 0]
click at [677, 388] on img at bounding box center [688, 362] width 213 height 190
click at [1453, 99] on span "Replace" at bounding box center [1447, 97] width 25 height 8
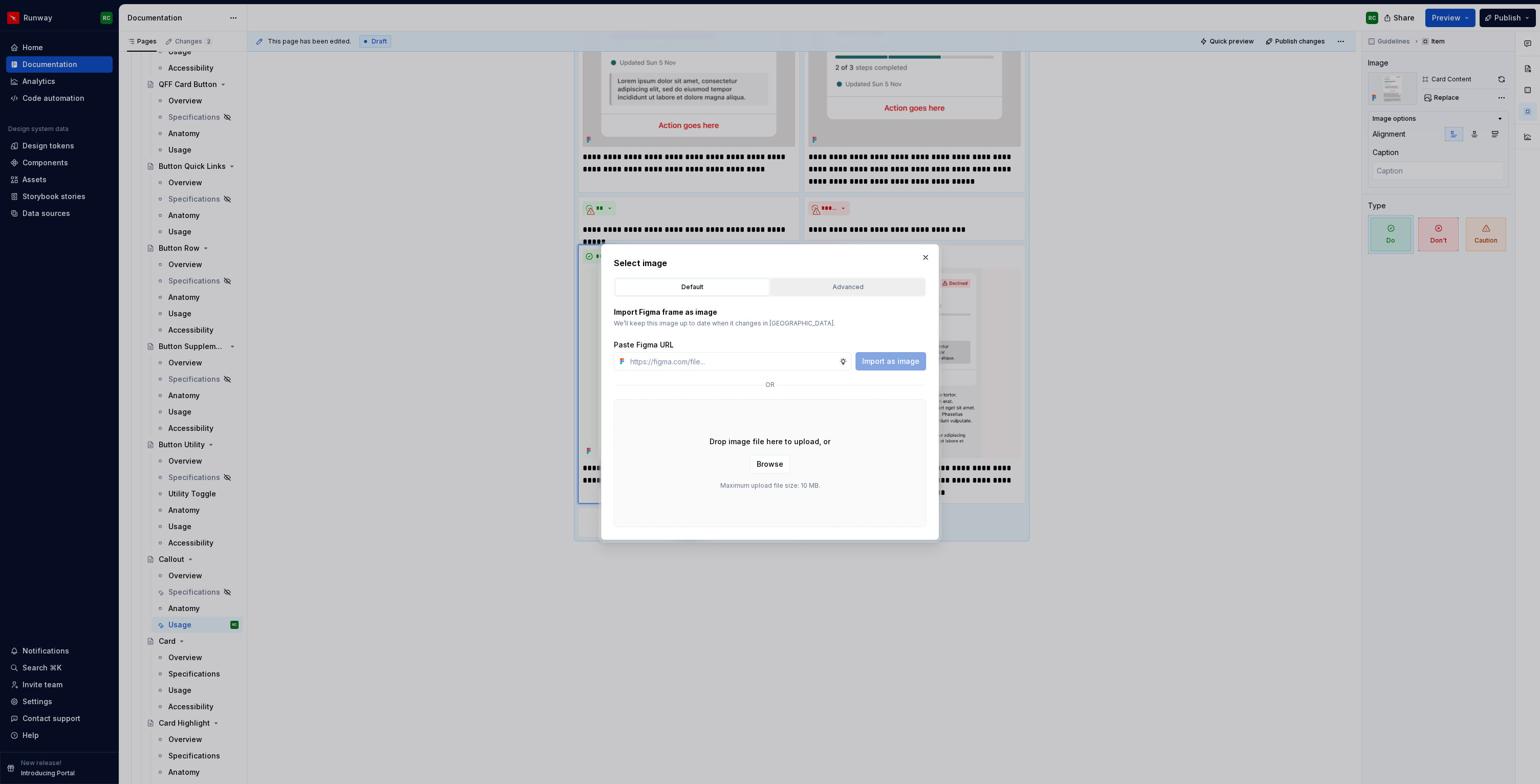
click at [846, 288] on div "Advanced" at bounding box center [848, 288] width 147 height 10
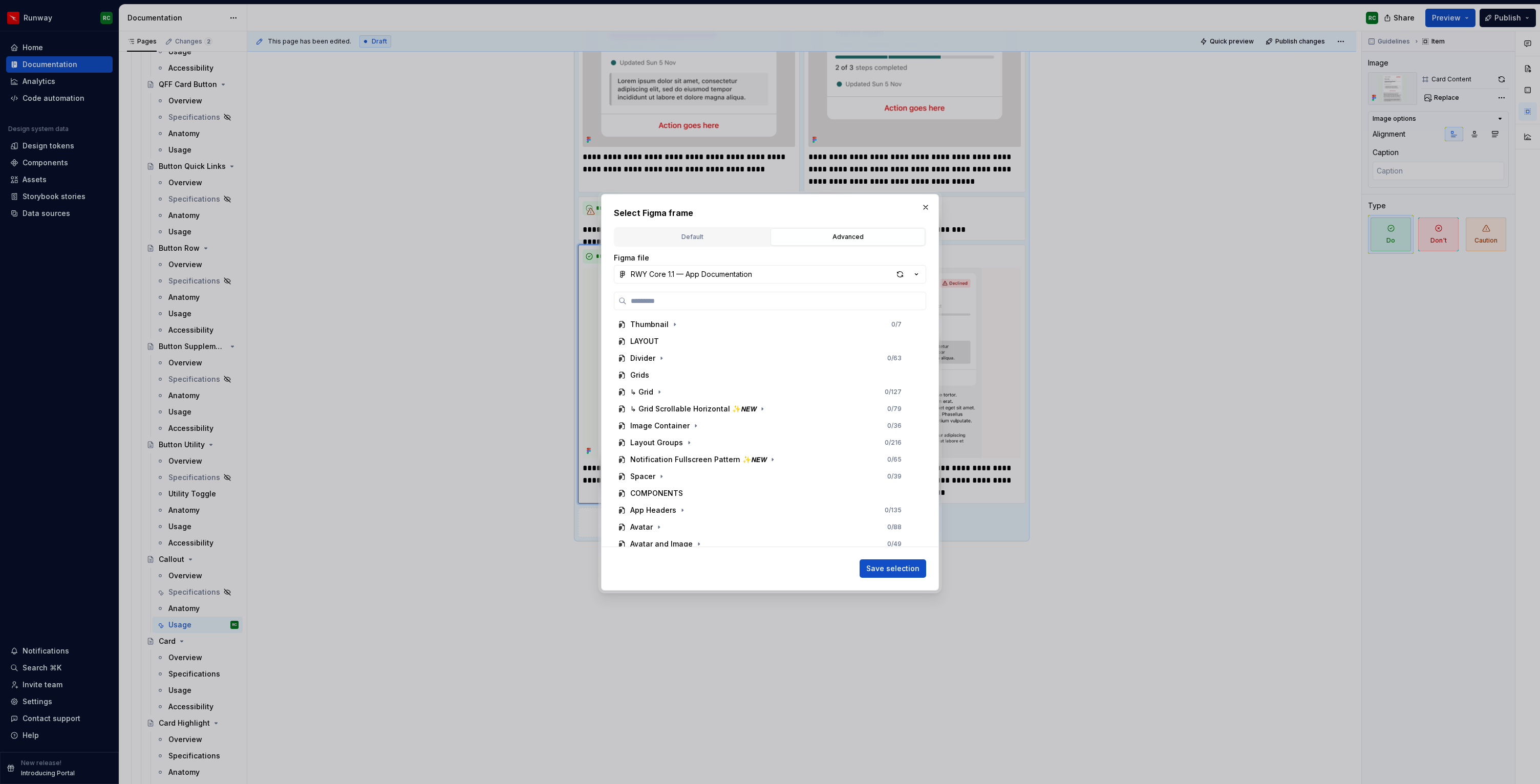
click at [717, 265] on button "RWY Core 1.1 — App Documentation" at bounding box center [769, 274] width 312 height 19
click at [712, 429] on div "RWY Supernova 1.0" at bounding box center [781, 429] width 276 height 10
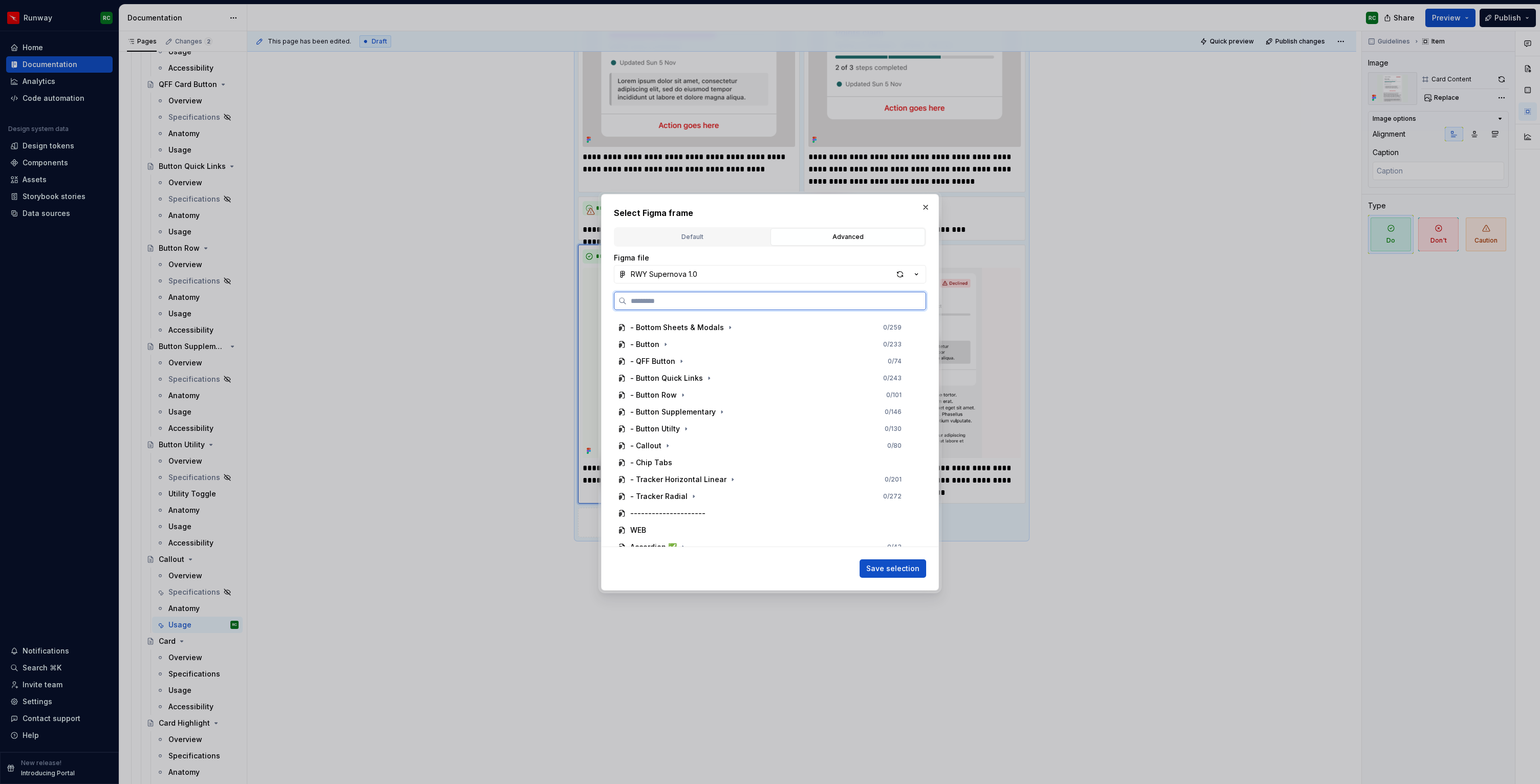
scroll to position [443, 0]
click at [667, 422] on icon "button" at bounding box center [667, 421] width 1 height 2
click at [701, 450] on icon "button" at bounding box center [703, 454] width 8 height 8
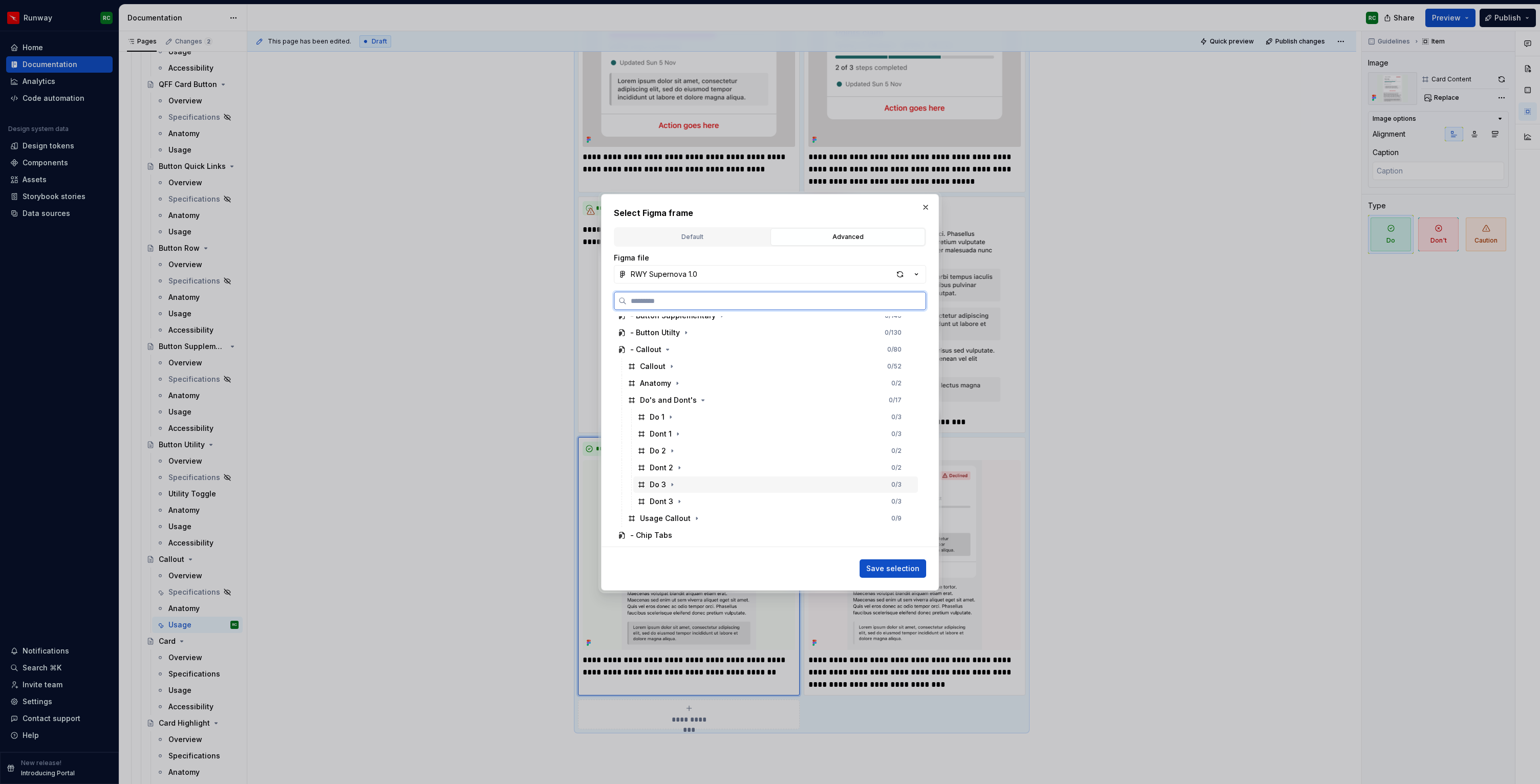
click at [700, 478] on div "Do 3 0 / 3" at bounding box center [776, 485] width 285 height 16
click at [889, 567] on span "Save selection" at bounding box center [893, 569] width 53 height 10
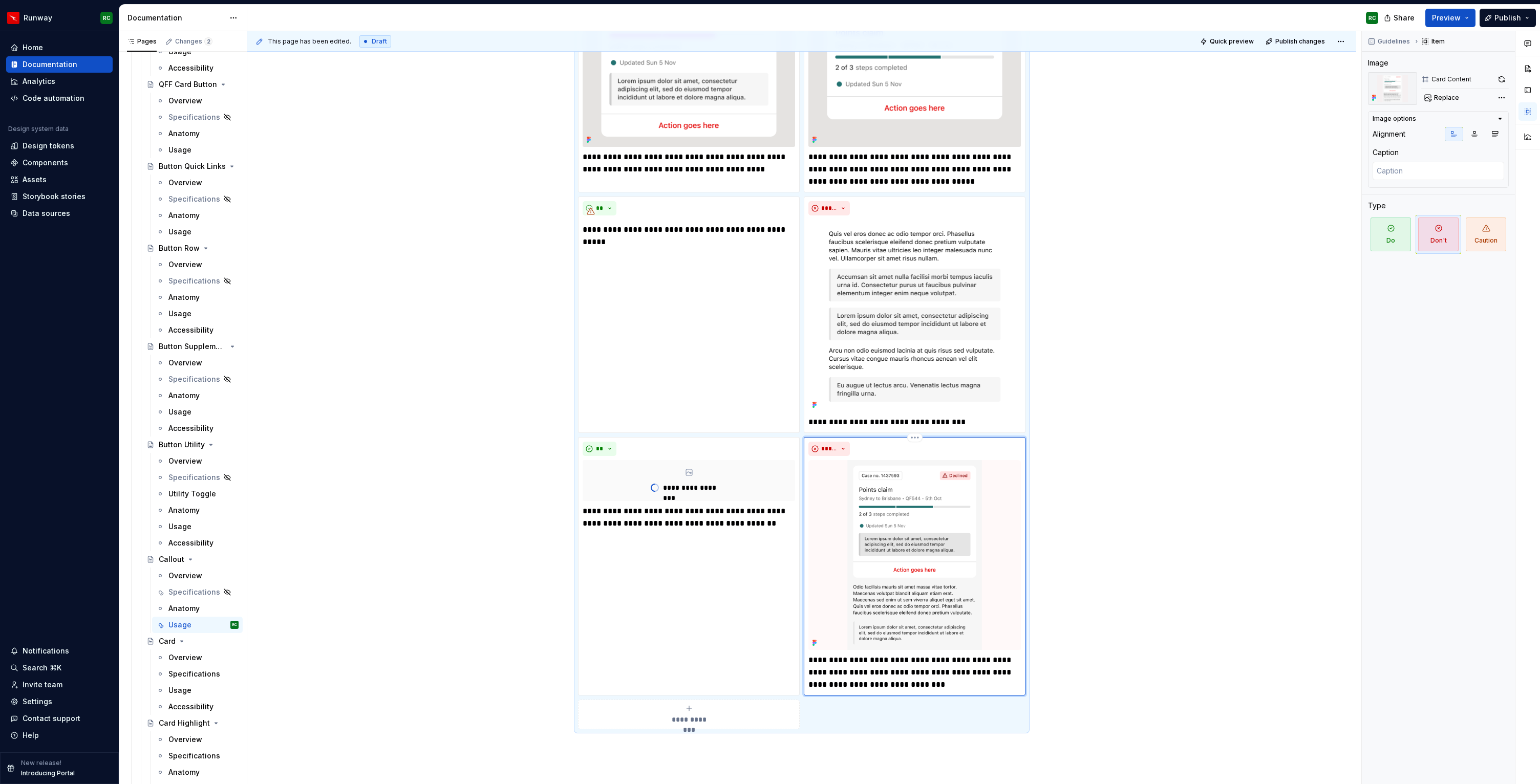
click at [941, 515] on img at bounding box center [915, 555] width 213 height 190
click at [1445, 93] on button "Replace" at bounding box center [1442, 97] width 42 height 14
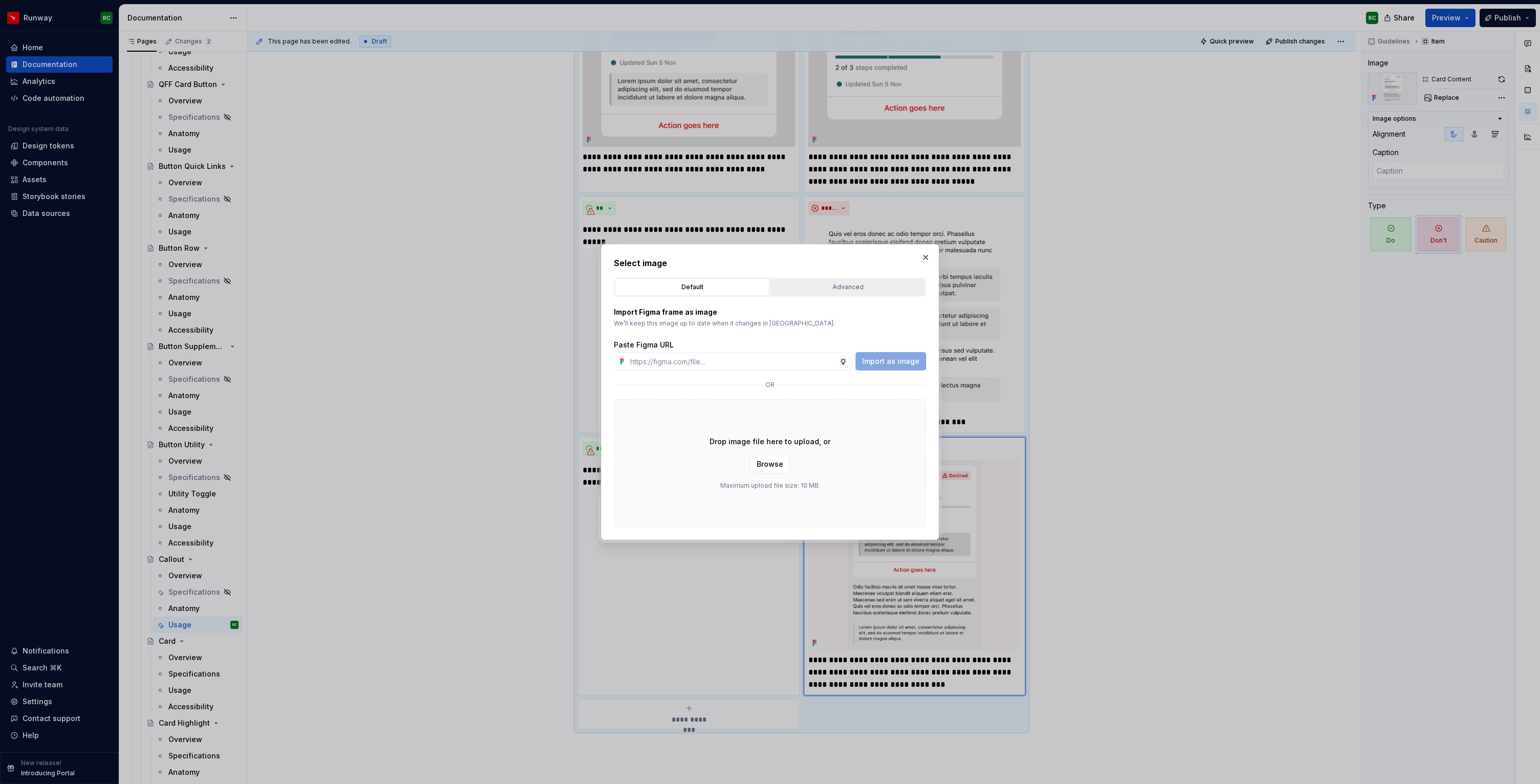
click at [830, 287] on div "Advanced" at bounding box center [848, 288] width 147 height 10
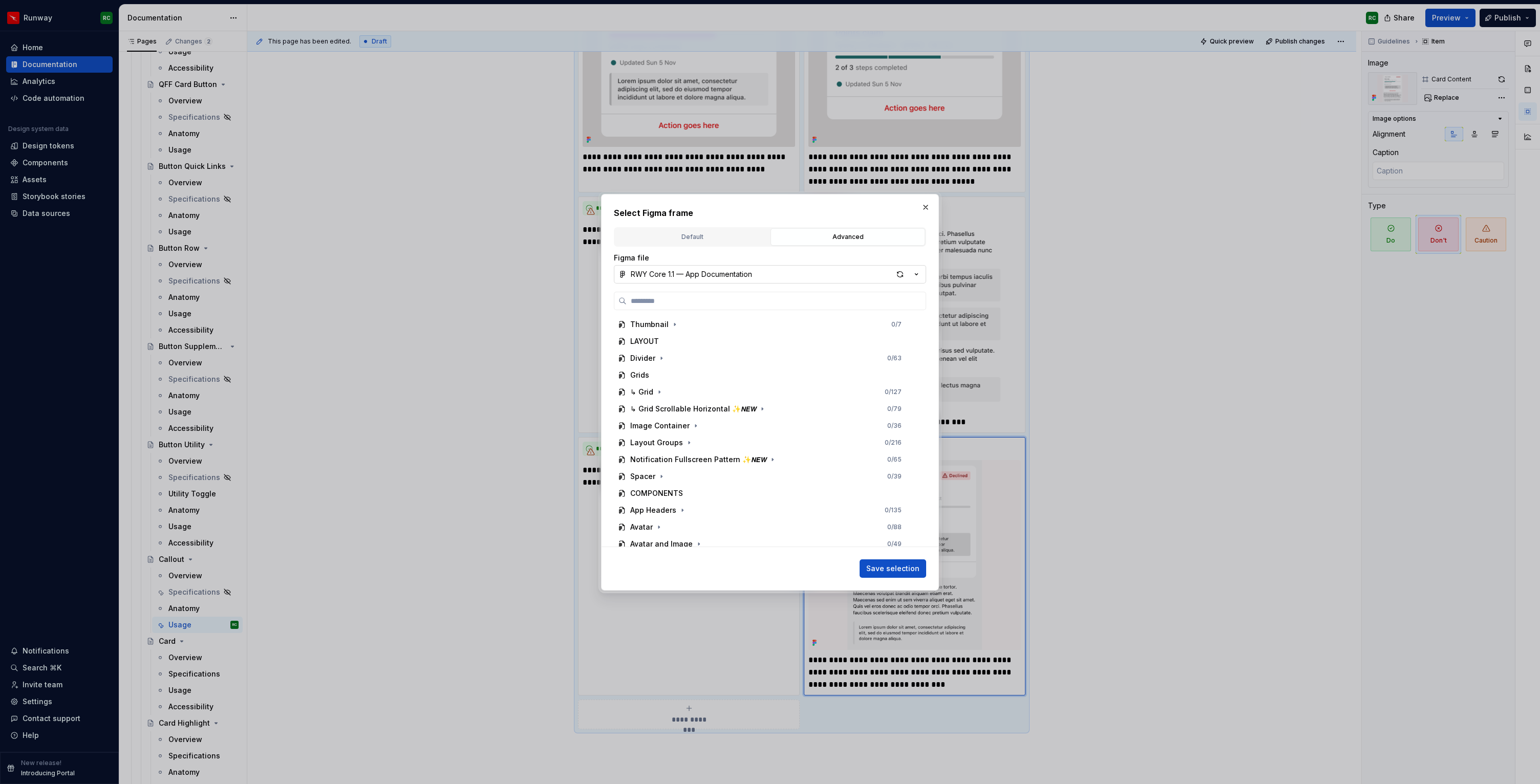
click at [699, 282] on button "RWY Core 1.1 — App Documentation" at bounding box center [769, 274] width 312 height 19
click at [691, 426] on div "RWY Supernova 1.0" at bounding box center [678, 429] width 70 height 10
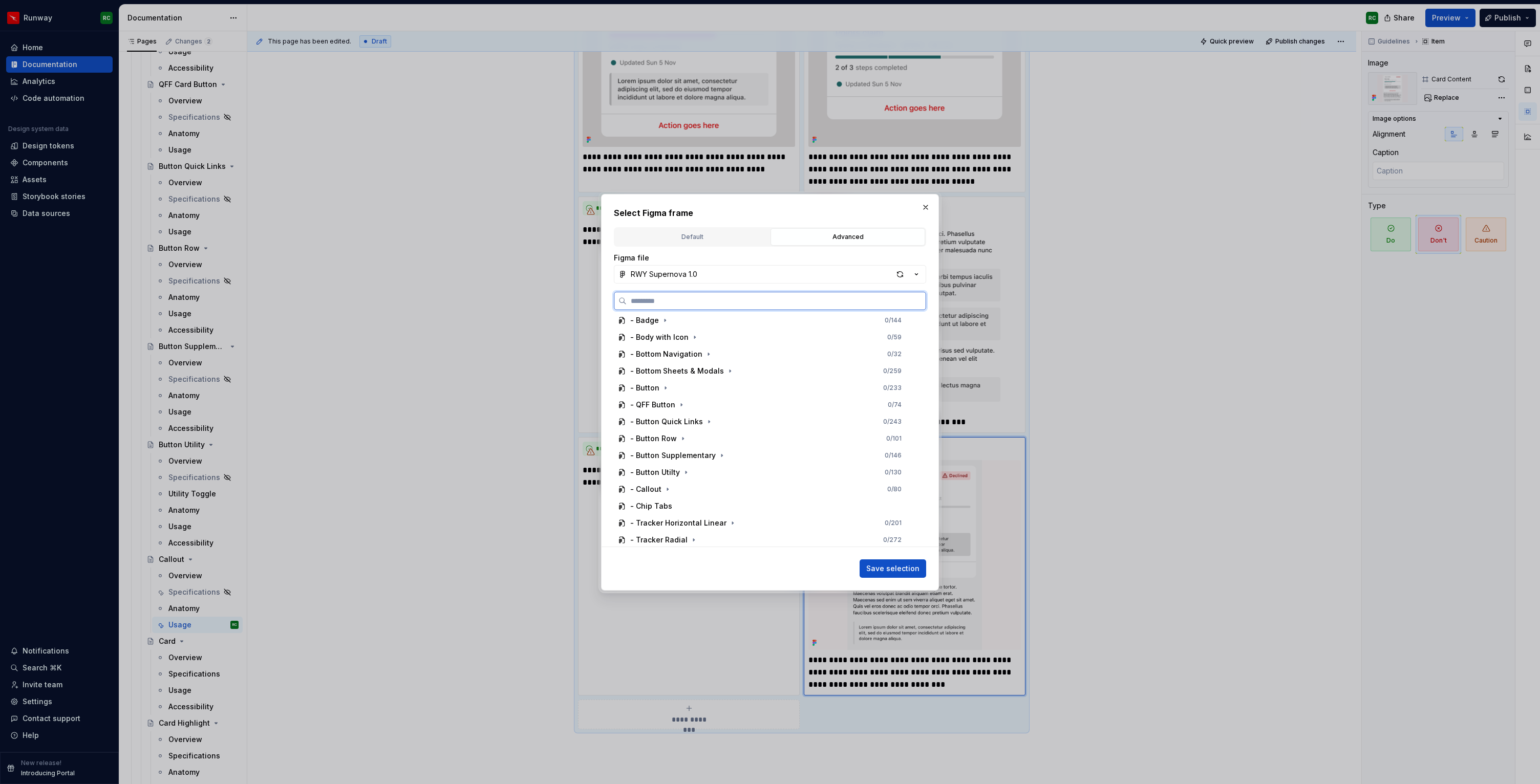
scroll to position [427, 0]
click at [665, 435] on icon "button" at bounding box center [667, 438] width 8 height 8
click at [703, 413] on icon "button" at bounding box center [703, 411] width 8 height 8
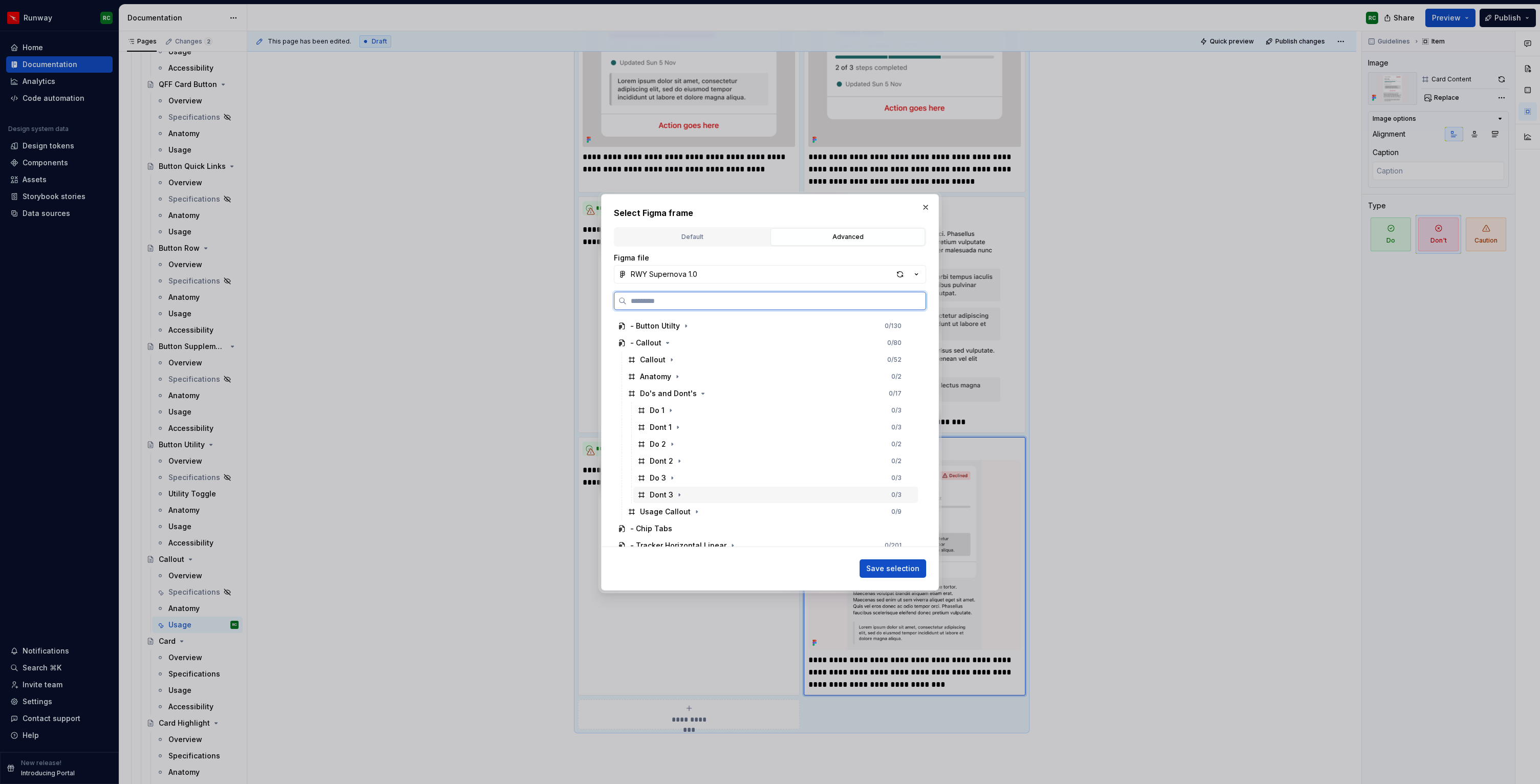
click at [708, 489] on div "Dont 3 0 / 3" at bounding box center [776, 495] width 285 height 16
click at [914, 570] on span "Save selection" at bounding box center [893, 569] width 53 height 10
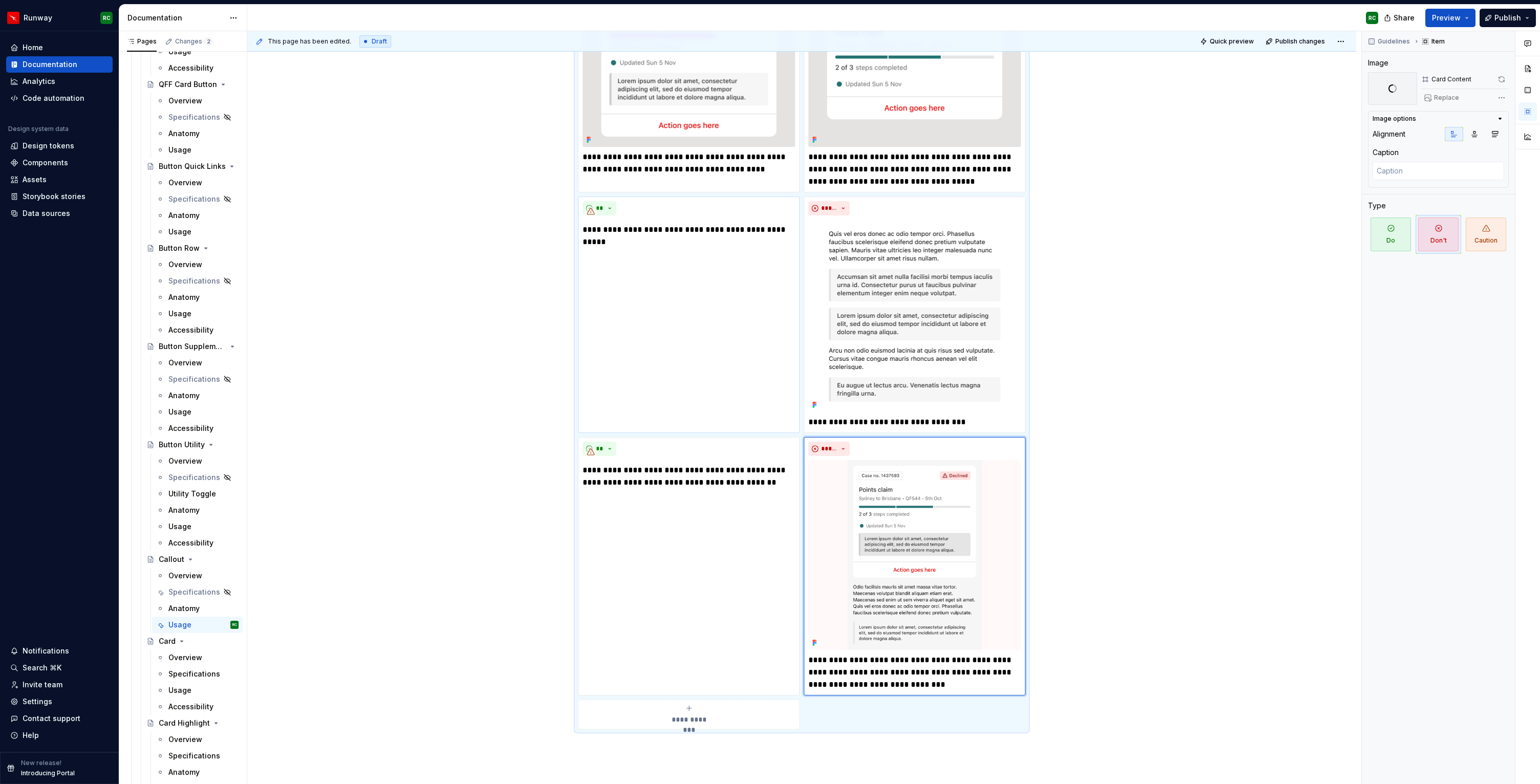
click at [623, 196] on div "**********" at bounding box center [688, 314] width 222 height 236
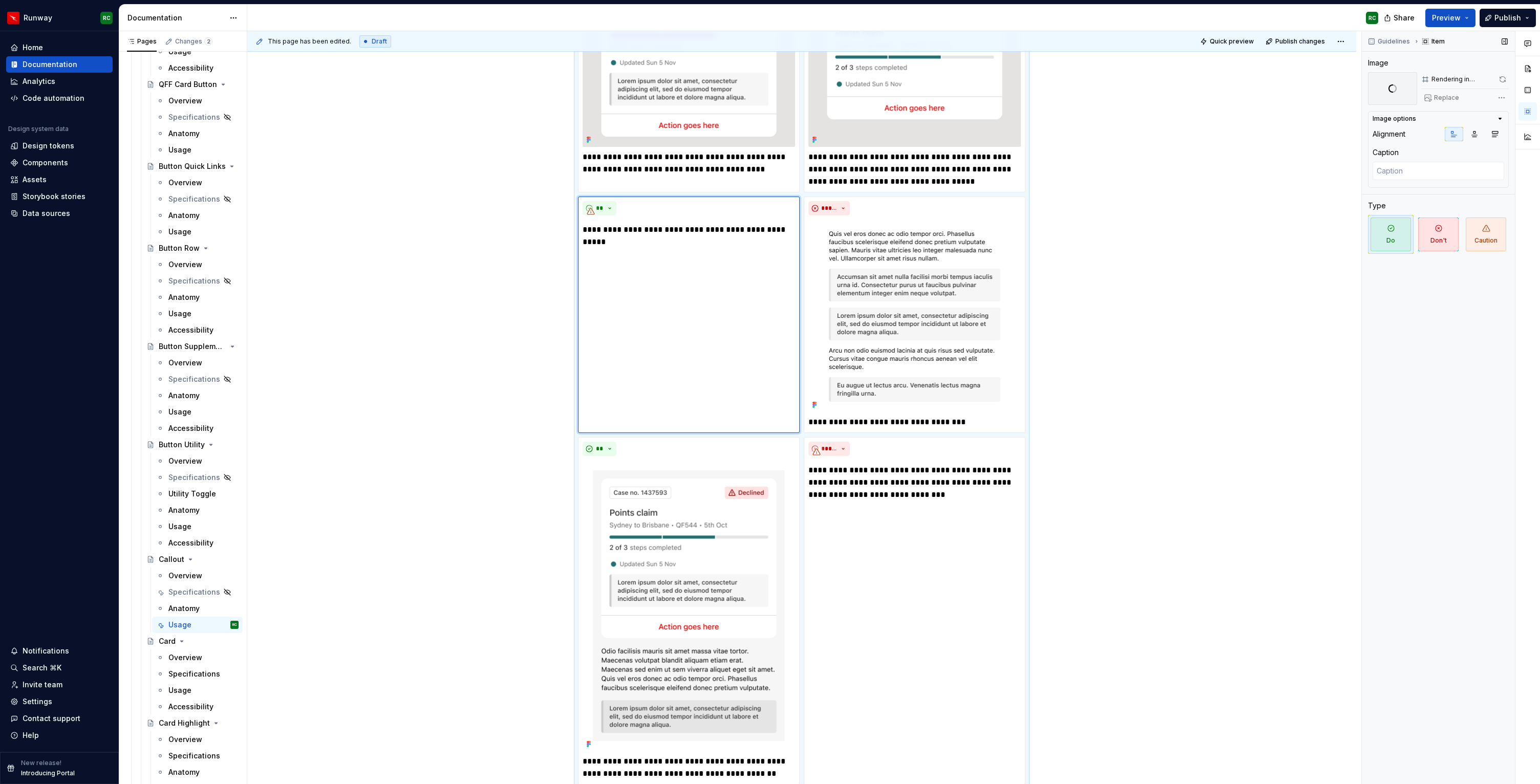
click at [1500, 76] on span at bounding box center [1502, 79] width 13 height 14
click at [1501, 79] on span at bounding box center [1502, 79] width 13 height 14
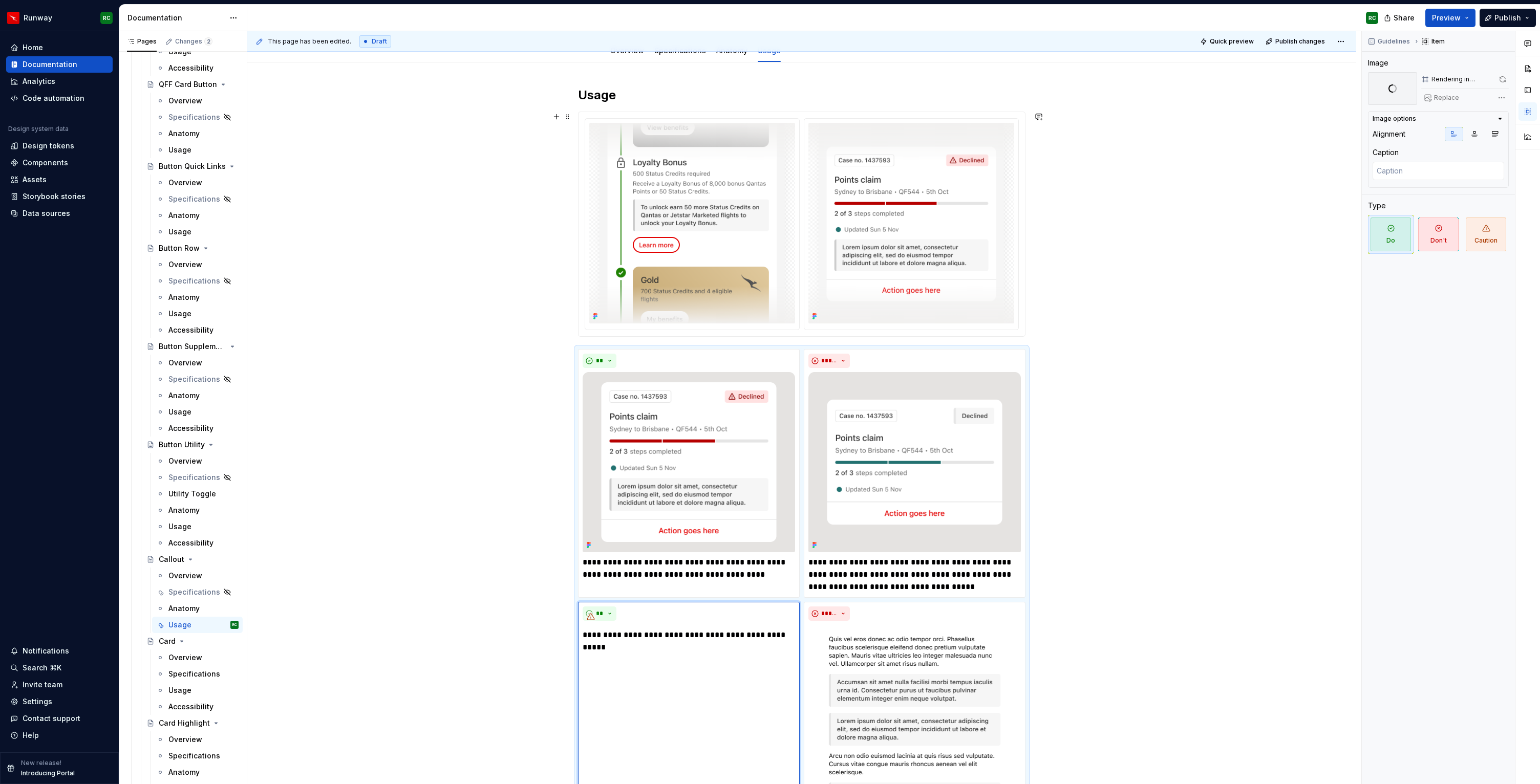
scroll to position [154, 0]
click at [646, 89] on h2 "Usage" at bounding box center [802, 93] width 448 height 16
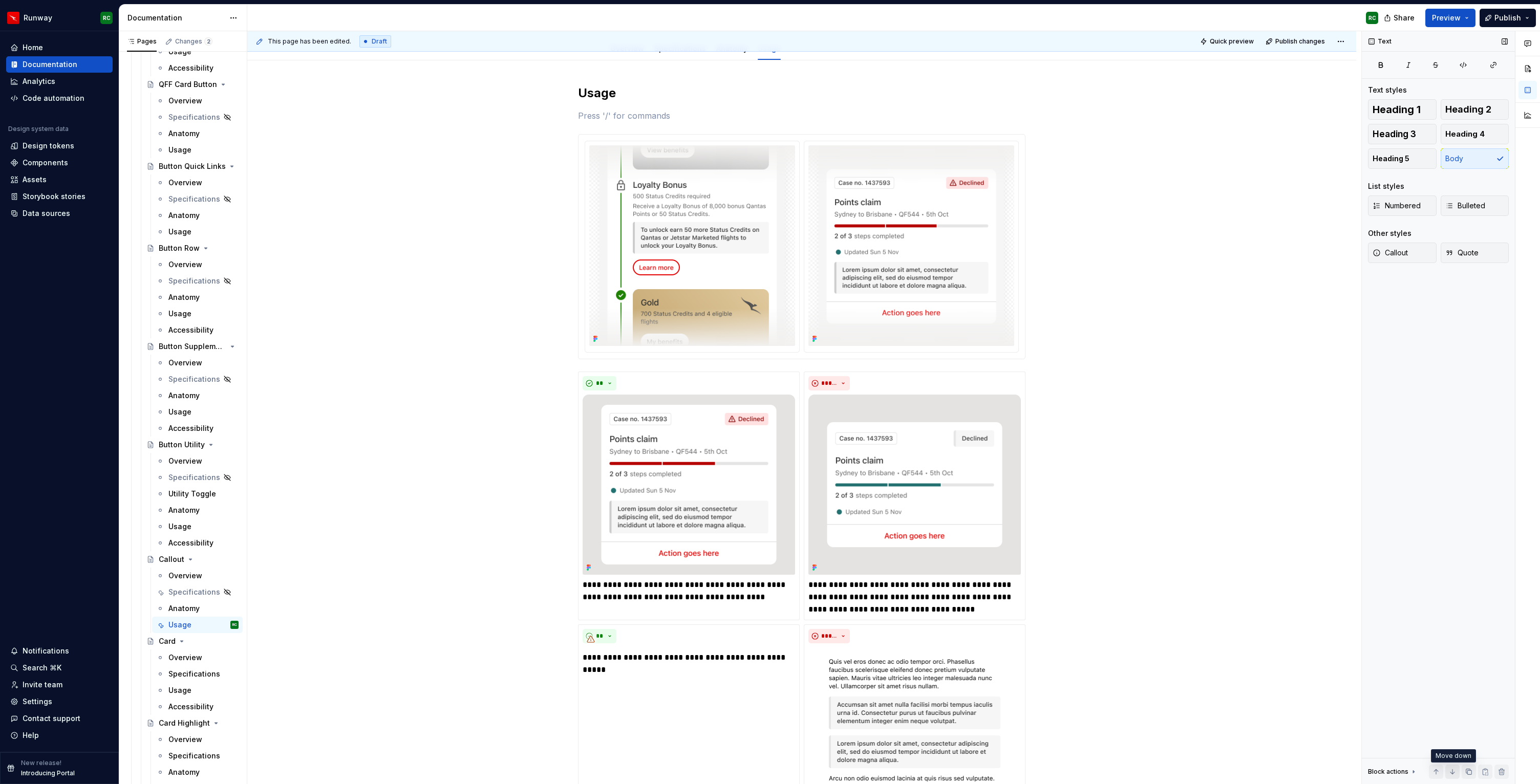
click at [1455, 774] on button "button" at bounding box center [1452, 771] width 14 height 14
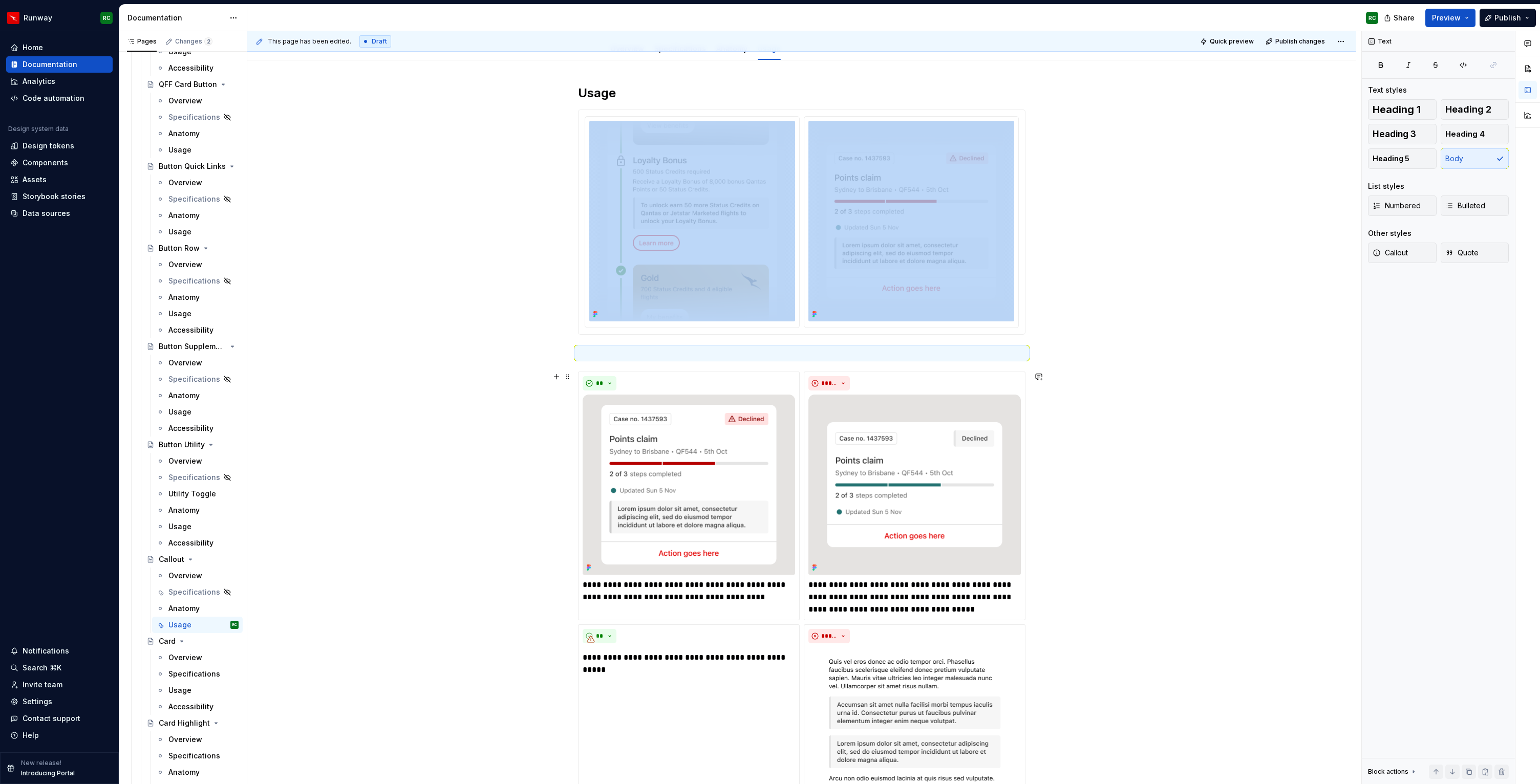
click at [1149, 362] on div "**********" at bounding box center [802, 784] width 1109 height 1446
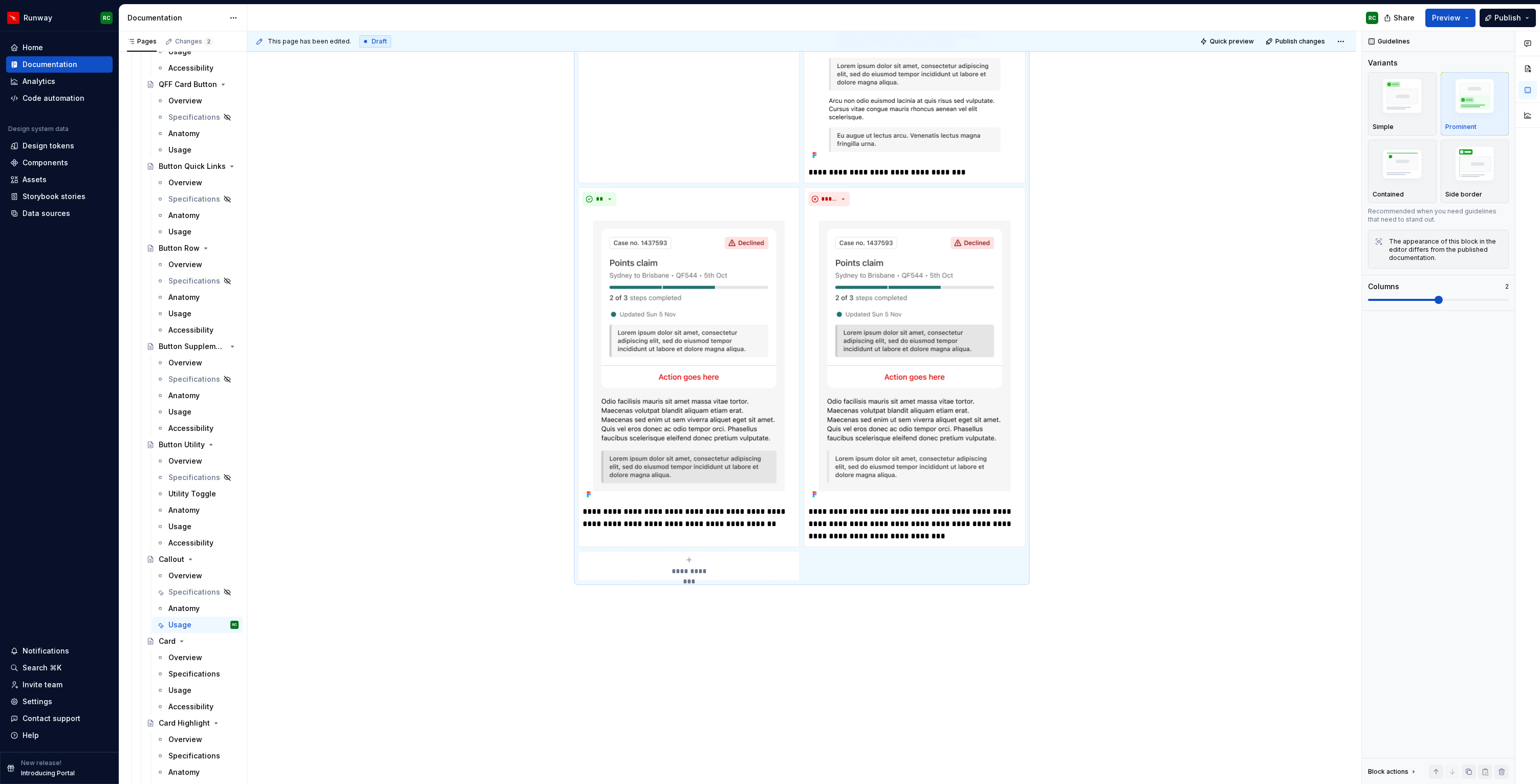
scroll to position [553, 0]
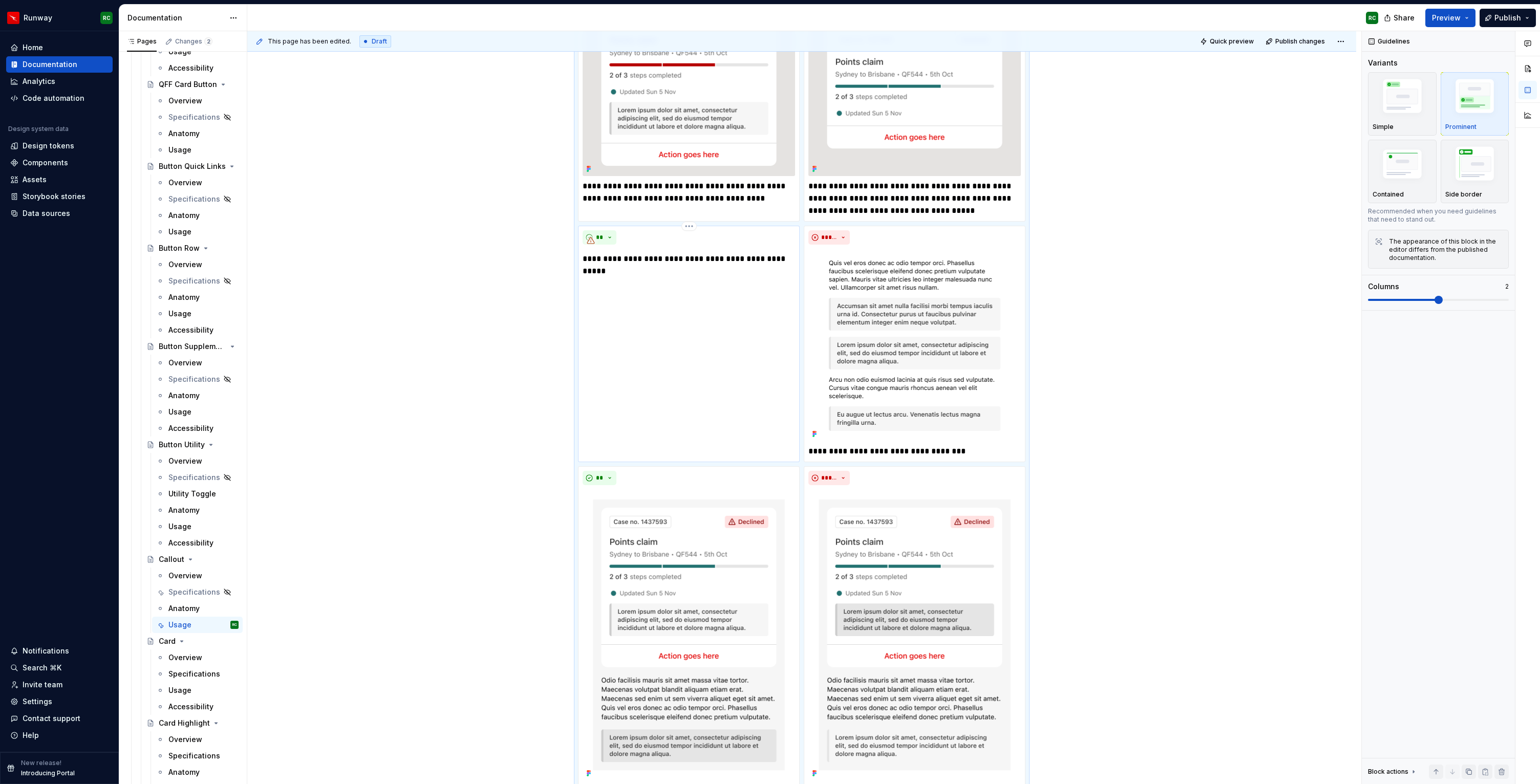
type textarea "*"
click at [591, 325] on div "**********" at bounding box center [688, 344] width 222 height 236
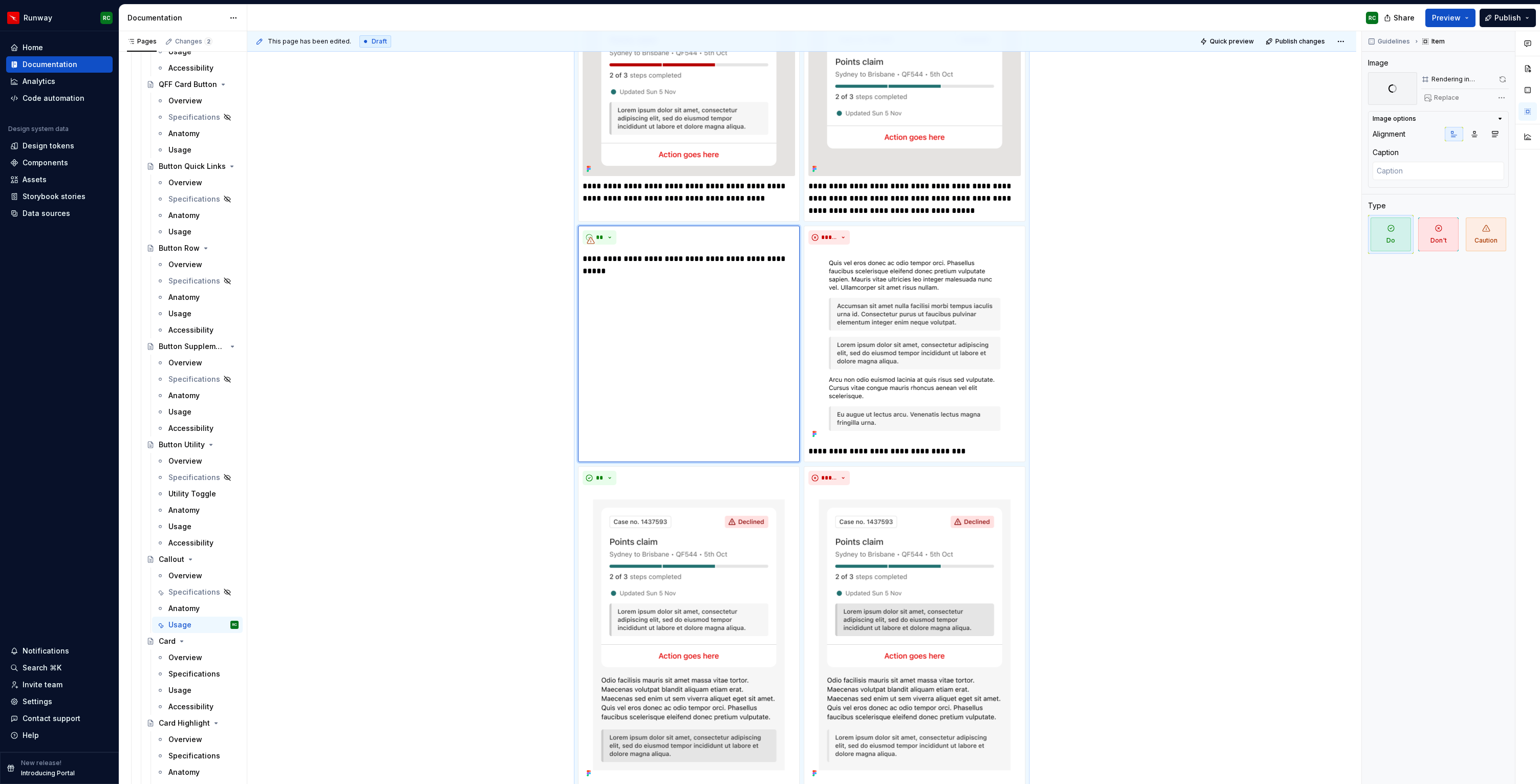
click at [1186, 249] on div "**********" at bounding box center [802, 385] width 1109 height 1446
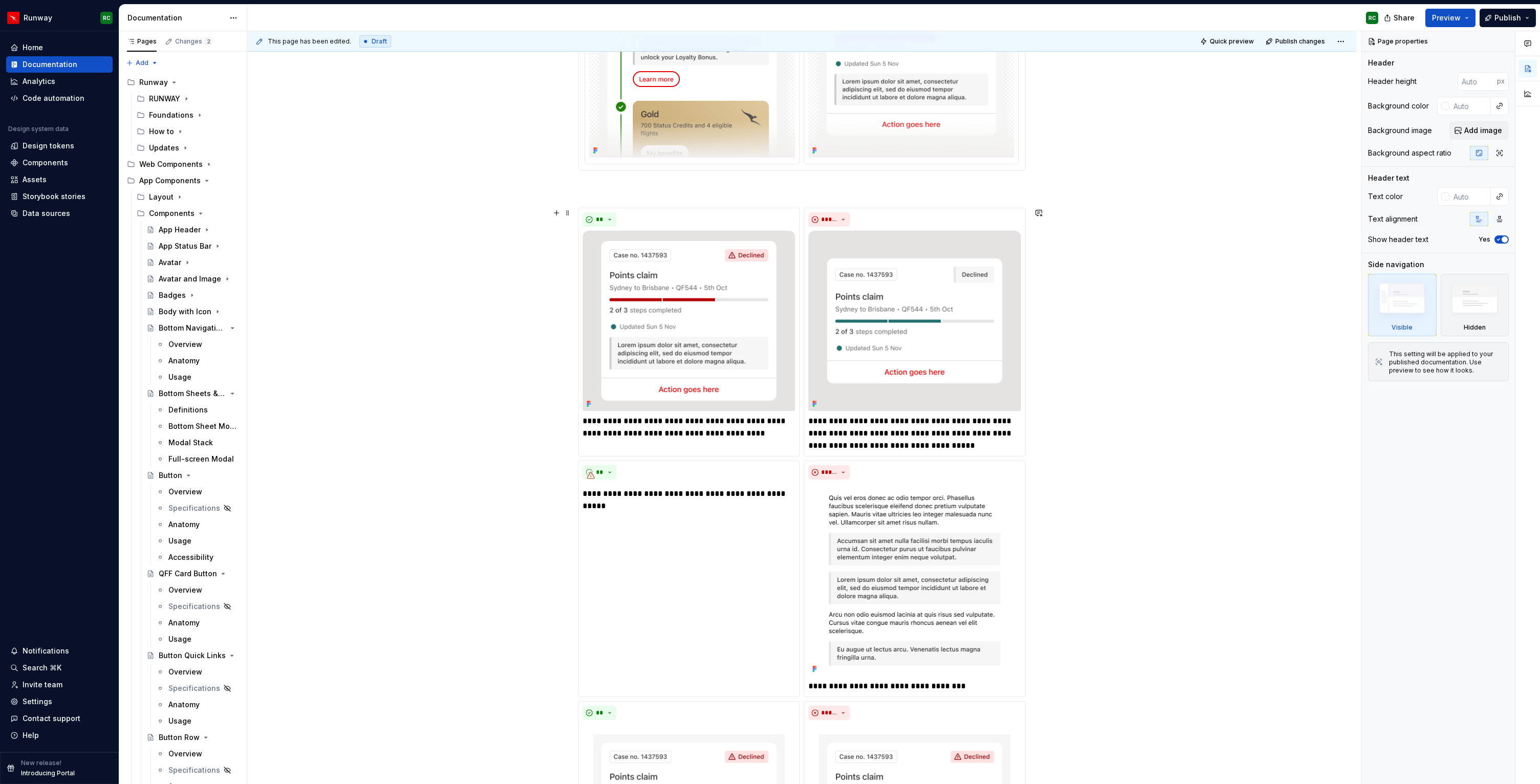
scroll to position [344, 0]
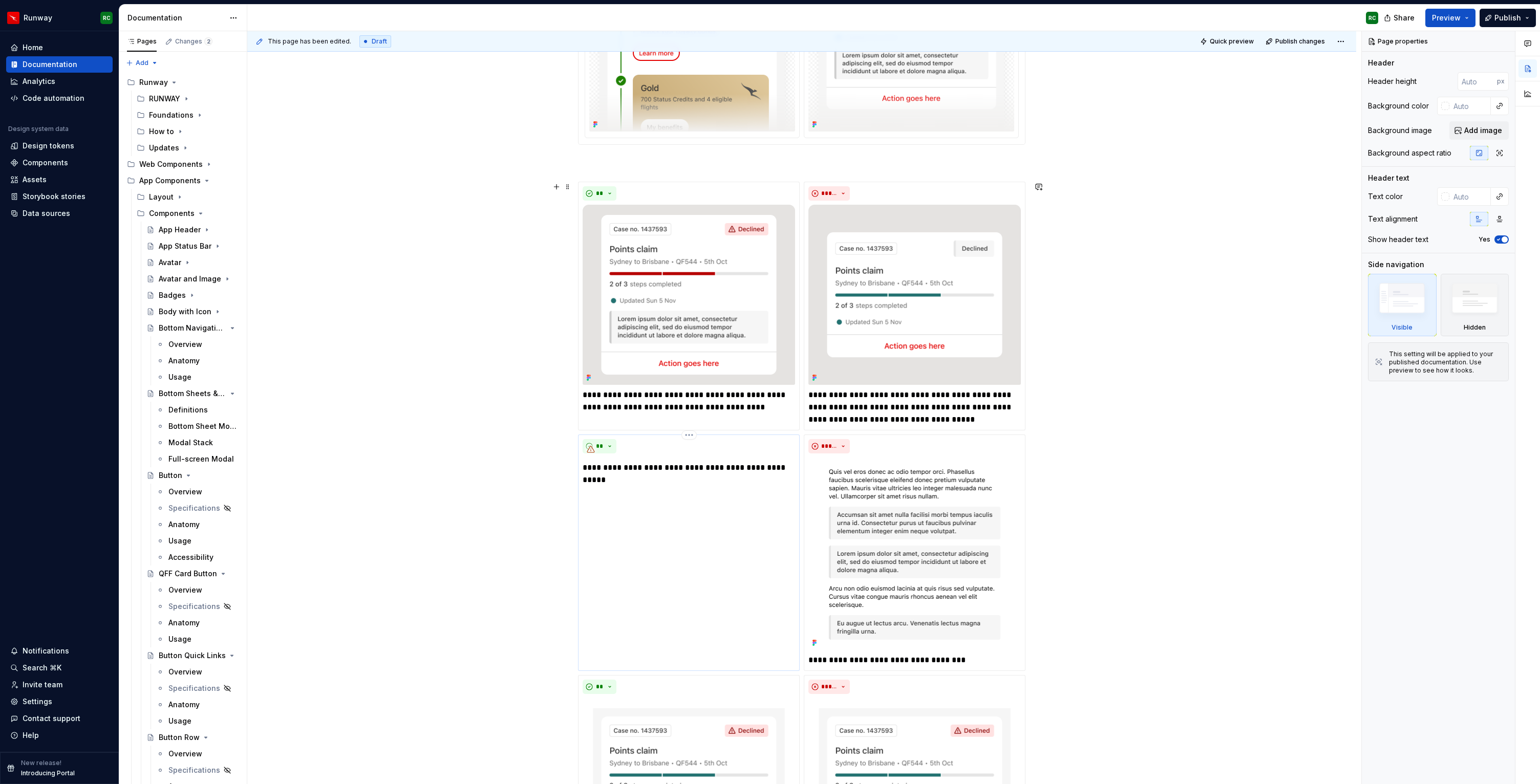
click at [791, 496] on div "**********" at bounding box center [688, 553] width 222 height 236
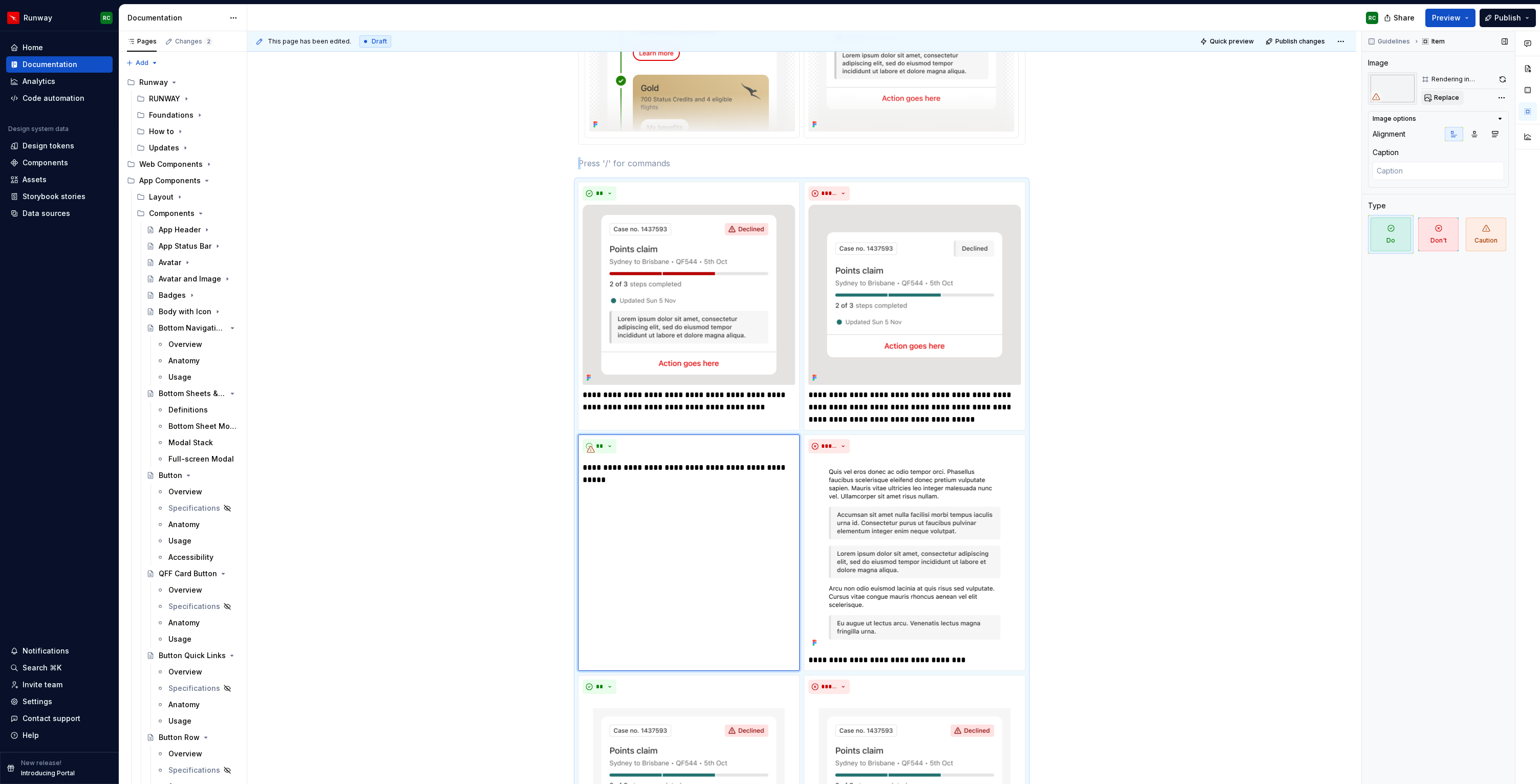
click at [1455, 100] on span "Replace" at bounding box center [1447, 97] width 25 height 8
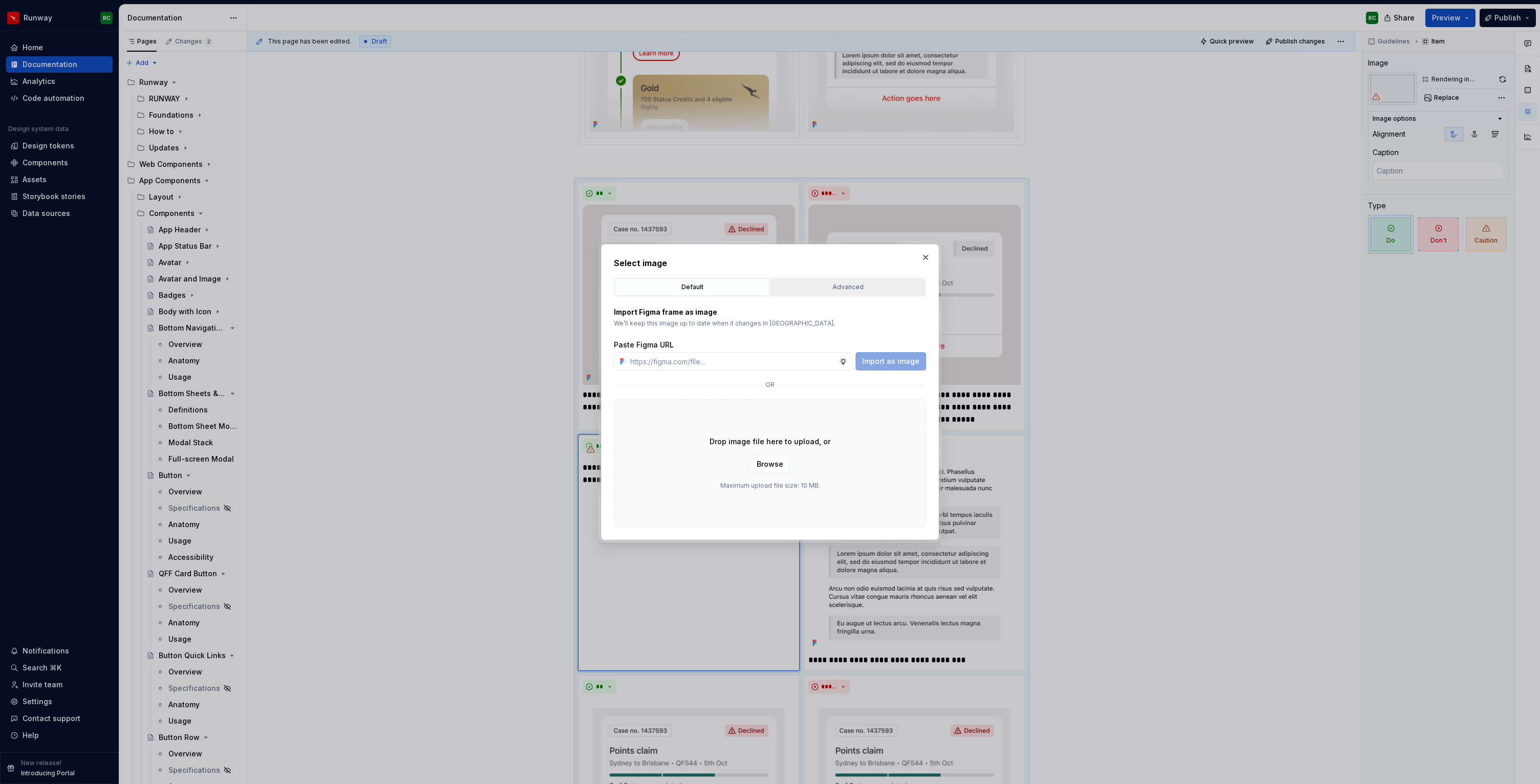
click at [847, 287] on div "Advanced" at bounding box center [848, 288] width 147 height 10
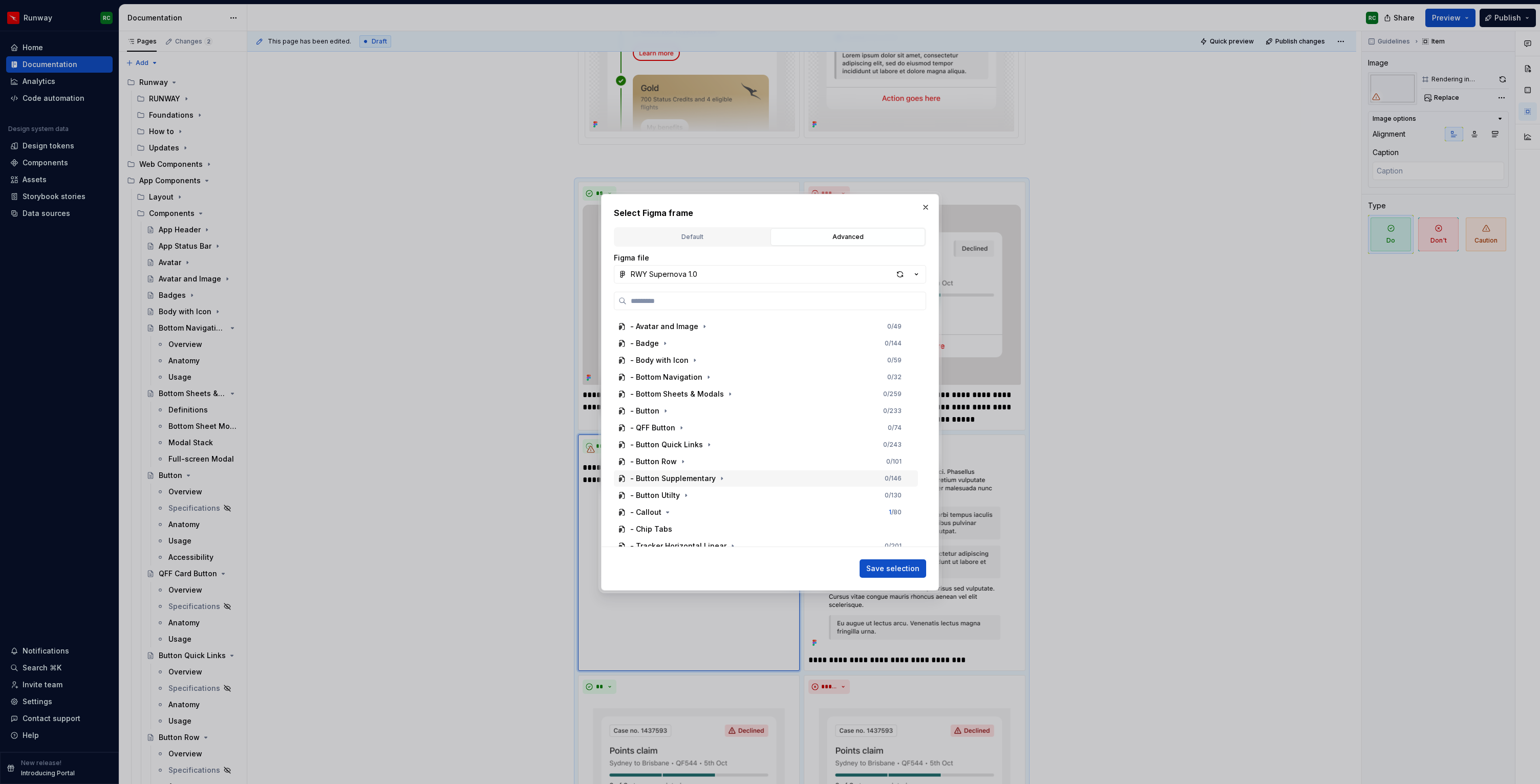
scroll to position [421, 0]
click at [666, 443] on icon "button" at bounding box center [667, 444] width 8 height 8
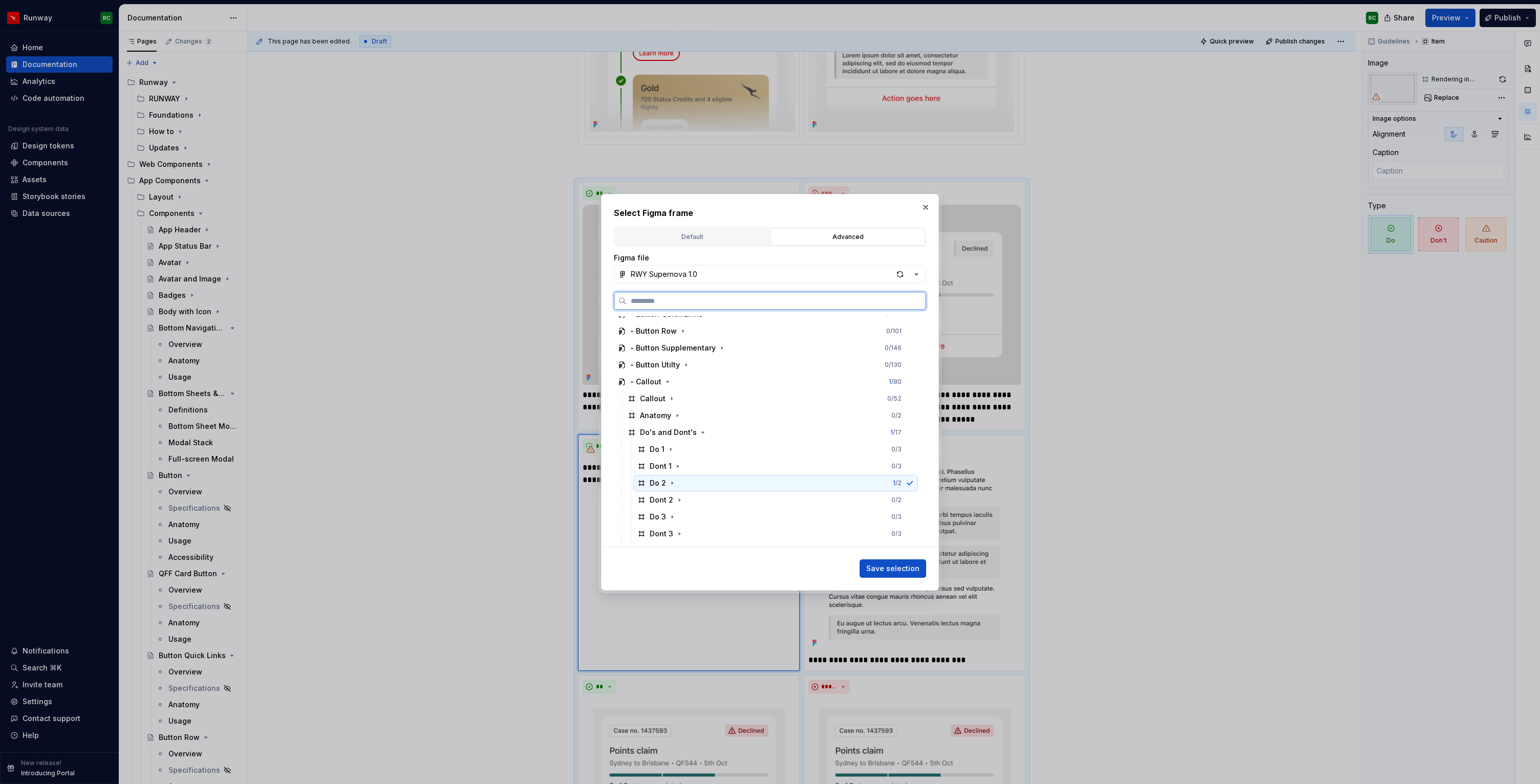
click at [717, 486] on div "Do 2 1 / 2" at bounding box center [776, 483] width 285 height 16
click at [786, 463] on div "Dont 1 0 / 3" at bounding box center [776, 466] width 285 height 16
click at [796, 488] on div "Do 2 0 / 2" at bounding box center [776, 483] width 285 height 16
click at [909, 569] on span "Save selection" at bounding box center [893, 569] width 53 height 10
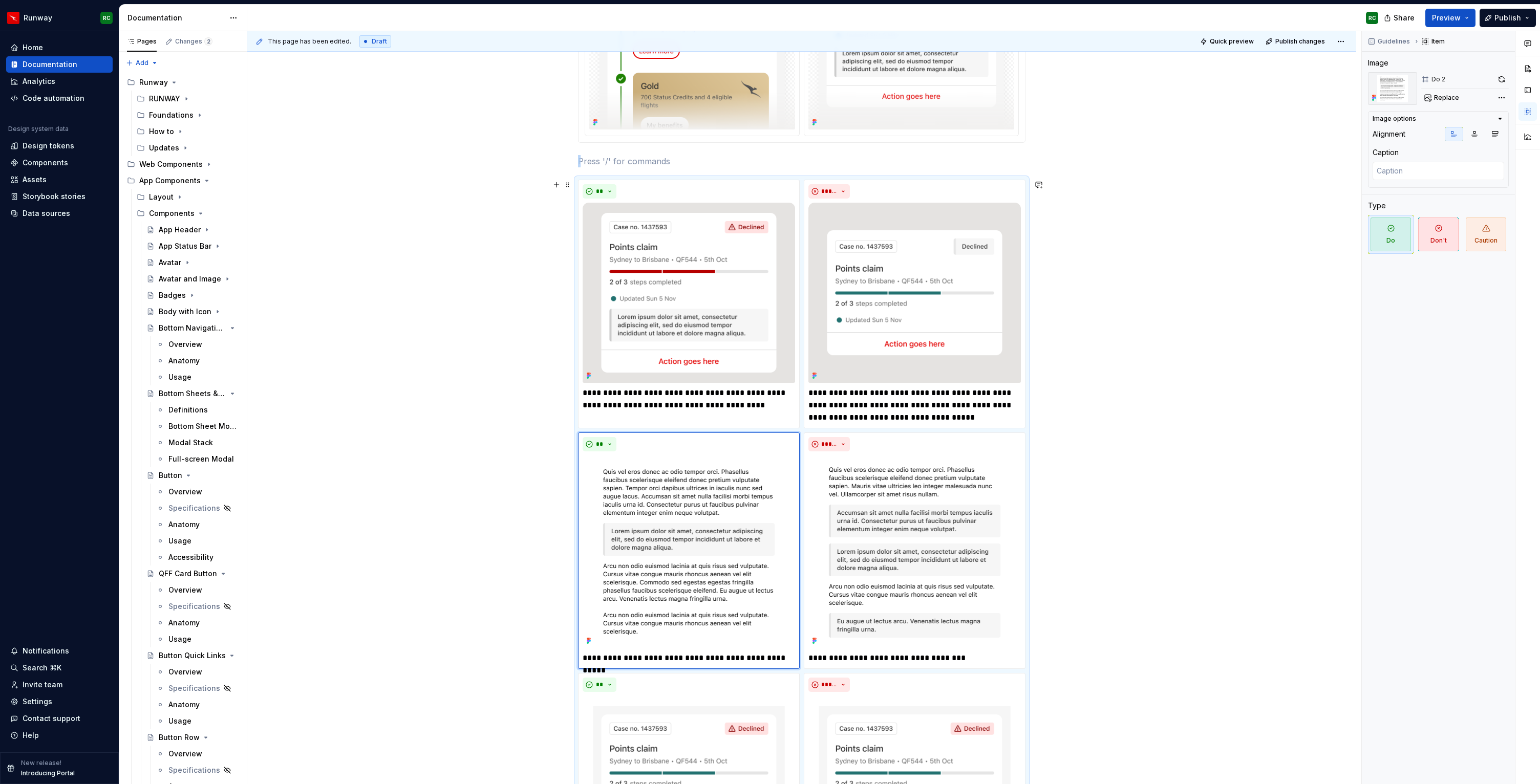
scroll to position [0, 0]
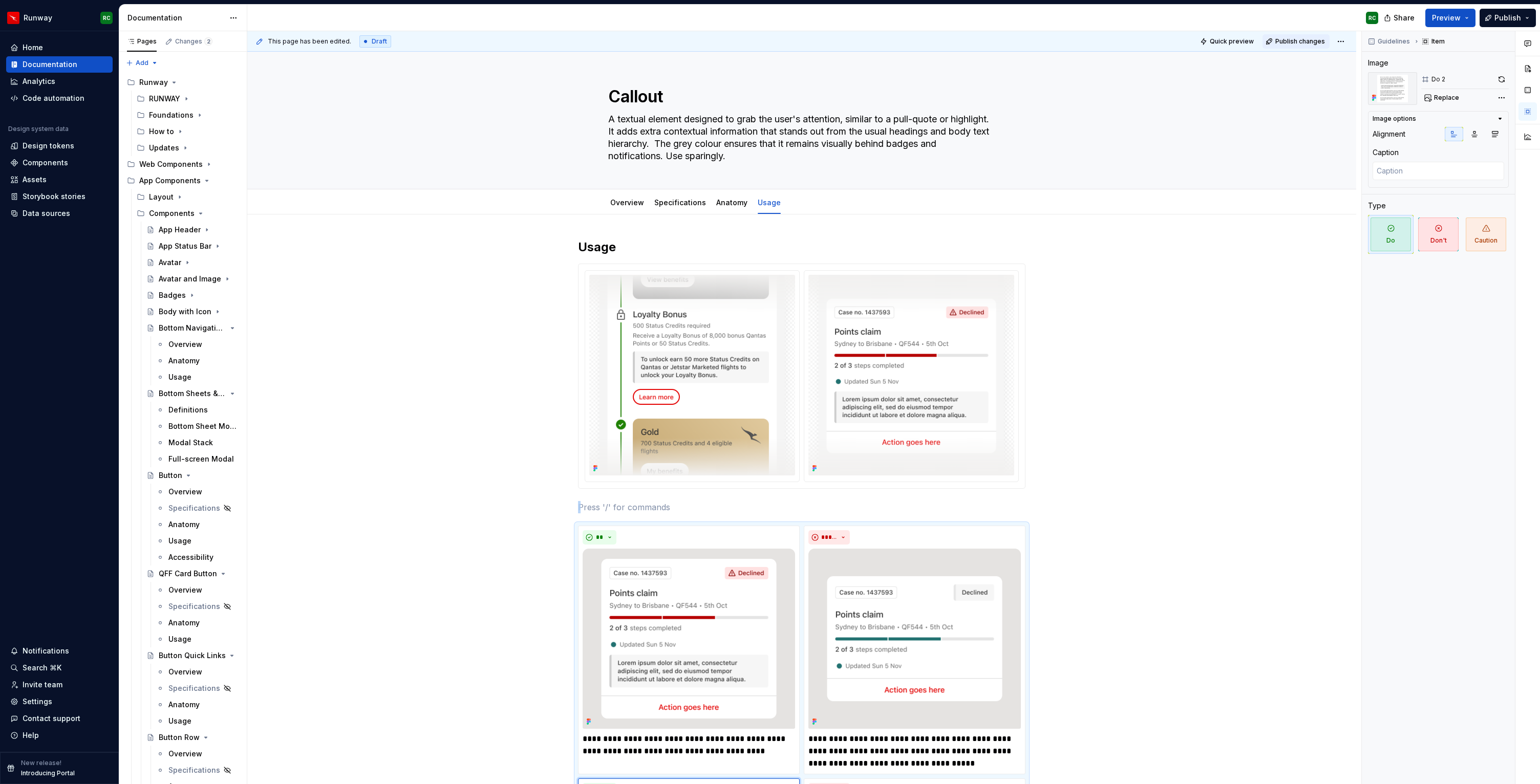
click at [1301, 38] on span "Publish changes" at bounding box center [1300, 41] width 50 height 8
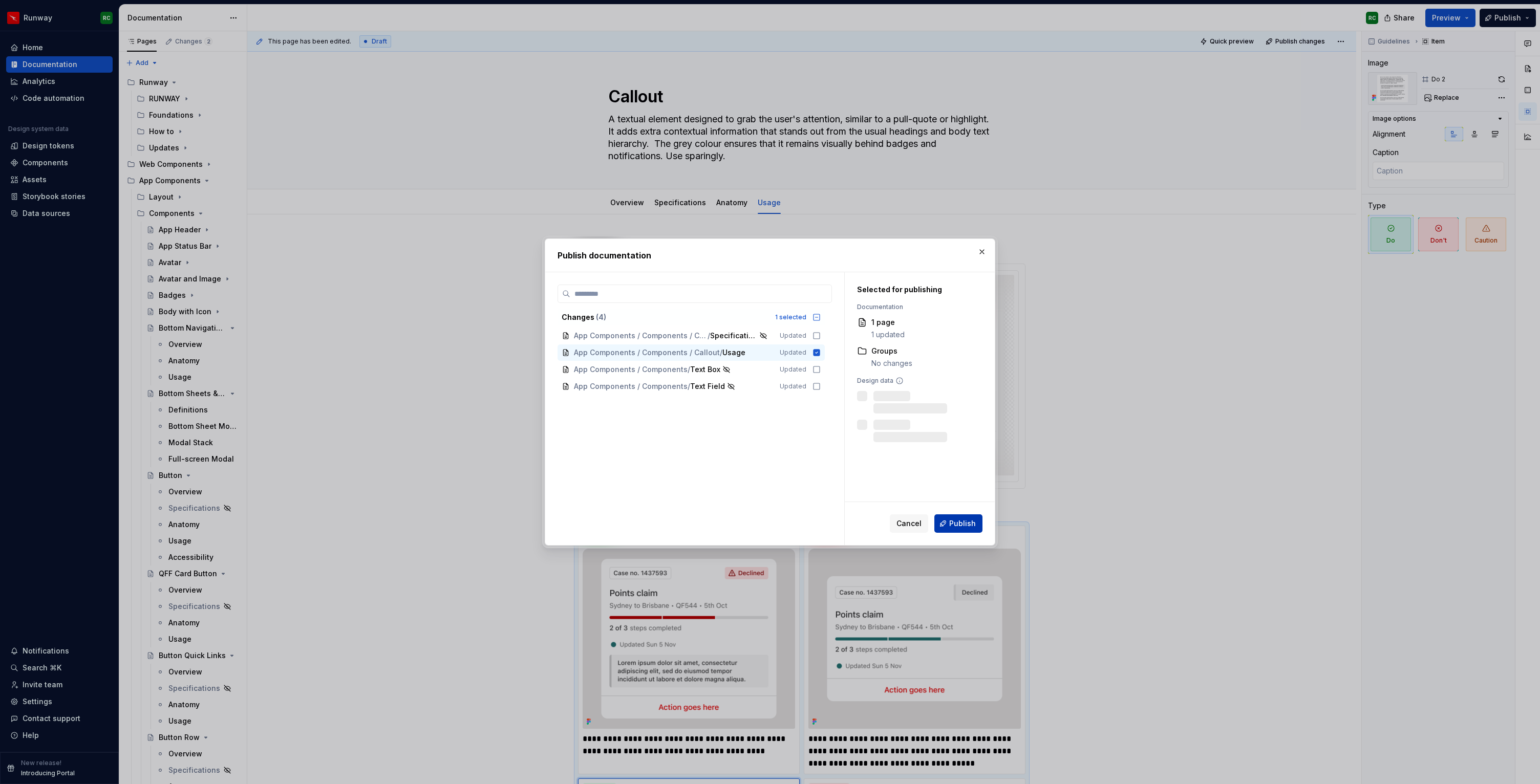
click at [957, 524] on span "Publish" at bounding box center [963, 524] width 27 height 10
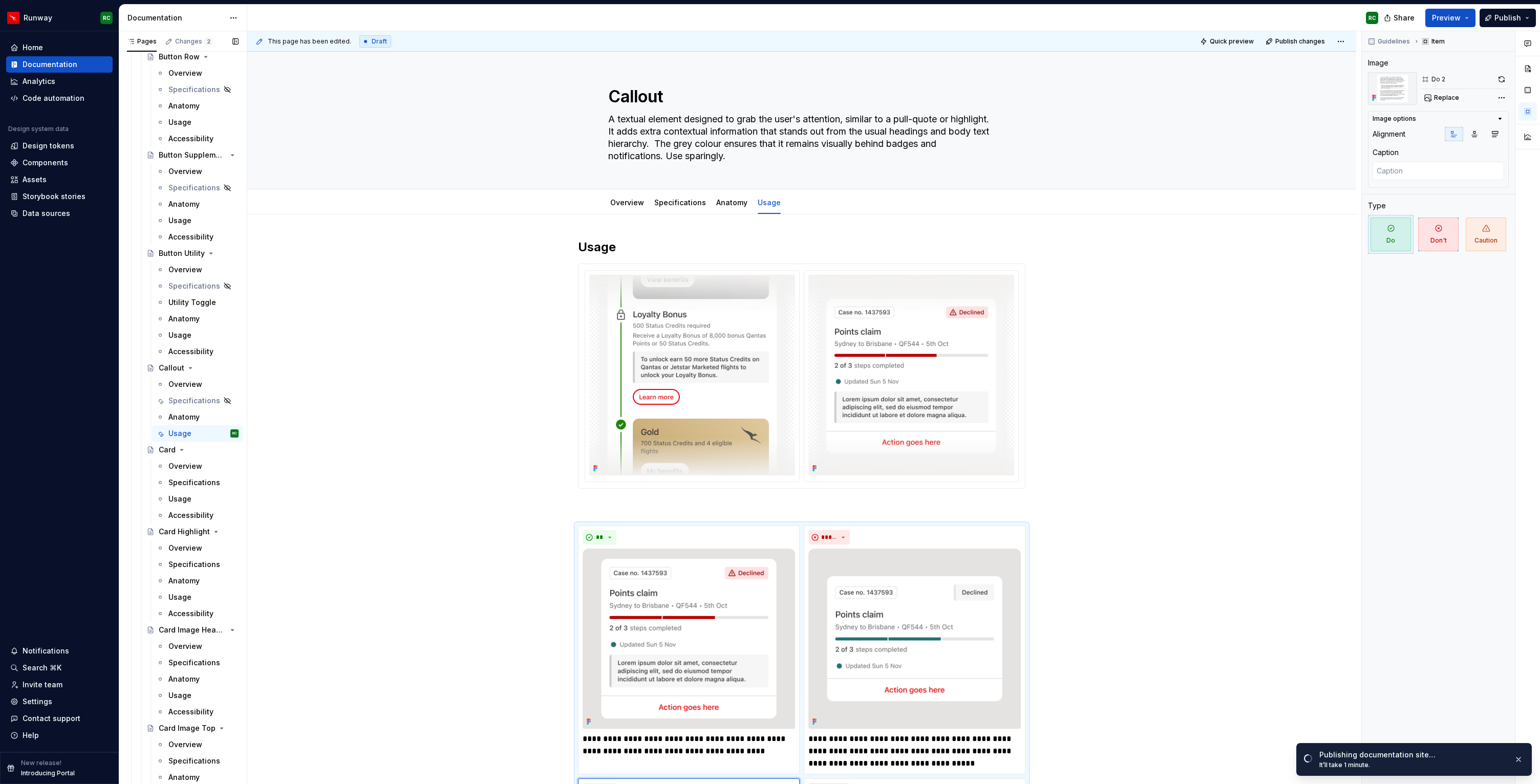
scroll to position [785, 0]
click at [1288, 35] on button "Publish changes" at bounding box center [1296, 41] width 67 height 14
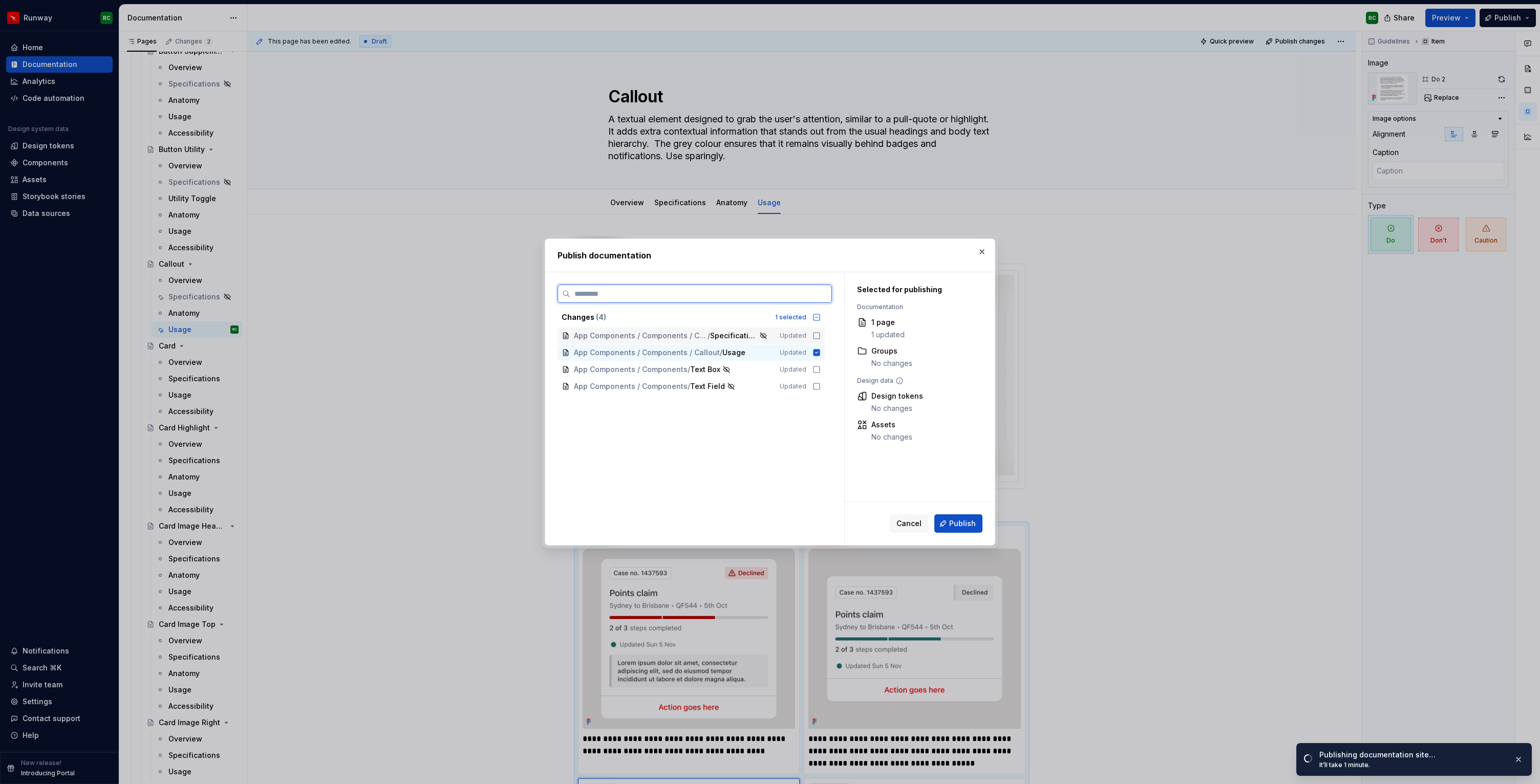
click at [731, 335] on span "Specifications" at bounding box center [734, 336] width 47 height 10
click at [952, 526] on span "Publish" at bounding box center [963, 524] width 27 height 10
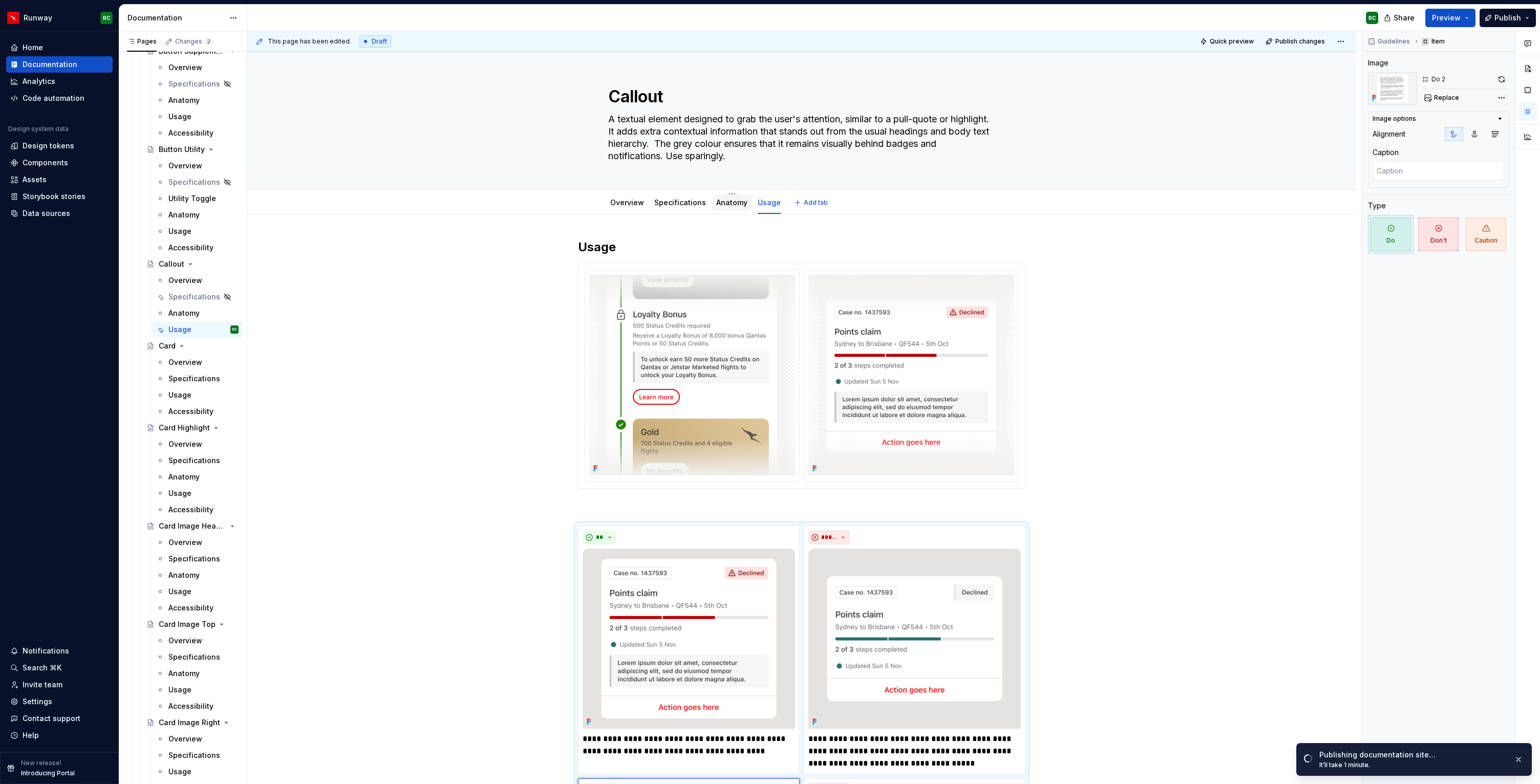
click at [731, 209] on div "Anatomy" at bounding box center [731, 203] width 39 height 16
click at [734, 204] on link "Anatomy" at bounding box center [732, 202] width 31 height 9
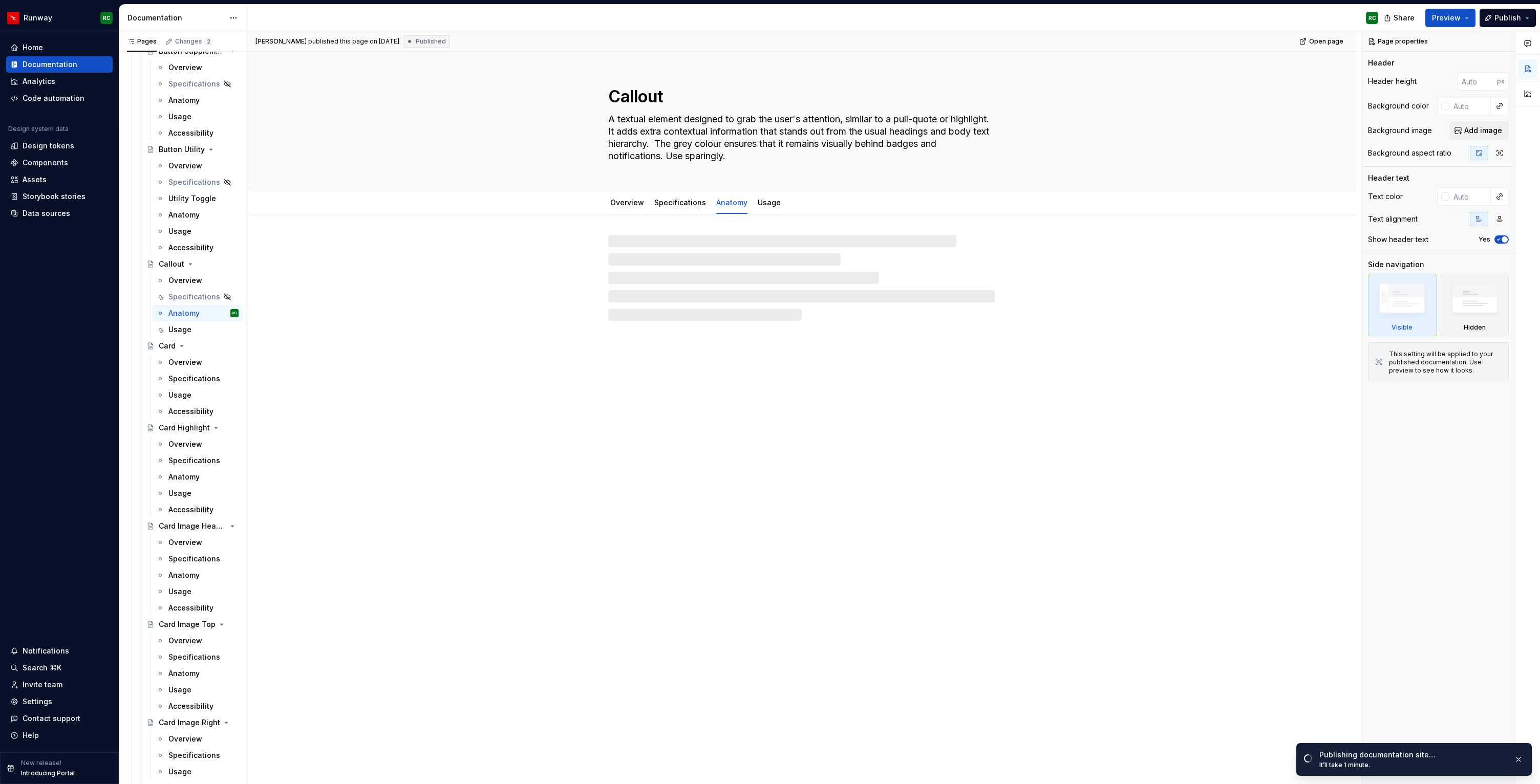
type textarea "*"
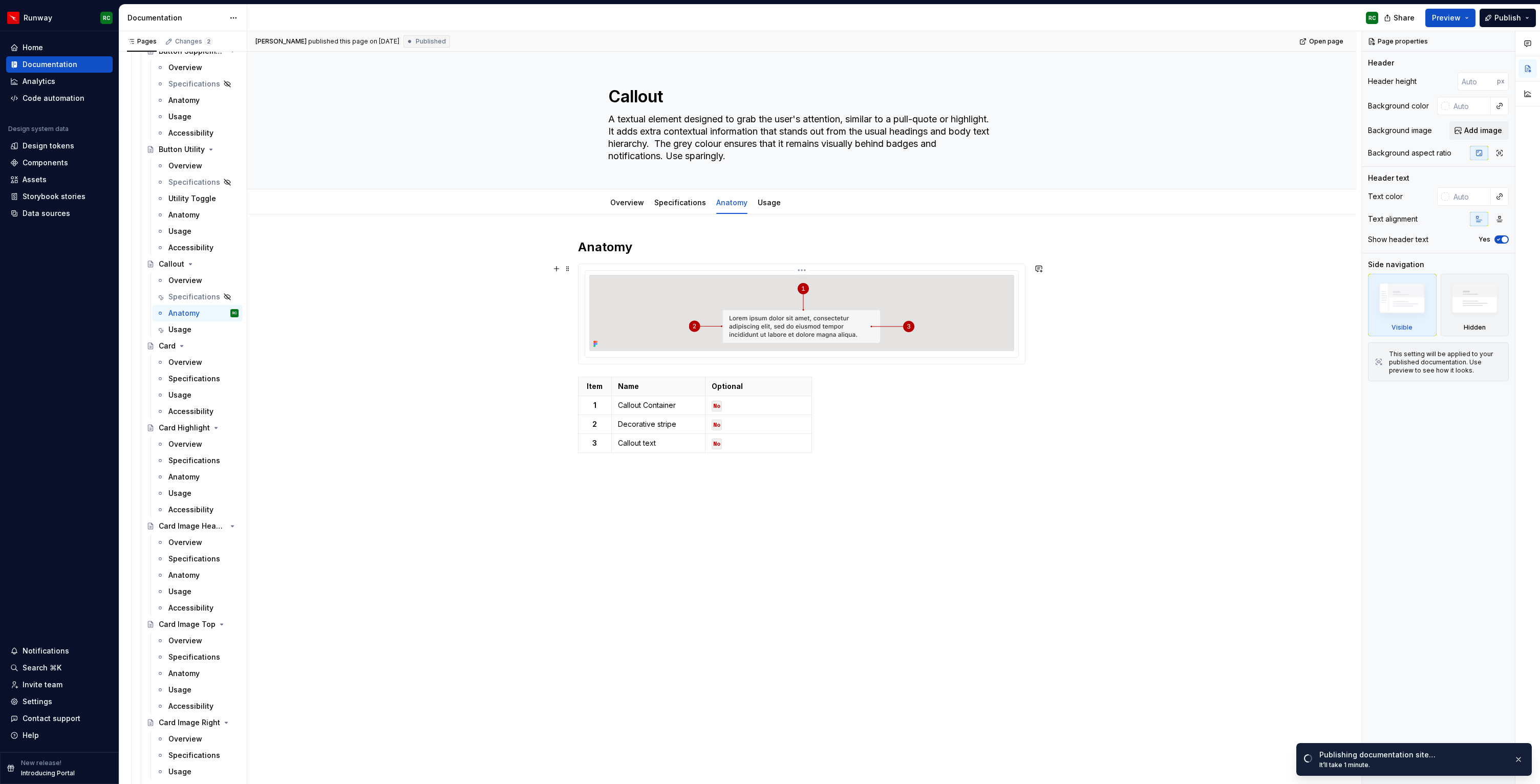
click at [926, 328] on div at bounding box center [801, 313] width 425 height 76
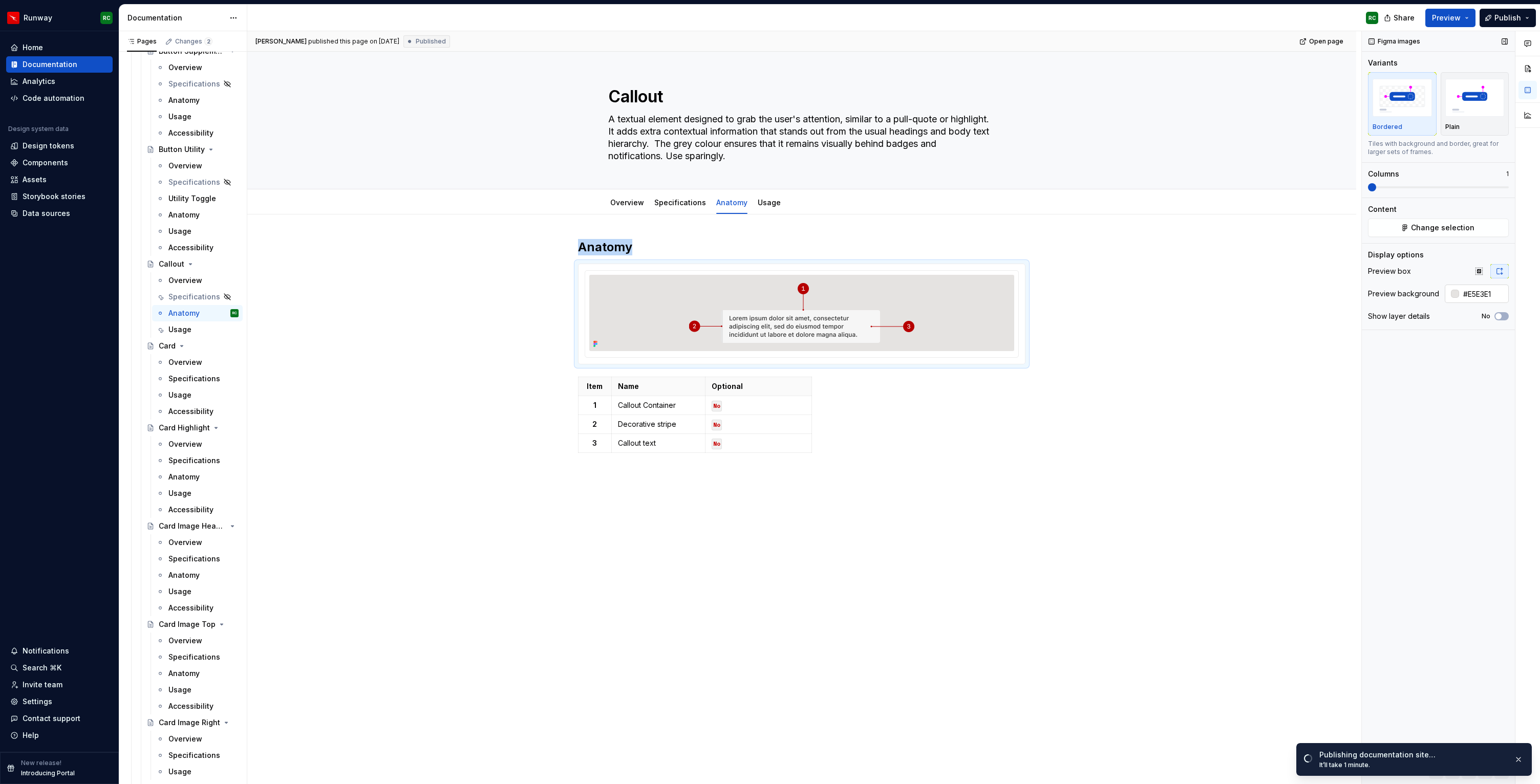
click at [1487, 292] on input "#E5E3E1" at bounding box center [1484, 293] width 50 height 19
type input "#FFFFFF"
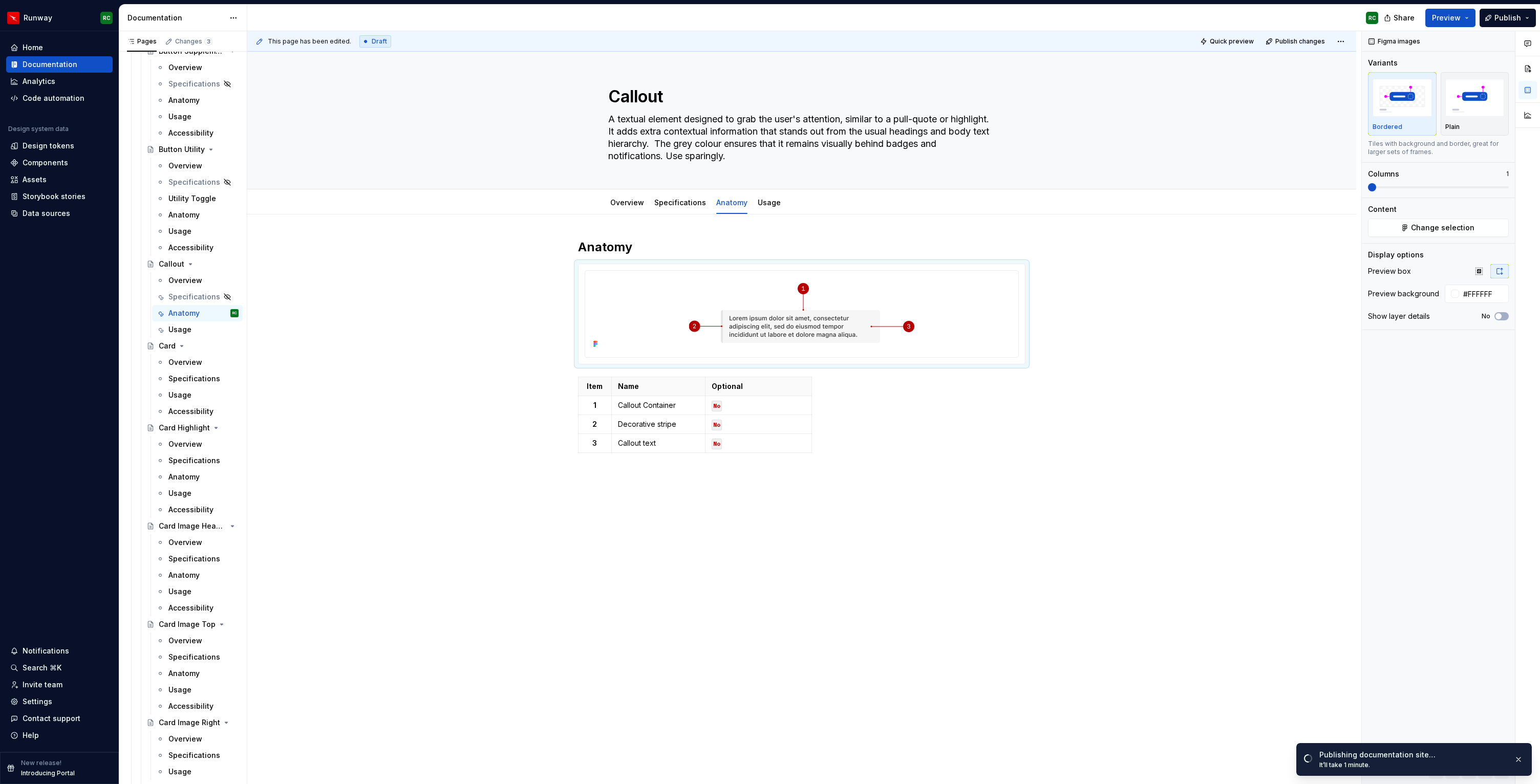
click at [1301, 33] on div "This page has been edited. Draft Quick preview Publish changes" at bounding box center [802, 41] width 1109 height 21
click at [1299, 36] on button "Publish changes" at bounding box center [1296, 41] width 67 height 14
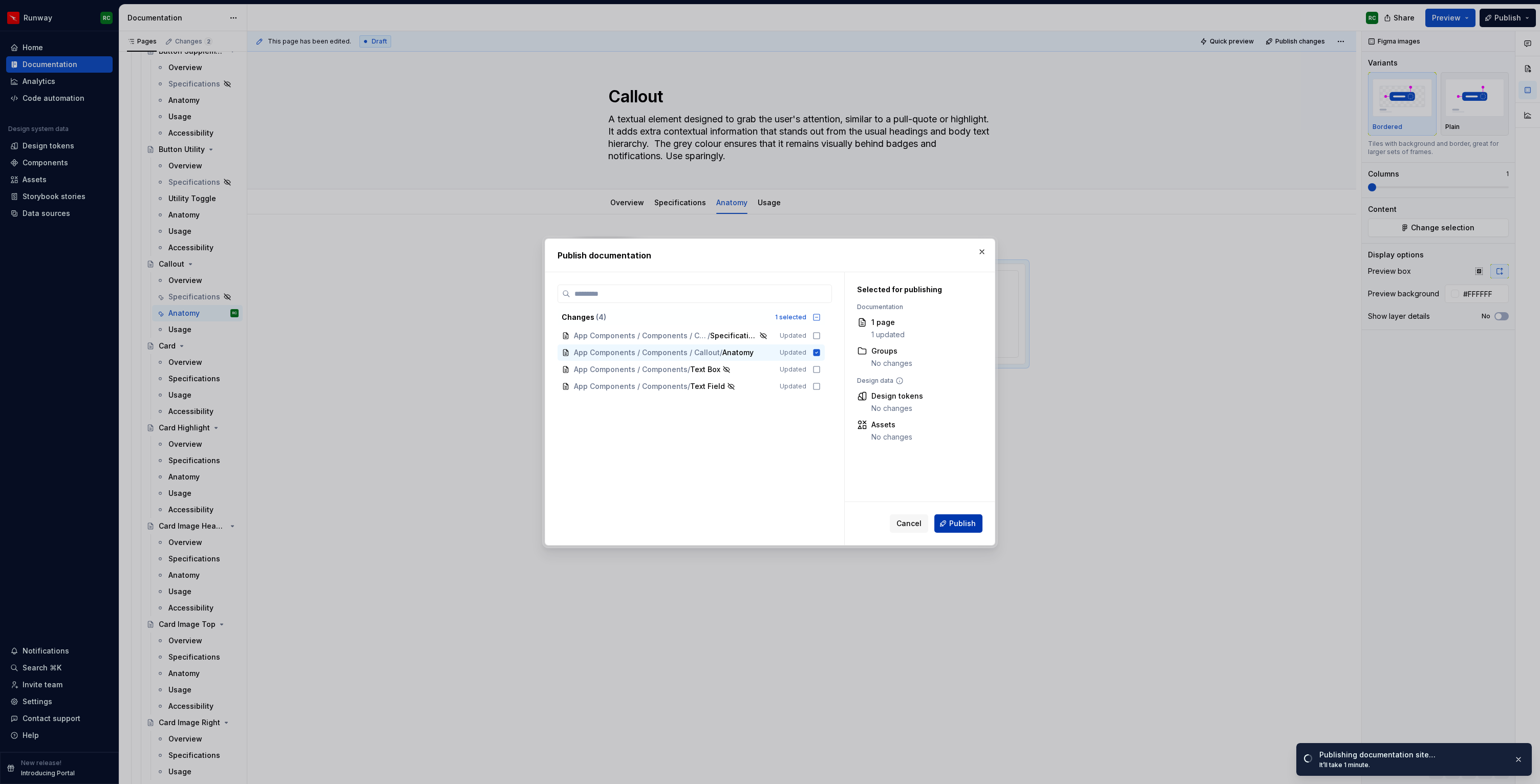
click at [952, 523] on span "Publish" at bounding box center [963, 524] width 27 height 10
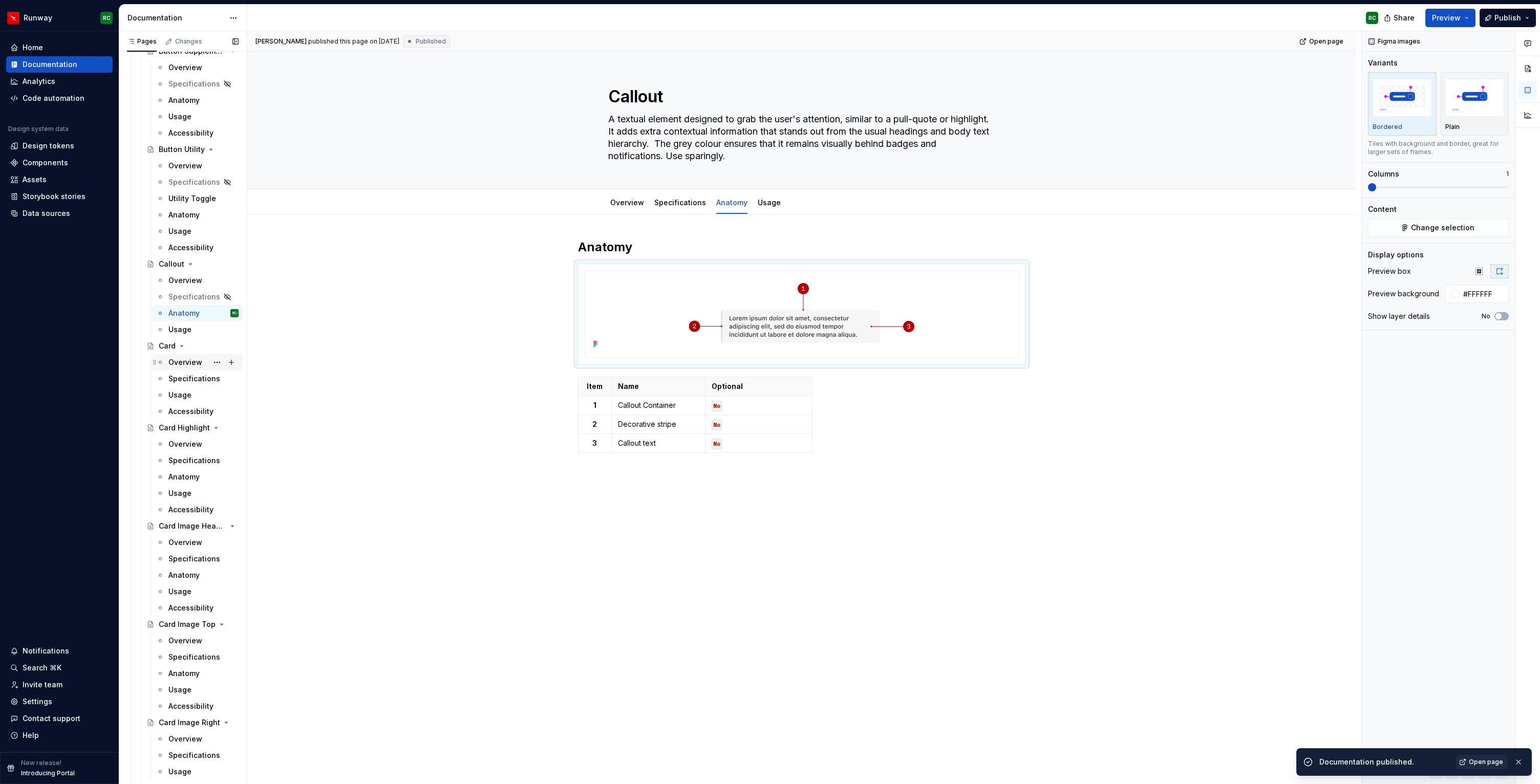
click at [201, 364] on div "Overview" at bounding box center [203, 362] width 70 height 14
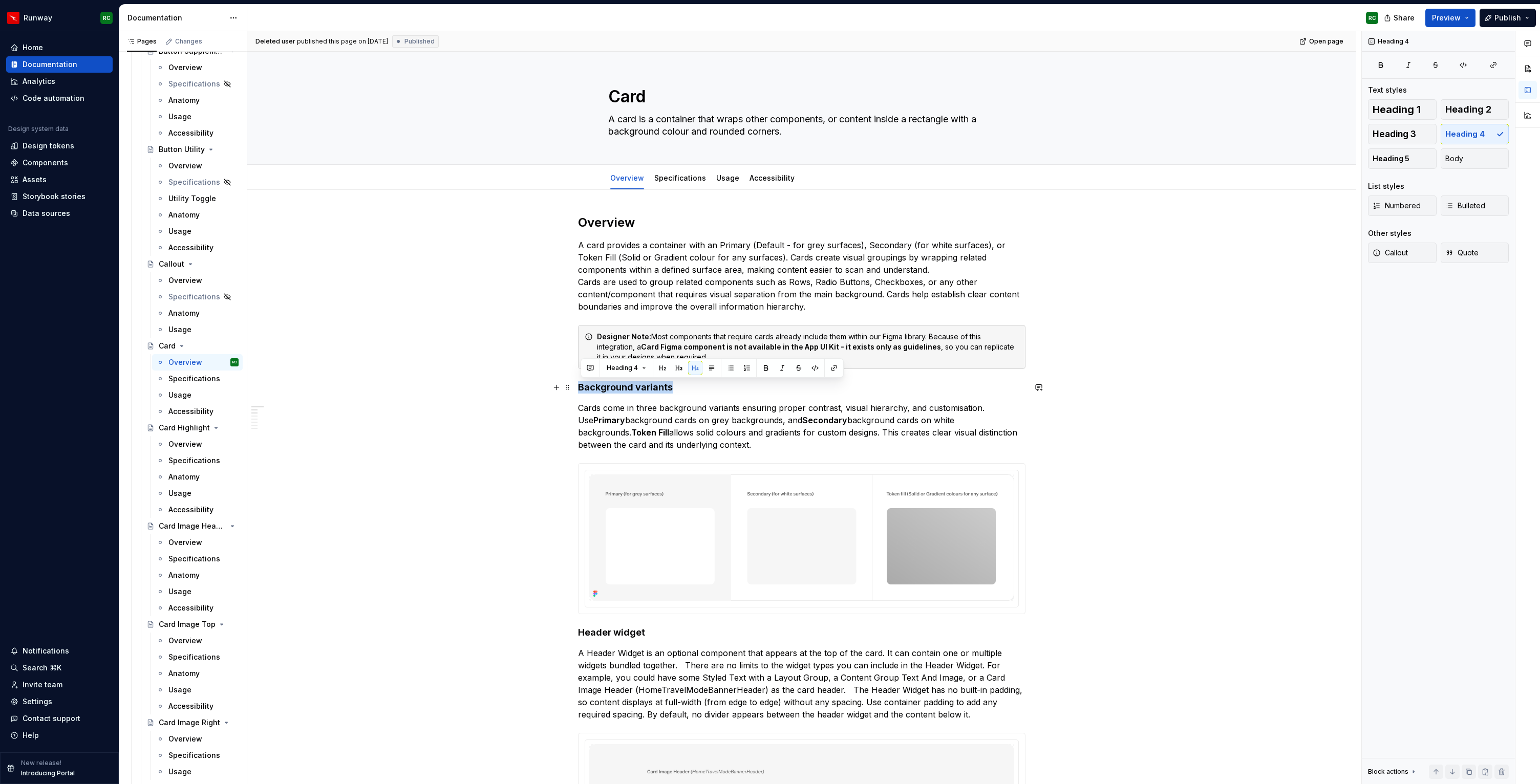
drag, startPoint x: 676, startPoint y: 385, endPoint x: 576, endPoint y: 388, distance: 100.0
click at [677, 368] on button "button" at bounding box center [678, 368] width 14 height 14
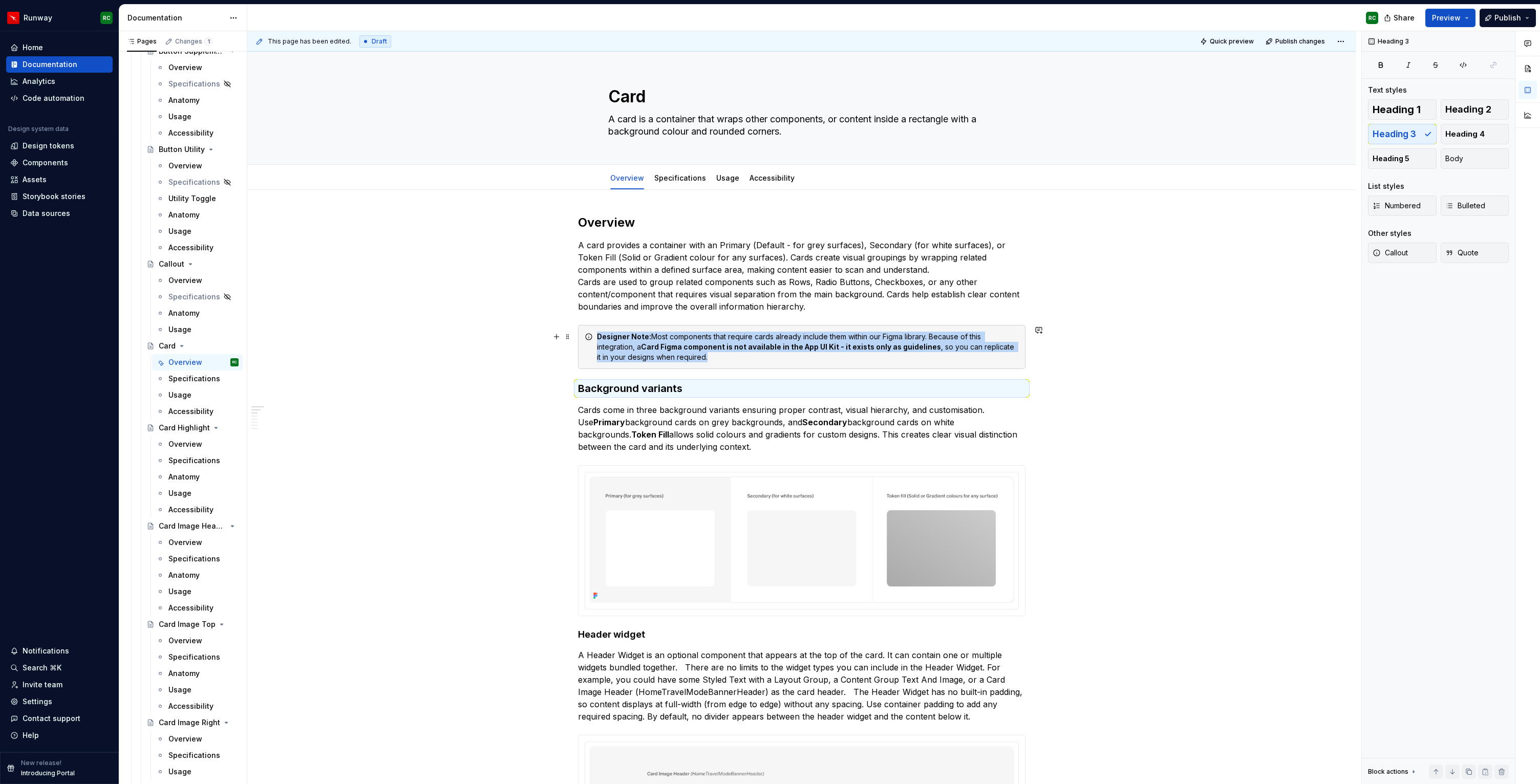
click at [681, 352] on div "Designer Note: Most components that require cards already include them within o…" at bounding box center [808, 347] width 422 height 30
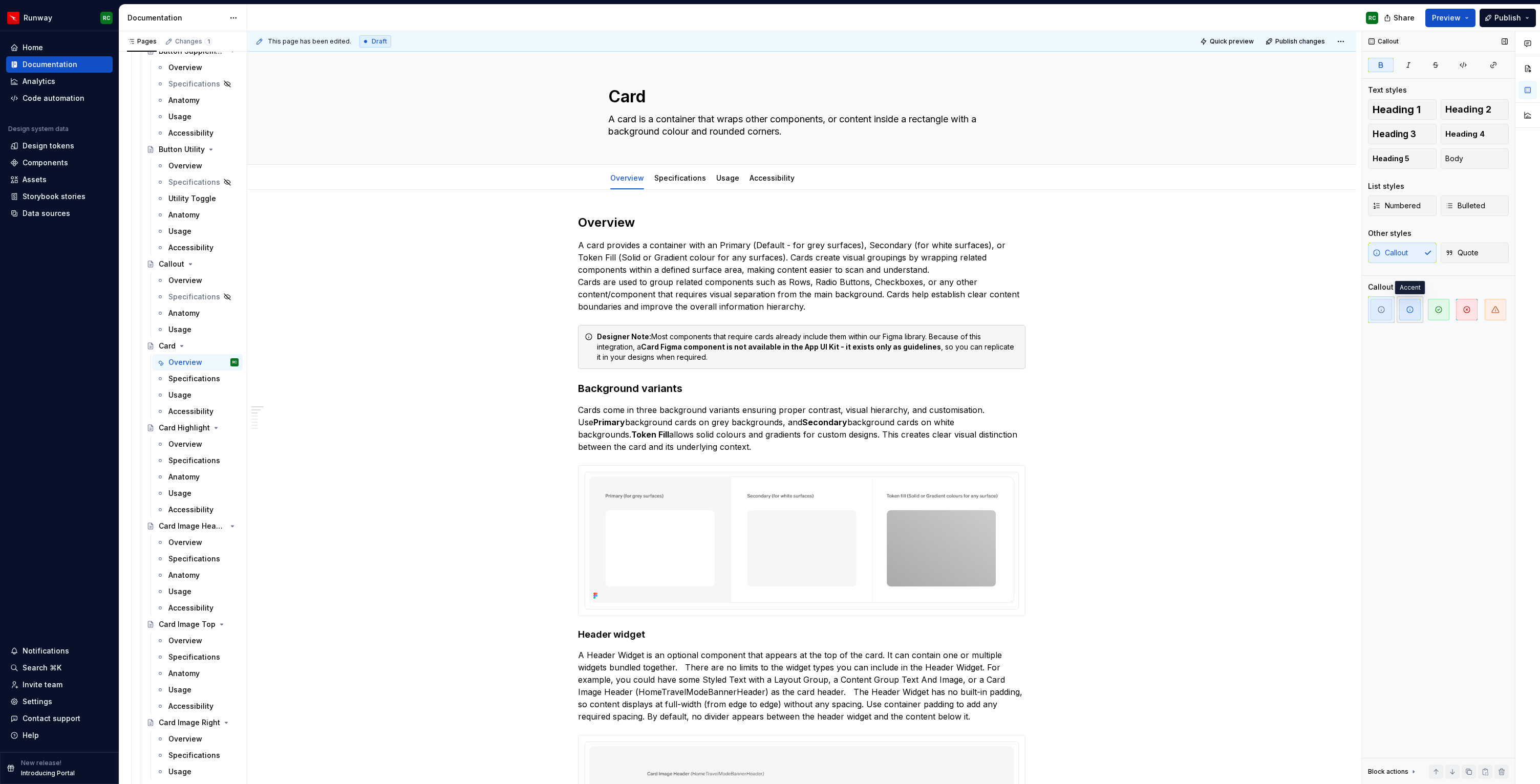
click at [1420, 306] on span "button" at bounding box center [1410, 309] width 21 height 21
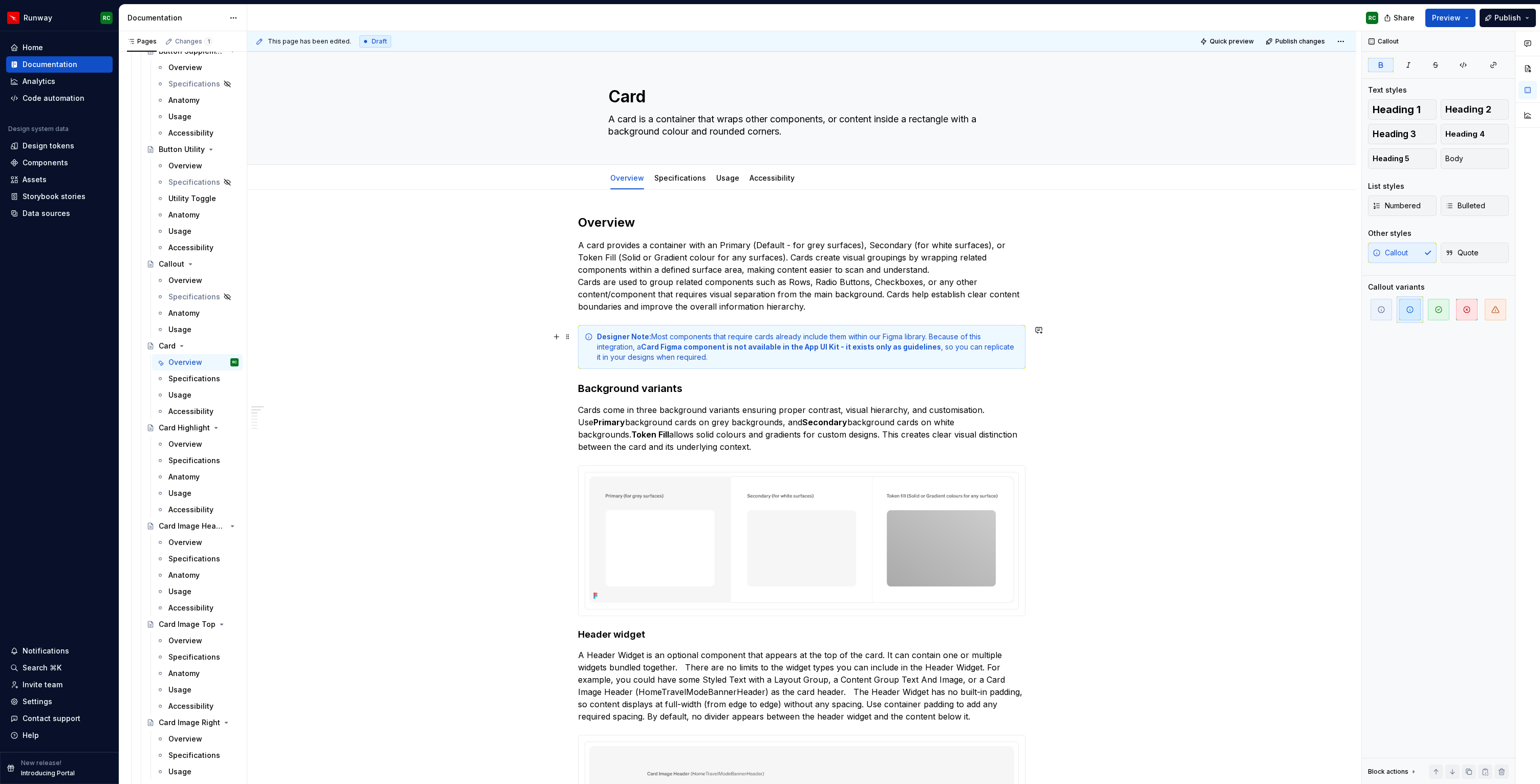
scroll to position [67, 0]
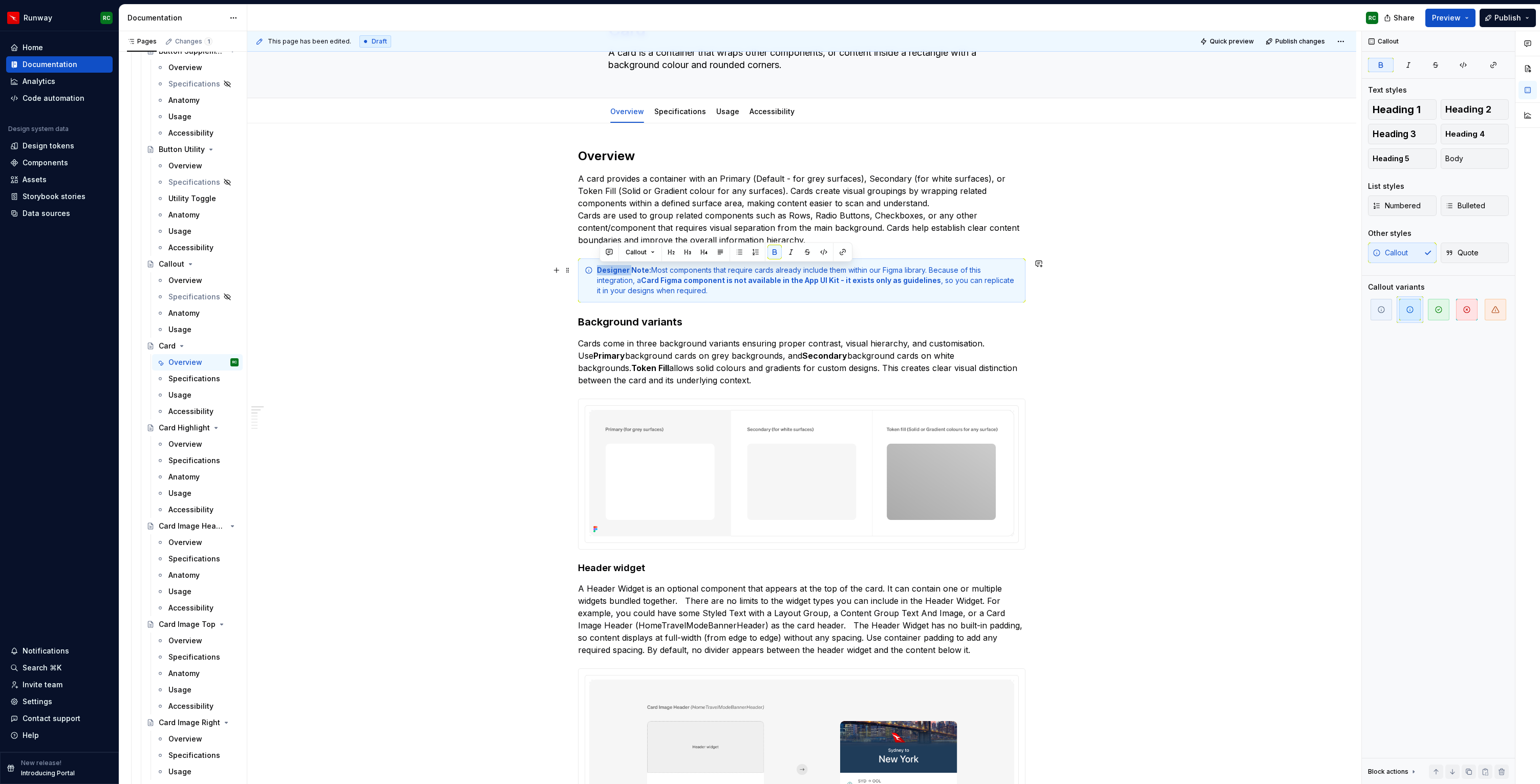
drag, startPoint x: 633, startPoint y: 270, endPoint x: 577, endPoint y: 270, distance: 56.0
click at [757, 322] on h3 "Background variants" at bounding box center [802, 322] width 448 height 14
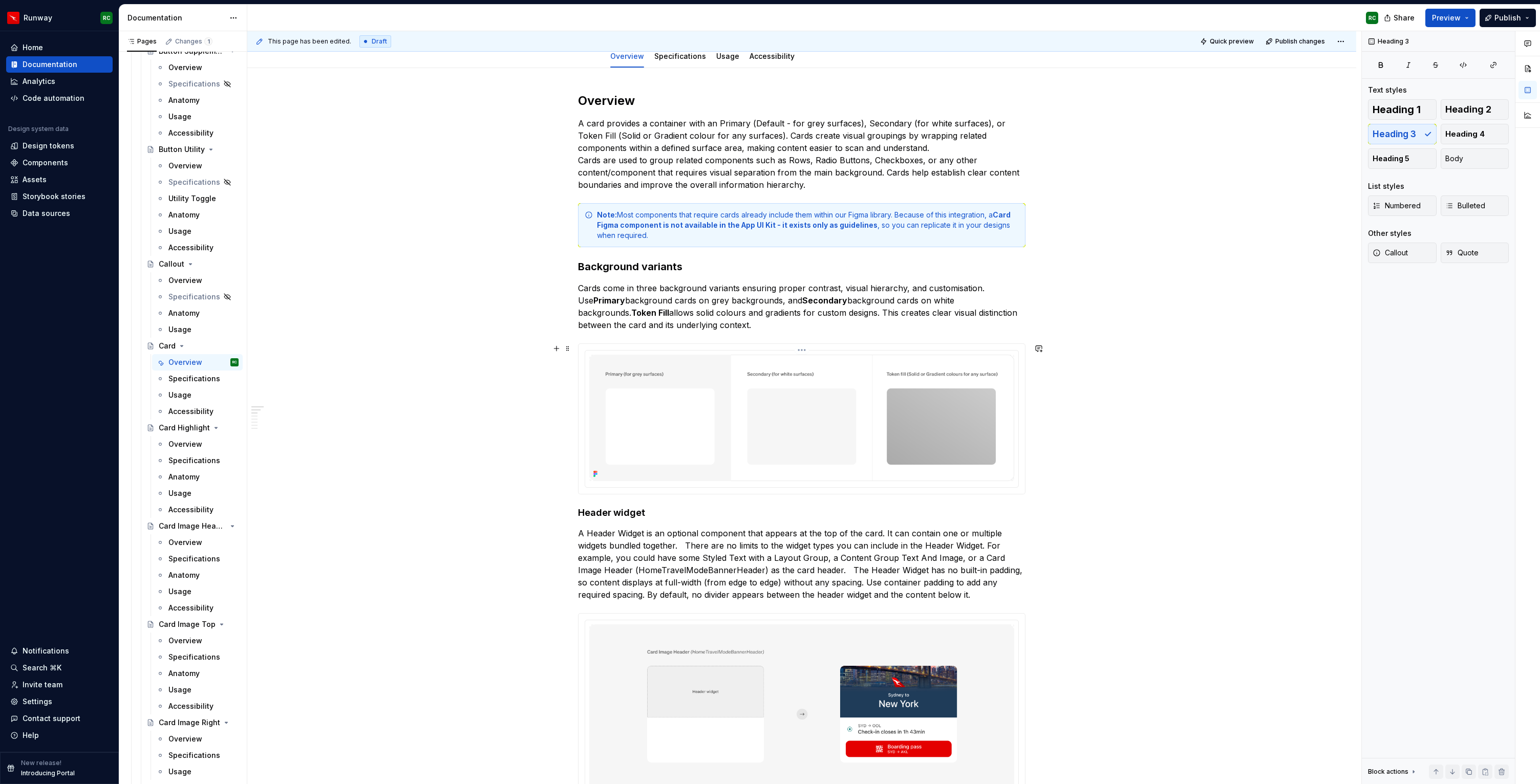
scroll to position [153, 0]
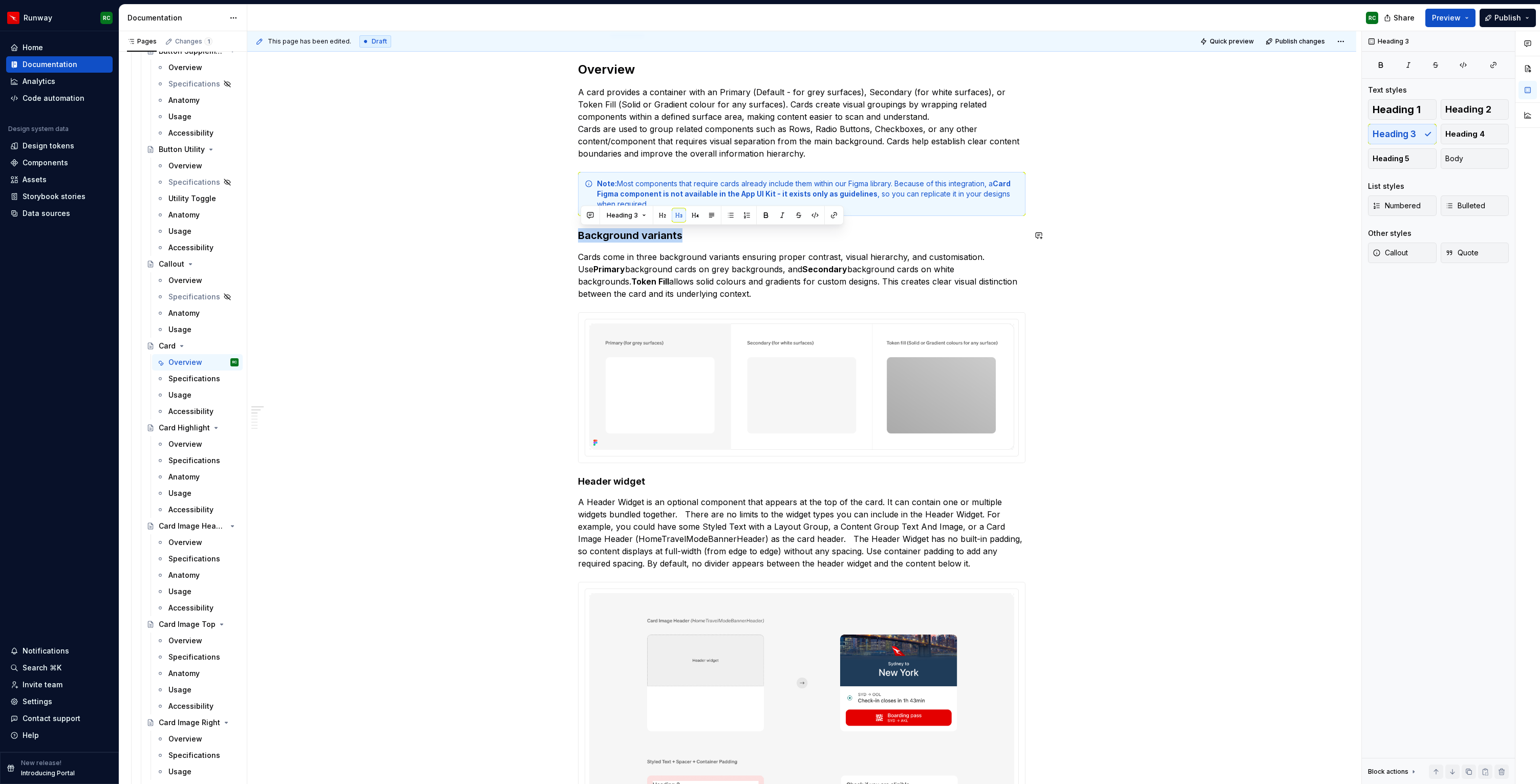
drag, startPoint x: 707, startPoint y: 232, endPoint x: 520, endPoint y: 227, distance: 187.1
click at [660, 219] on button "button" at bounding box center [662, 215] width 14 height 14
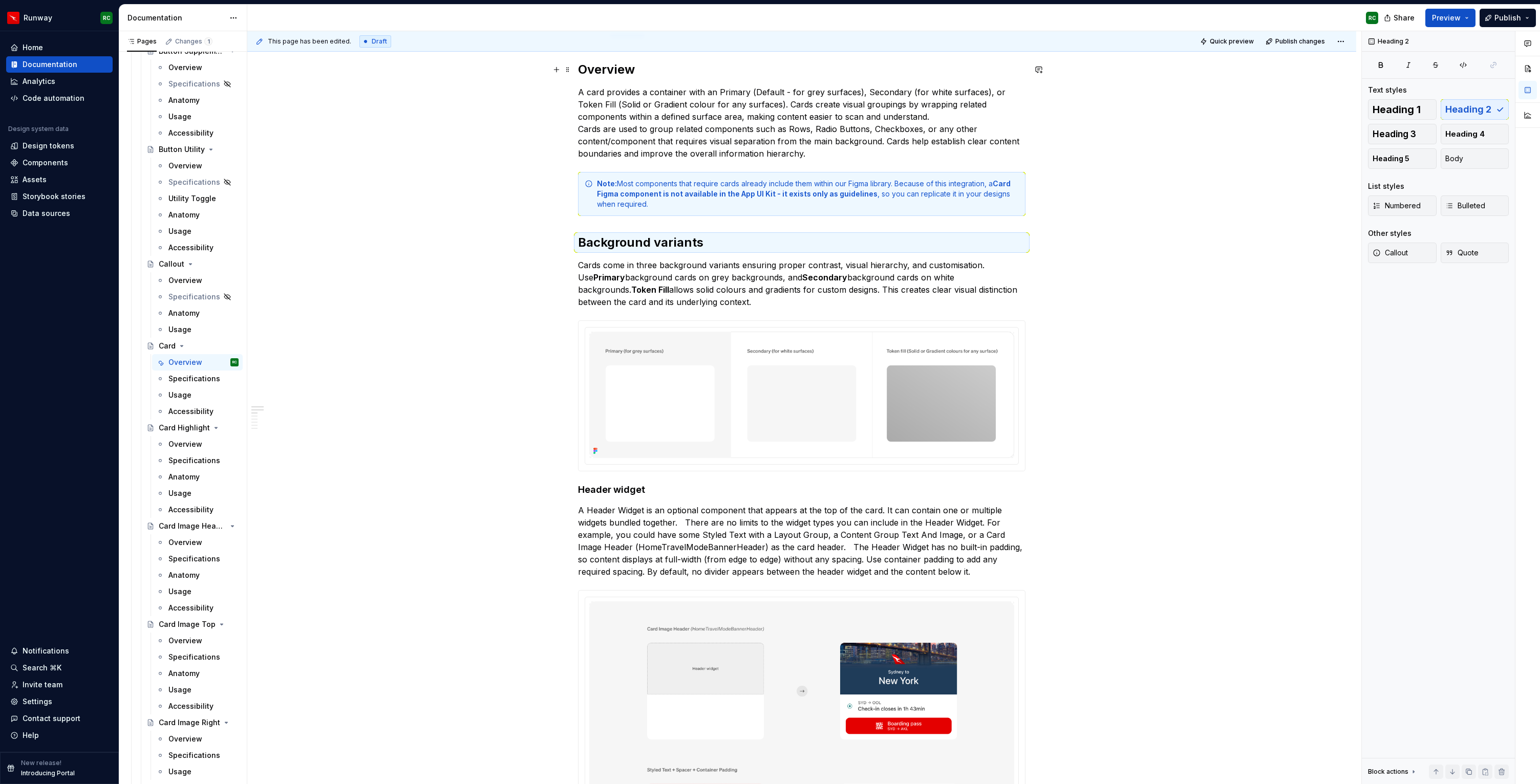
click at [611, 63] on h2 "Overview" at bounding box center [802, 70] width 448 height 16
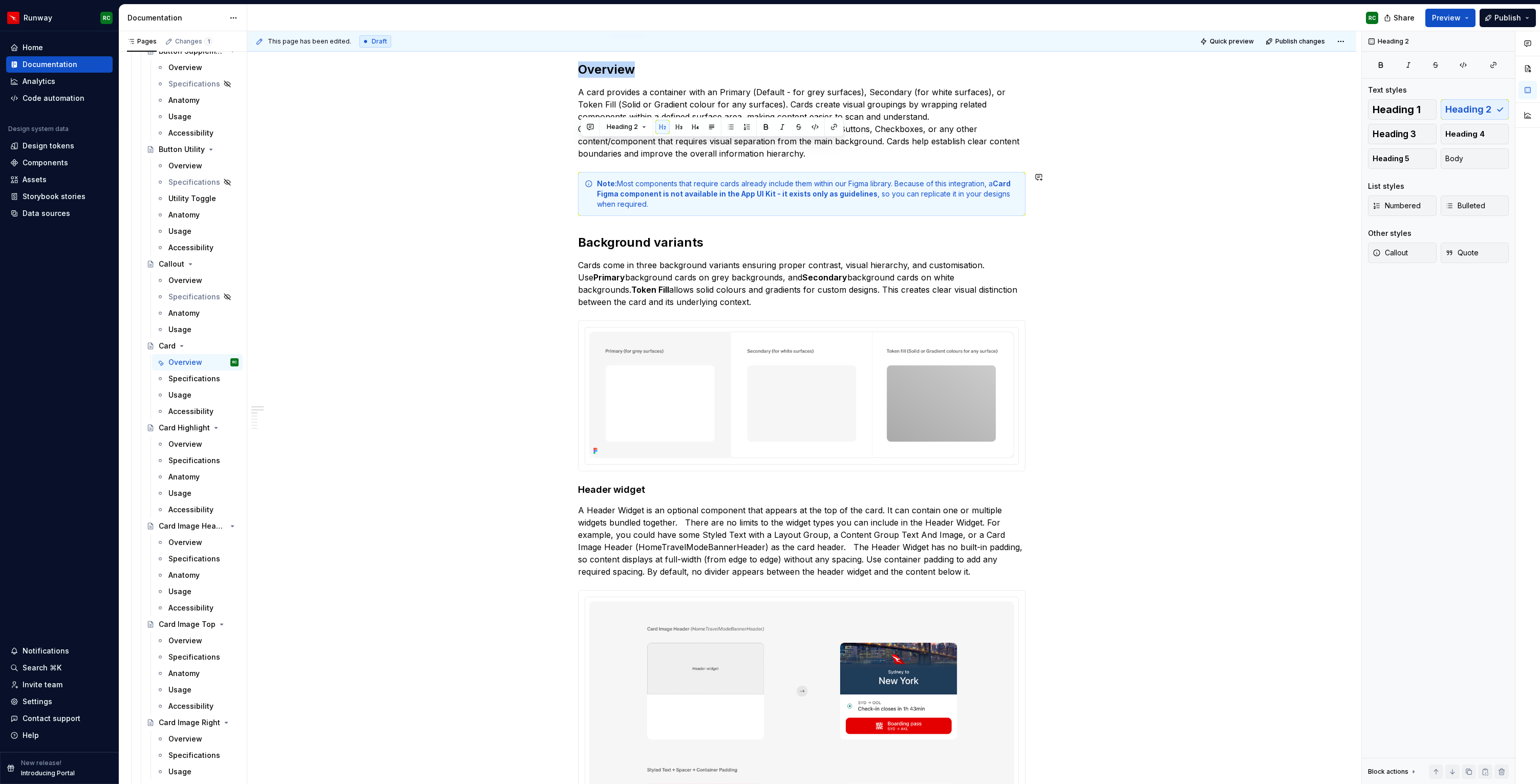
scroll to position [70, 0]
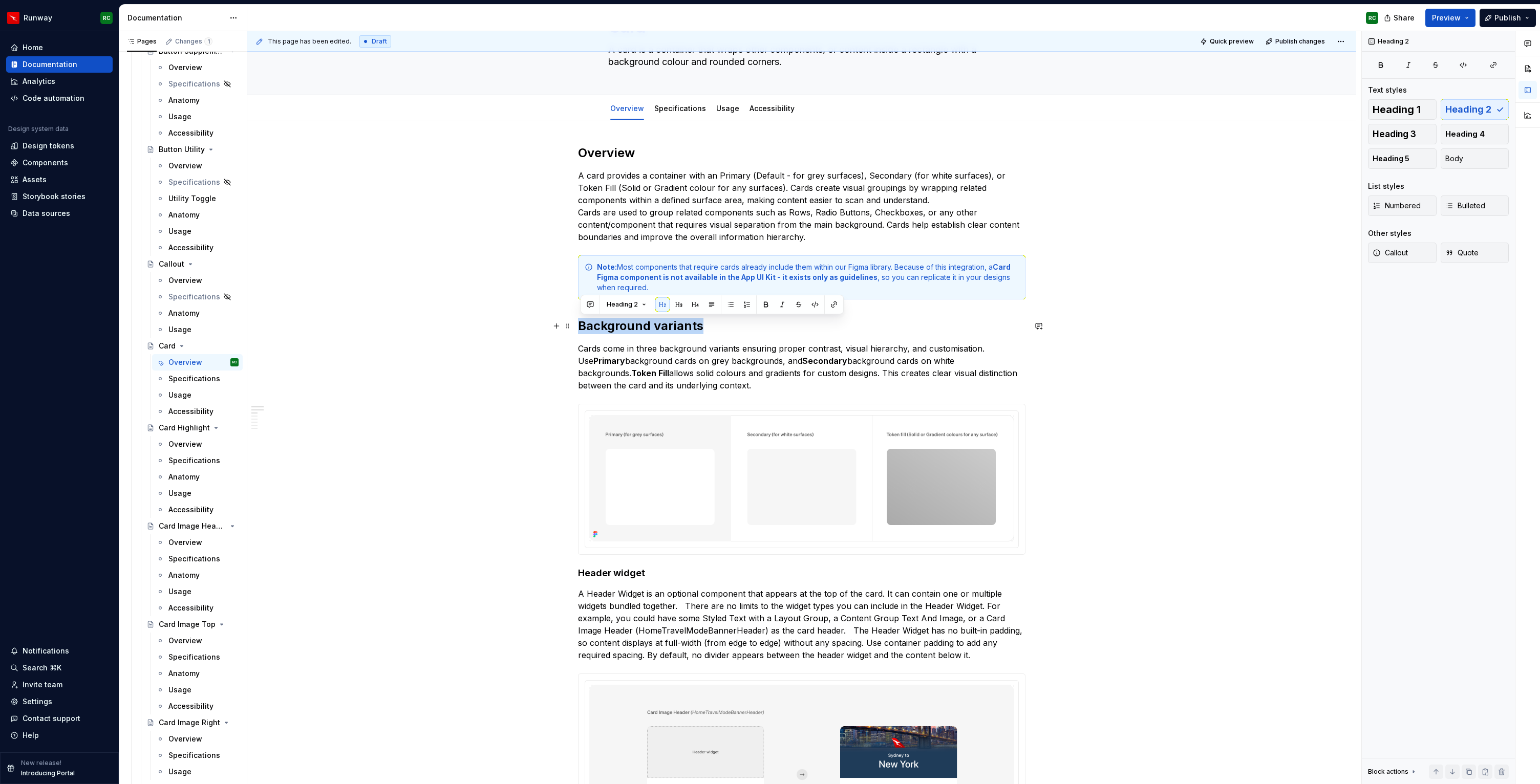
drag, startPoint x: 660, startPoint y: 322, endPoint x: 550, endPoint y: 324, distance: 110.0
click at [683, 305] on button "button" at bounding box center [678, 304] width 14 height 14
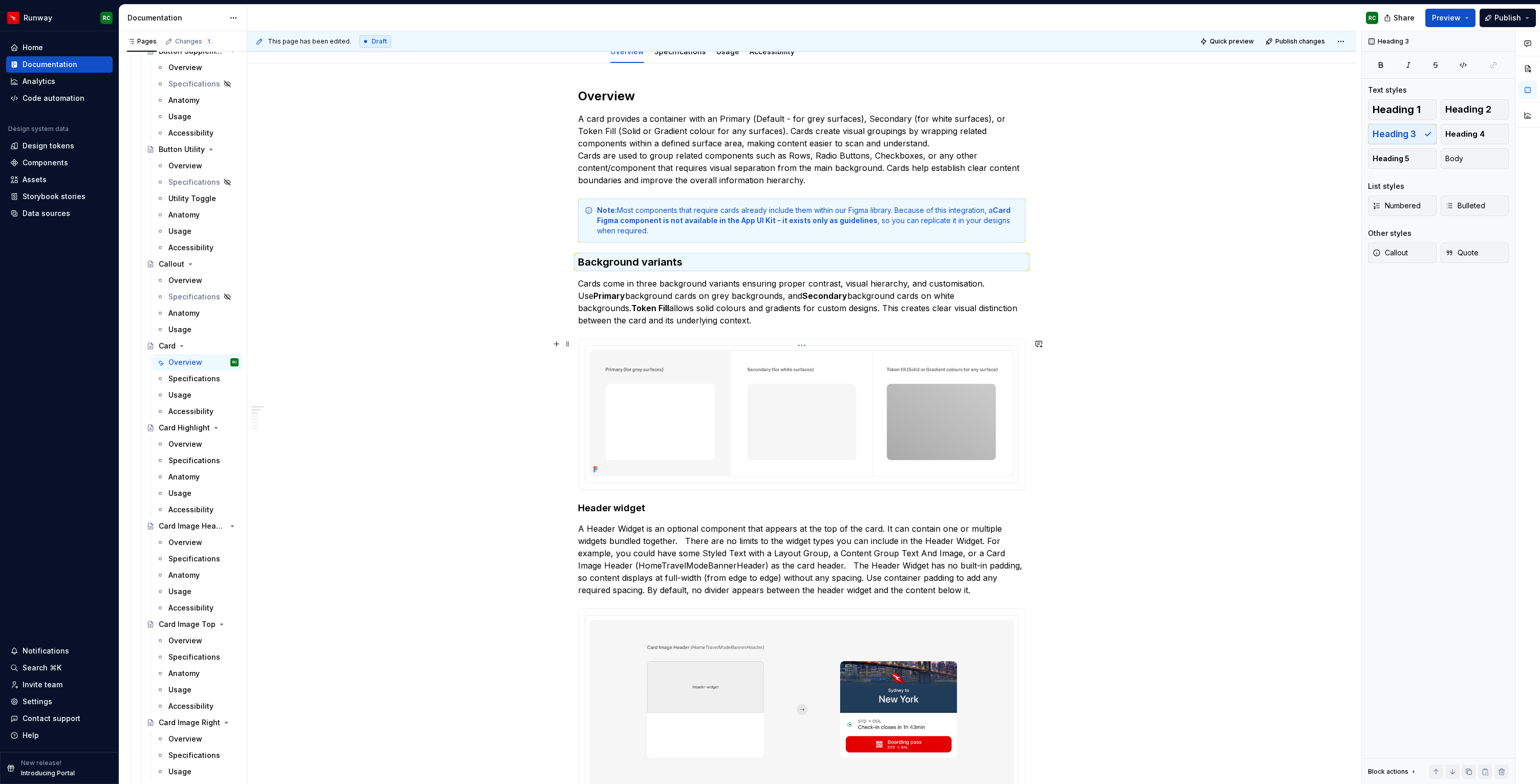
scroll to position [129, 0]
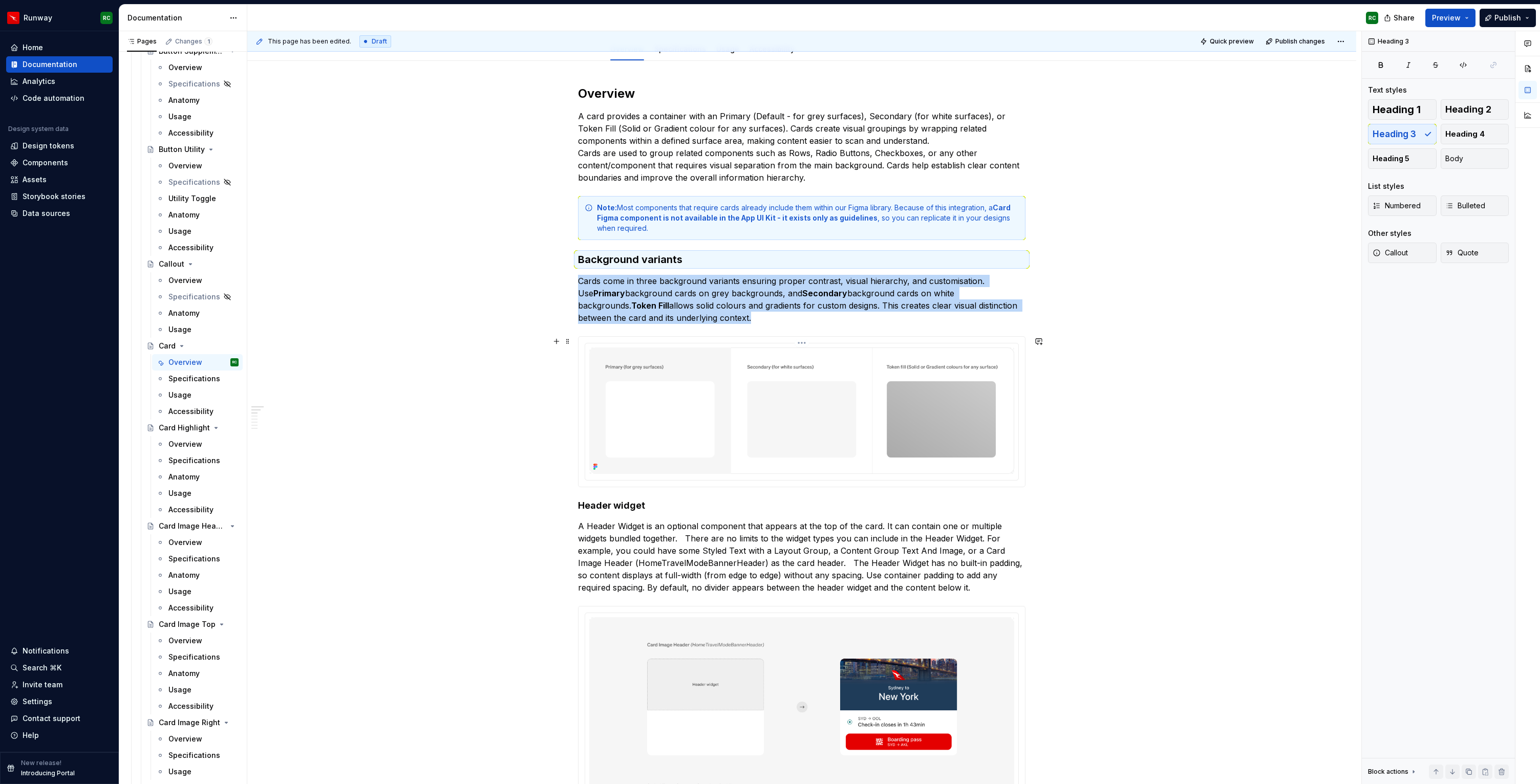
click at [743, 408] on img at bounding box center [801, 411] width 425 height 127
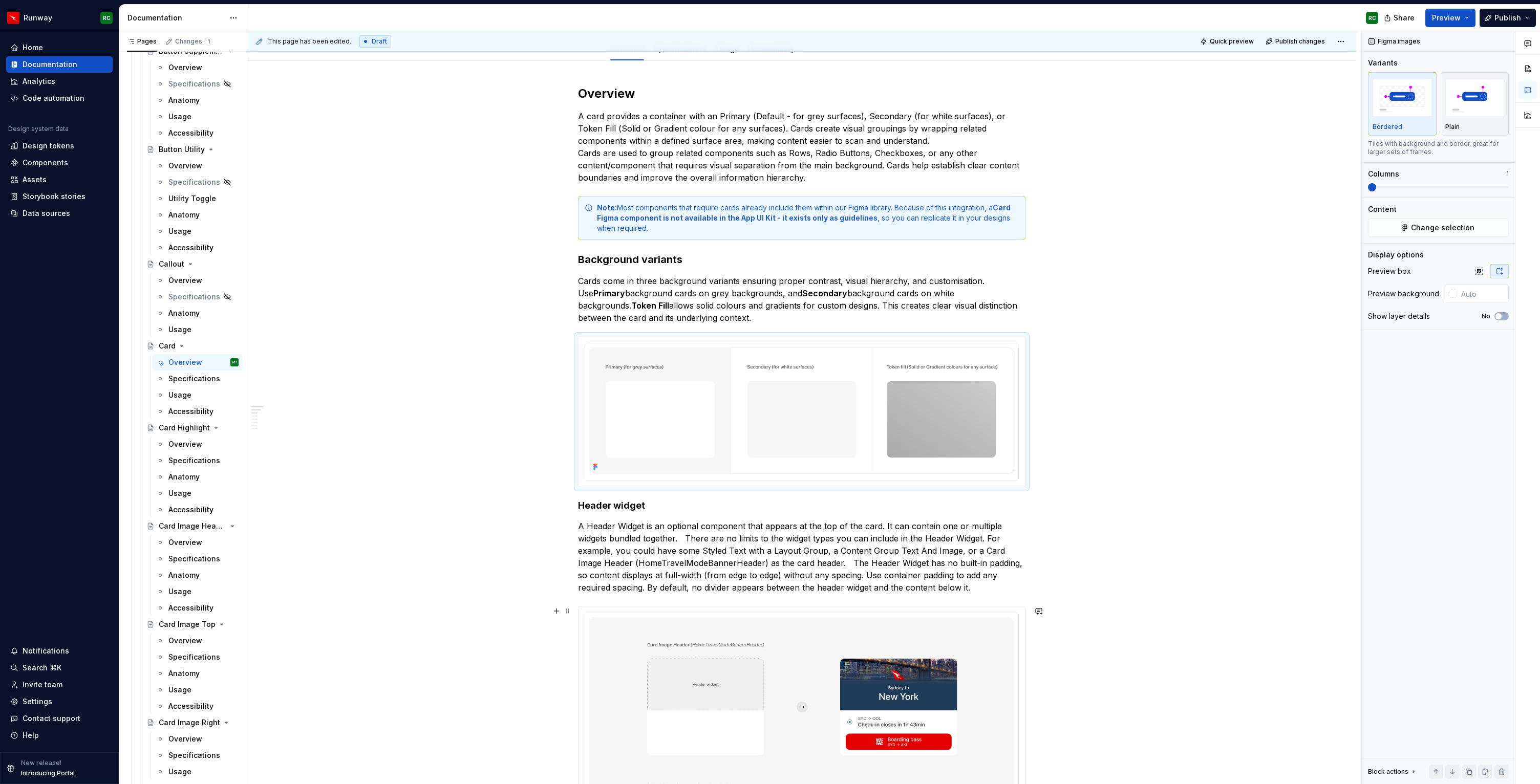
type textarea "*"
